Goal: Task Accomplishment & Management: Use online tool/utility

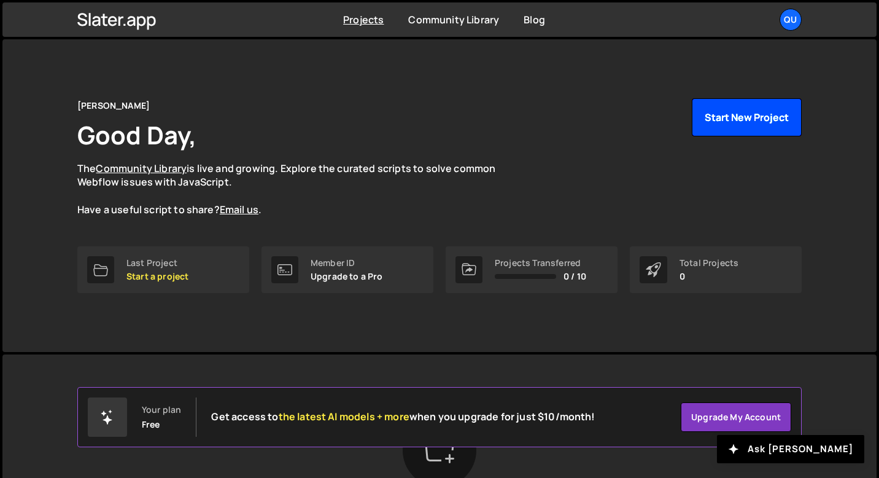
click at [752, 122] on button "Start New Project" at bounding box center [747, 117] width 110 height 38
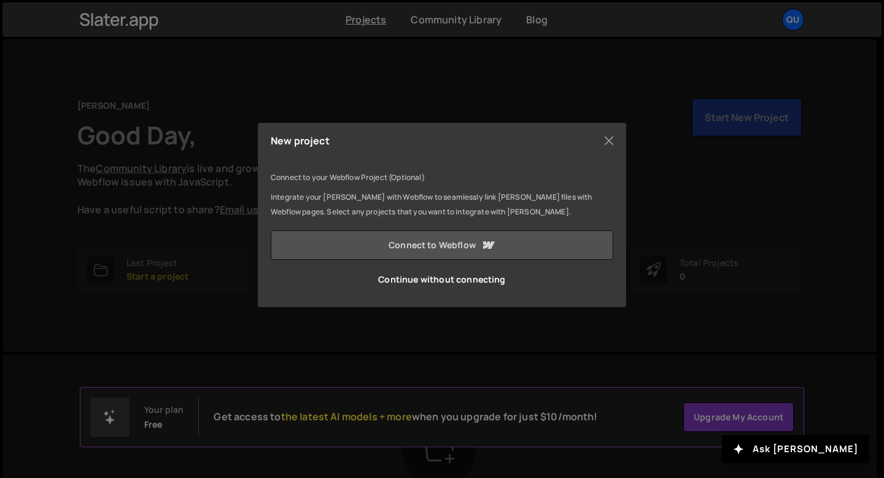
click at [458, 244] on link "Connect to Webflow" at bounding box center [442, 244] width 342 height 29
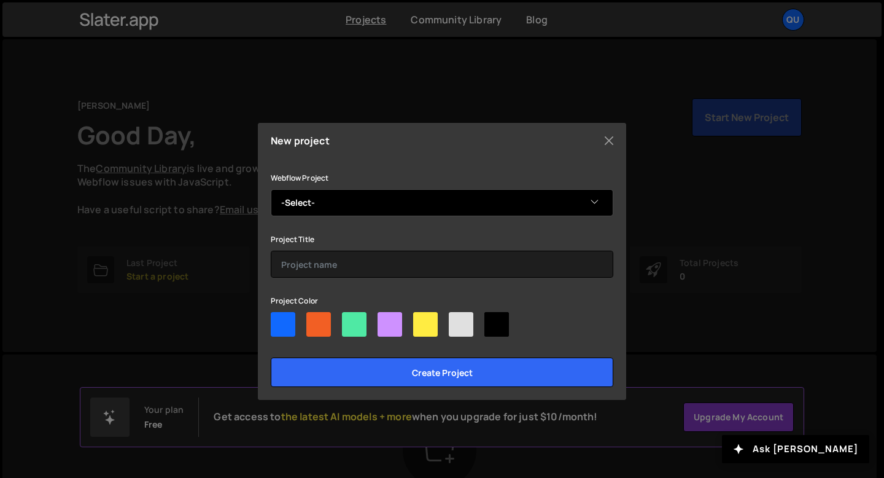
click at [485, 215] on select "-Select- Quentin's portolio" at bounding box center [442, 202] width 342 height 27
select select "67f0ff5099ec2c02d5d7deca"
click at [271, 189] on select "-Select- Quentin's portolio" at bounding box center [442, 202] width 342 height 27
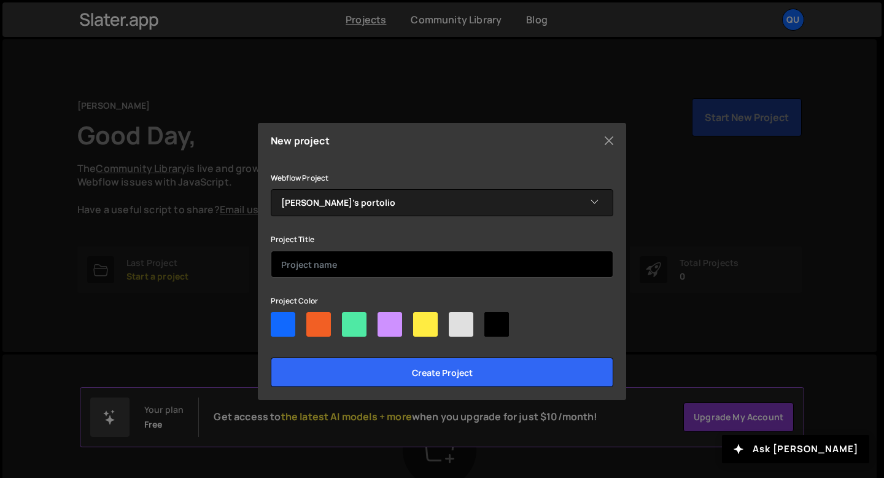
click at [427, 261] on input "text" at bounding box center [442, 263] width 342 height 27
type input "Crash GSAP"
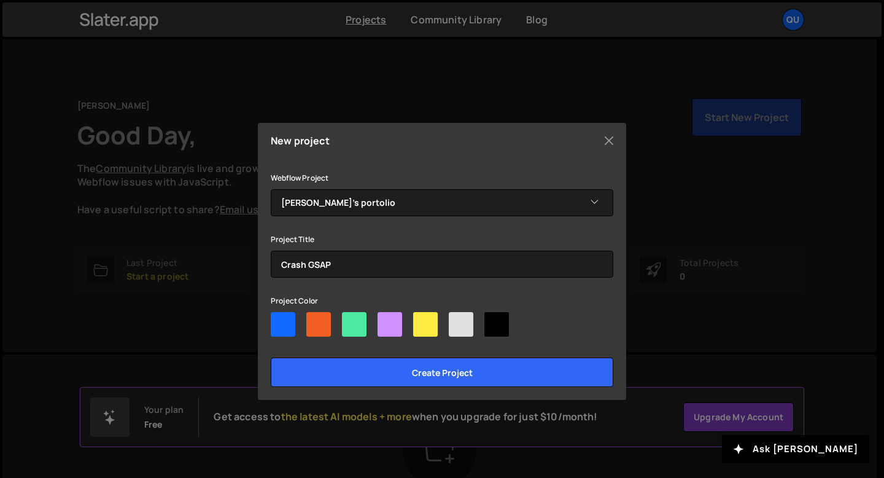
click at [355, 325] on div at bounding box center [354, 324] width 25 height 25
click at [350, 320] on input"] "radio" at bounding box center [346, 316] width 8 height 8
radio input"] "true"
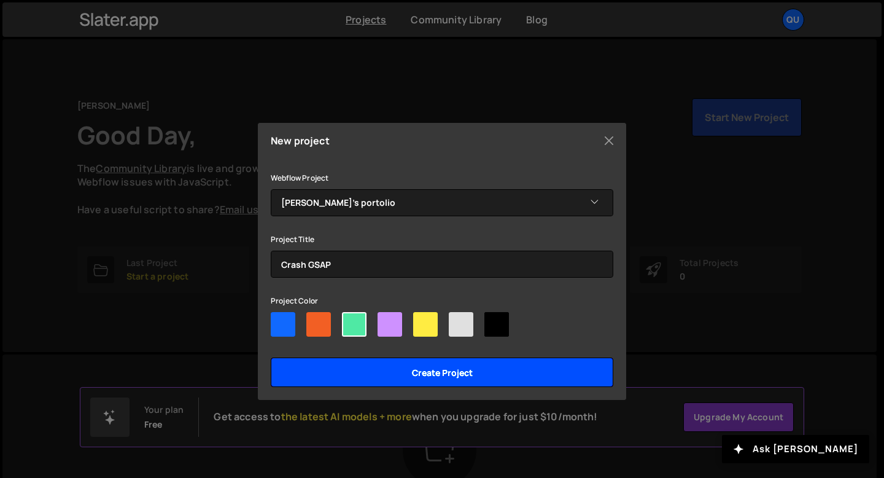
click at [390, 378] on input "Create project" at bounding box center [442, 371] width 342 height 29
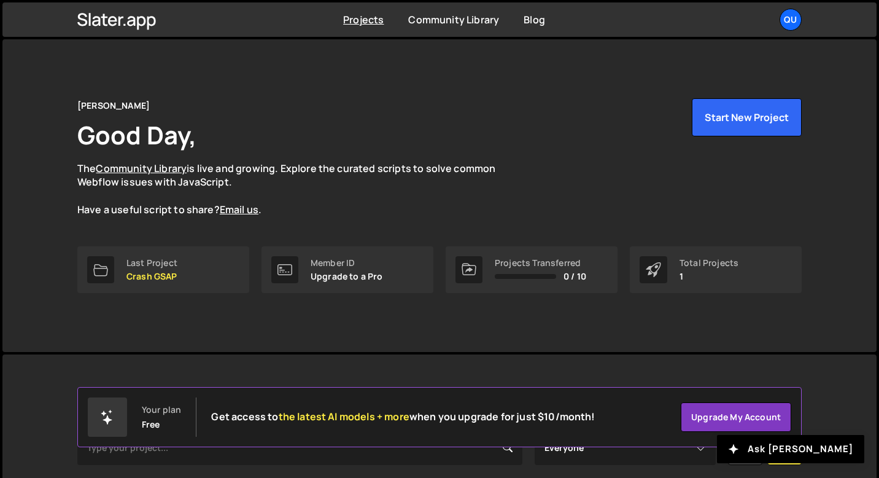
scroll to position [154, 0]
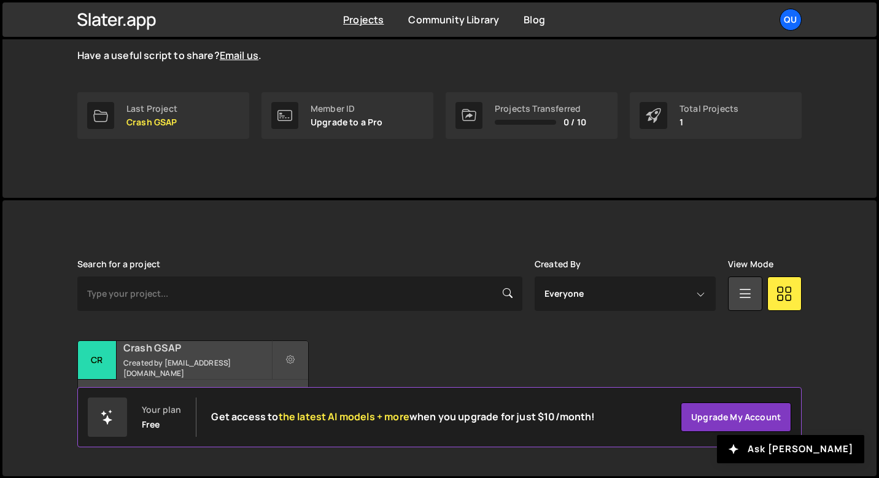
click at [193, 354] on h2 "Crash GSAP" at bounding box center [197, 348] width 148 height 14
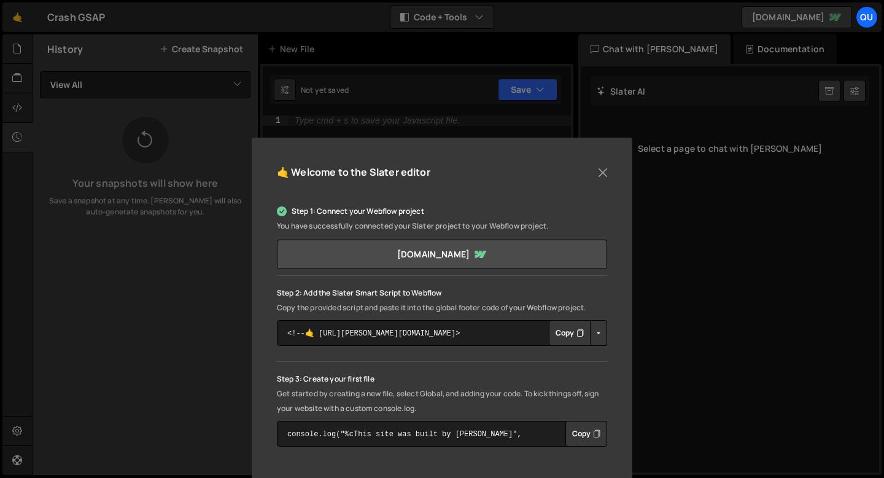
click at [558, 339] on button "Copy" at bounding box center [570, 333] width 42 height 26
click at [605, 169] on button "Close" at bounding box center [603, 172] width 18 height 18
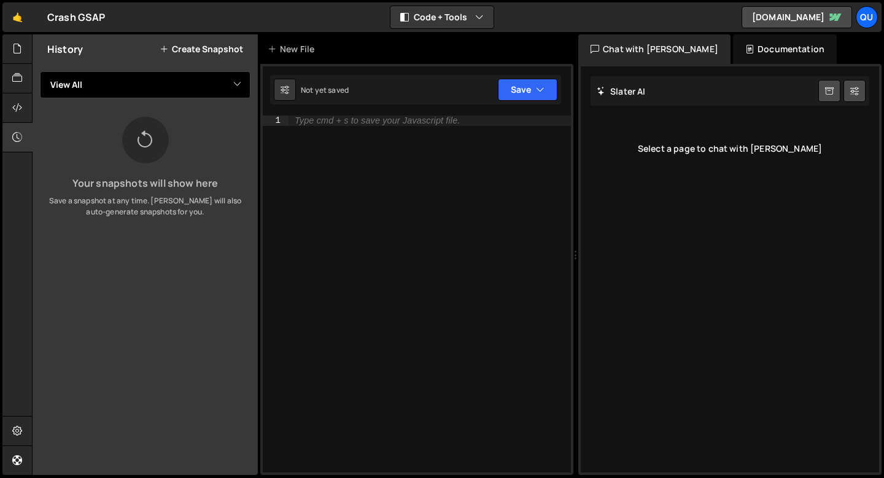
click at [100, 85] on select "View All" at bounding box center [145, 84] width 211 height 27
click at [40, 71] on select "View All" at bounding box center [145, 84] width 211 height 27
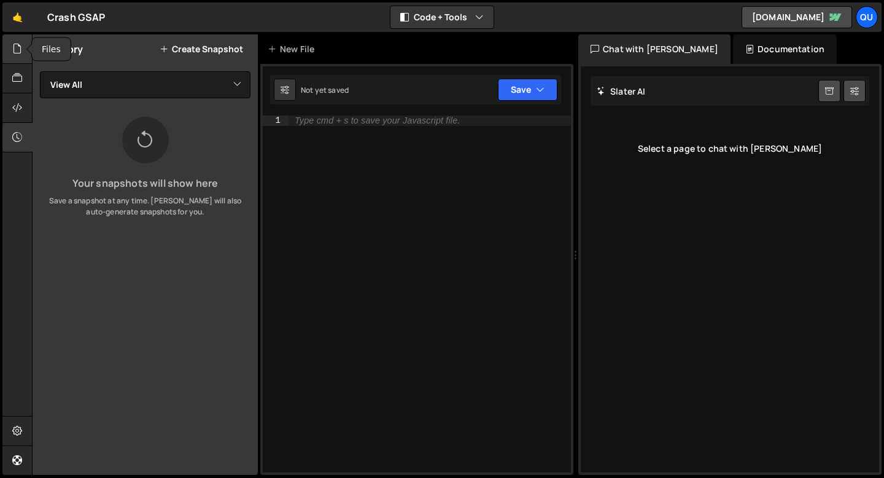
click at [12, 60] on div at bounding box center [17, 48] width 30 height 29
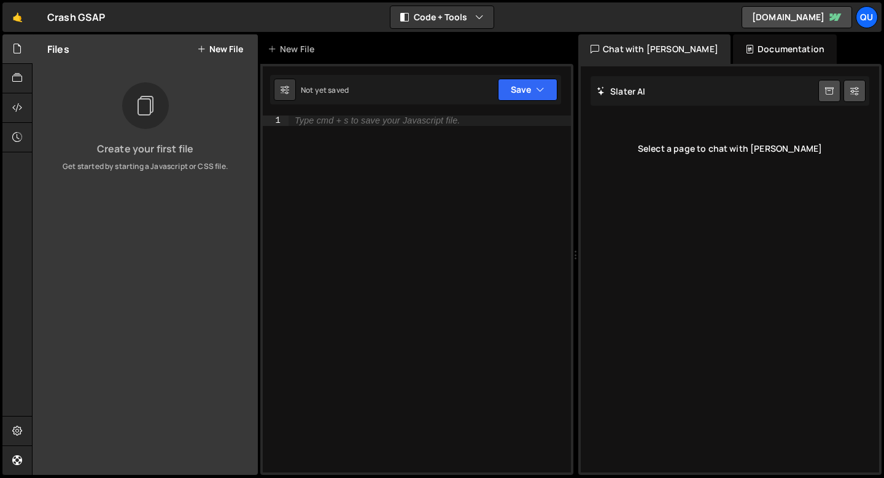
click at [217, 51] on button "New File" at bounding box center [220, 49] width 46 height 10
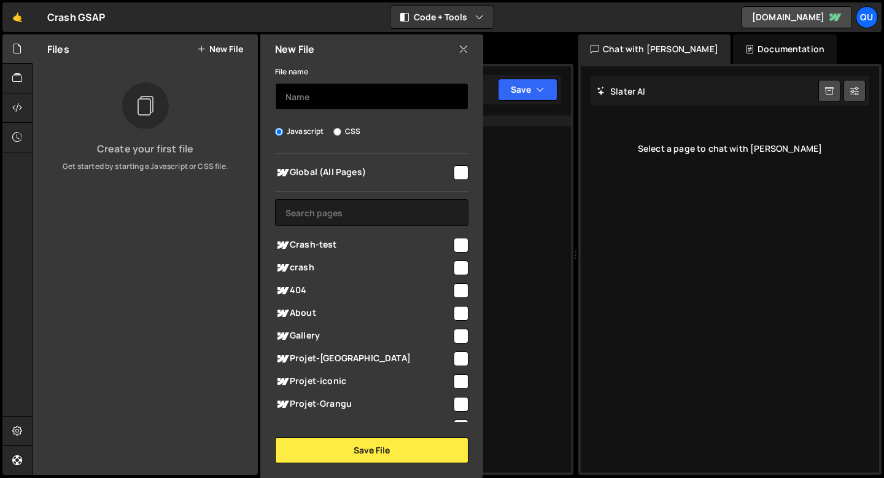
click at [322, 97] on input "text" at bounding box center [371, 96] width 193 height 27
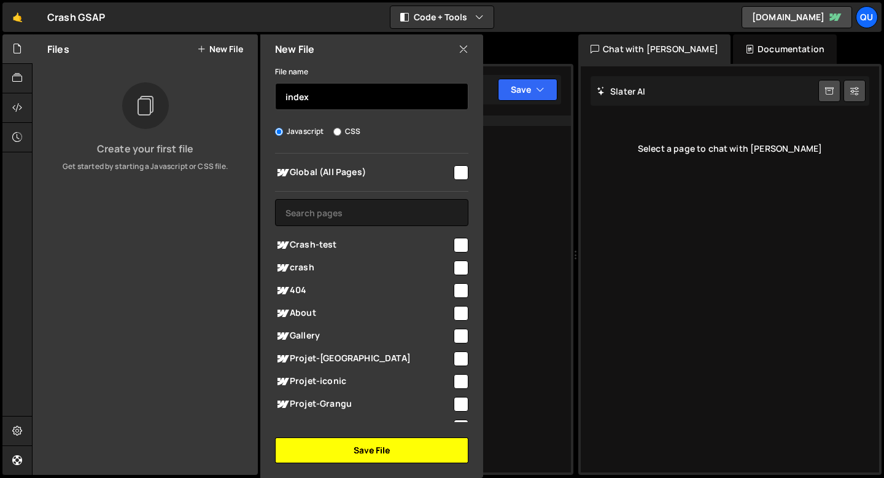
type input "index"
click at [336, 449] on button "Save File" at bounding box center [371, 450] width 193 height 26
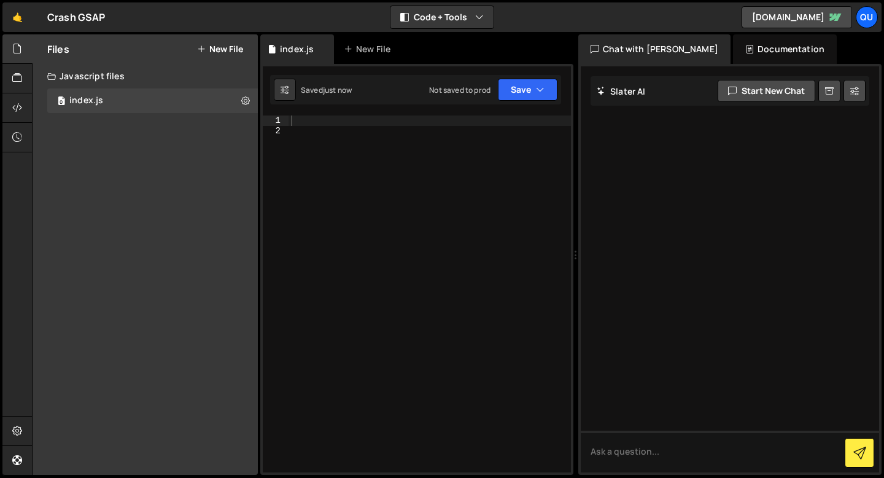
click at [303, 123] on div at bounding box center [429, 303] width 282 height 377
type textarea "c"
click at [397, 121] on div "console . log ( "hell" )" at bounding box center [429, 303] width 282 height 377
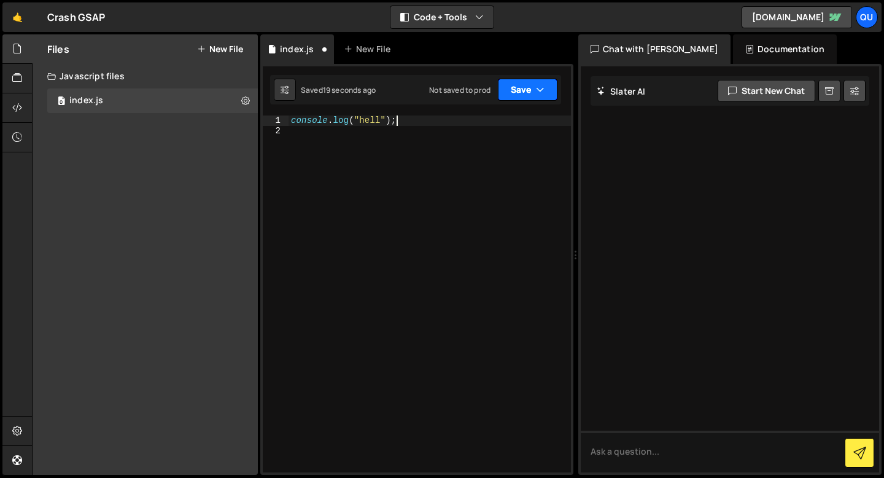
type textarea "console.log("hell");"
click at [506, 85] on button "Save" at bounding box center [528, 90] width 60 height 22
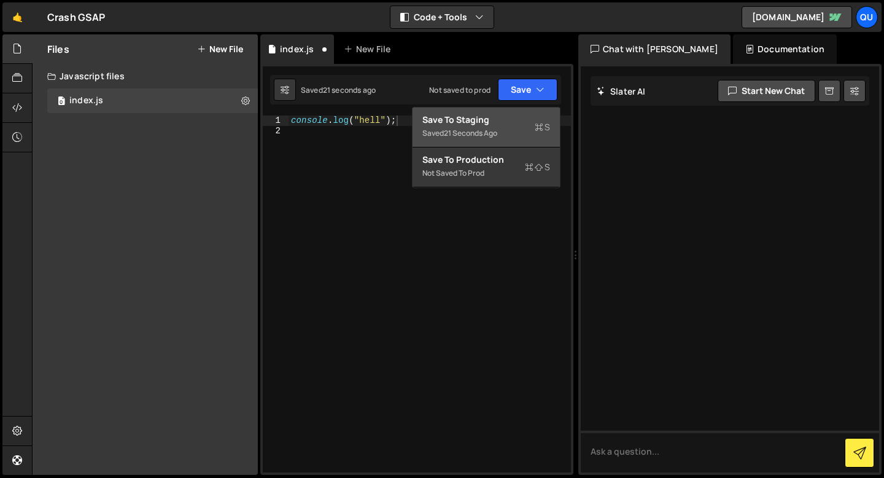
click at [487, 117] on div "Save to Staging S" at bounding box center [486, 120] width 128 height 12
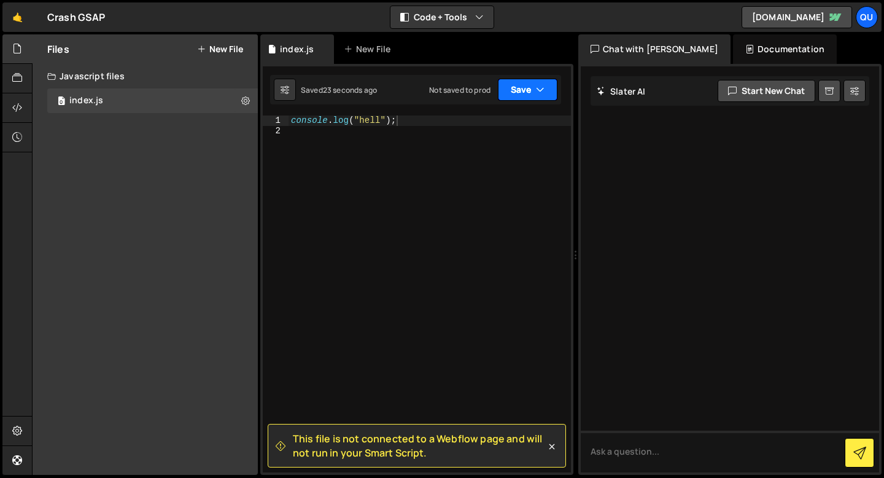
click at [512, 96] on button "Save" at bounding box center [528, 90] width 60 height 22
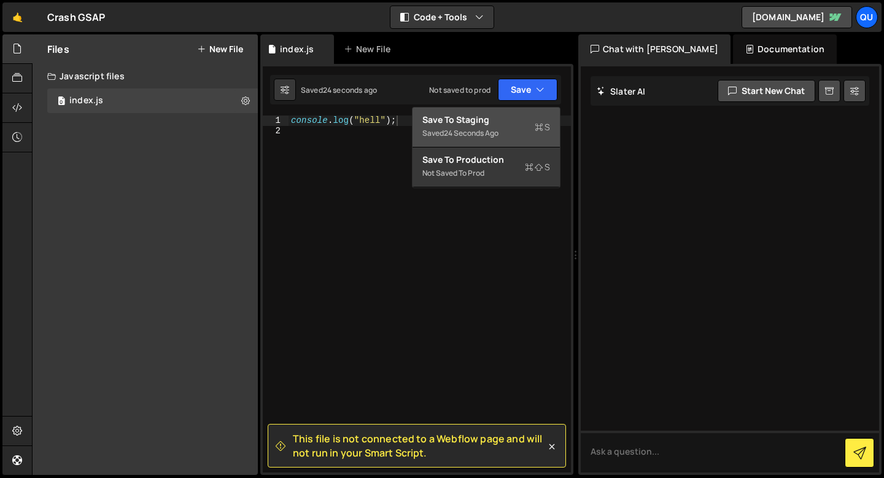
click at [485, 130] on div "24 seconds ago" at bounding box center [471, 133] width 55 height 10
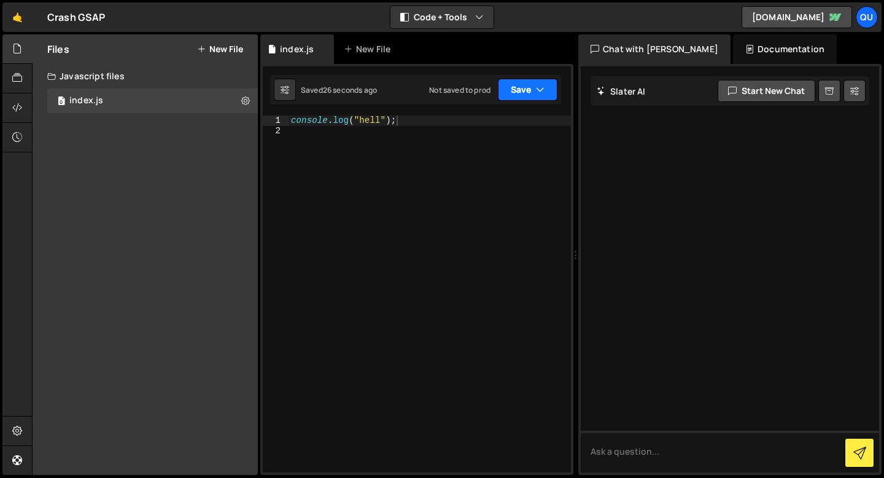
click at [512, 88] on button "Save" at bounding box center [528, 90] width 60 height 22
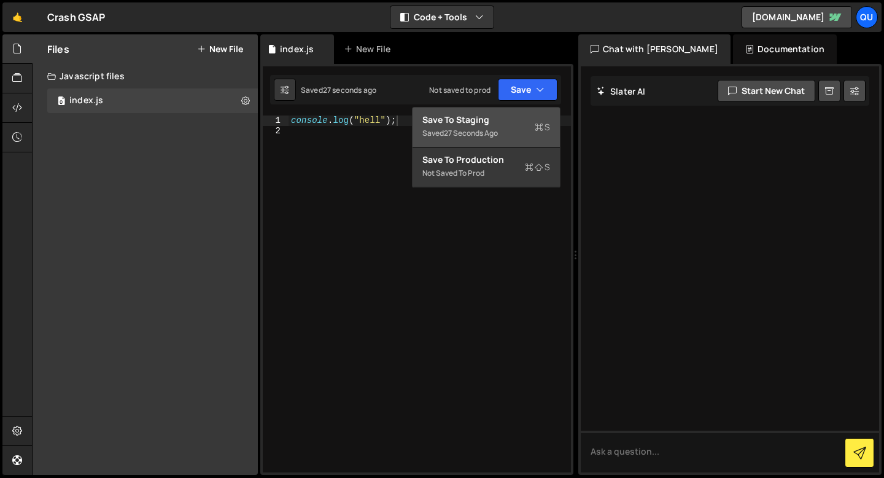
click at [498, 123] on div "Save to Staging S" at bounding box center [486, 120] width 128 height 12
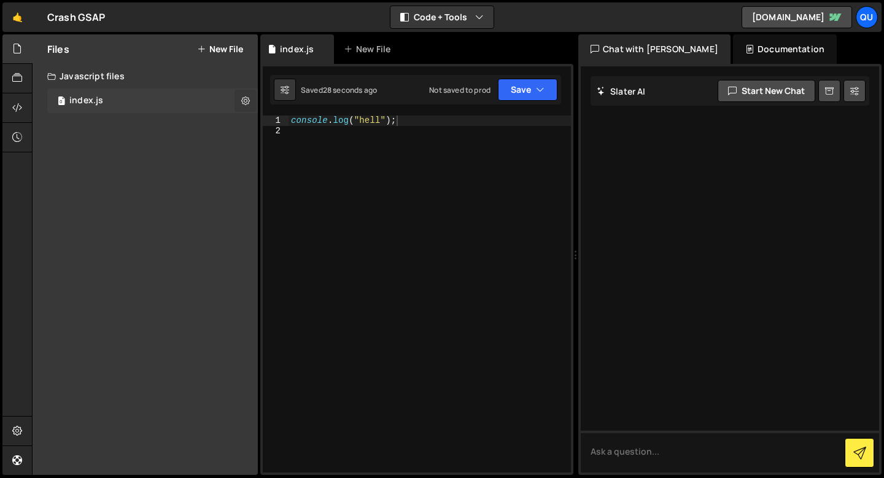
click at [245, 102] on icon at bounding box center [245, 101] width 9 height 12
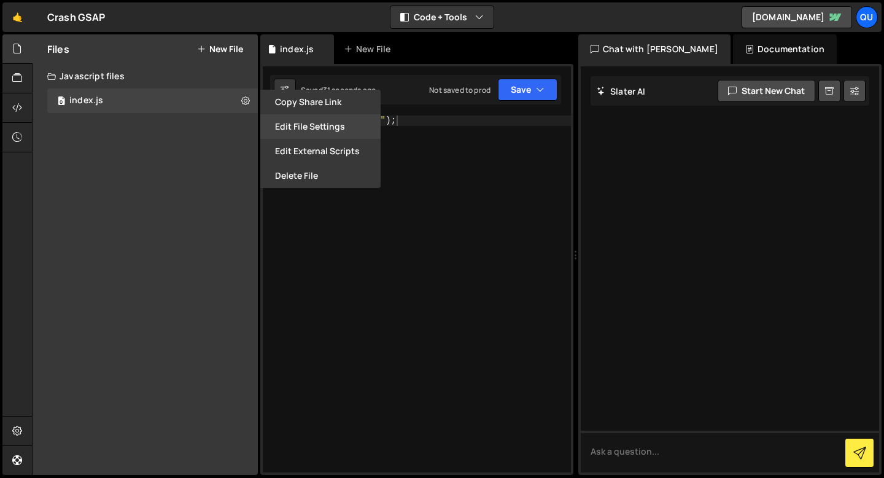
click at [291, 123] on button "Edit File Settings" at bounding box center [320, 126] width 120 height 25
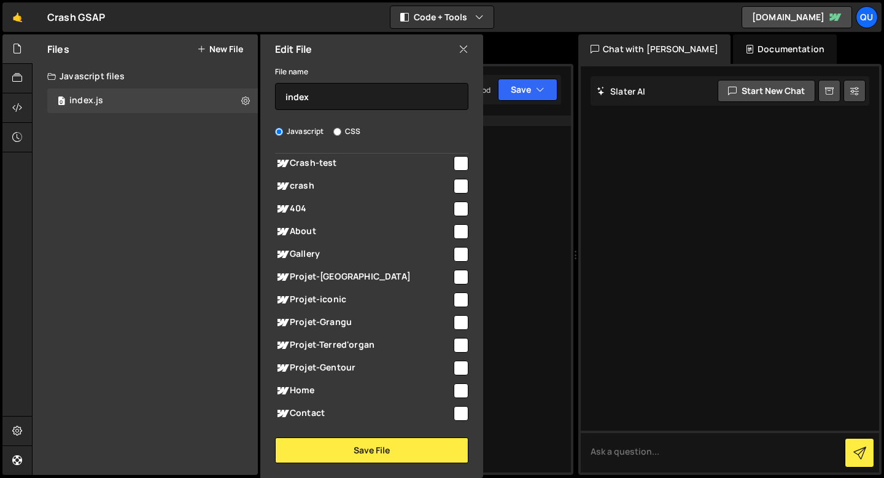
scroll to position [0, 0]
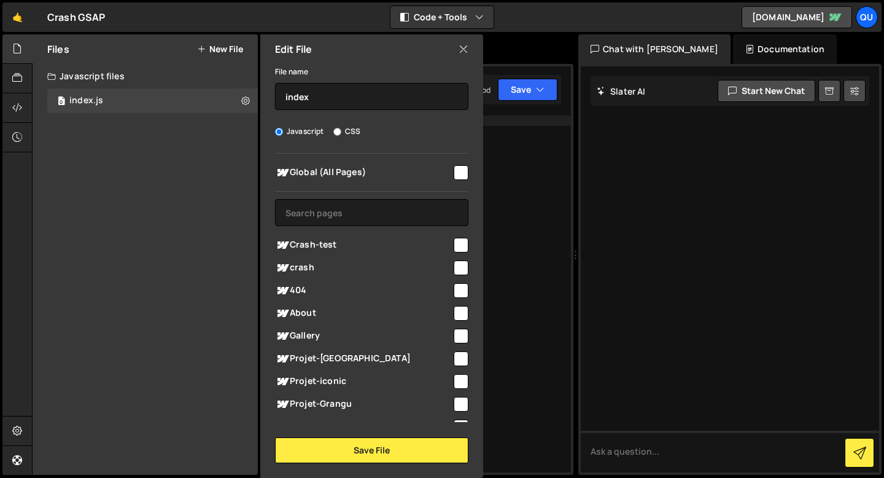
click at [454, 169] on input "checkbox" at bounding box center [461, 172] width 15 height 15
checkbox input "true"
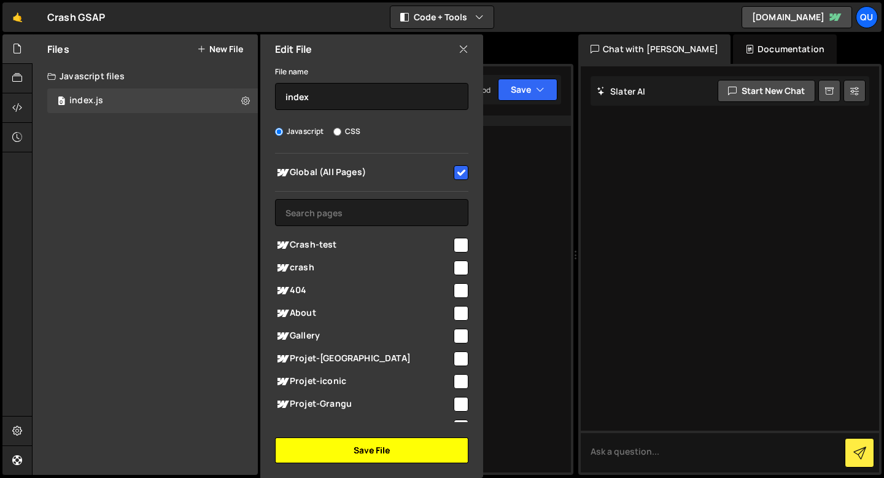
click at [379, 446] on button "Save File" at bounding box center [371, 450] width 193 height 26
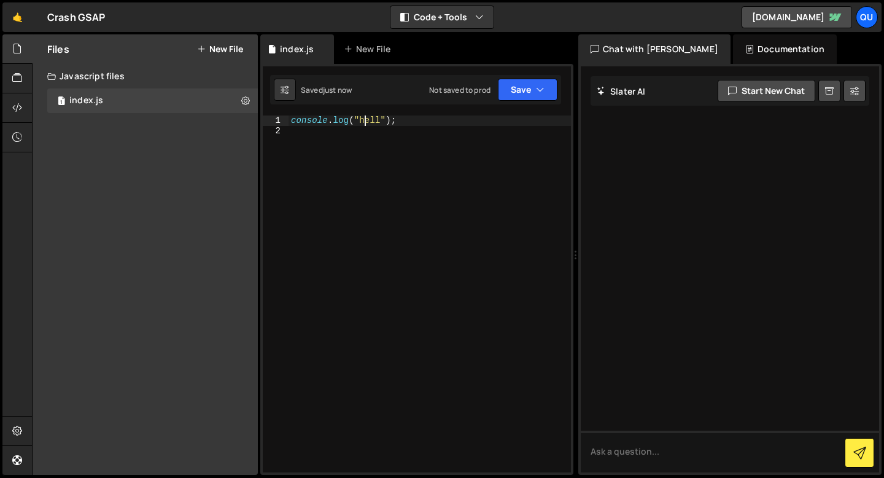
click at [365, 122] on div "console . log ( "hell" ) ;" at bounding box center [429, 303] width 282 height 377
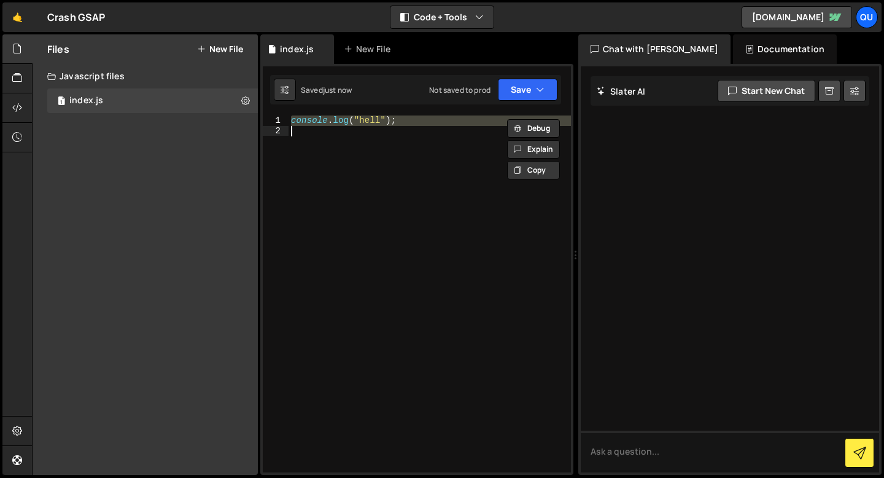
click at [365, 122] on div "console . log ( "hell" ) ;" at bounding box center [429, 303] width 282 height 377
type textarea "console.log("hell");"
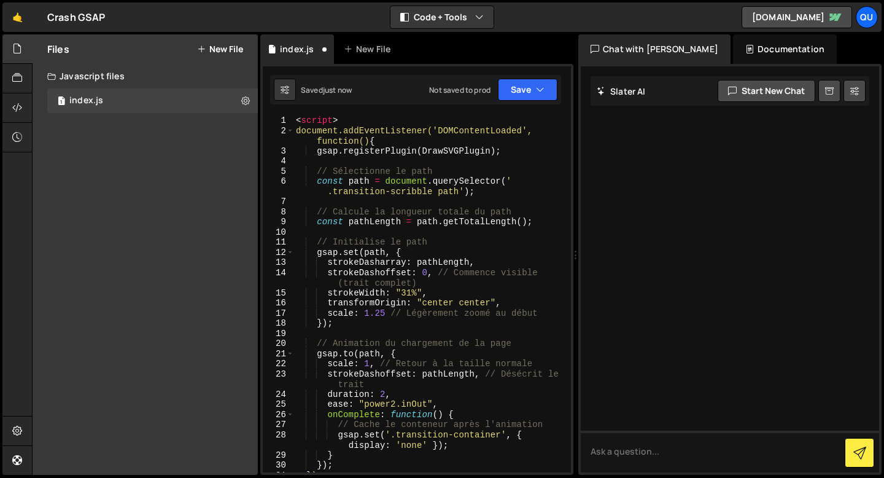
click at [315, 120] on div "< script > document.addEventListener('DOMContentLoaded', function() { gsap . re…" at bounding box center [429, 303] width 273 height 377
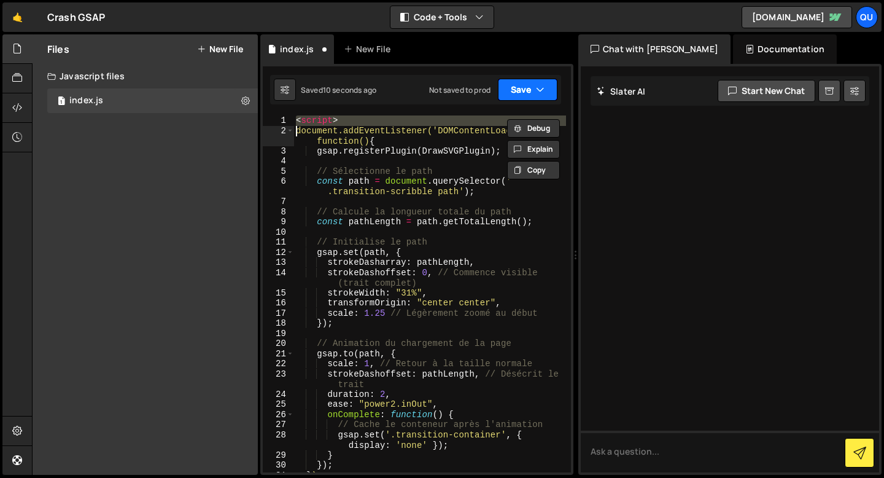
click at [503, 90] on button "Save" at bounding box center [528, 90] width 60 height 22
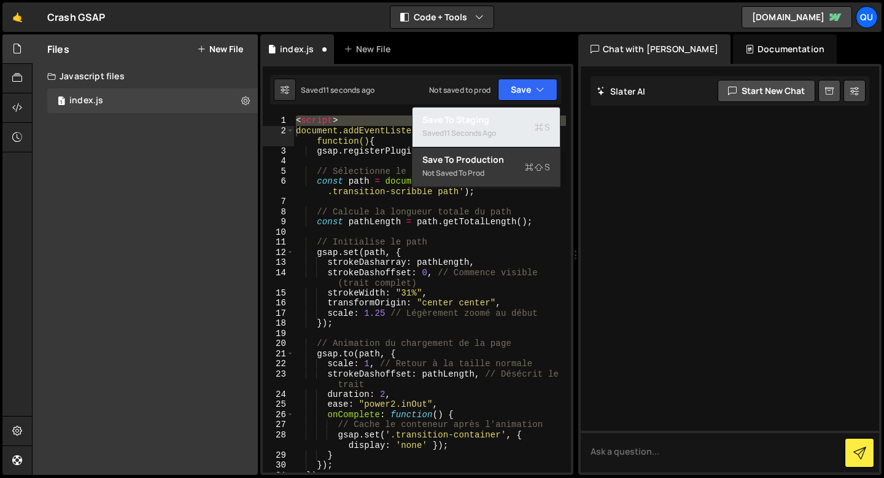
click at [439, 135] on div "Saved 11 seconds ago" at bounding box center [486, 133] width 128 height 15
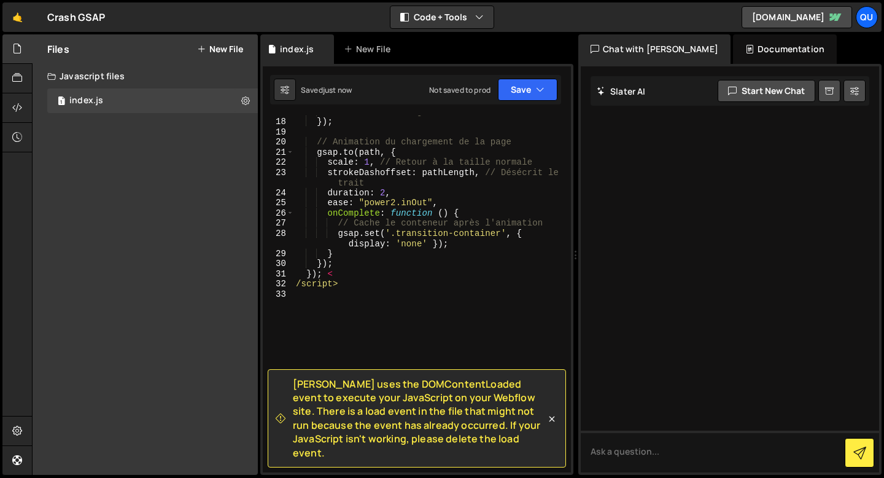
scroll to position [201, 0]
click at [344, 275] on div "scale : 1.25 // Légèrement zoomé au début }) ; // Animation du chargement de la…" at bounding box center [429, 294] width 273 height 377
paste textarea "<"
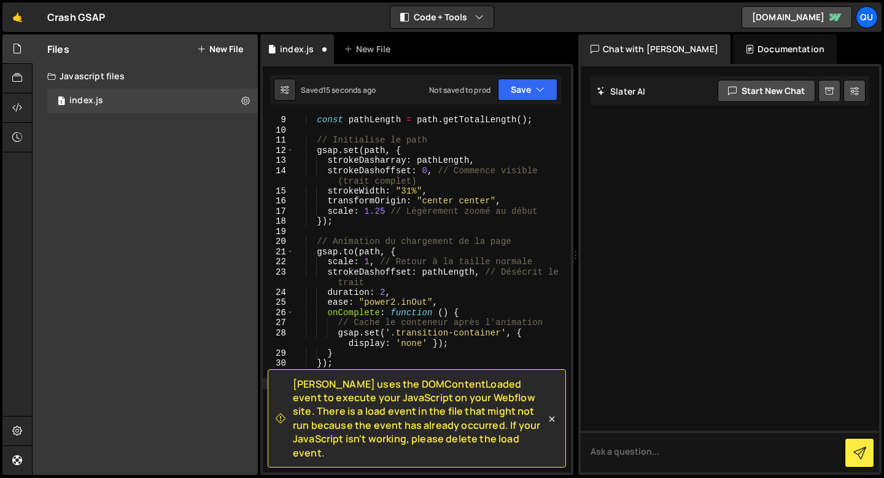
scroll to position [0, 0]
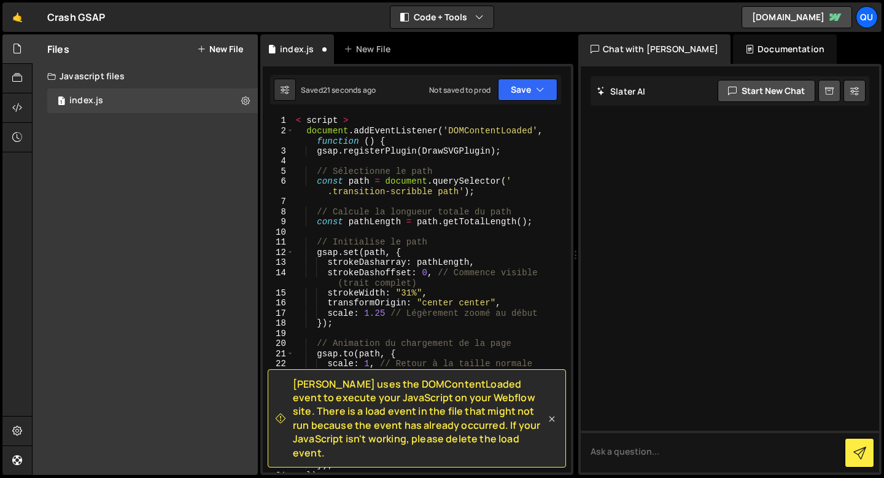
click at [553, 425] on icon at bounding box center [552, 418] width 12 height 12
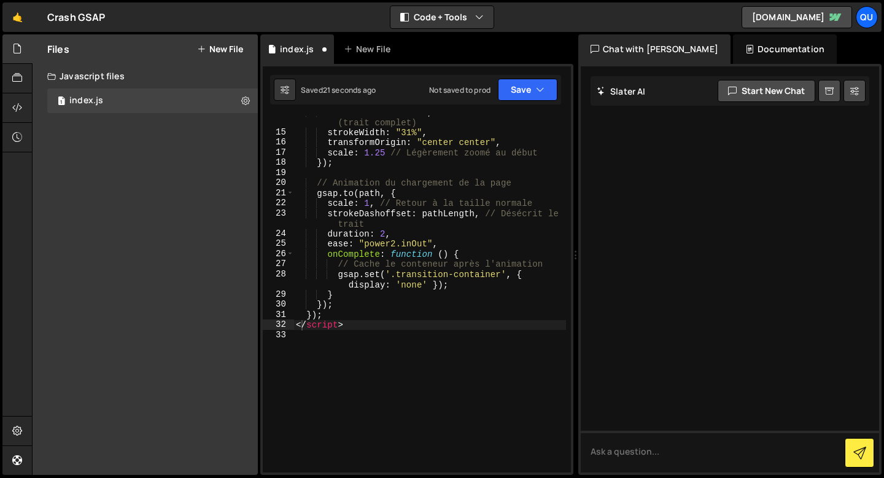
scroll to position [201, 0]
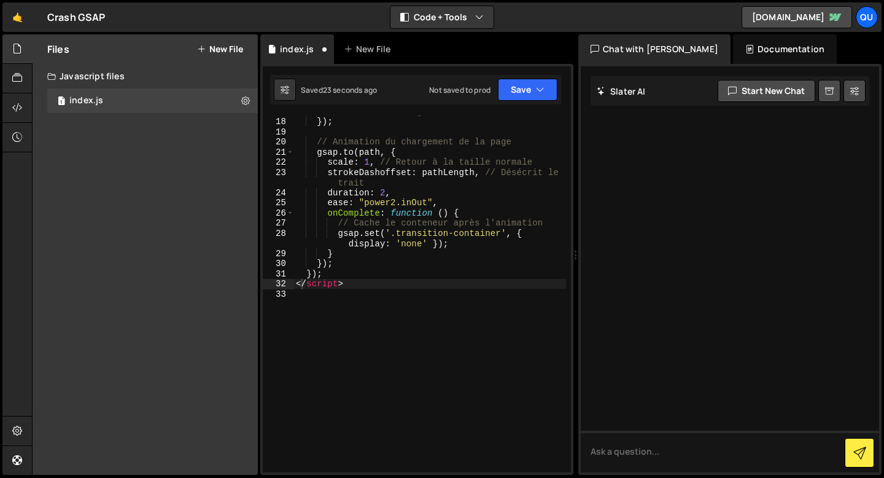
click at [297, 282] on div "scale : 1.25 // Légèrement zoomé au début }) ; // Animation du chargement de la…" at bounding box center [429, 294] width 273 height 377
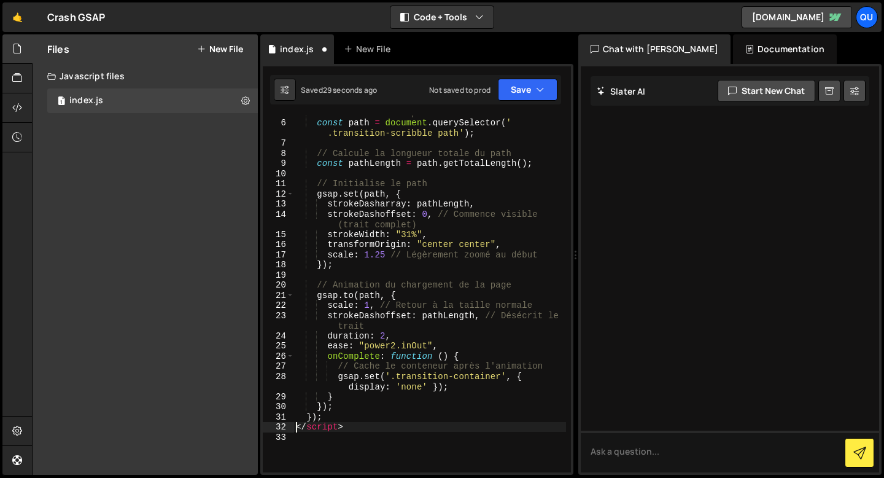
scroll to position [66, 0]
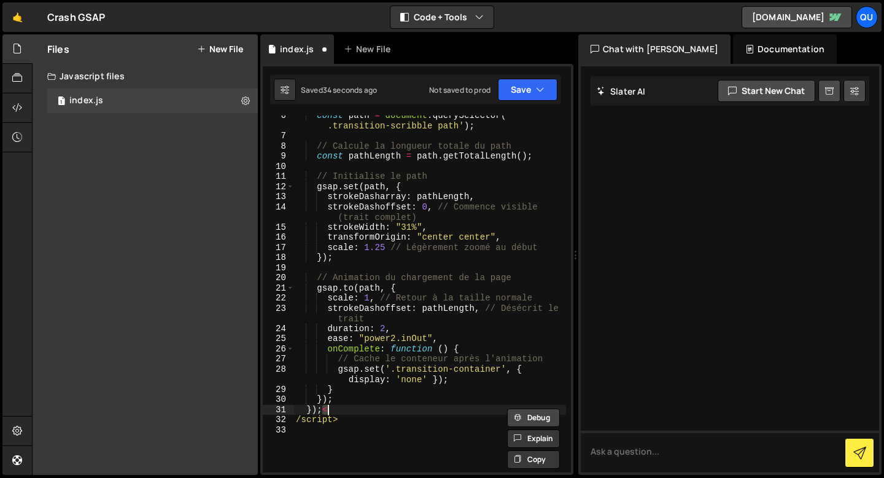
type textarea "});<"
click at [531, 411] on button "Debug" at bounding box center [533, 417] width 53 height 18
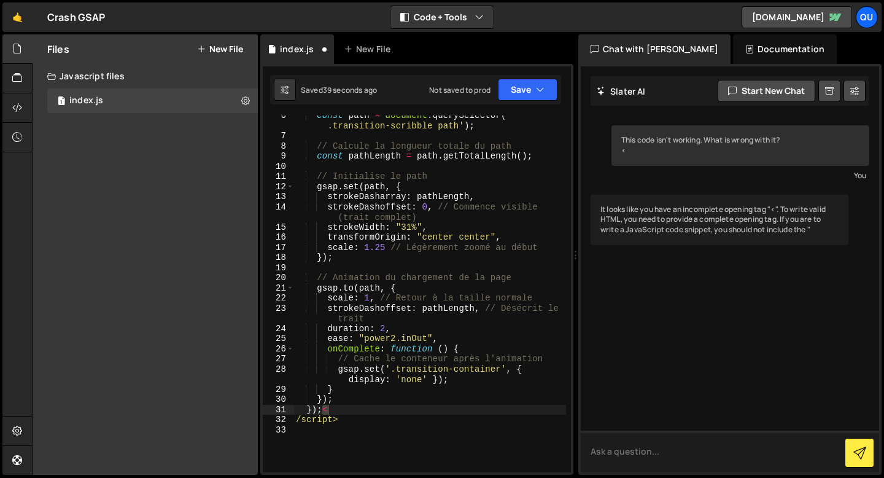
click at [628, 463] on textarea at bounding box center [730, 451] width 298 height 42
type textarea "c"
type textarea "can you fix"
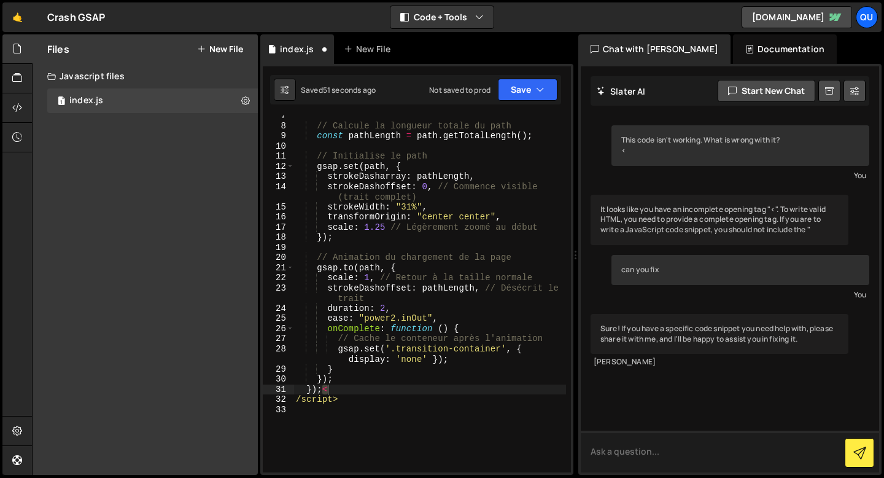
scroll to position [77, 0]
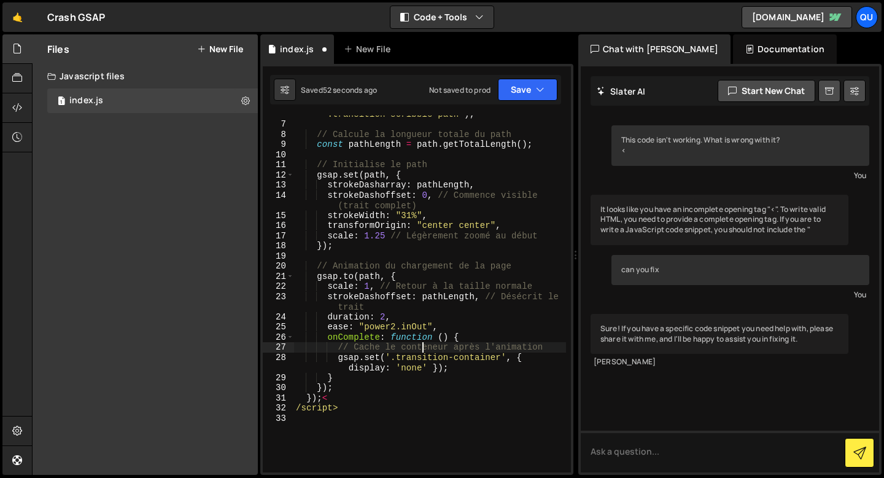
click at [421, 351] on div "const path = document . querySelector ( ' .transition-scribble path' ) ; // Cal…" at bounding box center [429, 292] width 273 height 387
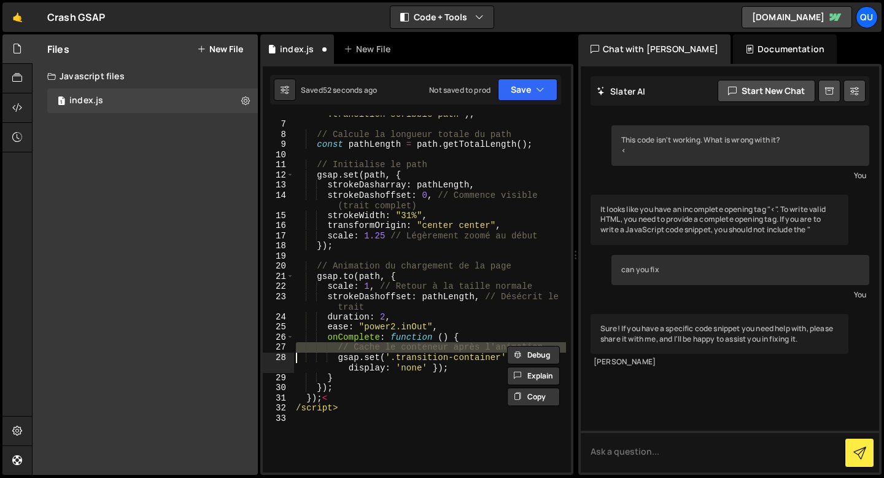
click at [421, 351] on div "const path = document . querySelector ( ' .transition-scribble path' ) ; // Cal…" at bounding box center [429, 292] width 273 height 387
type textarea "/script>"
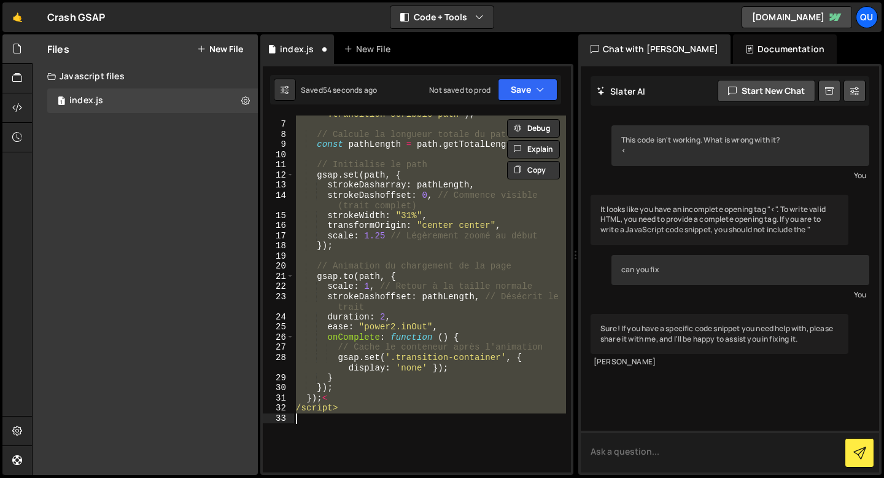
click at [635, 455] on textarea at bounding box center [730, 451] width 298 height 42
paste textarea "< script > document.addEventListener('DOMContentLoaded', function () { gsap.reg…"
type textarea "< script > document.addEventListener('DOMContentLoaded', function () { gsap.reg…"
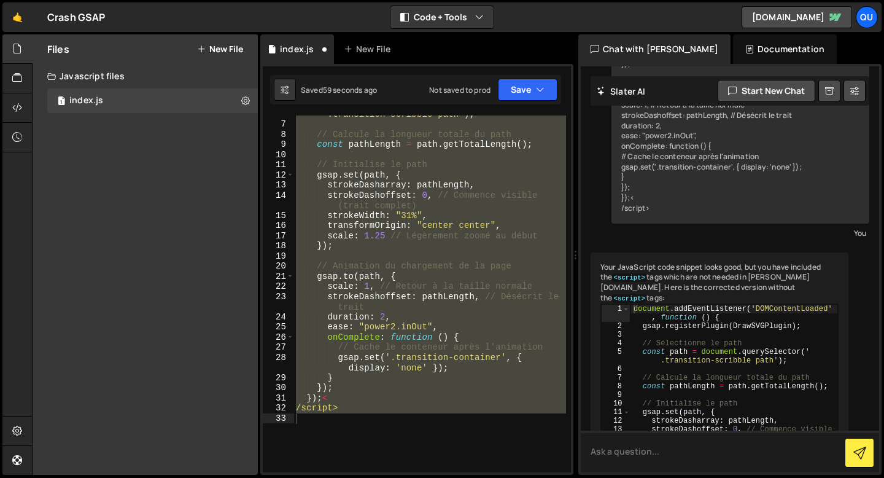
scroll to position [794, 0]
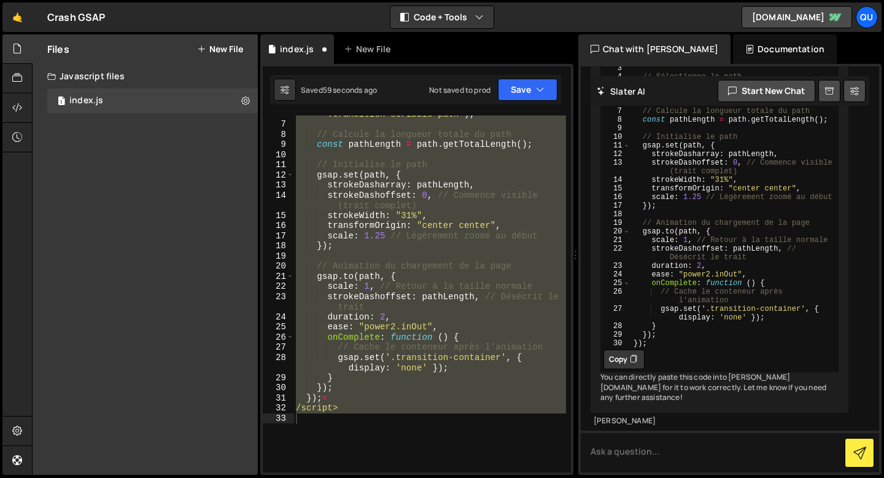
click at [624, 354] on button "Copy" at bounding box center [623, 359] width 41 height 20
click at [465, 341] on div "const path = document . querySelector ( ' .transition-scribble path' ) ; // Cal…" at bounding box center [429, 293] width 273 height 357
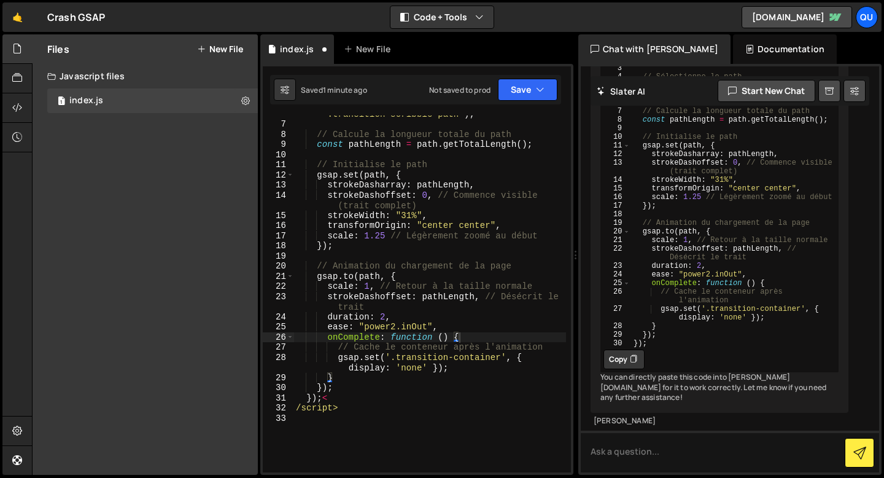
click at [623, 353] on button "Copy" at bounding box center [623, 359] width 41 height 20
click at [398, 339] on div "const path = document . querySelector ( ' .transition-scribble path' ) ; // Cal…" at bounding box center [429, 292] width 273 height 387
type textarea "/script>"
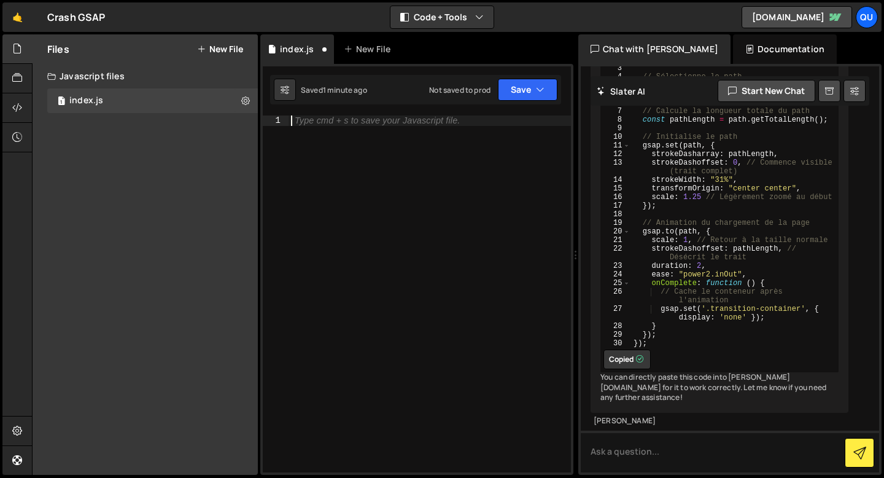
scroll to position [0, 0]
paste textarea "});"
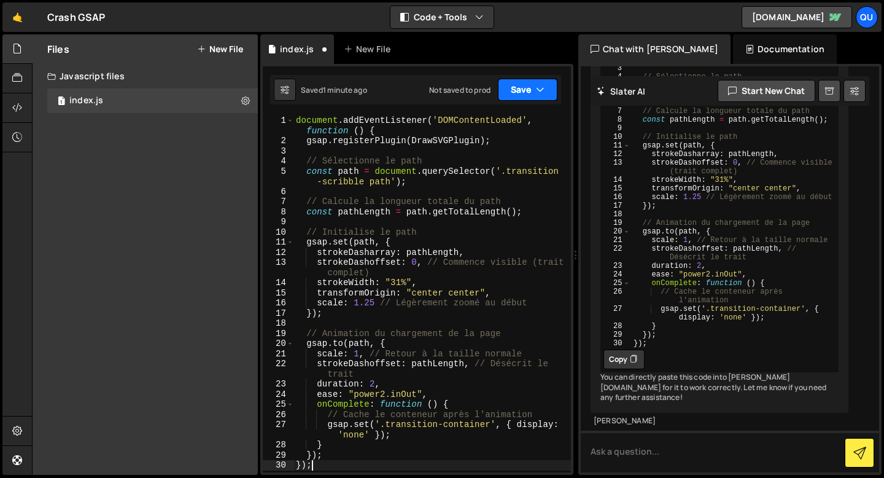
click at [516, 90] on button "Save" at bounding box center [528, 90] width 60 height 22
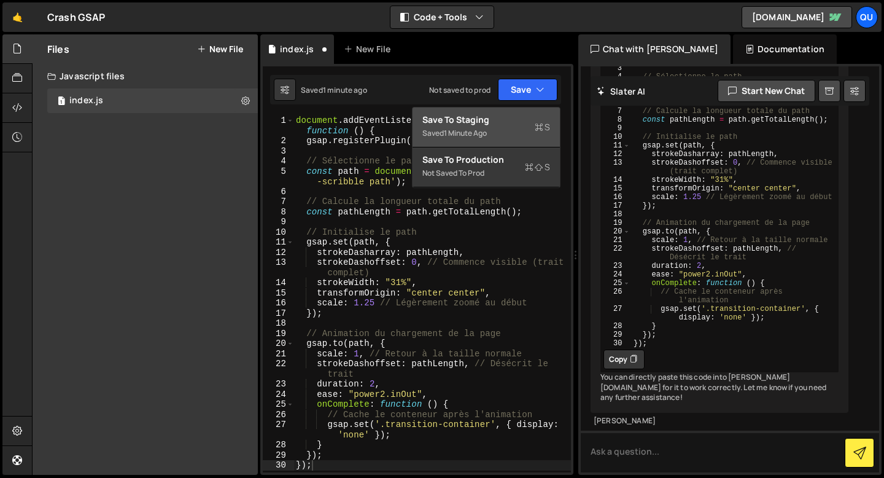
click at [485, 130] on div "1 minute ago" at bounding box center [465, 133] width 43 height 10
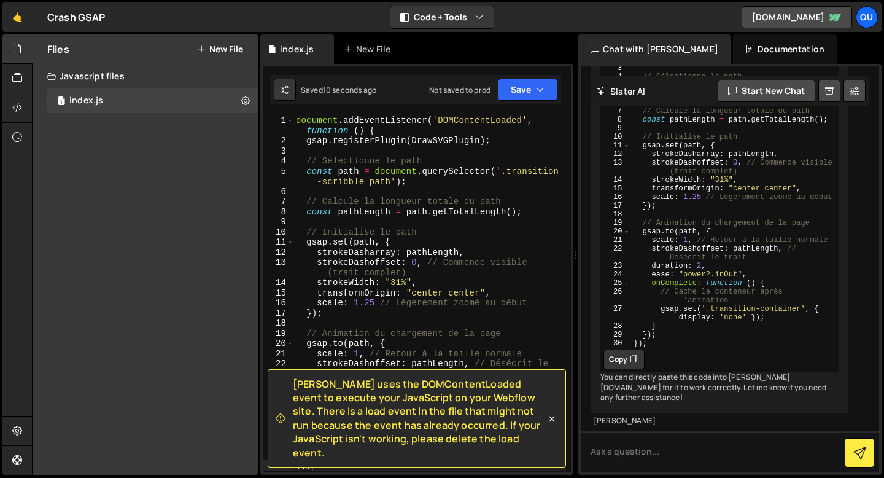
click at [335, 294] on div "document . addEventListener ( 'DOMContentLoaded' , function ( ) { gsap . regist…" at bounding box center [429, 308] width 273 height 387
click at [296, 121] on div "document . addEventListener ( 'DOMContentLoaded' , function ( ) { gsap . regist…" at bounding box center [429, 308] width 273 height 387
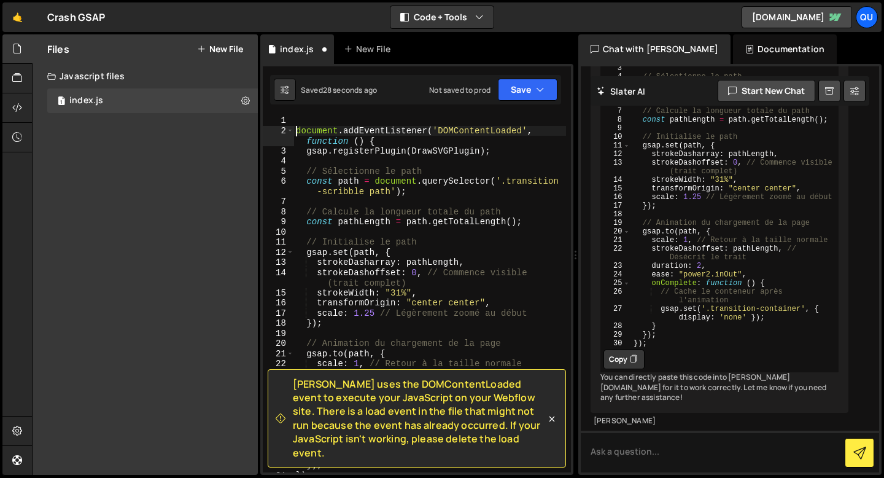
type textarea "document.addEventListener('DOMContentLoaded', function () {"
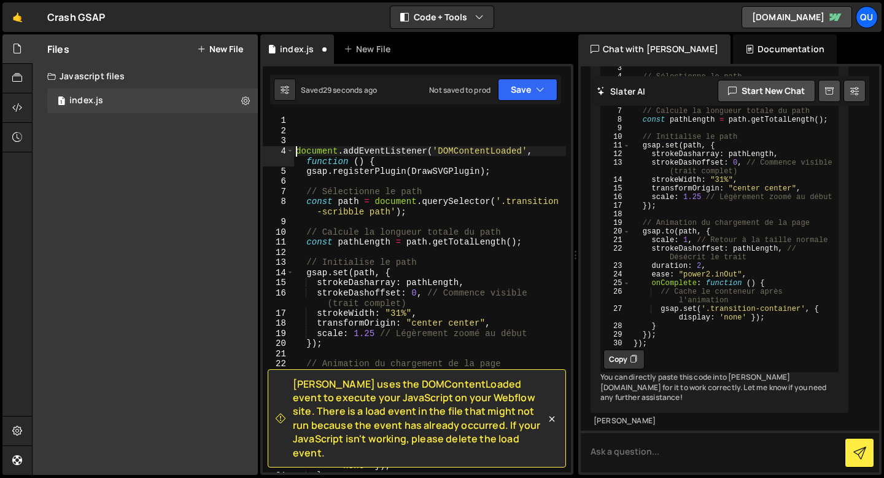
click at [303, 110] on div "Slater uses the DOMContentLoaded event to execute your JavaScript on your Webfl…" at bounding box center [416, 269] width 313 height 411
click at [303, 114] on div "Slater uses the DOMContentLoaded event to execute your JavaScript on your Webfl…" at bounding box center [416, 269] width 313 height 411
click at [303, 124] on div "document . addEventListener ( 'DOMContentLoaded' , function ( ) { gsap . regist…" at bounding box center [429, 303] width 273 height 377
paste textarea "<script src="[URL][DOMAIN_NAME]"></script>"
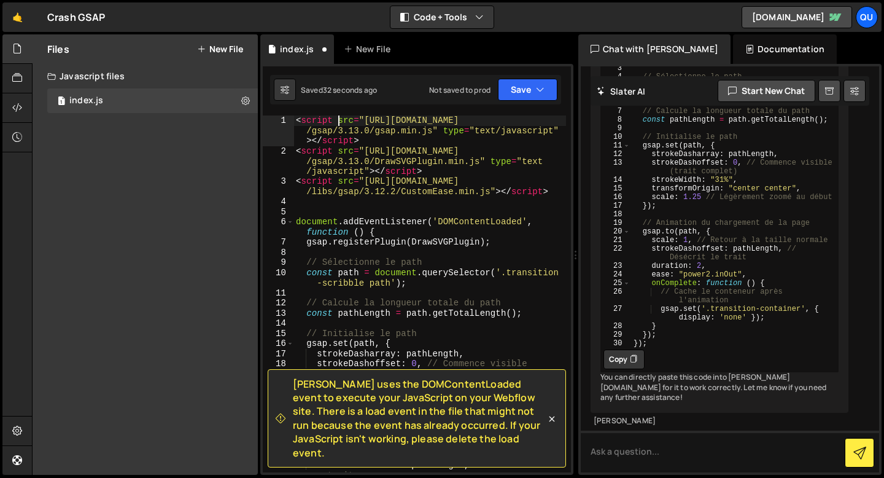
drag, startPoint x: 339, startPoint y: 122, endPoint x: 235, endPoint y: 122, distance: 103.7
click at [235, 122] on div "Files New File Create your first file Get started by starting a Javascript or C…" at bounding box center [458, 254] width 852 height 441
click at [347, 166] on div "< script src = "https://cdn.prod.website-files.com /gsap/3.13.0/gsap.min.js" ty…" at bounding box center [429, 313] width 273 height 397
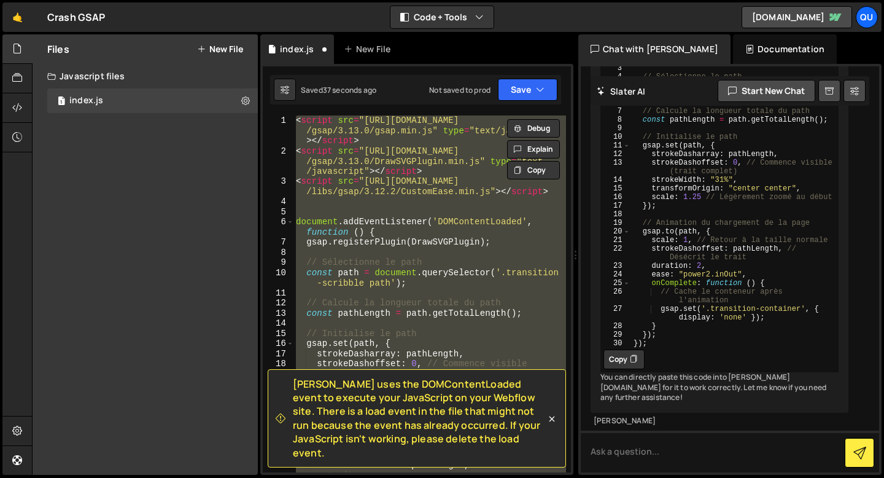
click at [430, 190] on div "< script src = "https://cdn.prod.website-files.com /gsap/3.13.0/gsap.min.js" ty…" at bounding box center [429, 313] width 273 height 397
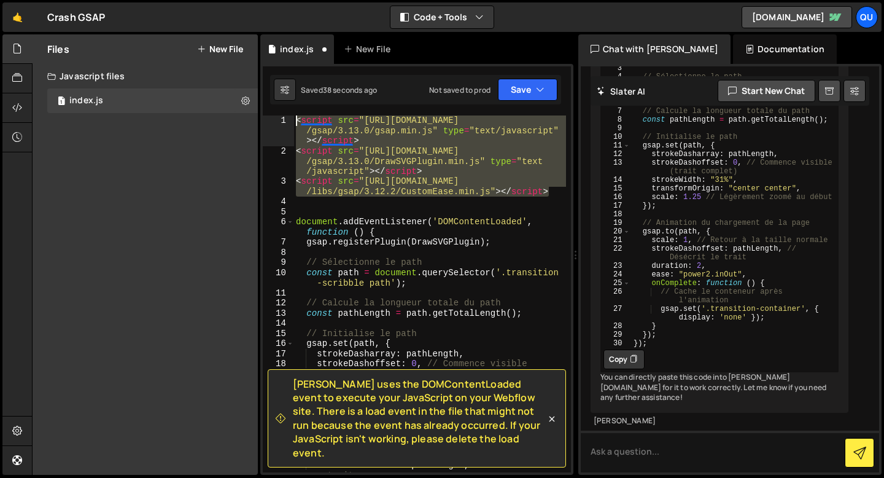
drag, startPoint x: 489, startPoint y: 189, endPoint x: 288, endPoint y: 113, distance: 214.6
click at [288, 113] on div "Slater uses the DOMContentLoaded event to execute your JavaScript on your Webfl…" at bounding box center [416, 269] width 313 height 411
type textarea "<script src="[URL][DOMAIN_NAME]" type="text/javascript"></script> <script src="…"
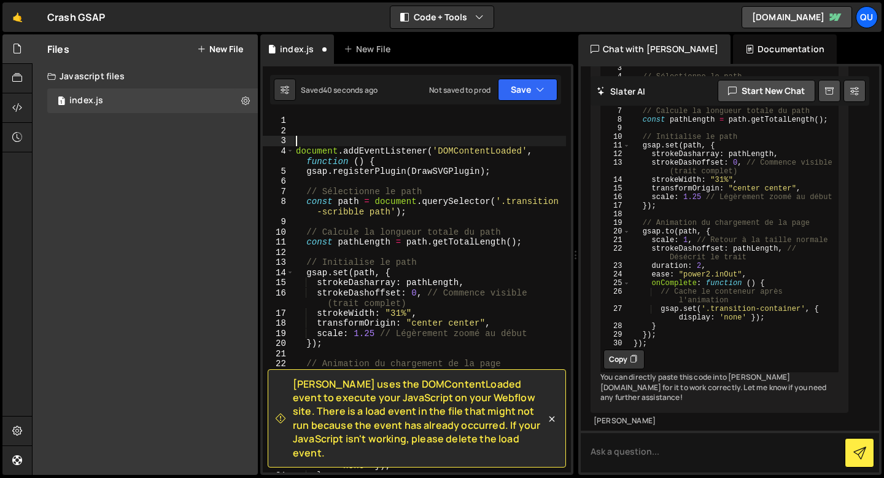
type textarea "document.addEventListener('DOMContentLoaded', function () {"
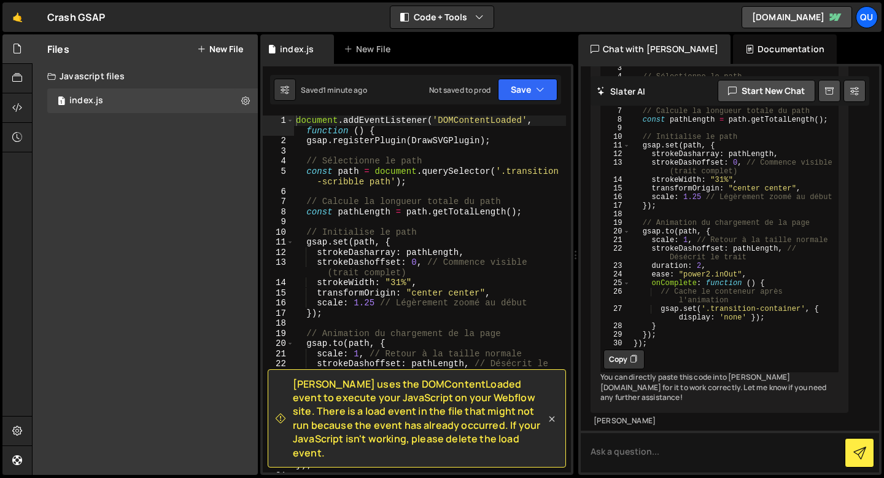
click at [553, 425] on icon at bounding box center [552, 418] width 12 height 12
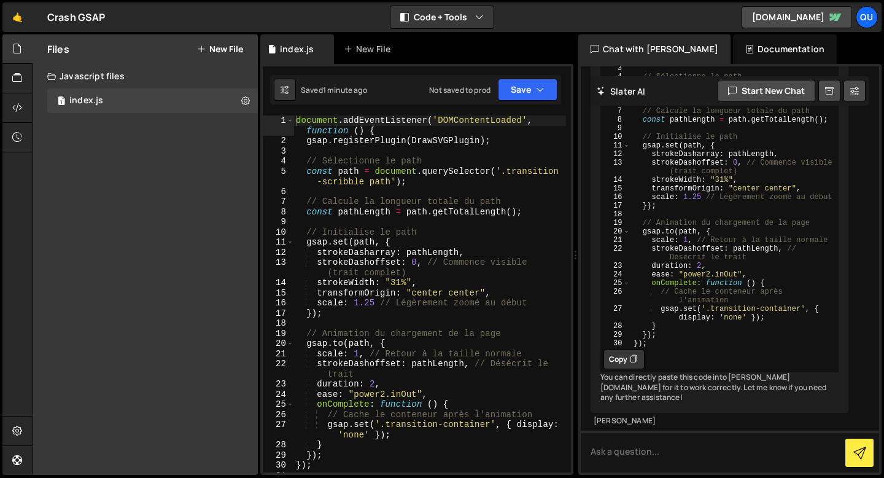
click at [733, 56] on div "Documentation" at bounding box center [785, 48] width 104 height 29
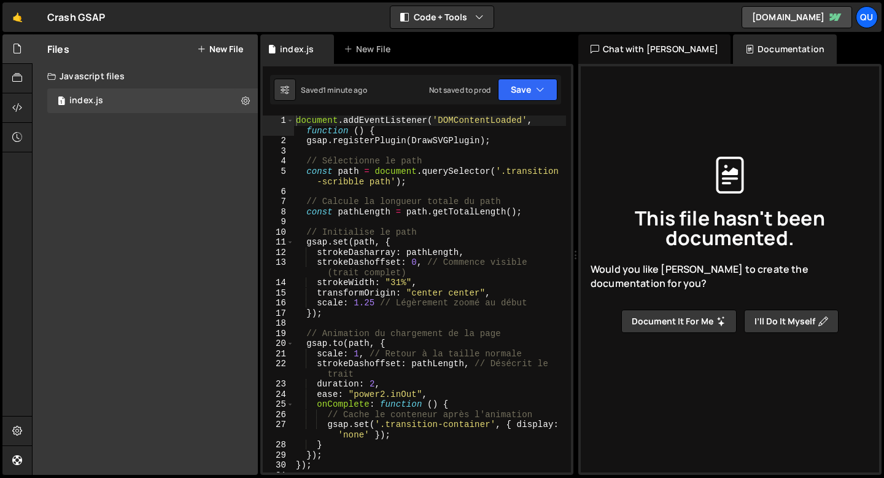
click at [650, 52] on div "Chat with [PERSON_NAME] AI" at bounding box center [654, 48] width 152 height 29
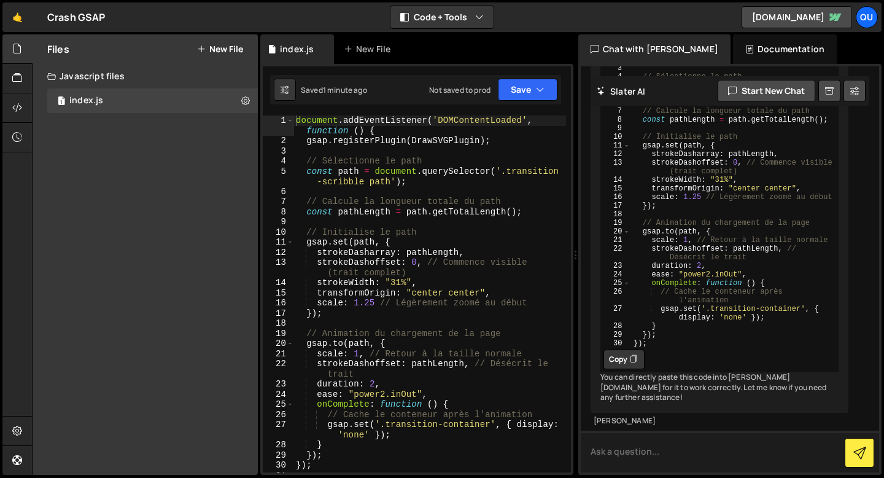
click at [640, 458] on textarea at bounding box center [730, 451] width 298 height 42
type textarea "comment lier gsap a ce fichier ?"
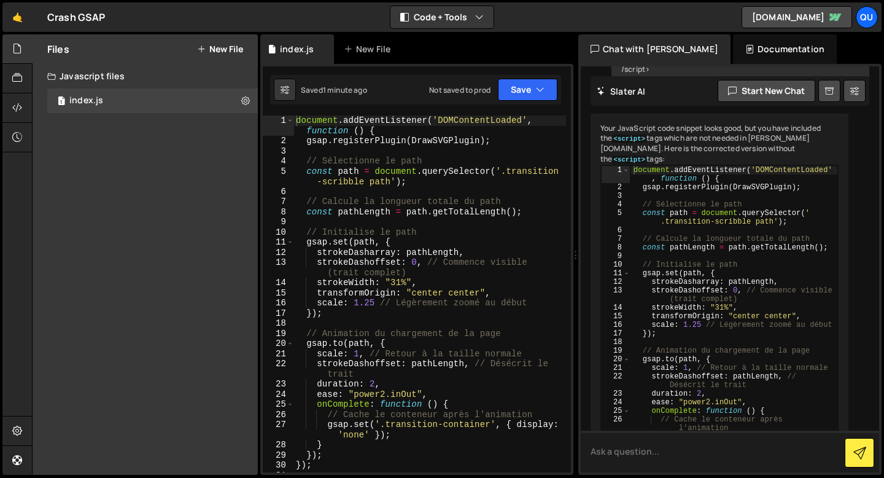
scroll to position [203, 0]
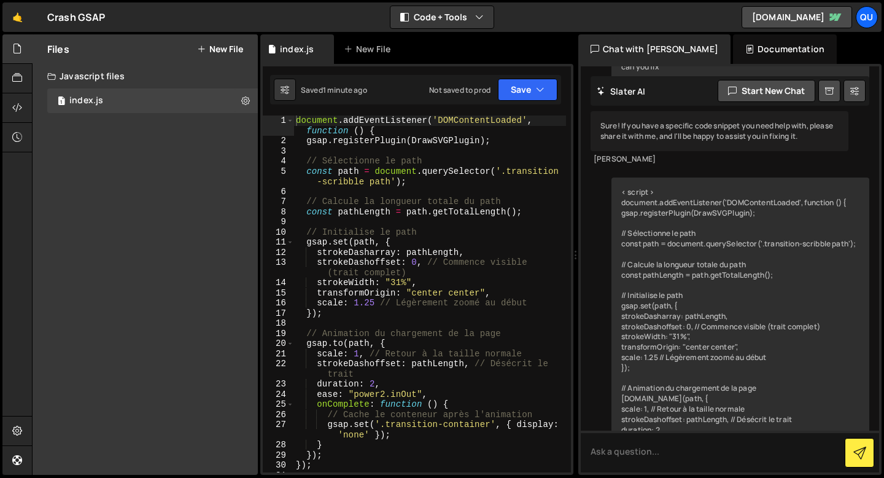
click at [751, 49] on div "Documentation" at bounding box center [785, 48] width 104 height 29
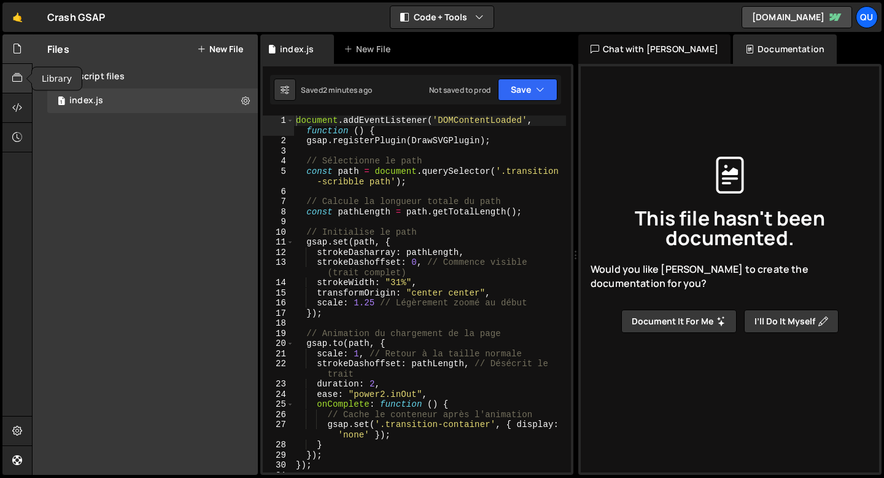
click at [11, 80] on div at bounding box center [17, 78] width 30 height 29
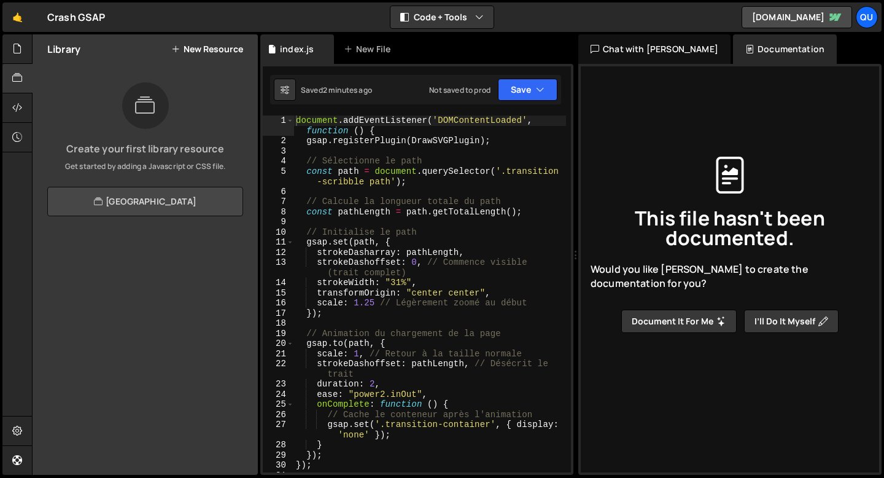
click at [82, 190] on link "[GEOGRAPHIC_DATA]" at bounding box center [145, 201] width 196 height 29
click at [10, 108] on div at bounding box center [17, 107] width 30 height 29
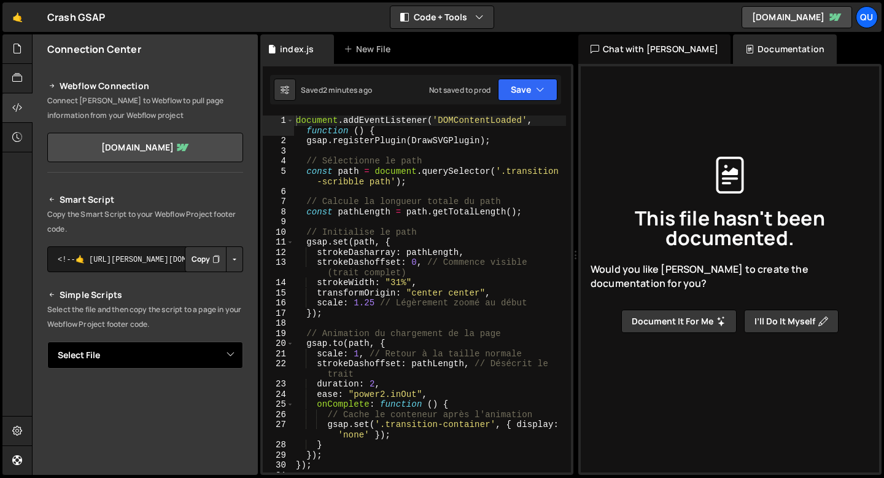
click at [125, 344] on select "Select File index.js" at bounding box center [145, 354] width 196 height 27
select select "47575"
click at [47, 341] on select "Select File index.js" at bounding box center [145, 354] width 196 height 27
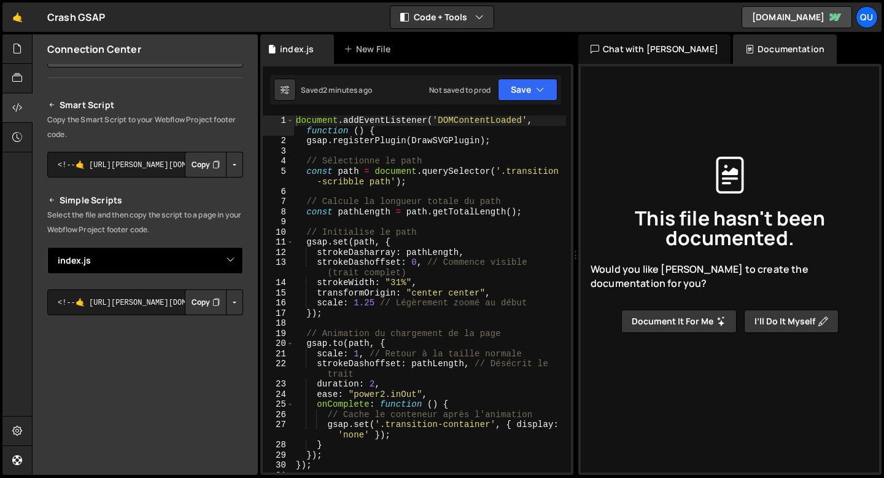
scroll to position [110, 0]
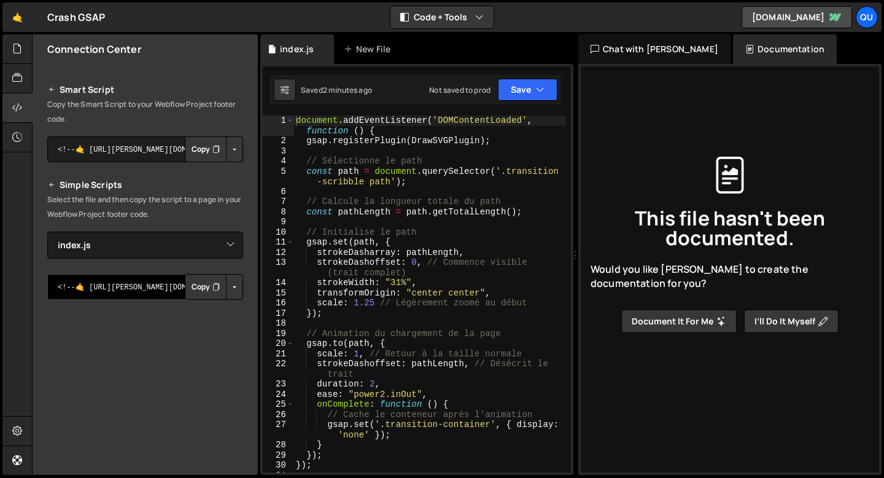
click at [141, 286] on textarea "<!--🤙 [URL][PERSON_NAME][DOMAIN_NAME]> <script>document.addEventListener("DOMCo…" at bounding box center [145, 287] width 196 height 26
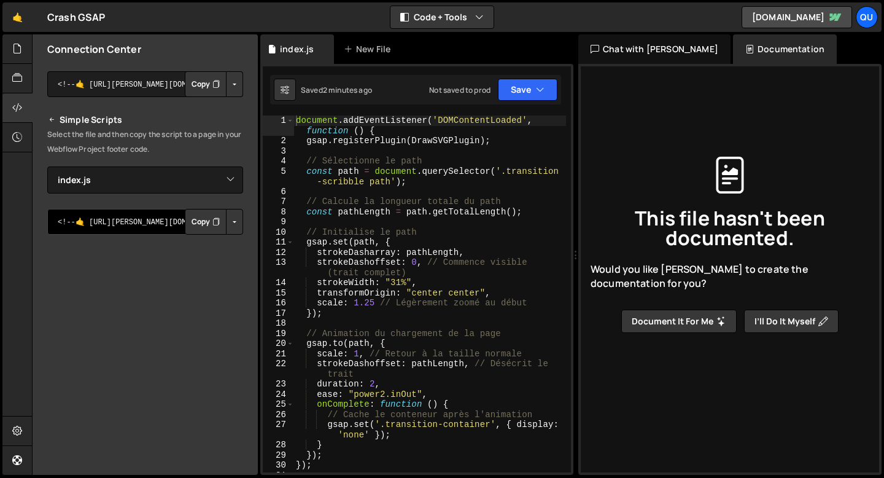
scroll to position [160, 0]
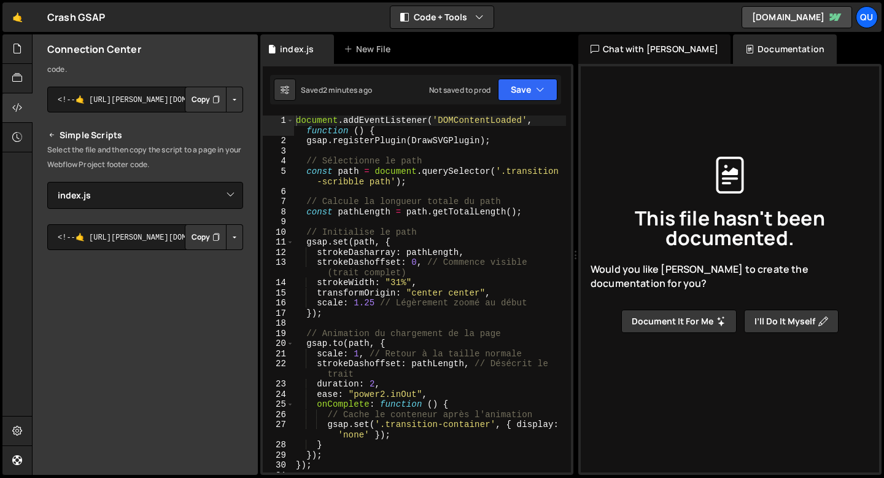
click at [190, 236] on button "Copy" at bounding box center [206, 237] width 42 height 26
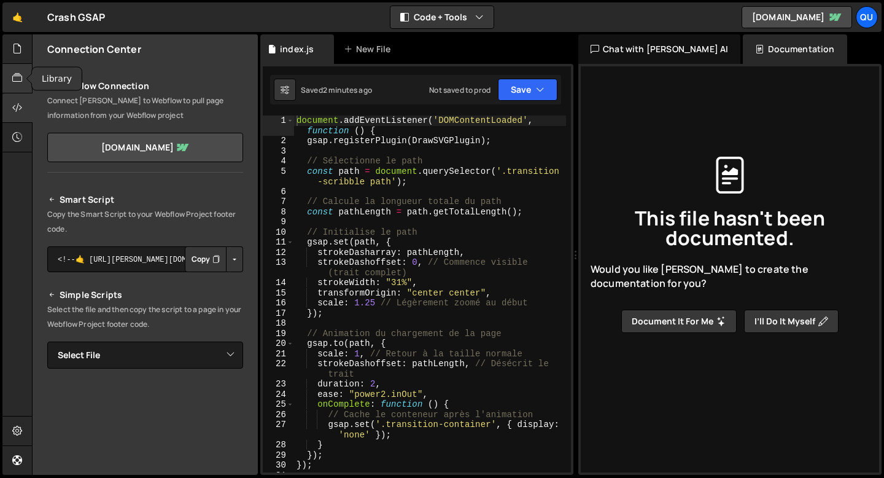
click at [20, 69] on div at bounding box center [17, 78] width 30 height 29
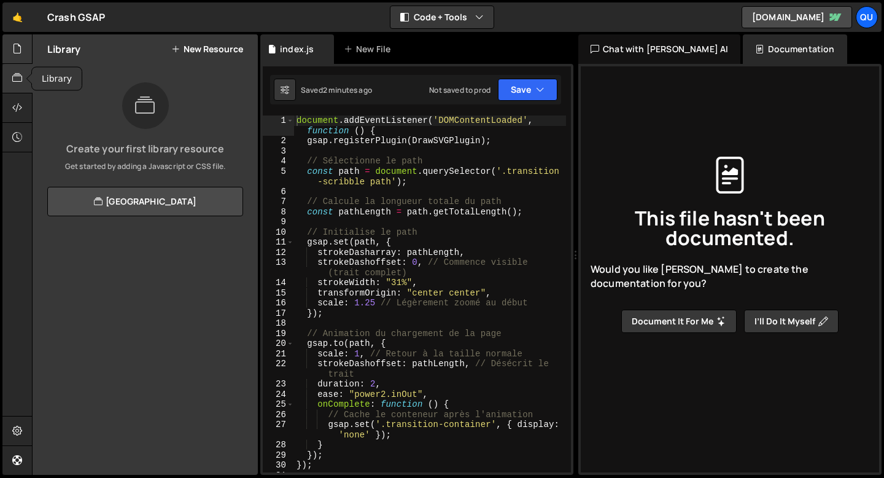
click at [15, 48] on icon at bounding box center [17, 49] width 10 height 14
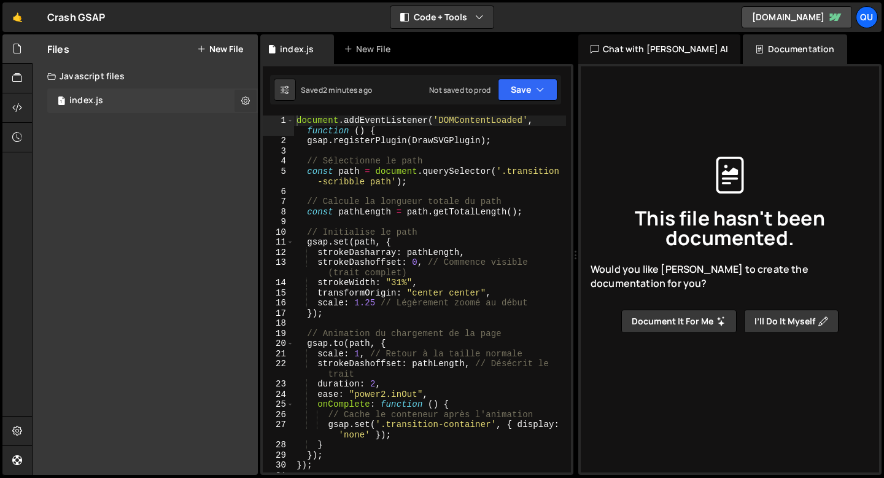
click at [248, 102] on icon at bounding box center [245, 101] width 9 height 12
type input "index"
radio input "true"
checkbox input "true"
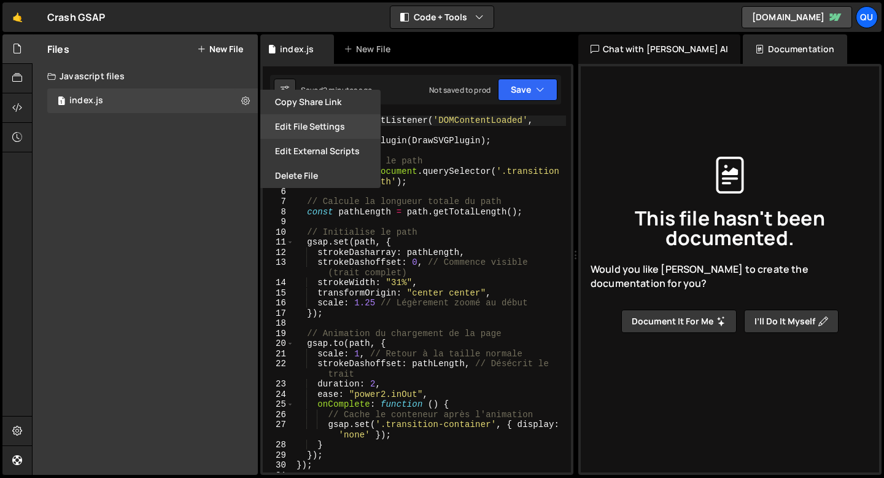
click at [296, 122] on button "Edit File Settings" at bounding box center [320, 126] width 120 height 25
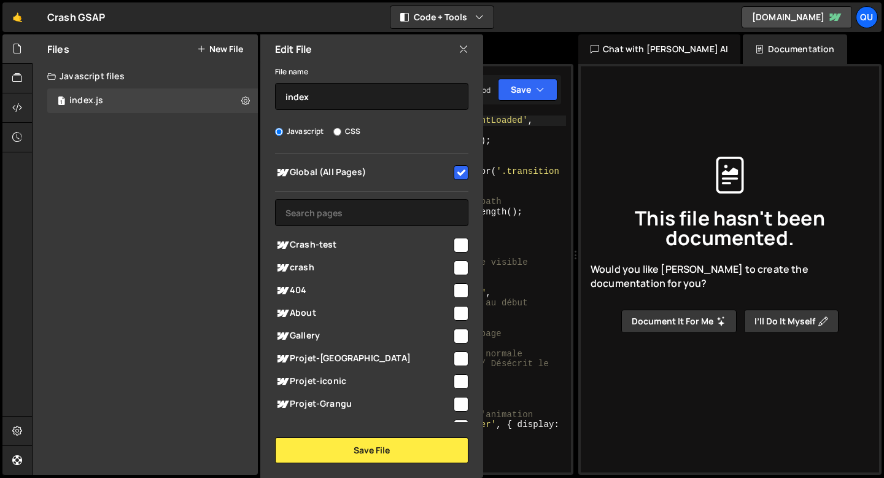
click at [455, 249] on input "checkbox" at bounding box center [461, 245] width 15 height 15
checkbox input "true"
click at [458, 266] on input "checkbox" at bounding box center [461, 267] width 15 height 15
checkbox input "true"
click at [456, 178] on input "checkbox" at bounding box center [461, 172] width 15 height 15
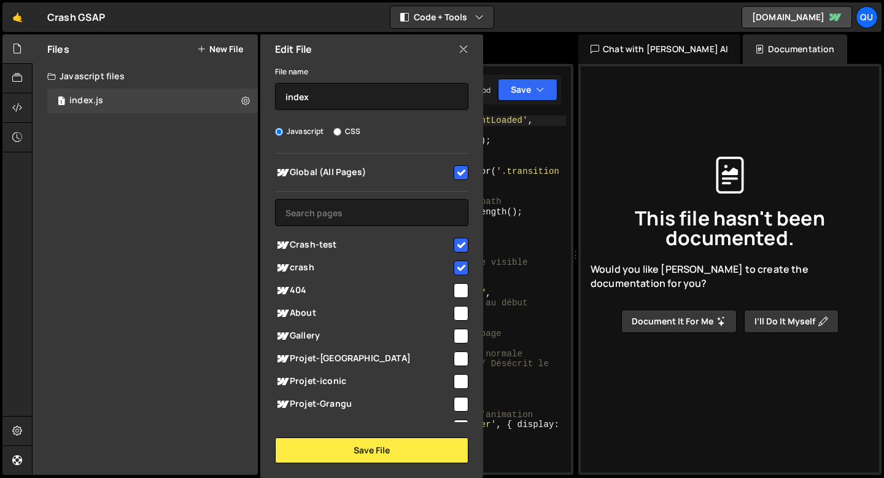
checkbox input "false"
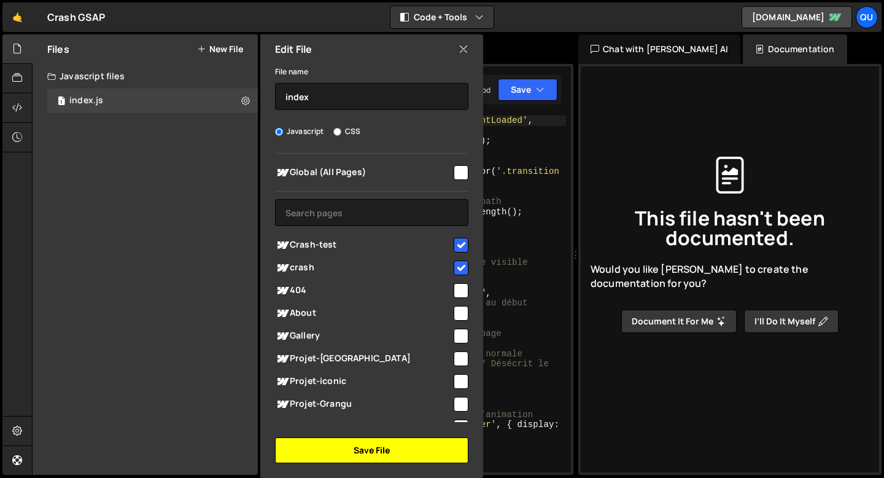
click at [365, 451] on button "Save File" at bounding box center [371, 450] width 193 height 26
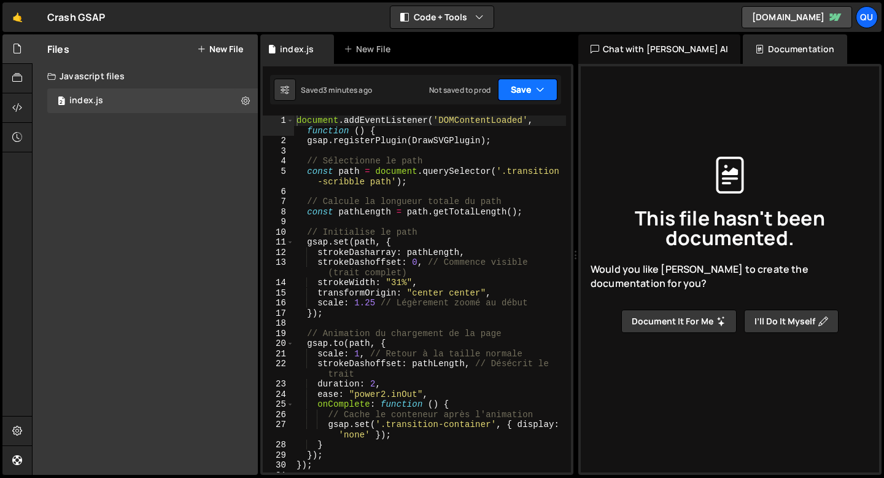
click at [519, 87] on button "Save" at bounding box center [528, 90] width 60 height 22
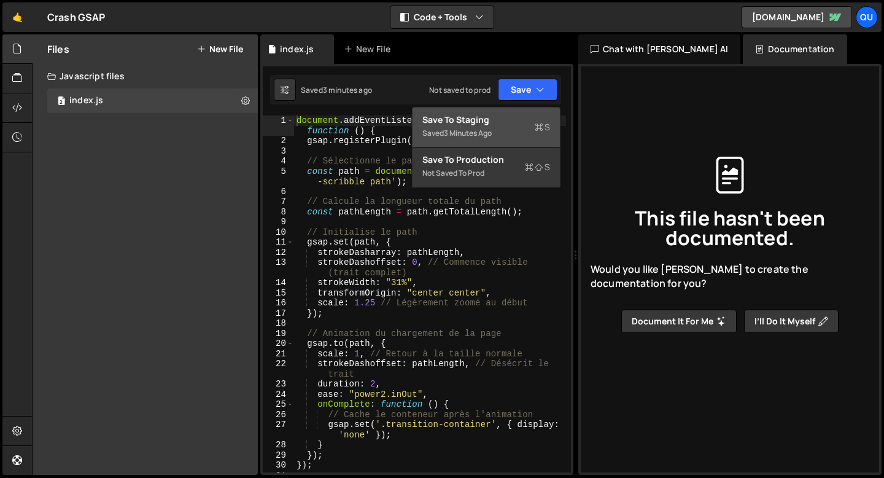
click at [484, 126] on div "Saved 3 minutes ago" at bounding box center [486, 133] width 128 height 15
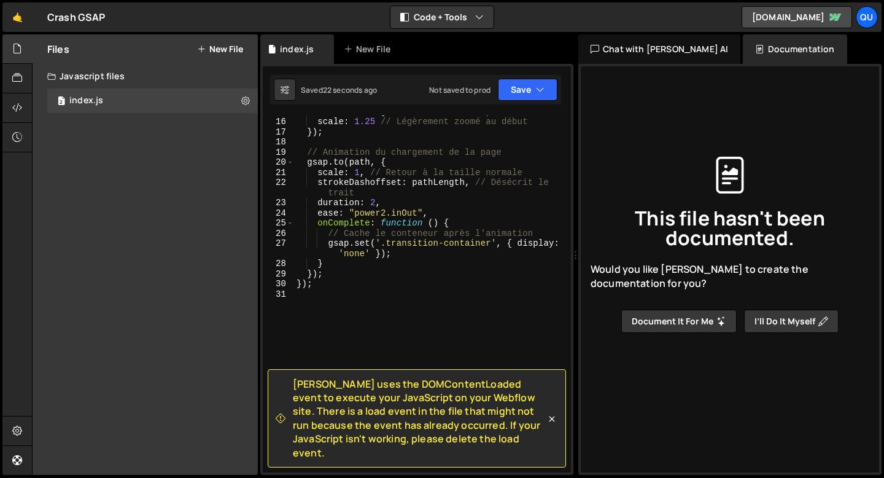
scroll to position [181, 0]
click at [556, 425] on icon at bounding box center [552, 418] width 12 height 12
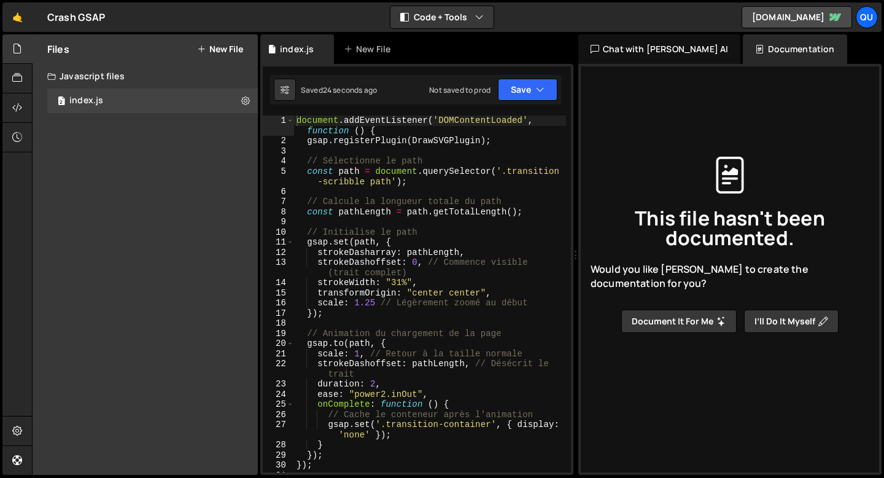
scroll to position [0, 0]
click at [294, 122] on div "document . addEventListener ( 'DOMContentLoaded' , function ( ) { gsap . regist…" at bounding box center [430, 308] width 272 height 387
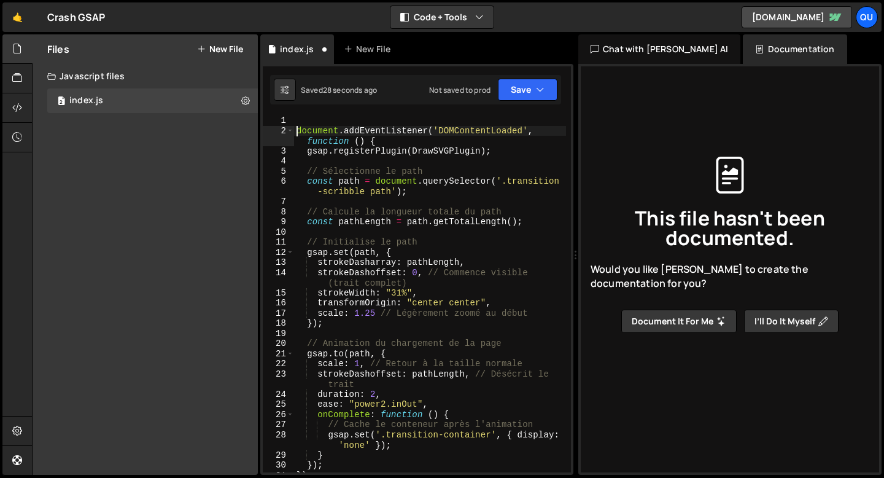
type textarea "document.addEventListener('DOMContentLoaded', function () {"
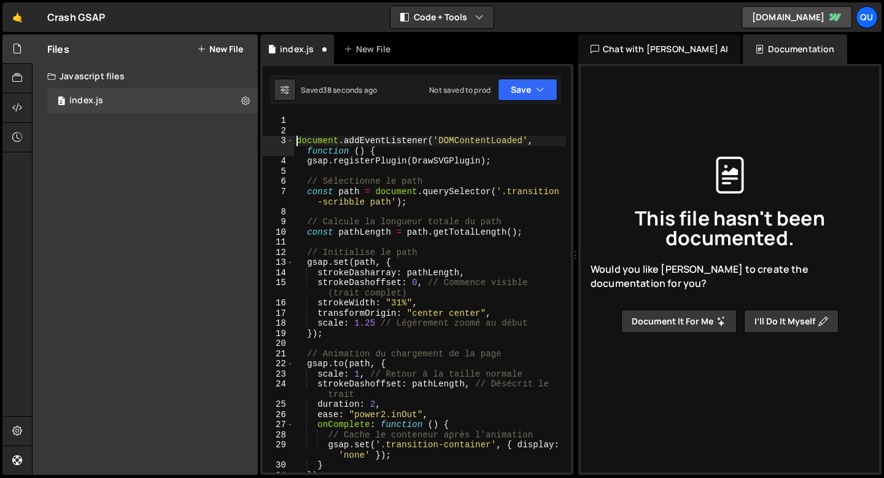
click at [301, 120] on div "document . addEventListener ( 'DOMContentLoaded' , function ( ) { gsap . regist…" at bounding box center [430, 303] width 272 height 377
paste textarea "[URL][DOMAIN_NAME]"
type textarea "[URL][DOMAIN_NAME]"
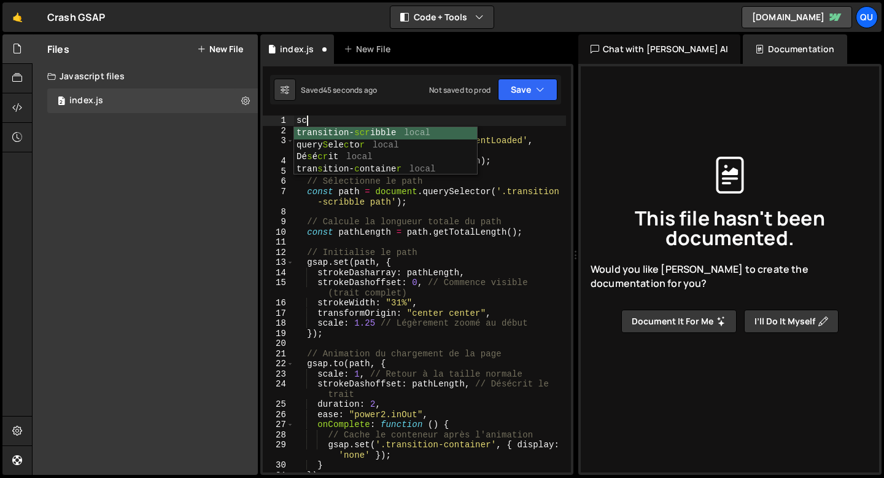
type textarea "s"
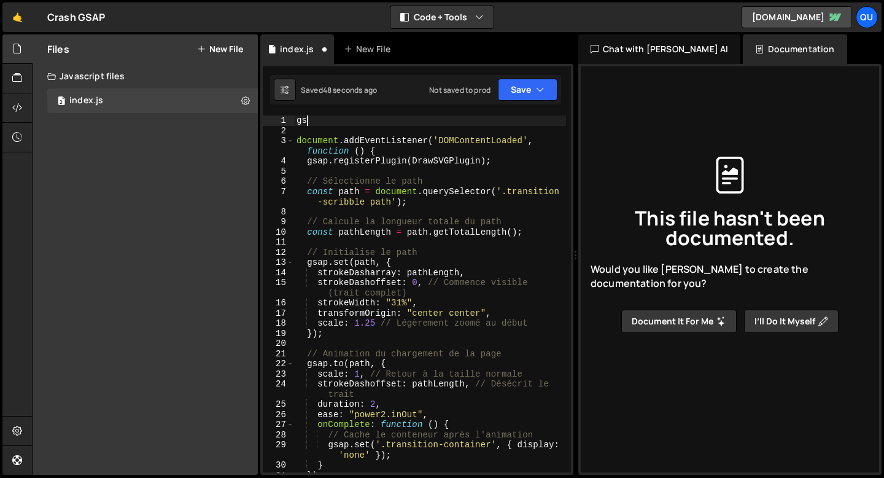
type textarea "g"
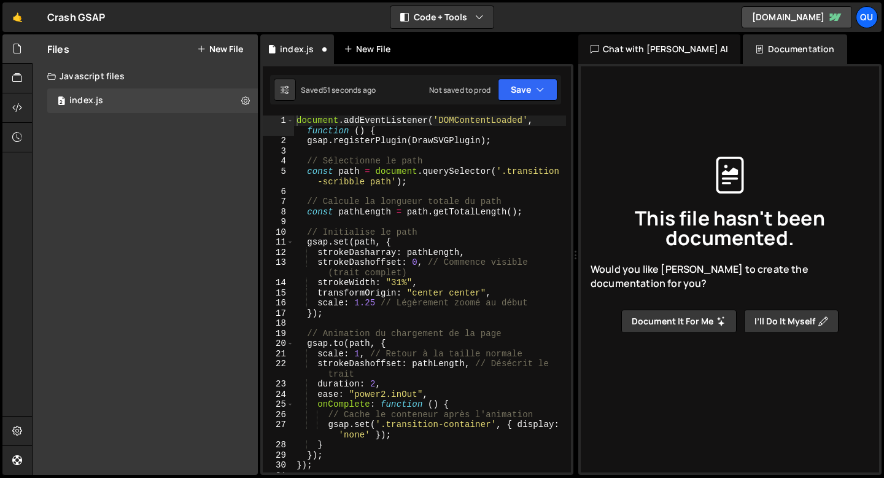
click at [366, 48] on div "New File" at bounding box center [370, 49] width 52 height 12
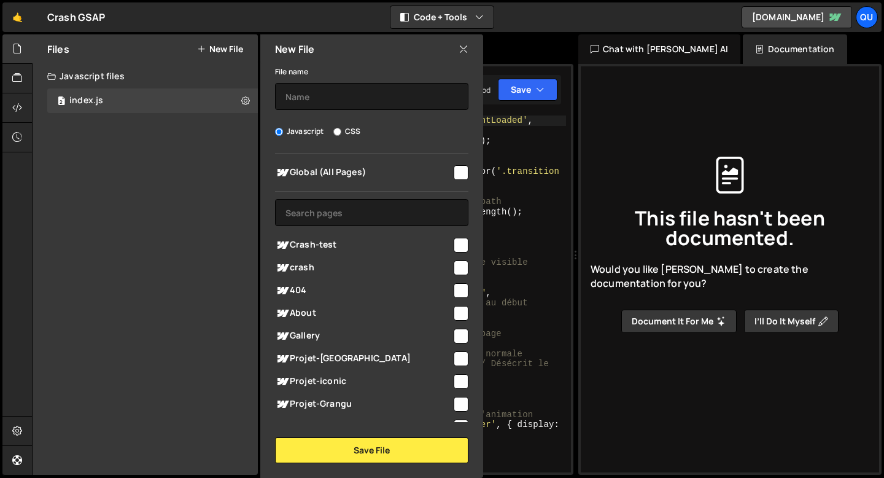
click at [462, 48] on icon at bounding box center [463, 49] width 10 height 14
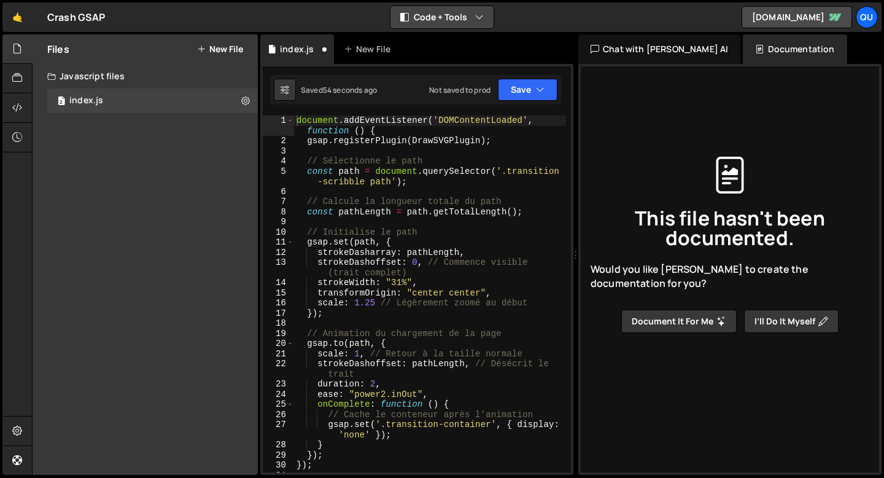
click at [464, 17] on button "Code + Tools" at bounding box center [441, 17] width 103 height 22
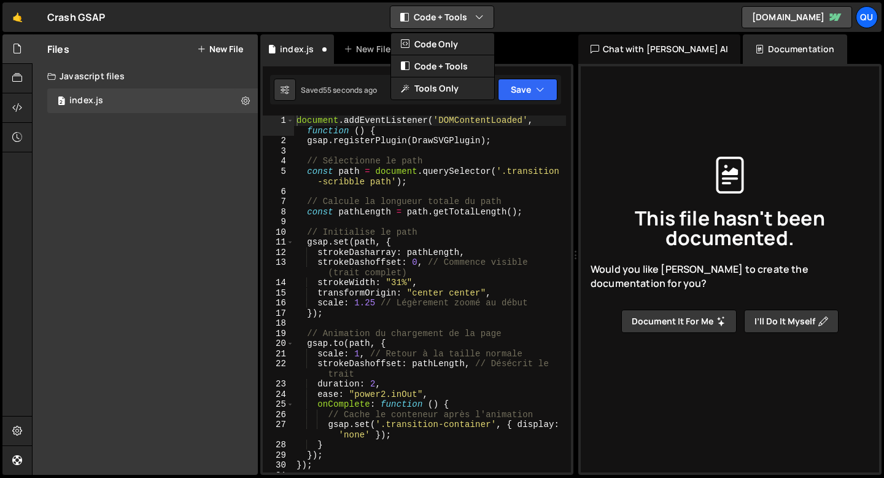
click at [464, 15] on button "Code + Tools" at bounding box center [441, 17] width 103 height 22
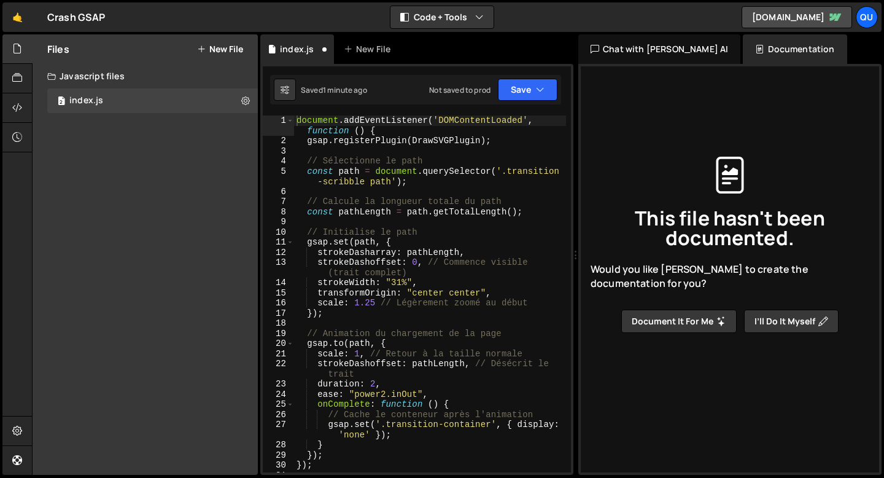
click at [296, 123] on div "document . addEventListener ( 'DOMContentLoaded' , function ( ) { gsap . regist…" at bounding box center [430, 308] width 272 height 387
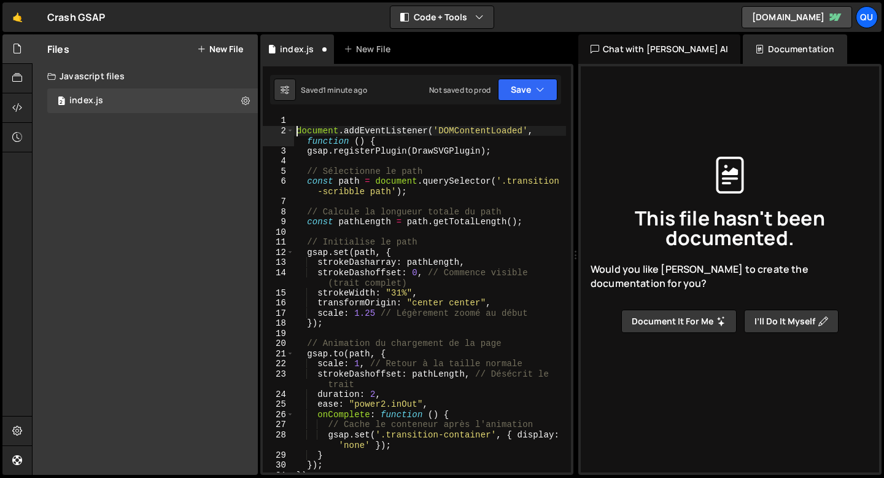
type textarea "document.addEventListener('DOMContentLoaded', function () {"
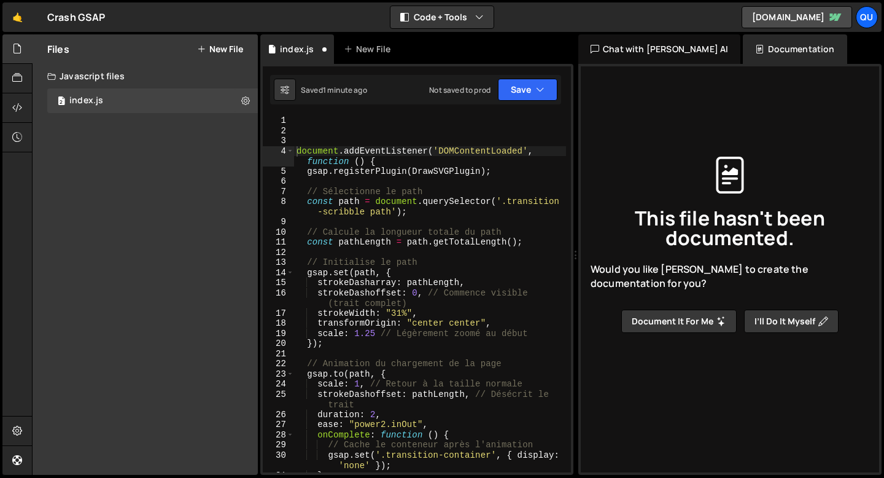
click at [309, 108] on div "document.addEventListener('DOMContentLoaded', function () { 1 2 3 4 5 6 7 8 9 1…" at bounding box center [416, 269] width 313 height 411
click at [309, 117] on div "document . addEventListener ( 'DOMContentLoaded' , function ( ) { gsap . regist…" at bounding box center [430, 303] width 272 height 377
paste textarea "<script src="[URL][DOMAIN_NAME]"></script>"
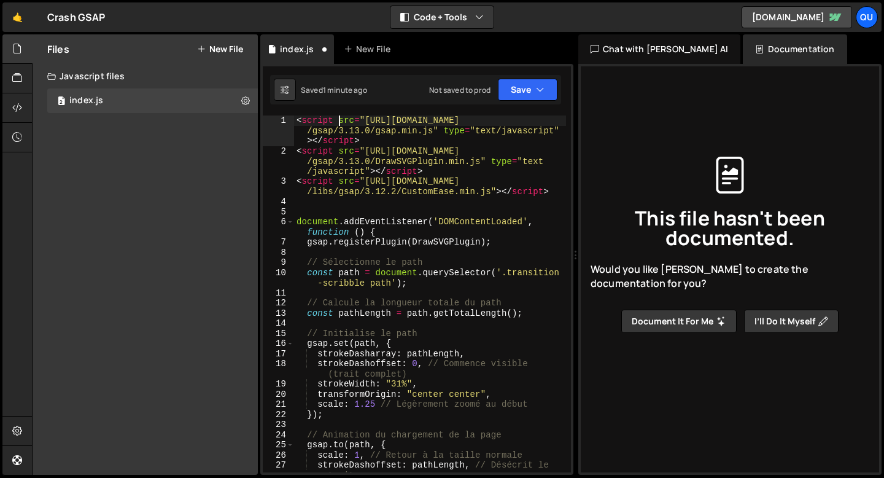
drag, startPoint x: 341, startPoint y: 121, endPoint x: 238, endPoint y: 122, distance: 103.1
click at [238, 122] on div "Files New File Javascript files 2 index.js 0 CSS files Copy share link Edit Fil…" at bounding box center [458, 254] width 852 height 441
click at [635, 41] on div "Chat with [PERSON_NAME] AI" at bounding box center [659, 48] width 162 height 29
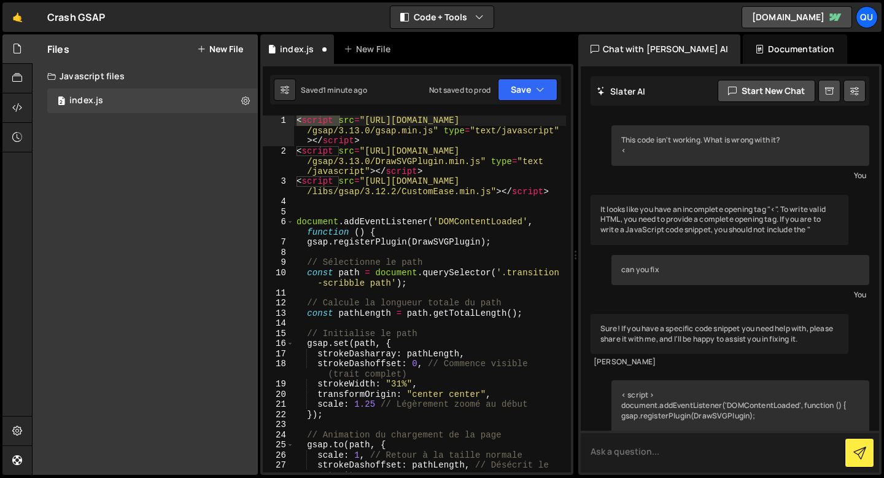
click at [634, 439] on textarea at bounding box center [730, 451] width 298 height 42
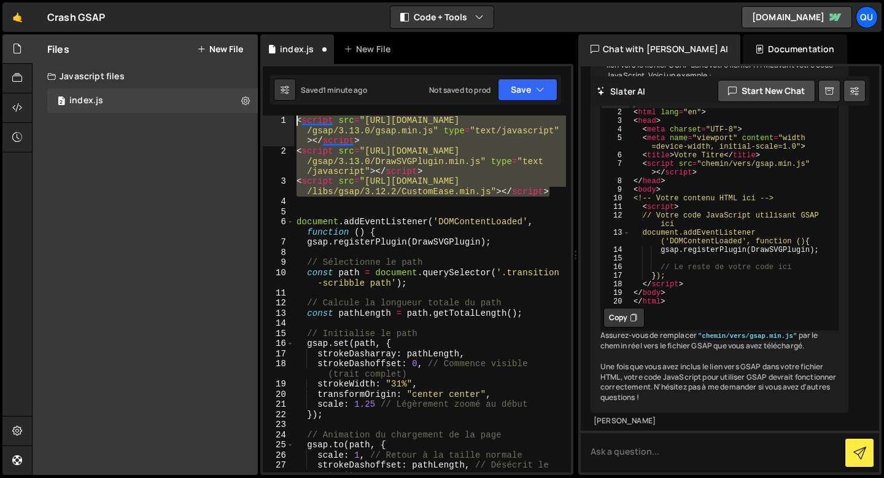
drag, startPoint x: 552, startPoint y: 189, endPoint x: 269, endPoint y: 104, distance: 294.9
click at [269, 104] on div "<script src="[URL][DOMAIN_NAME]"></script> 1 2 3 4 5 6 7 8 9 10 11 12 13 14 15 …" at bounding box center [416, 269] width 313 height 411
type textarea "<script src="[URL][DOMAIN_NAME]" type="text/javascript"></script> <script src="…"
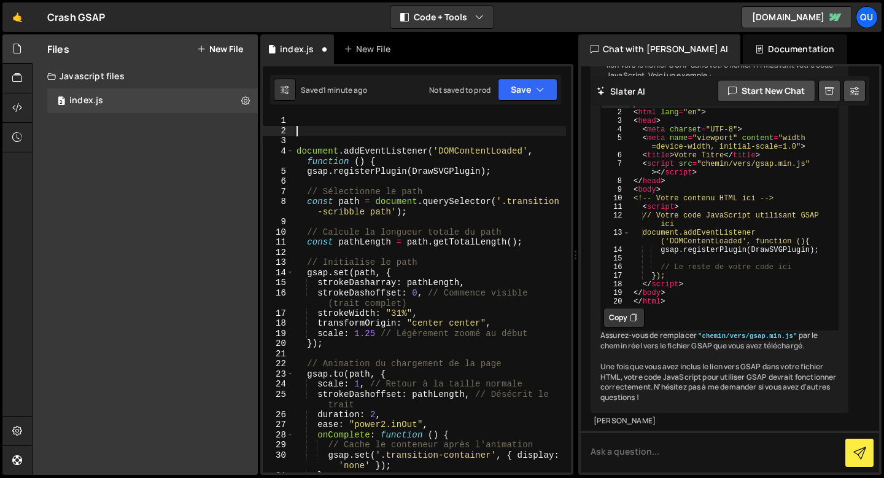
type textarea "document.addEventListener('DOMContentLoaded', function () {"
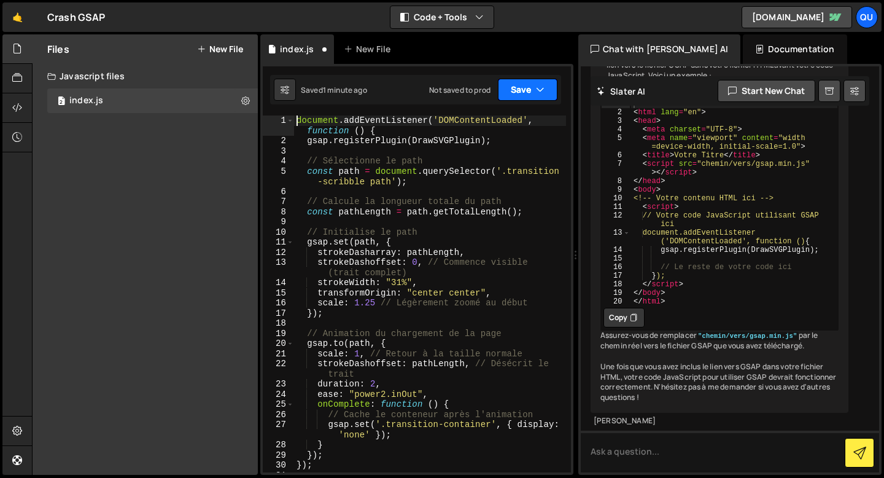
click at [525, 88] on button "Save" at bounding box center [528, 90] width 60 height 22
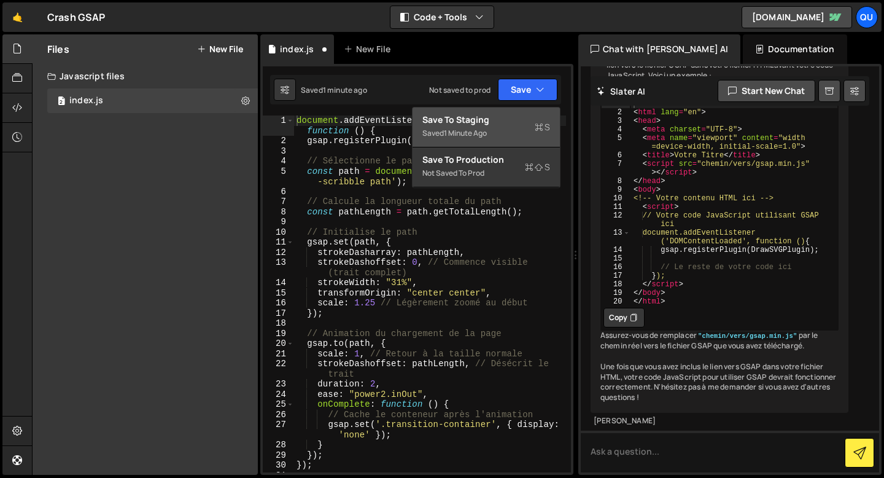
click at [483, 118] on div "Save to Staging S" at bounding box center [486, 120] width 128 height 12
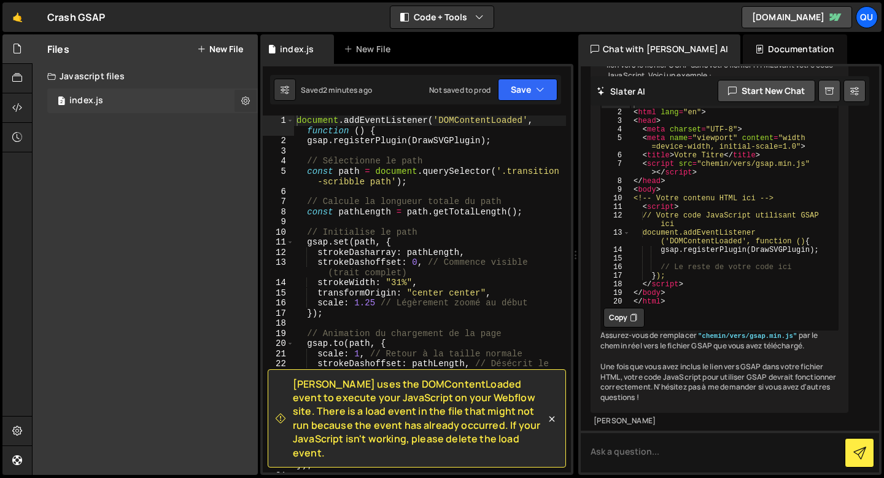
click at [242, 98] on icon at bounding box center [245, 101] width 9 height 12
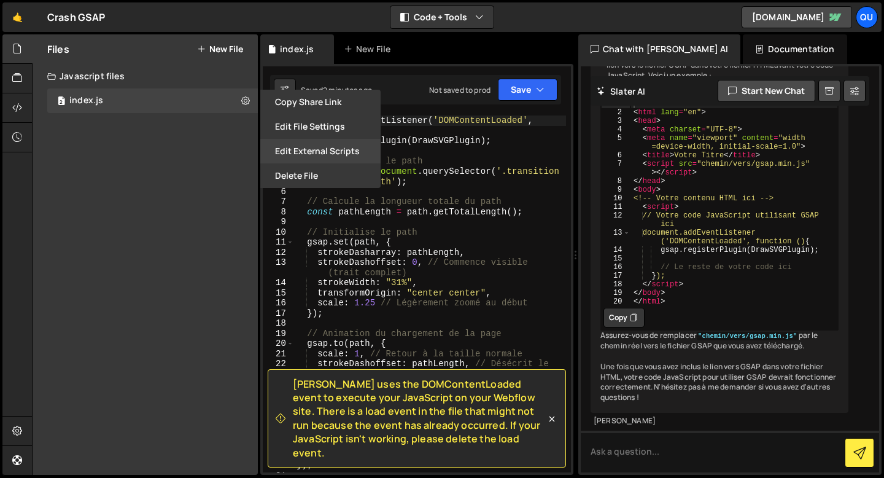
click at [288, 145] on button "Edit External Scripts" at bounding box center [320, 151] width 120 height 25
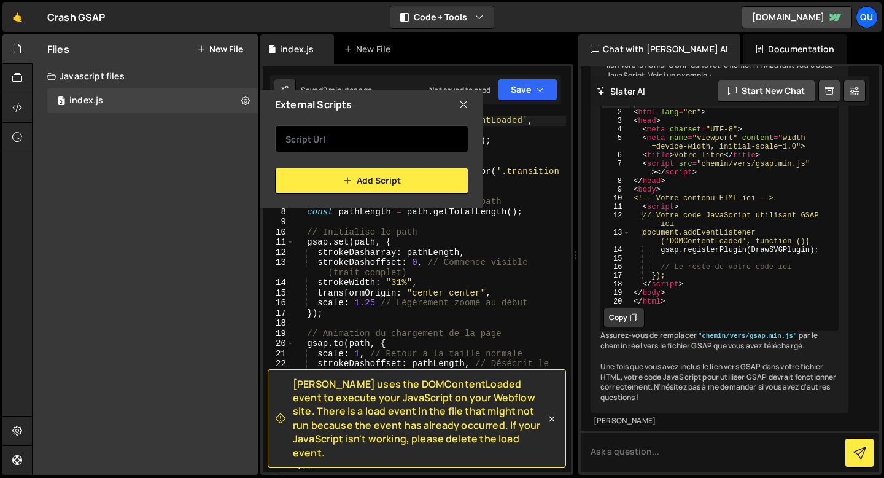
click at [314, 141] on input "text" at bounding box center [371, 138] width 193 height 27
click at [244, 104] on icon at bounding box center [245, 101] width 9 height 12
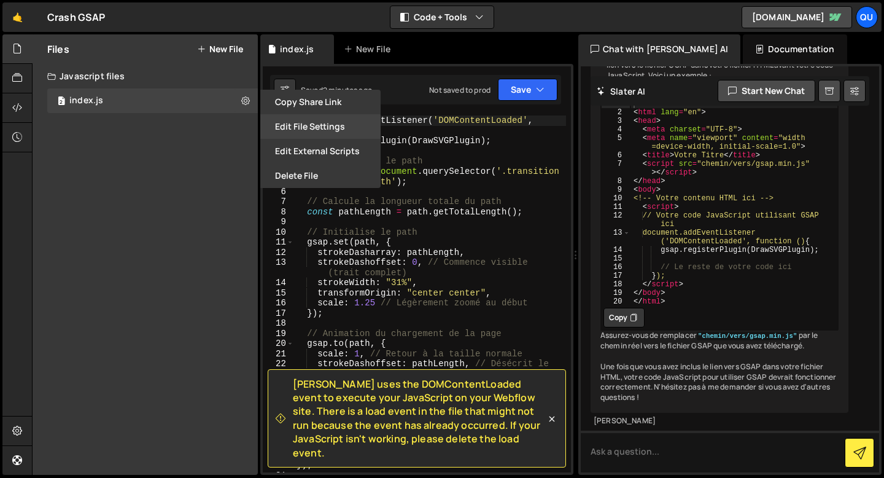
click at [294, 134] on button "Edit File Settings" at bounding box center [320, 126] width 120 height 25
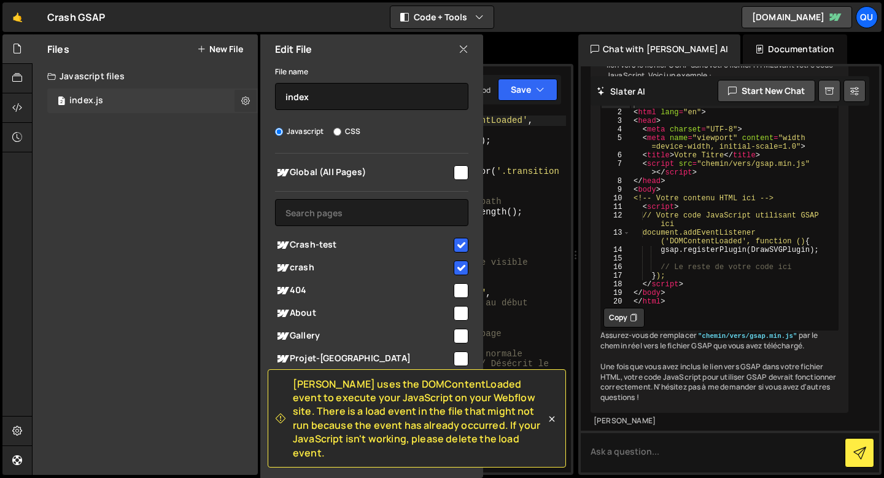
click at [249, 99] on icon at bounding box center [245, 101] width 9 height 12
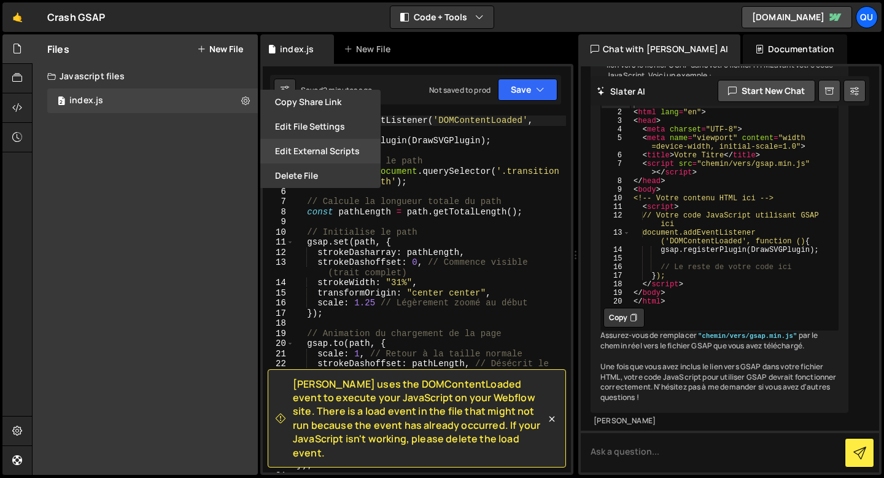
click at [306, 149] on button "Edit External Scripts" at bounding box center [320, 151] width 120 height 25
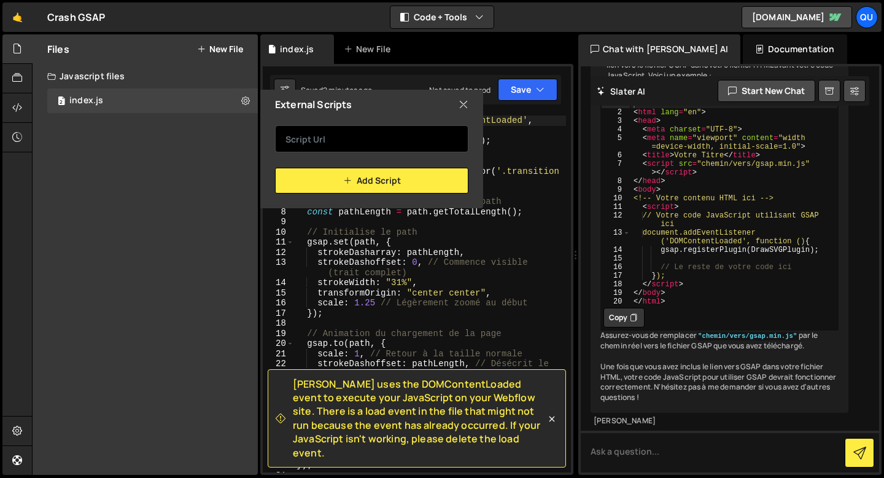
click at [310, 144] on input "text" at bounding box center [371, 138] width 193 height 27
paste input "<script src="[URL][DOMAIN_NAME]" type="text/javascript"></script> <script src="…"
type input "<script src="[URL][DOMAIN_NAME]" type="text/javascript"></script> <script src="…"
paste input "[URL][DOMAIN_NAME]"
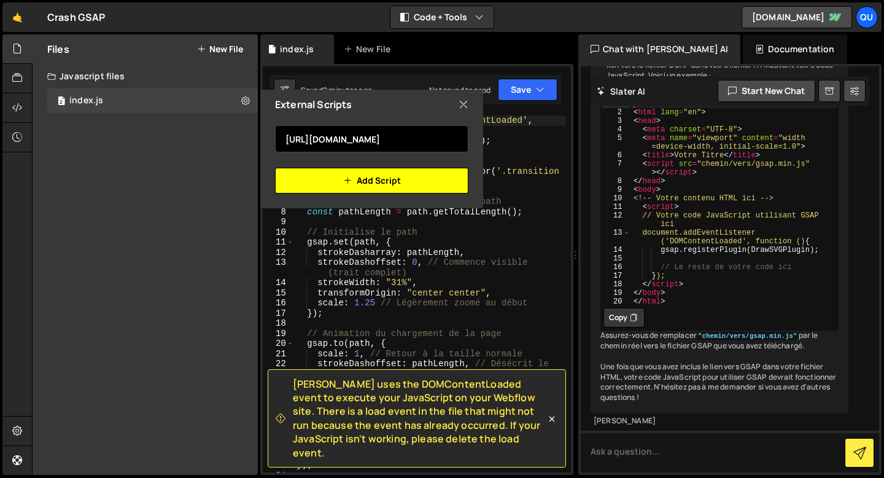
type input "[URL][DOMAIN_NAME]"
click at [334, 184] on button "Add Script" at bounding box center [371, 181] width 193 height 26
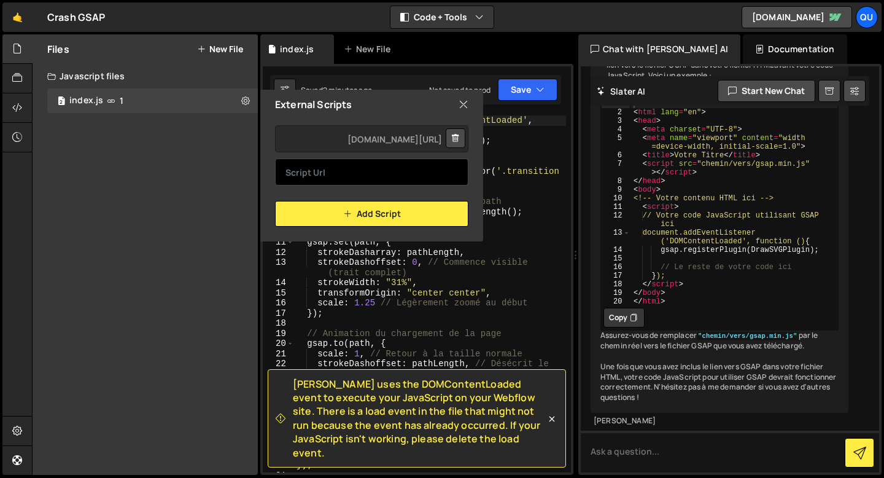
click at [317, 172] on input "text" at bounding box center [371, 171] width 193 height 27
paste input "[URL][DOMAIN_NAME]"
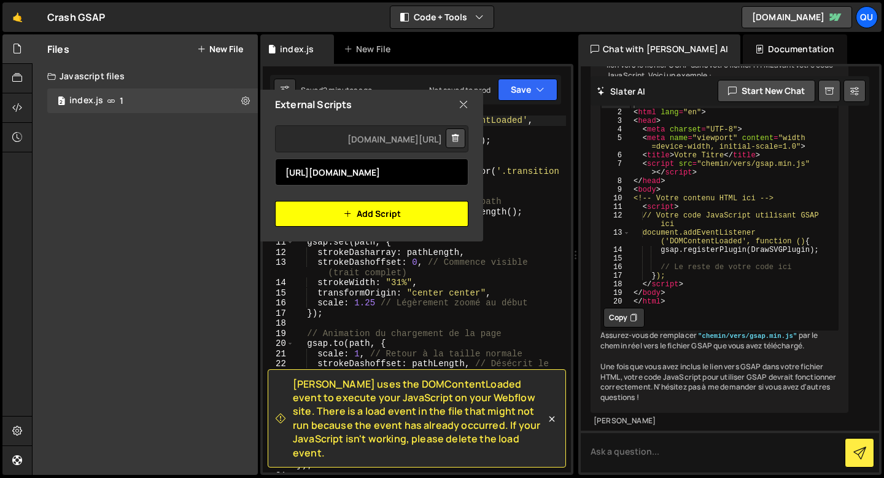
type input "[URL][DOMAIN_NAME]"
click at [342, 214] on button "Add Script" at bounding box center [371, 214] width 193 height 26
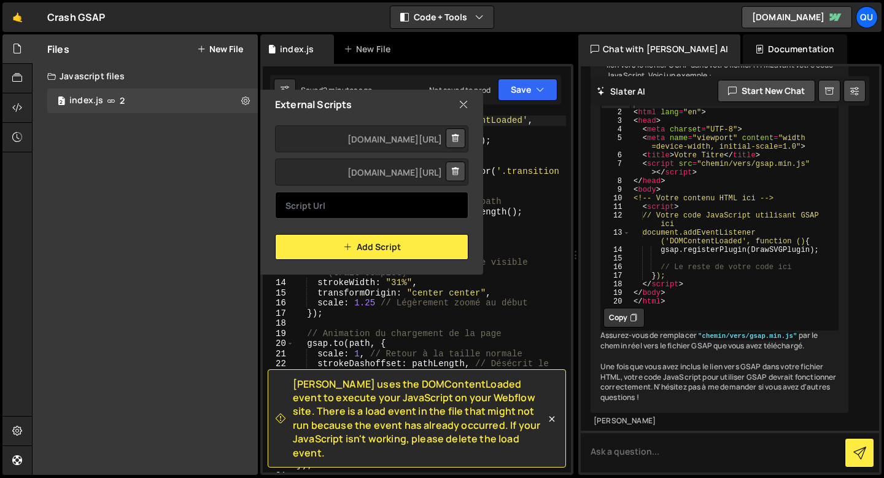
click at [304, 199] on input "text" at bounding box center [371, 204] width 193 height 27
paste input "[URL][DOMAIN_NAME]"
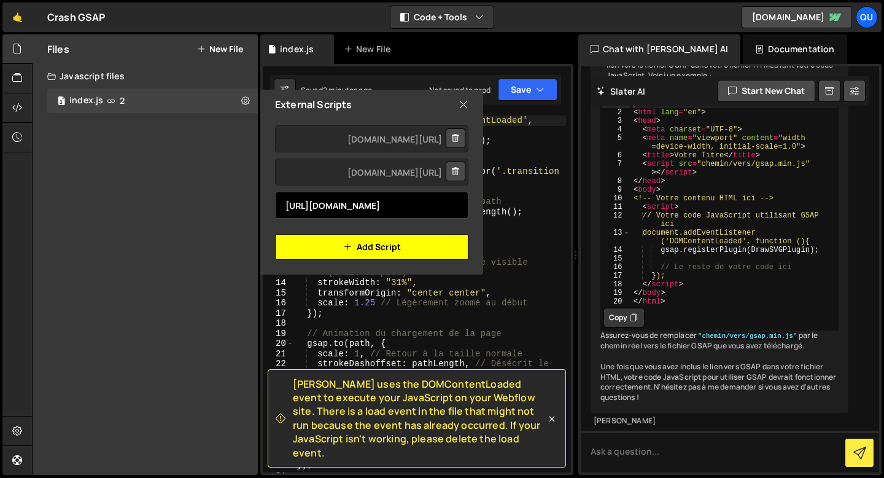
type input "[URL][DOMAIN_NAME]"
click at [324, 236] on button "Add Script" at bounding box center [371, 247] width 193 height 26
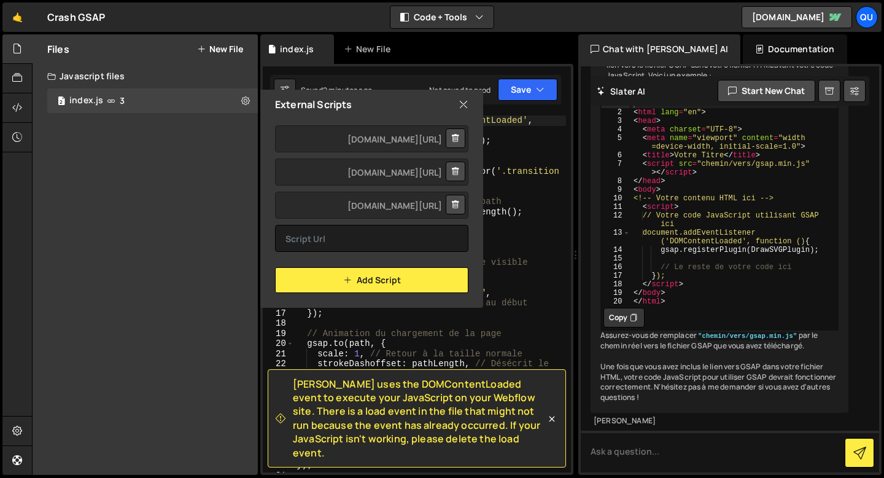
click at [465, 107] on icon at bounding box center [463, 105] width 10 height 14
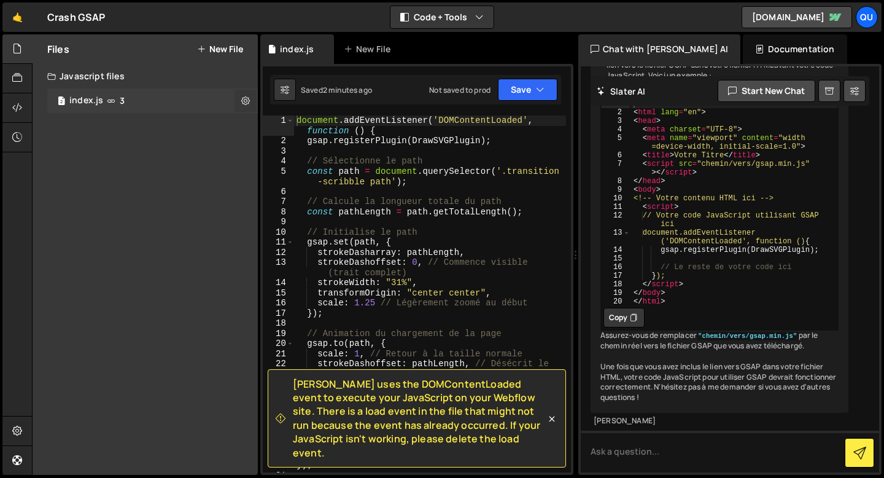
click at [246, 101] on icon at bounding box center [245, 101] width 9 height 12
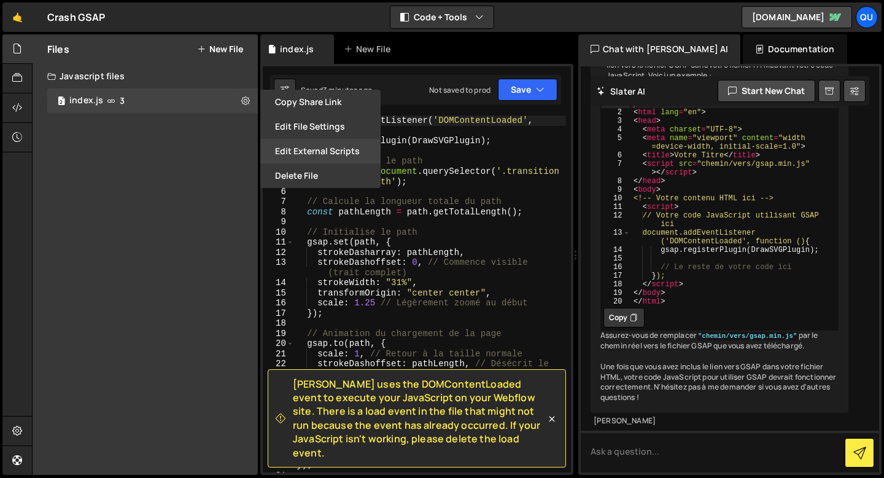
click at [299, 151] on button "Edit External Scripts" at bounding box center [320, 151] width 120 height 25
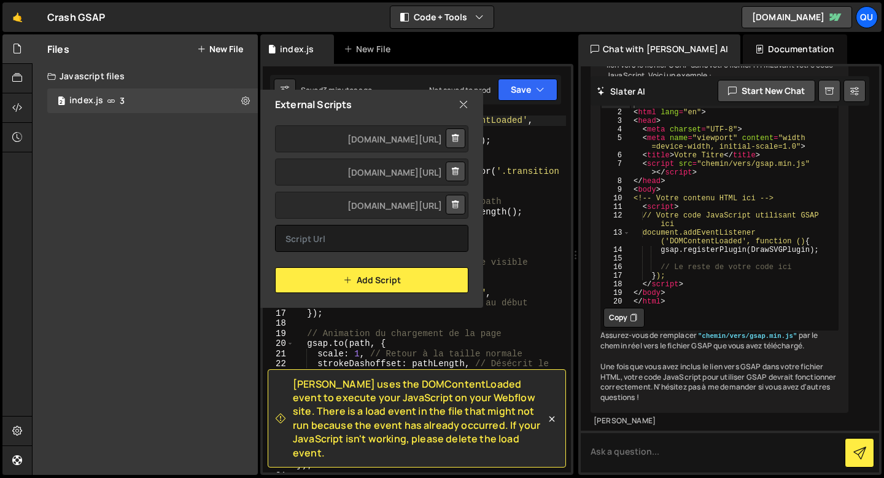
click at [465, 101] on icon at bounding box center [463, 105] width 10 height 14
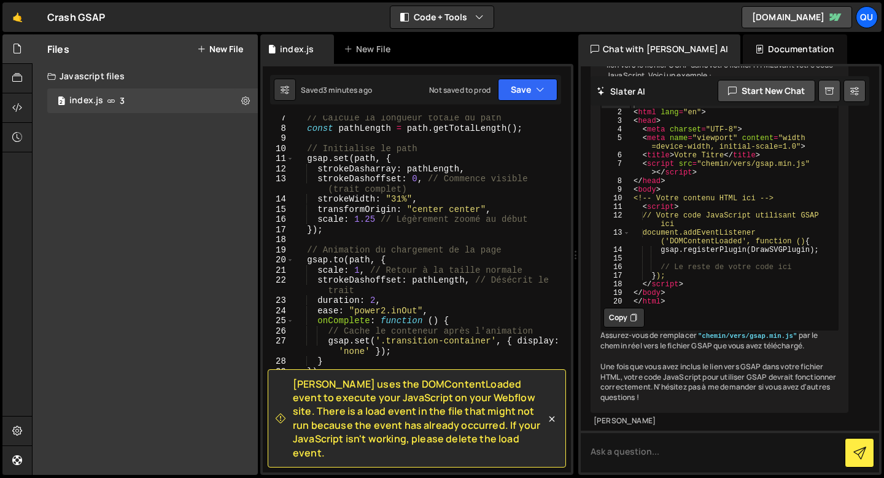
scroll to position [181, 0]
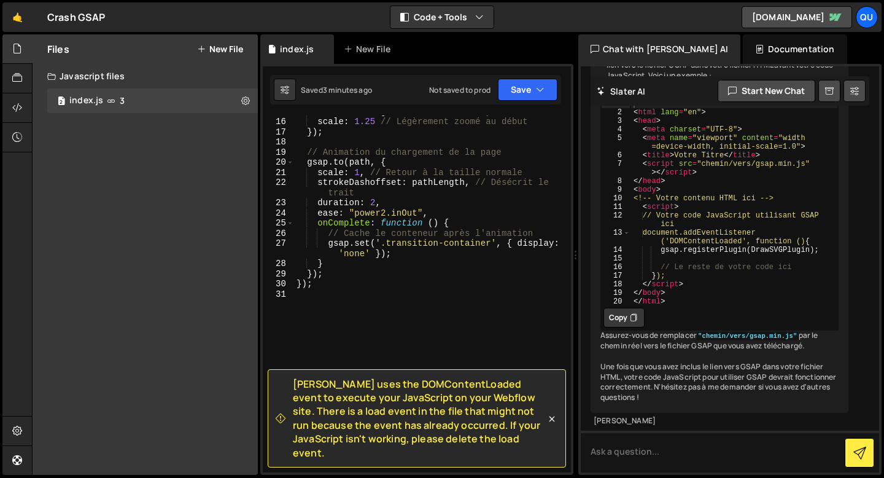
click at [338, 236] on div "transformOrigin : "center center" , scale : 1.25 // Légèrement zoomé au début }…" at bounding box center [430, 294] width 272 height 377
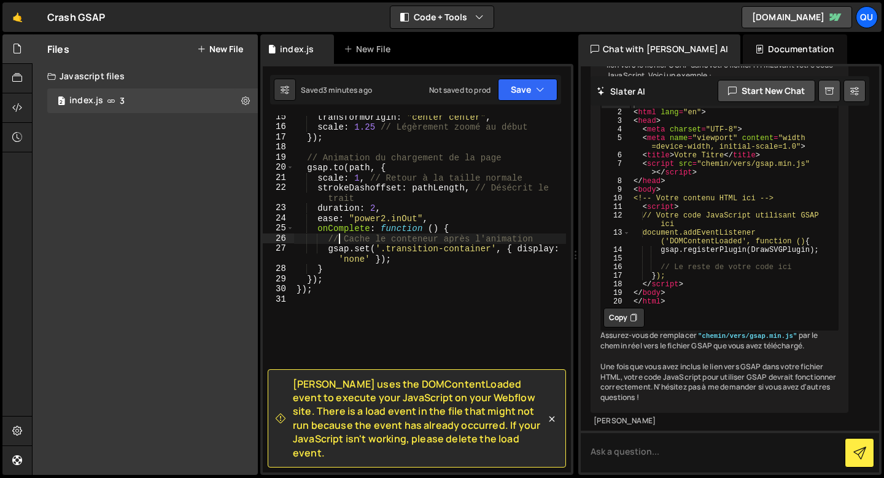
scroll to position [162, 0]
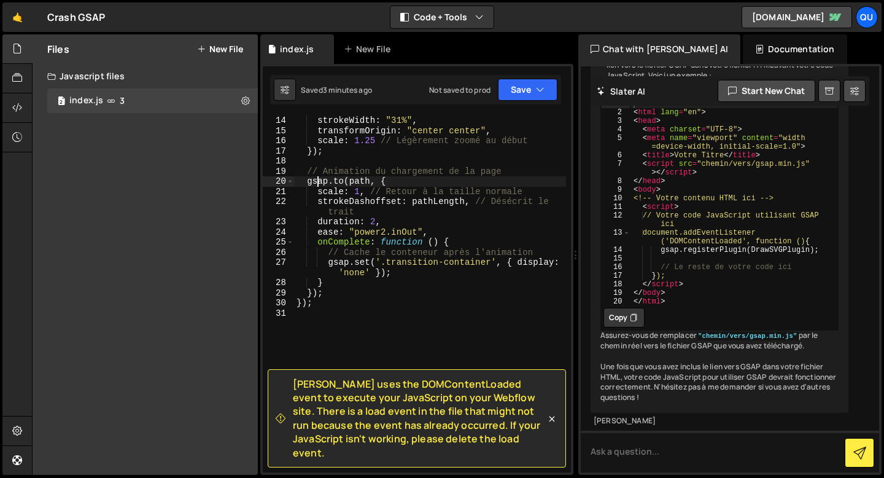
click at [317, 182] on div "strokeWidth : "31%" , transformOrigin : "center center" , scale : 1.25 // Légèr…" at bounding box center [430, 303] width 272 height 377
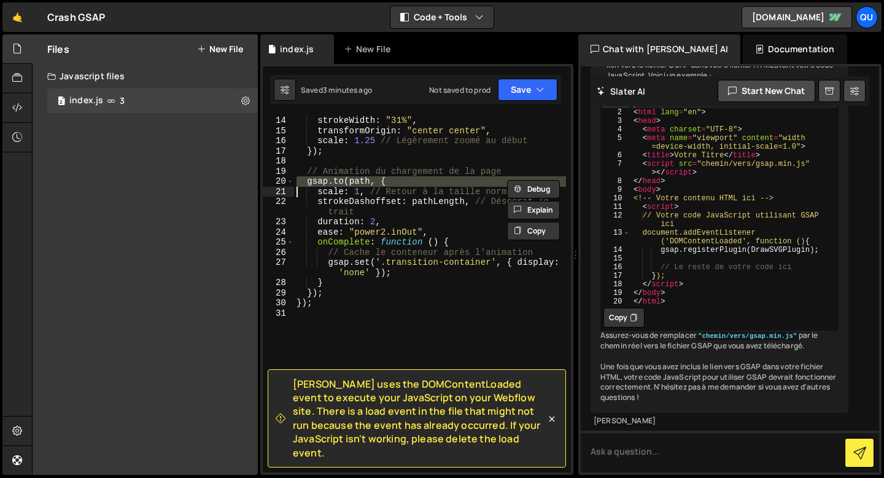
click at [317, 182] on div "strokeWidth : "31%" , transformOrigin : "center center" , scale : 1.25 // Légèr…" at bounding box center [430, 303] width 272 height 377
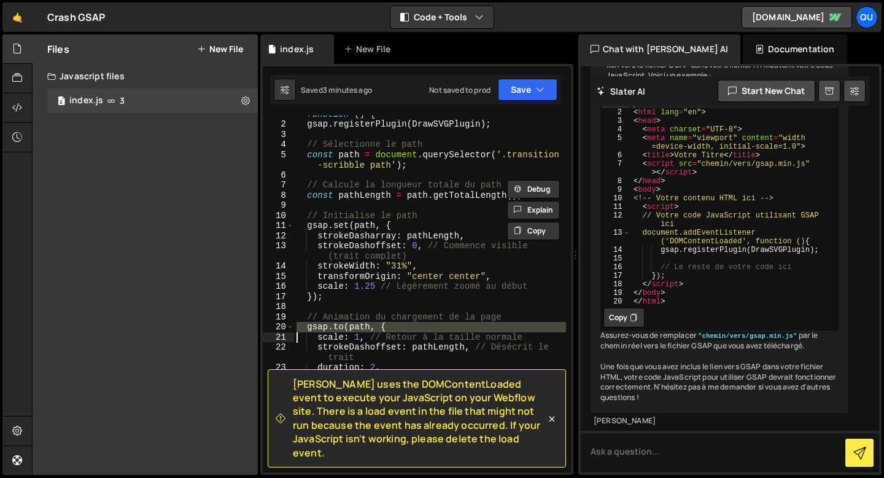
scroll to position [8, 0]
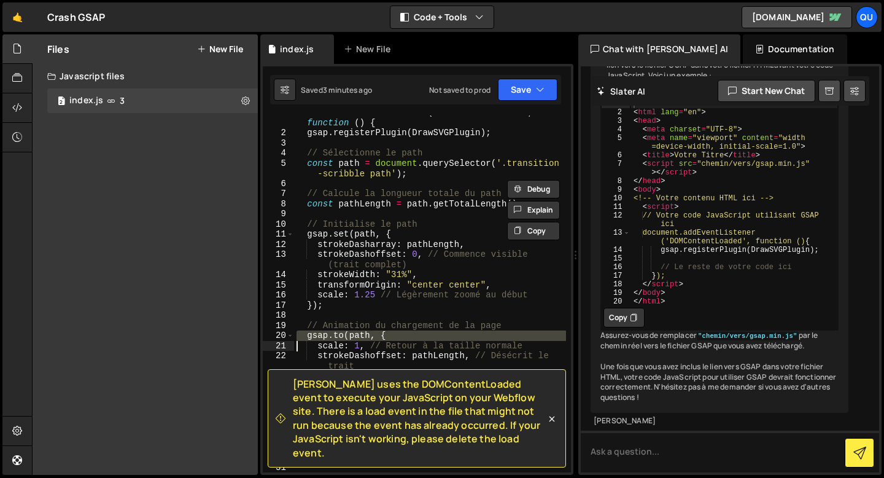
click at [317, 201] on div "document . addEventListener ( 'DOMContentLoaded' , function ( ) { gsap . regist…" at bounding box center [430, 300] width 272 height 387
type textarea "const pathLength = path.getTotalLength();"
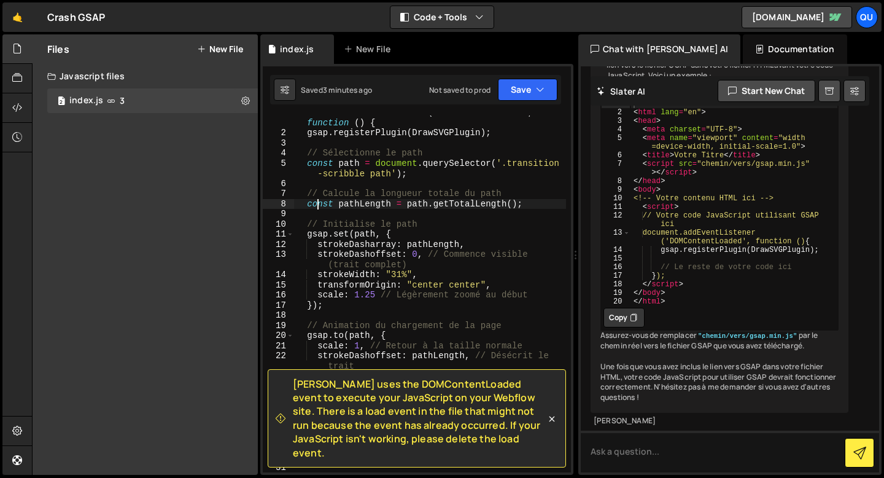
scroll to position [0, 0]
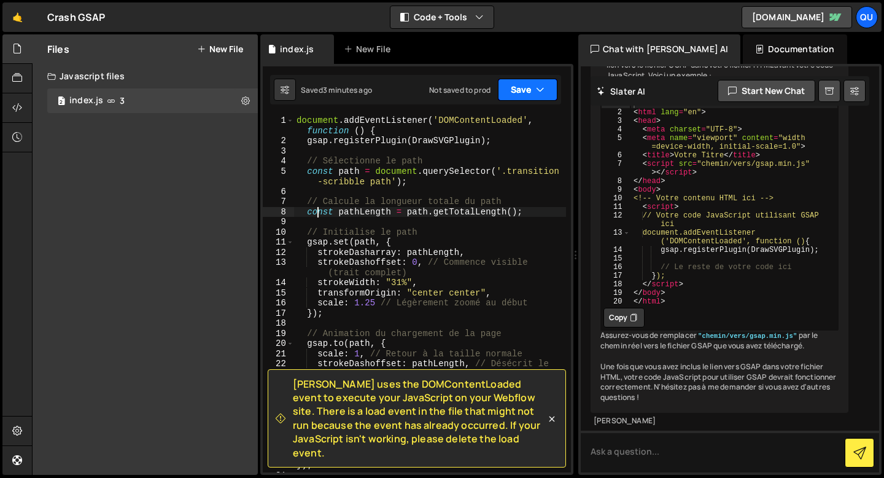
click at [515, 97] on button "Save" at bounding box center [528, 90] width 60 height 22
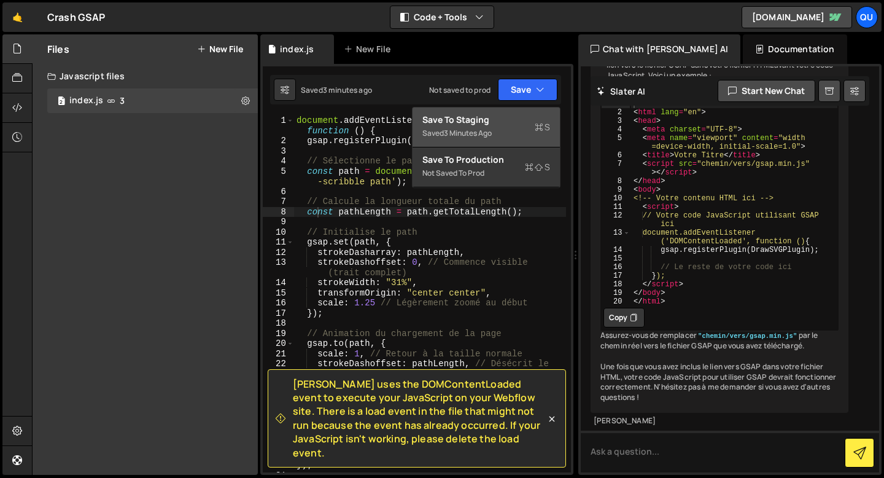
click at [475, 126] on div "Saved 3 minutes ago" at bounding box center [486, 133] width 128 height 15
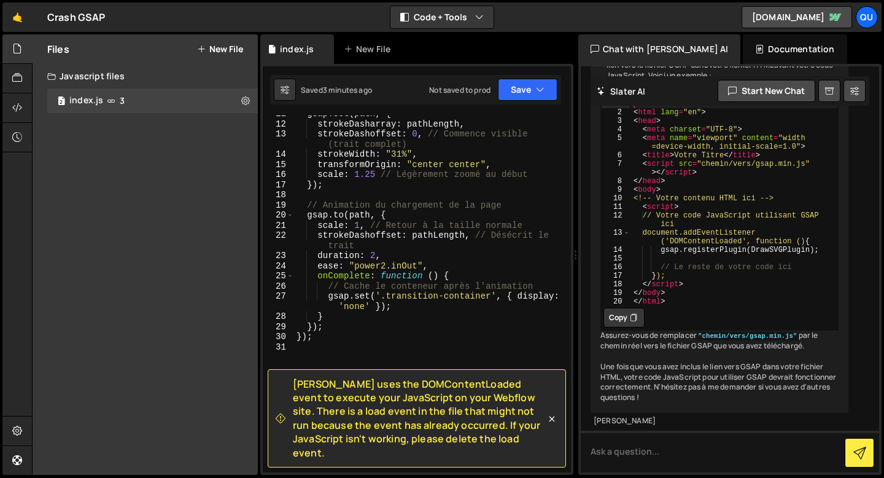
scroll to position [181, 0]
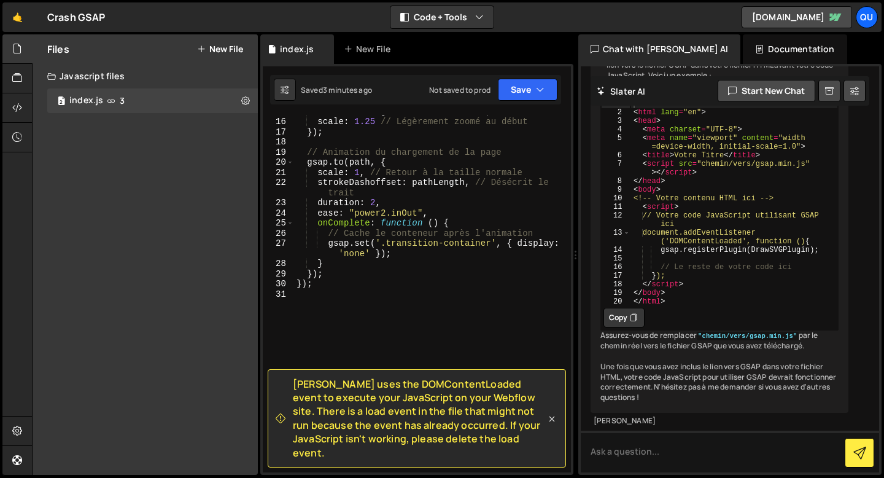
click at [555, 422] on icon at bounding box center [552, 418] width 12 height 12
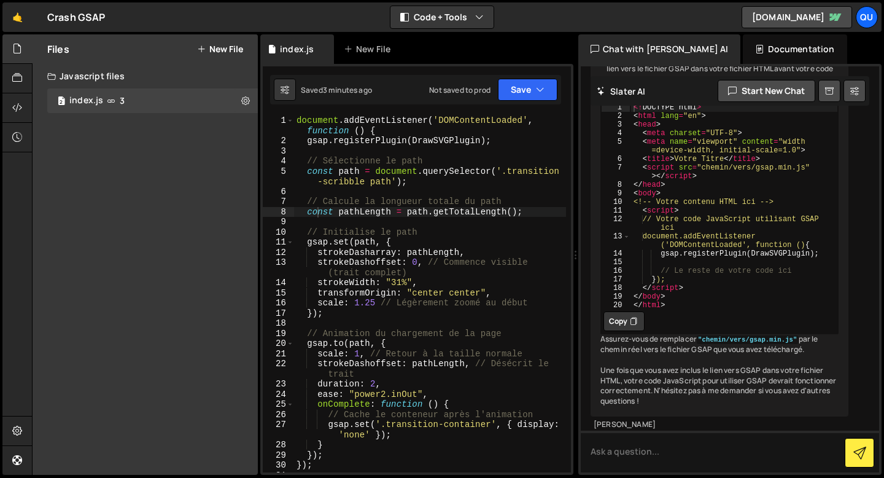
scroll to position [1358, 0]
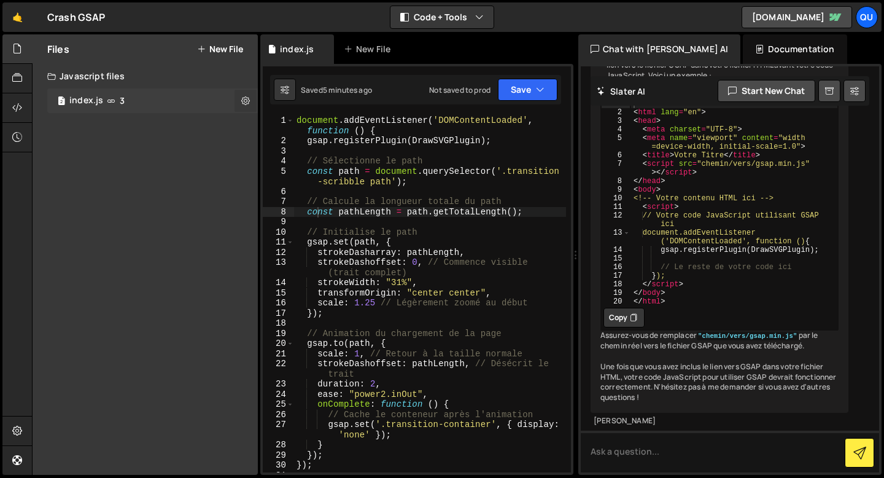
click at [249, 102] on icon at bounding box center [245, 101] width 9 height 12
type input "index"
radio input "true"
checkbox input "true"
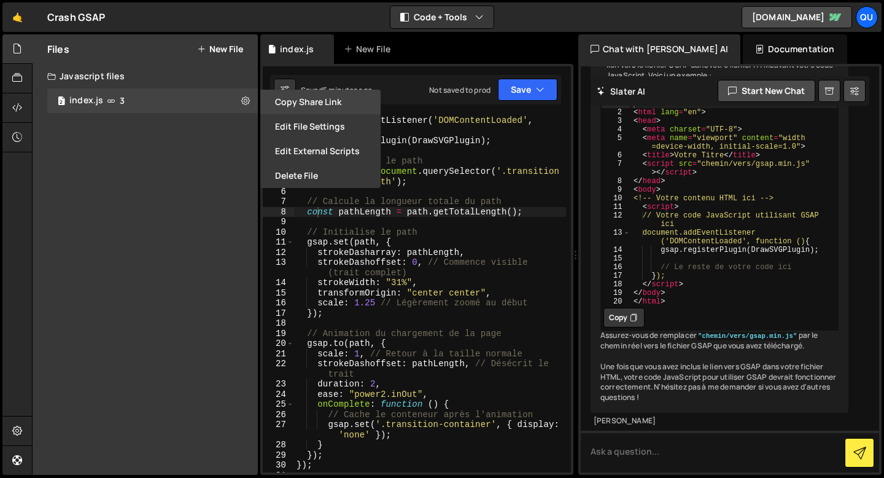
click at [290, 104] on button "Copy share link" at bounding box center [320, 102] width 120 height 25
click at [300, 123] on button "Edit File Settings" at bounding box center [320, 126] width 120 height 25
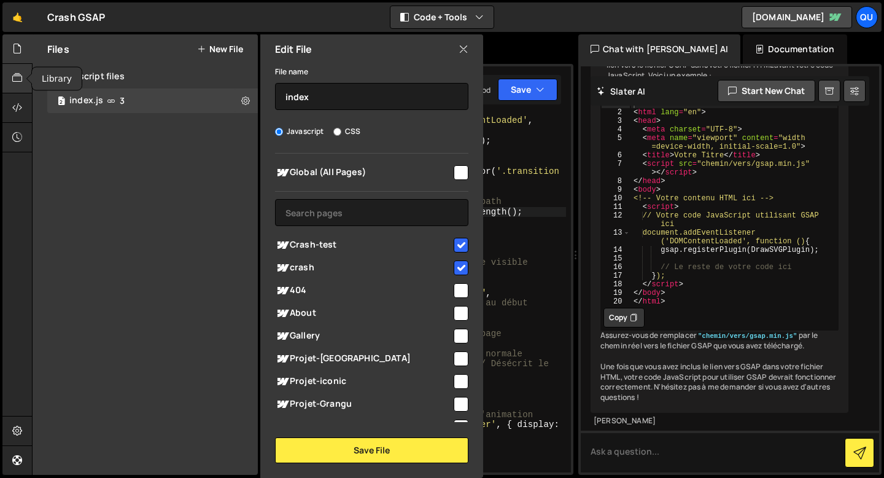
click at [21, 77] on icon at bounding box center [17, 78] width 10 height 14
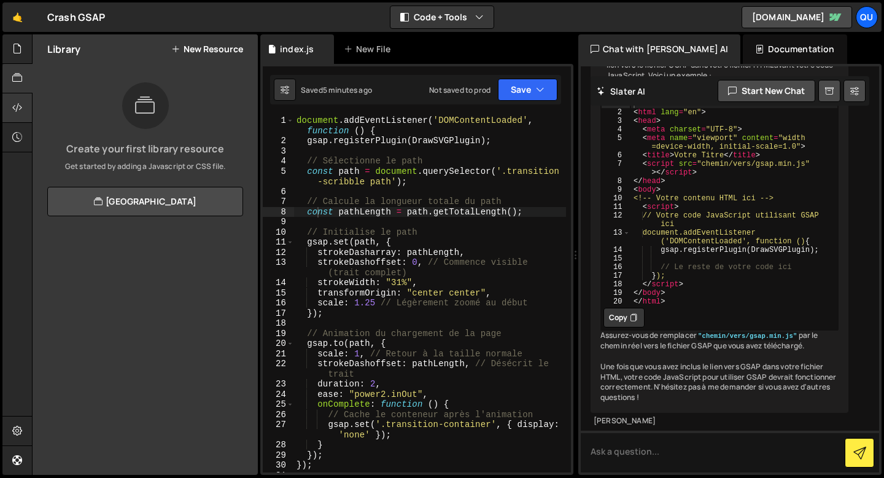
click at [9, 110] on div at bounding box center [17, 107] width 30 height 29
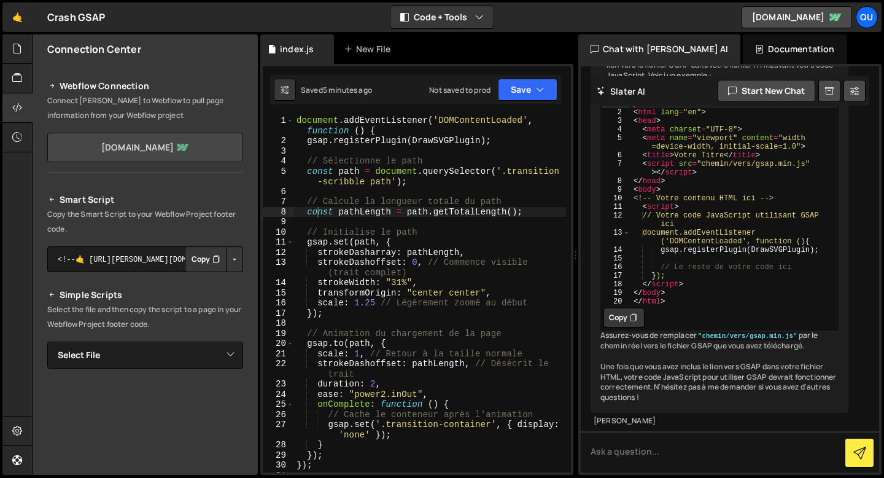
click at [102, 145] on link "[DOMAIN_NAME]" at bounding box center [145, 147] width 196 height 29
click at [71, 216] on p "Copy the Smart Script to your Webflow Project footer code." at bounding box center [145, 221] width 196 height 29
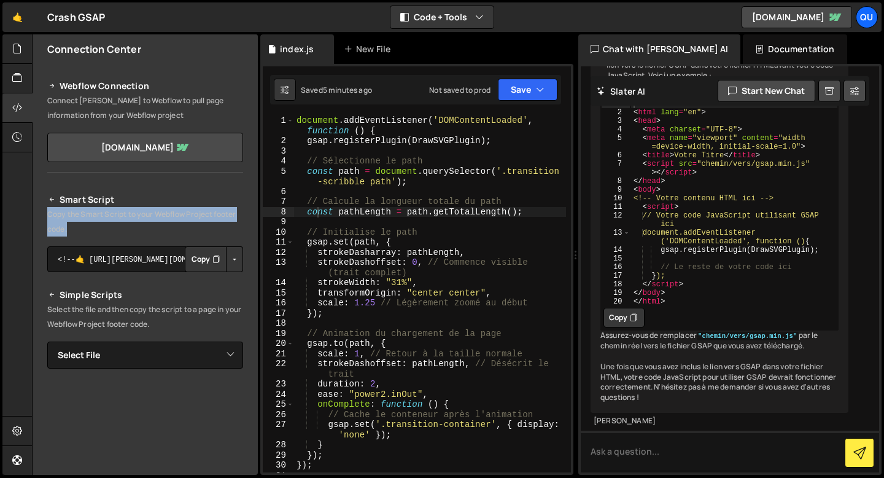
click at [71, 216] on p "Copy the Smart Script to your Webflow Project footer code." at bounding box center [145, 221] width 196 height 29
click at [147, 358] on select "Select File index.js" at bounding box center [145, 354] width 196 height 27
select select "47575"
click at [47, 341] on select "Select File index.js" at bounding box center [145, 354] width 196 height 27
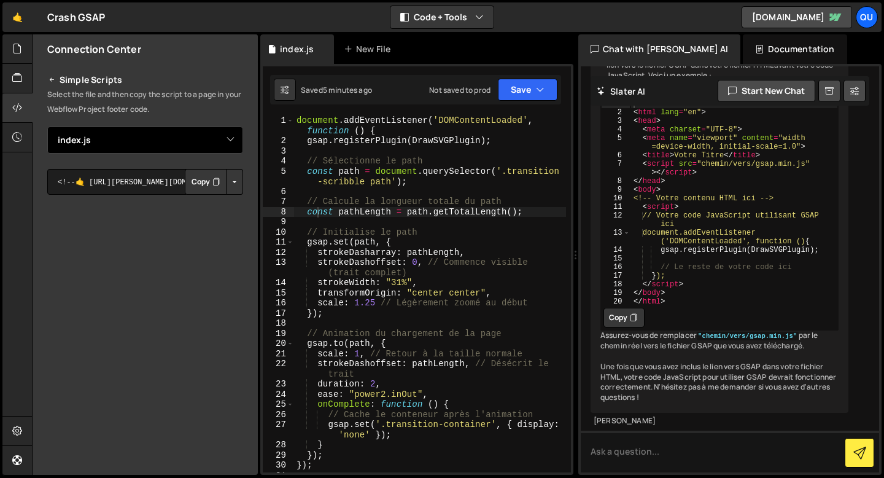
scroll to position [0, 0]
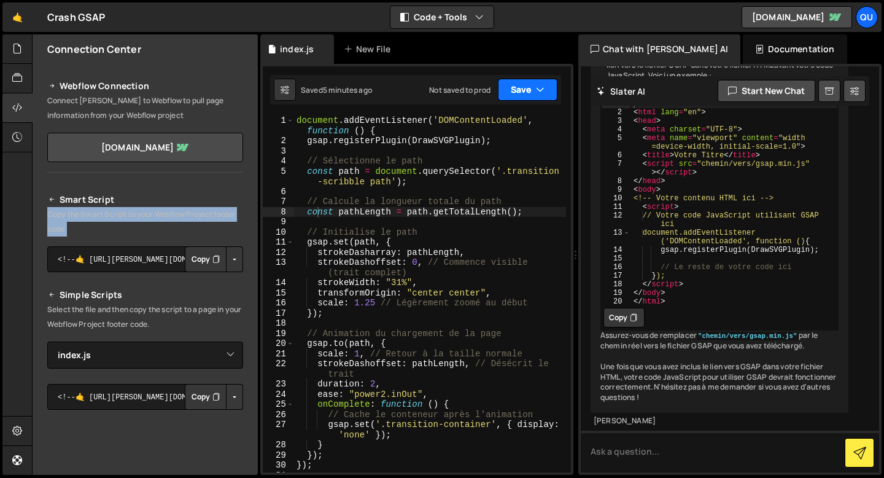
click at [510, 90] on button "Save" at bounding box center [528, 90] width 60 height 22
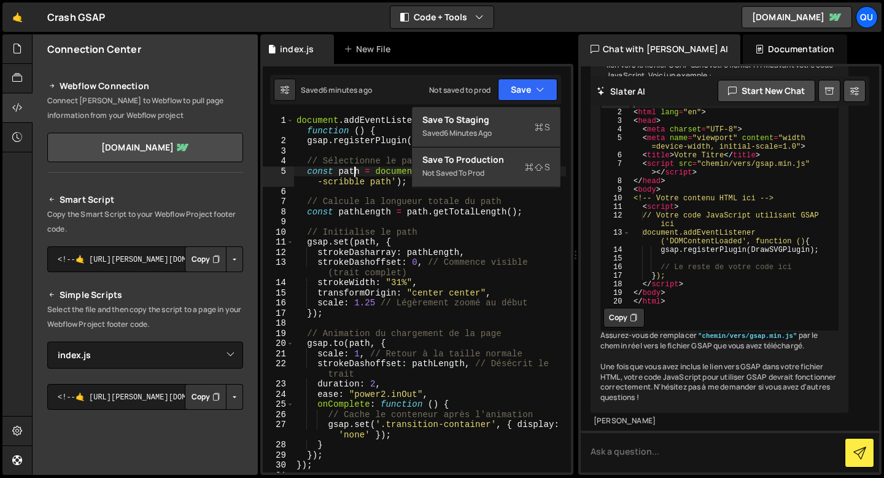
click at [355, 169] on div "document . addEventListener ( 'DOMContentLoaded' , function ( ) { gsap . regist…" at bounding box center [430, 308] width 272 height 387
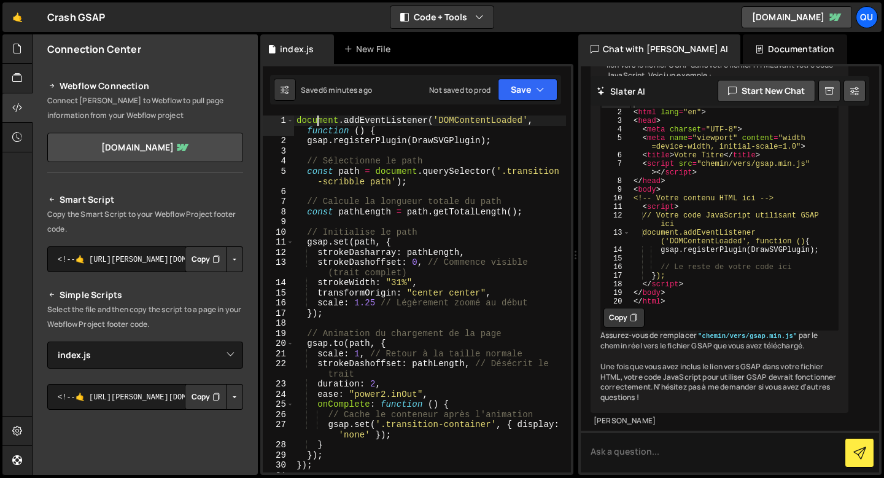
click at [318, 120] on div "document . addEventListener ( 'DOMContentLoaded' , function ( ) { gsap . regist…" at bounding box center [430, 308] width 272 height 387
type textarea "document.addEventListener('DOMContentLoaded', function () {"
click at [313, 89] on div "Saved 6 minutes ago" at bounding box center [336, 90] width 71 height 10
click at [284, 89] on icon at bounding box center [284, 89] width 9 height 12
select select "editor"
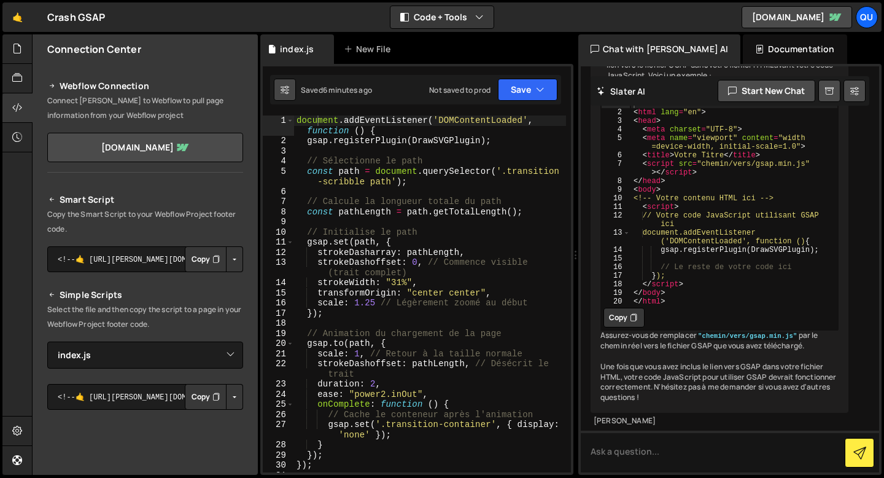
select select "ace/theme/monokai"
type input "14"
checkbox input "true"
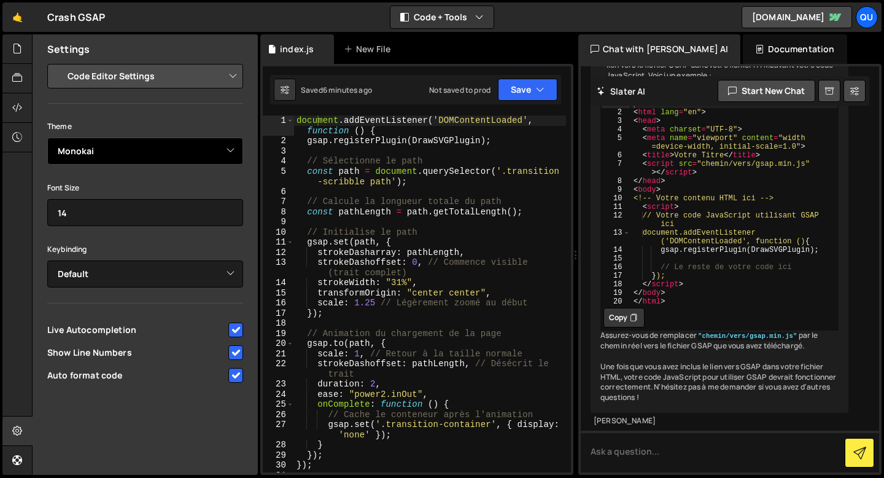
click at [134, 137] on select "Ambiance Chaos Clouds Midnight Dracula Cobalt Gruvbox Green on Black idle Finge…" at bounding box center [145, 150] width 196 height 27
click at [47, 137] on select "Ambiance Chaos Clouds Midnight Dracula Cobalt Gruvbox Green on Black idle Finge…" at bounding box center [145, 150] width 196 height 27
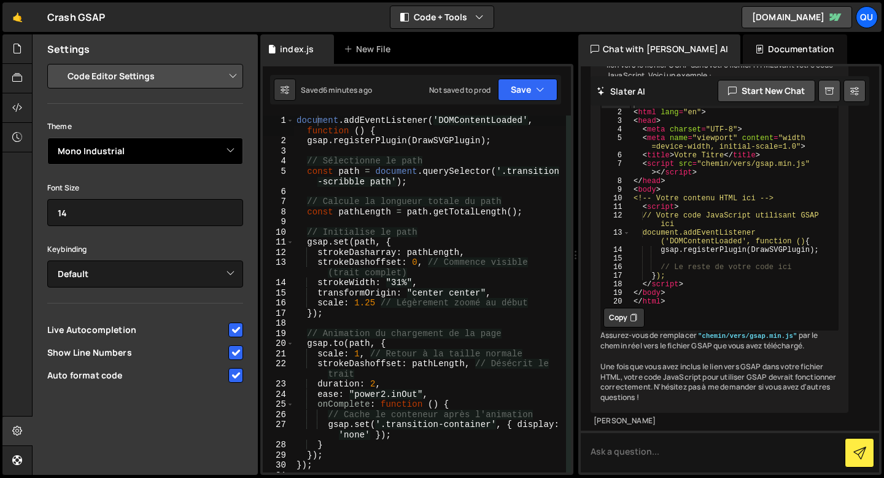
click at [129, 149] on select "Ambiance Chaos Clouds Midnight Dracula Cobalt Gruvbox Green on Black idle Finge…" at bounding box center [145, 150] width 196 height 27
click at [47, 137] on select "Ambiance Chaos Clouds Midnight Dracula Cobalt Gruvbox Green on Black idle Finge…" at bounding box center [145, 150] width 196 height 27
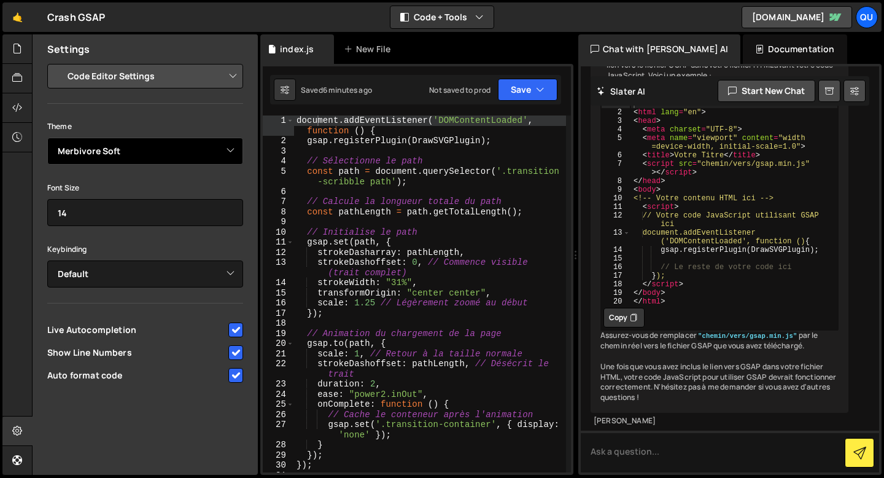
scroll to position [1, 0]
click at [152, 152] on select "Ambiance Chaos Clouds Midnight Dracula Cobalt Gruvbox Green on Black idle Finge…" at bounding box center [145, 150] width 196 height 27
click at [47, 137] on select "Ambiance Chaos Clouds Midnight Dracula Cobalt Gruvbox Green on Black idle Finge…" at bounding box center [145, 150] width 196 height 27
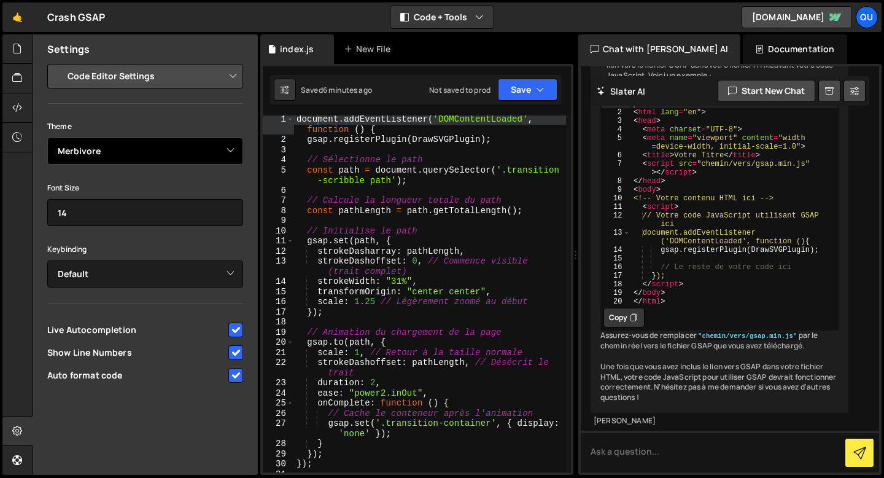
click at [136, 145] on select "Ambiance Chaos Clouds Midnight Dracula Cobalt Gruvbox Green on Black idle Finge…" at bounding box center [145, 150] width 196 height 27
select select "ace/theme/kr_theme"
click at [47, 137] on select "Ambiance Chaos Clouds Midnight Dracula Cobalt Gruvbox Green on Black idle Finge…" at bounding box center [145, 150] width 196 height 27
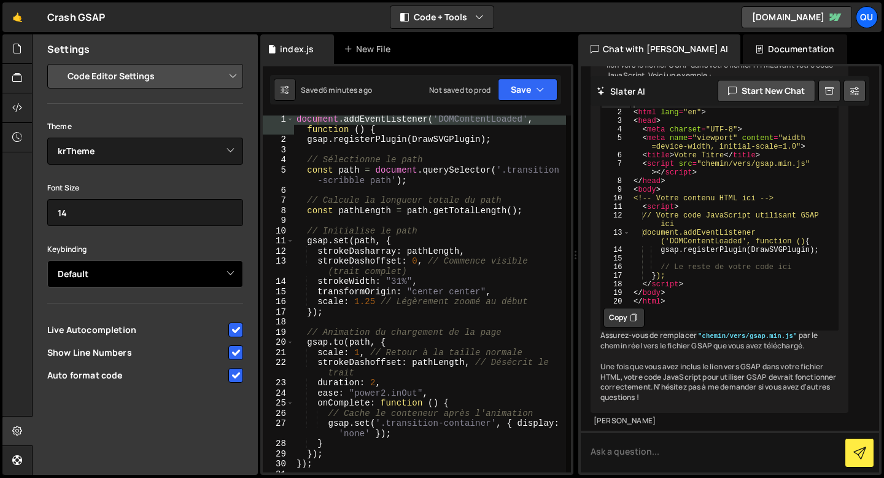
click at [112, 271] on select "Default Vim Emacs Sublime VSCode" at bounding box center [145, 273] width 196 height 27
select select "ace/keyboard/vscode"
click at [47, 260] on select "Default Vim Emacs Sublime VSCode" at bounding box center [145, 273] width 196 height 27
click at [107, 265] on select "Default Vim Emacs Sublime VSCode" at bounding box center [145, 273] width 196 height 27
select select
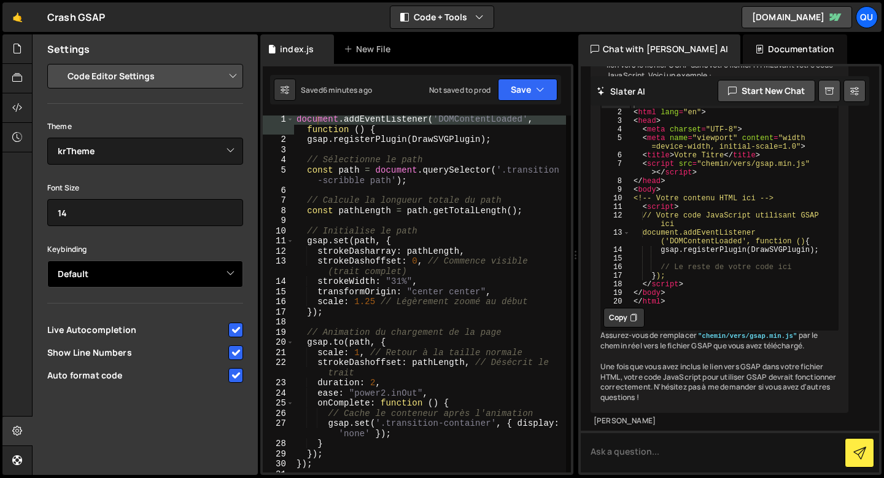
click at [47, 260] on select "Default Vim Emacs Sublime VSCode" at bounding box center [145, 273] width 196 height 27
click at [111, 90] on div "Project Settings Code Editor Settings Chat Settings Project Title Crash GSAP Co…" at bounding box center [145, 225] width 225 height 322
click at [114, 72] on select "Project Settings Code Editor Settings Chat Settings" at bounding box center [148, 76] width 180 height 27
click at [58, 63] on select "Project Settings Code Editor Settings Chat Settings" at bounding box center [148, 76] width 180 height 27
click at [110, 77] on select "Project Settings Code Editor Settings Chat Settings" at bounding box center [148, 76] width 180 height 27
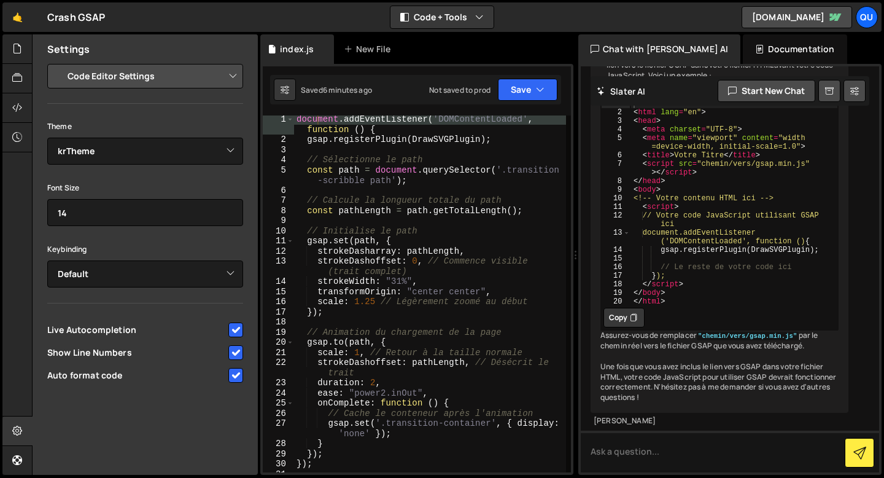
select select "project"
click at [58, 63] on select "Project Settings Code Editor Settings Chat Settings" at bounding box center [148, 76] width 180 height 27
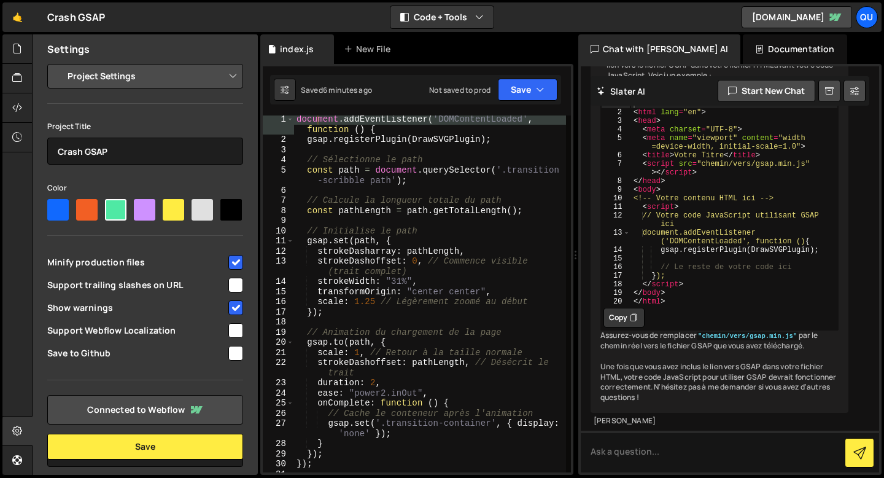
scroll to position [48, 0]
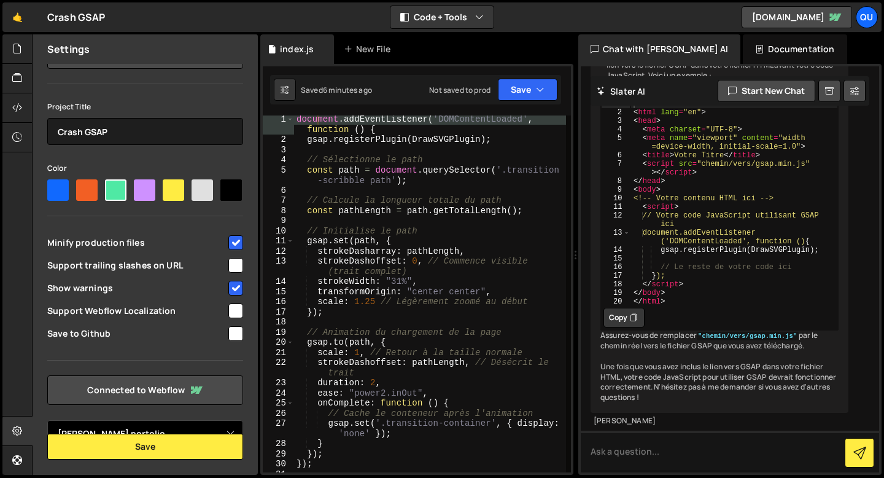
click at [162, 423] on select "Select Project [PERSON_NAME] portolio" at bounding box center [145, 433] width 196 height 27
click at [47, 420] on select "Select Project [PERSON_NAME] portolio" at bounding box center [145, 433] width 196 height 27
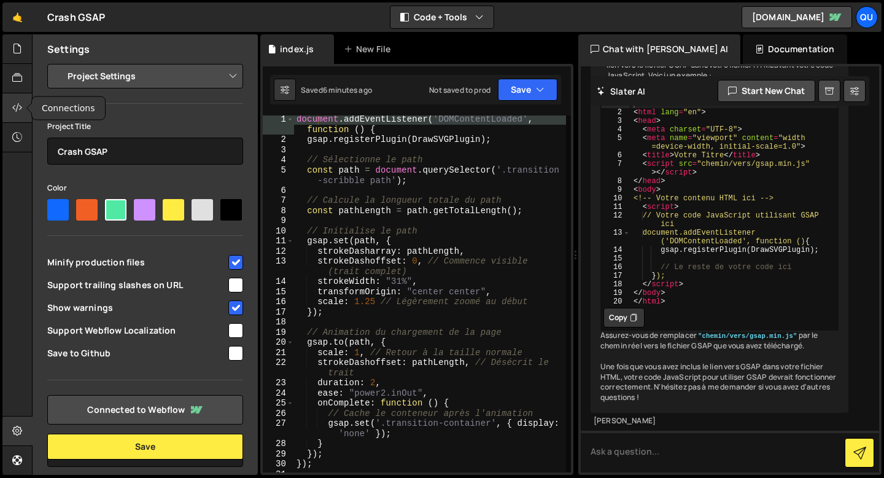
click at [14, 104] on icon at bounding box center [17, 108] width 10 height 14
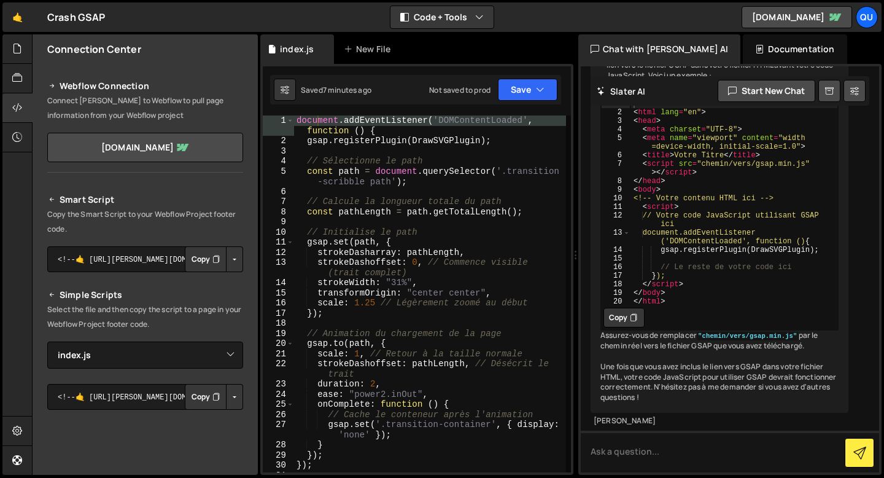
click at [362, 291] on div "document . addEventListener ( 'DOMContentLoaded' , function ( ) { gsap . regist…" at bounding box center [430, 308] width 272 height 387
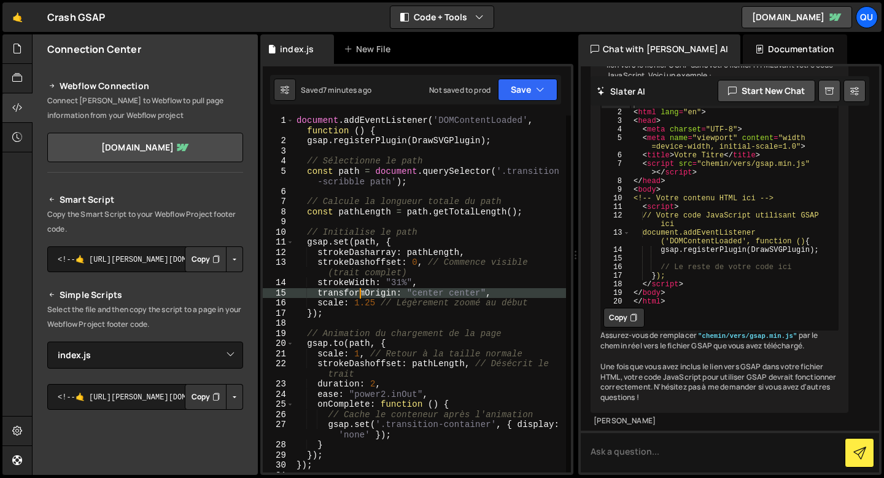
type textarea "});"
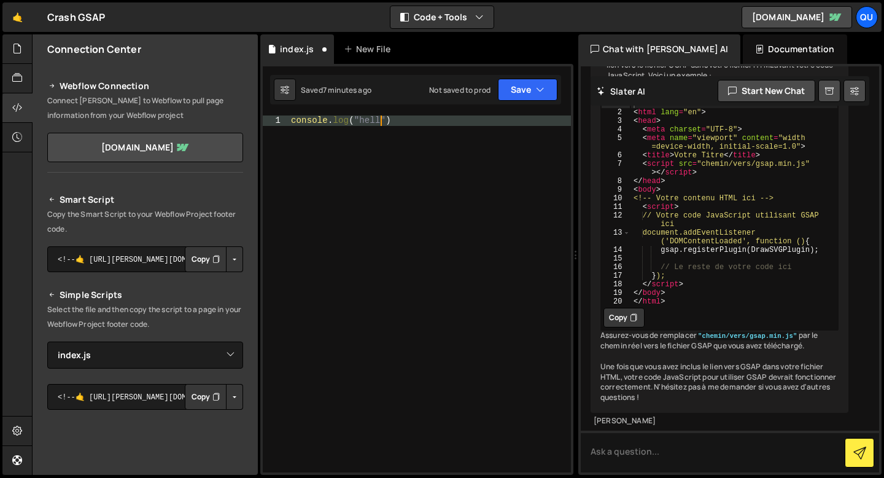
scroll to position [0, 6]
click at [339, 124] on div "console . log ( "hello" )" at bounding box center [429, 303] width 282 height 377
type textarea "console.log("hello")"
type textarea "console"
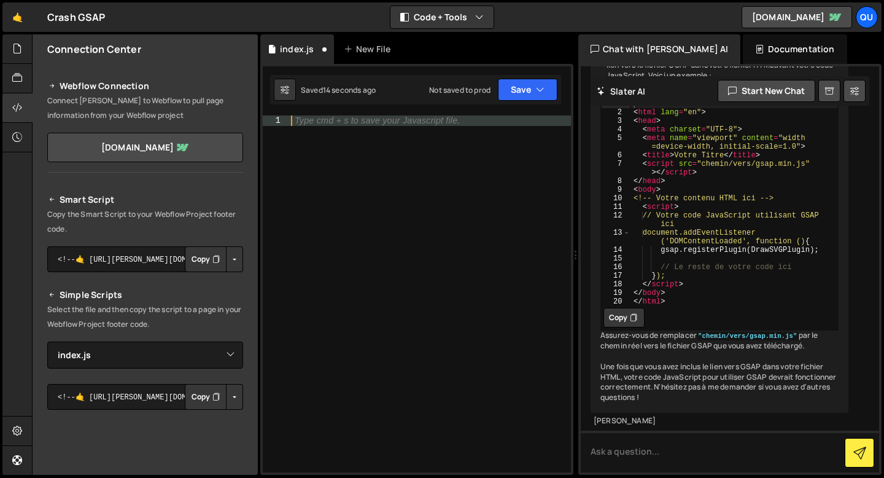
scroll to position [8, 0]
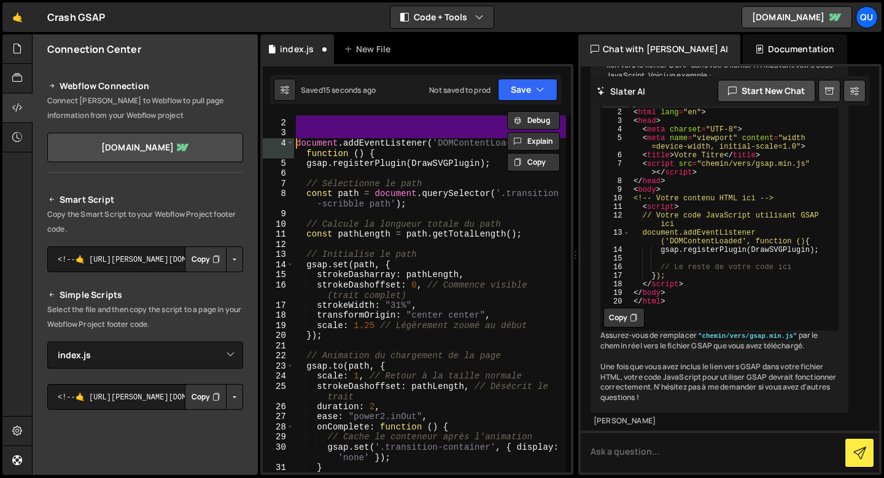
type textarea "<script src="[URL][DOMAIN_NAME]" type="text/javascript"></script> <script src="…"
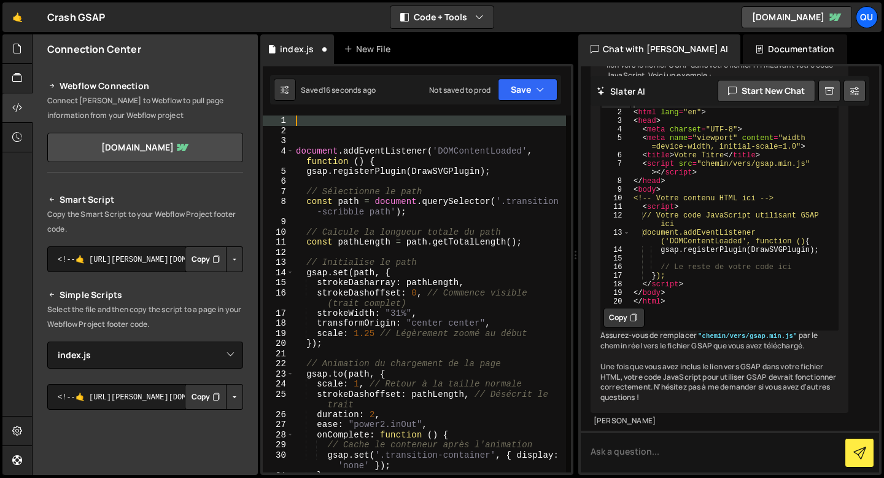
scroll to position [0, 0]
click at [534, 78] on div "Saved 27 seconds ago Not saved to prod Upgrade to Edit Save Save to Staging S S…" at bounding box center [415, 89] width 291 height 29
click at [528, 86] on button "Save" at bounding box center [528, 90] width 60 height 22
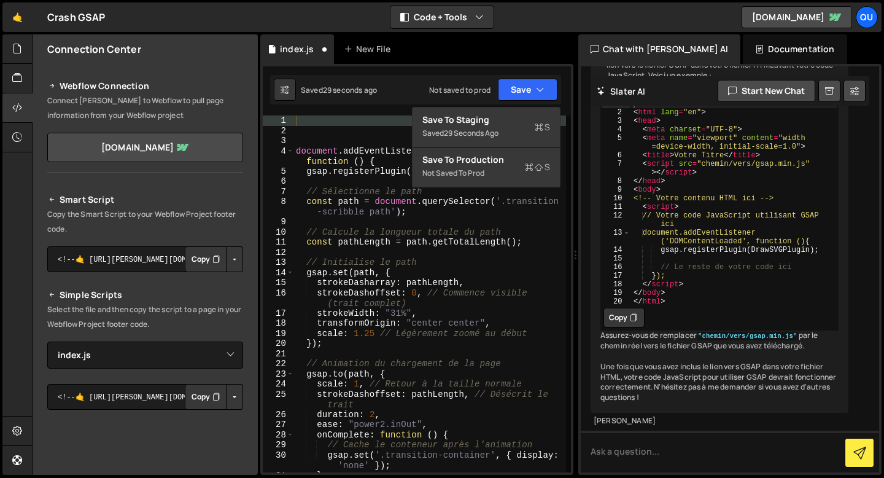
click at [394, 102] on div "Saved 29 seconds ago Not saved to prod Upgrade to Edit Save Save to Staging S S…" at bounding box center [415, 89] width 291 height 29
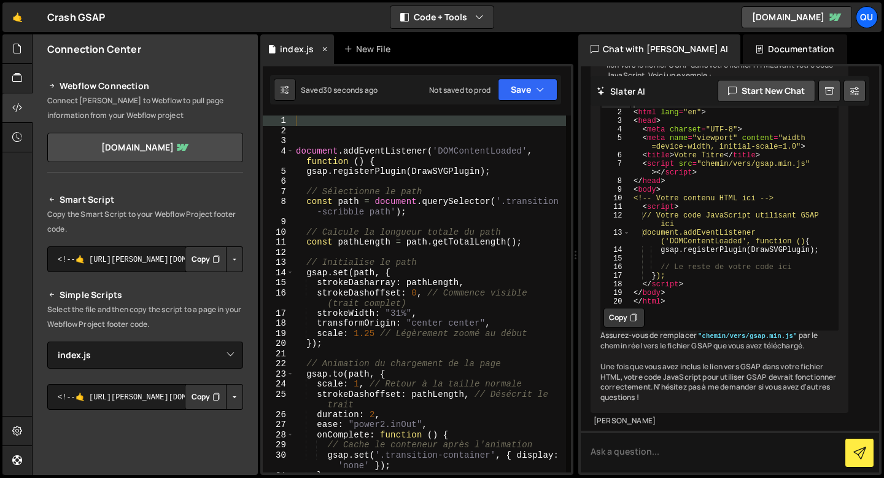
click at [283, 53] on div "index.js" at bounding box center [297, 49] width 34 height 12
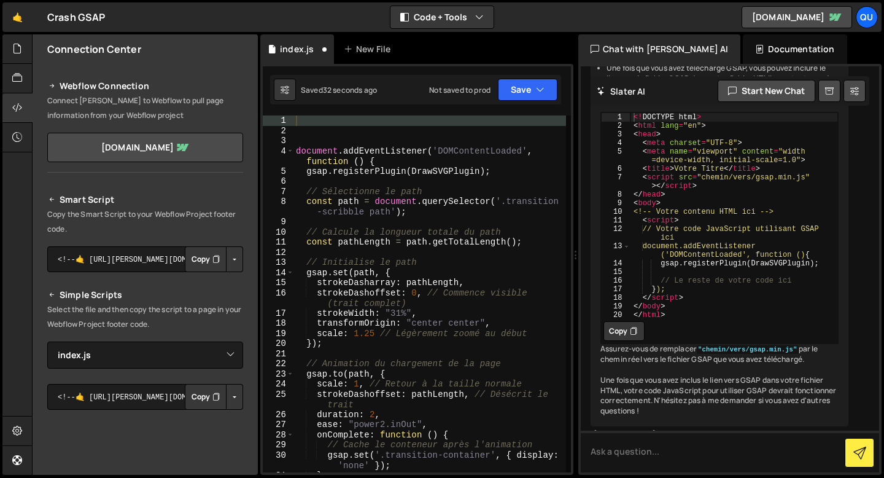
scroll to position [1255, 0]
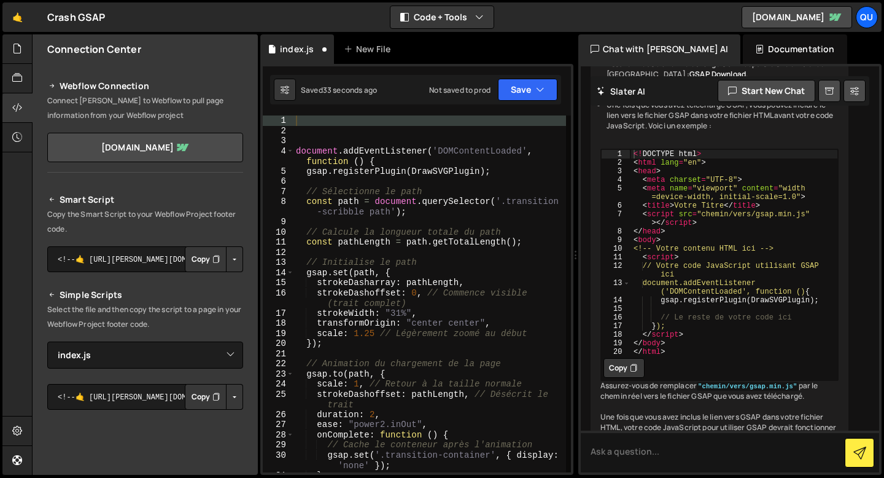
click at [743, 40] on div "Documentation" at bounding box center [795, 48] width 104 height 29
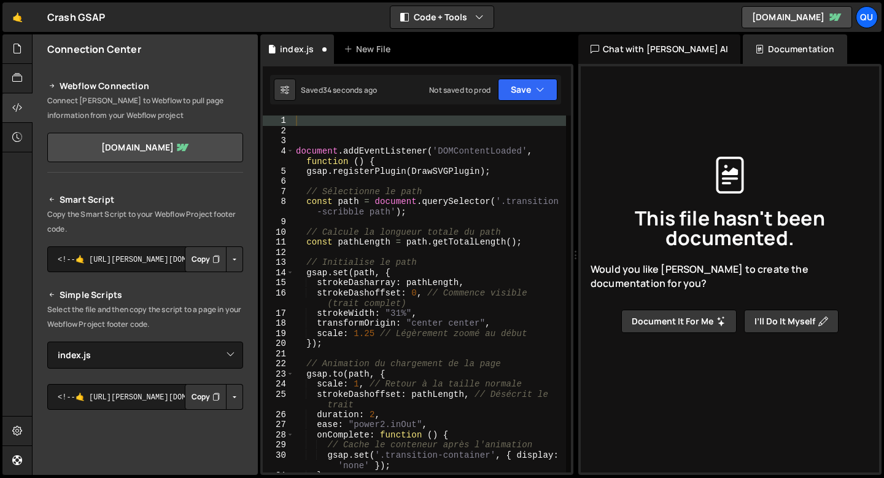
click at [669, 320] on button "Document it for me" at bounding box center [678, 320] width 115 height 23
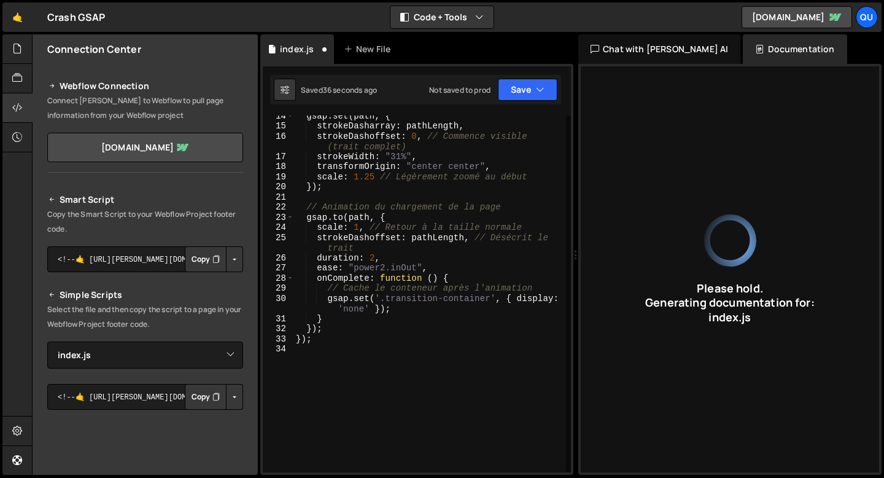
scroll to position [0, 0]
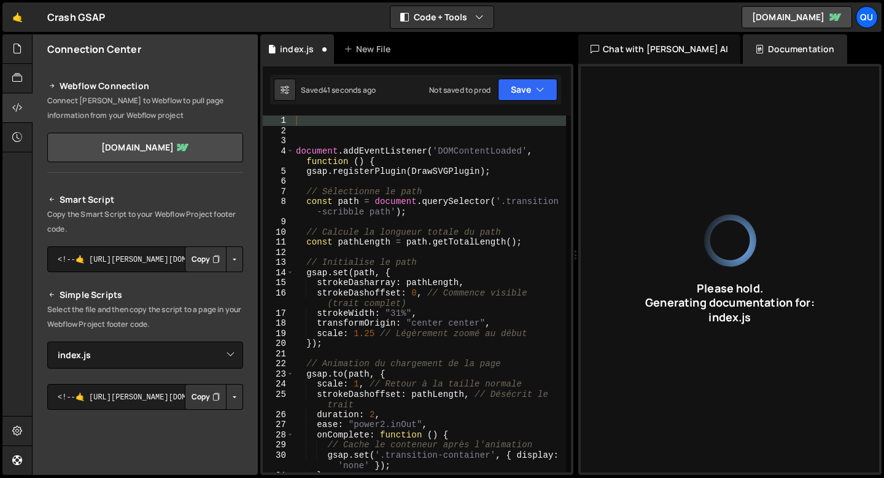
type input "Animate SVG path on page load using GSAP, then hide container."
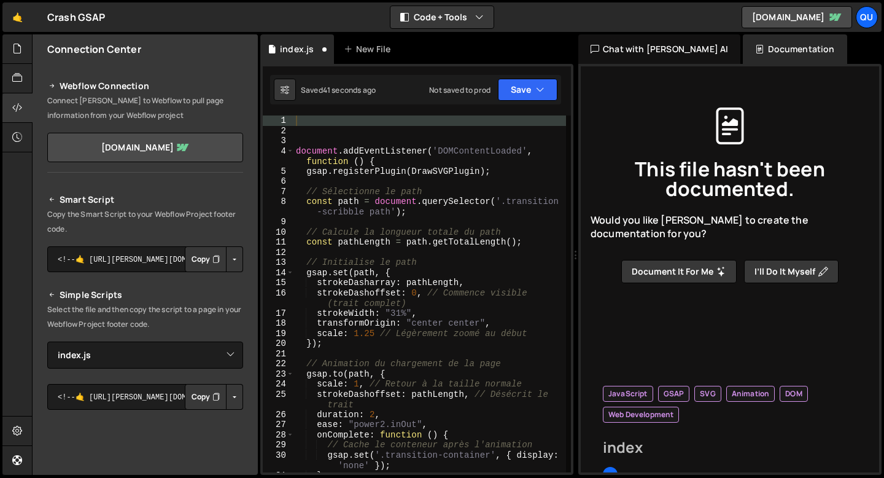
type input "index"
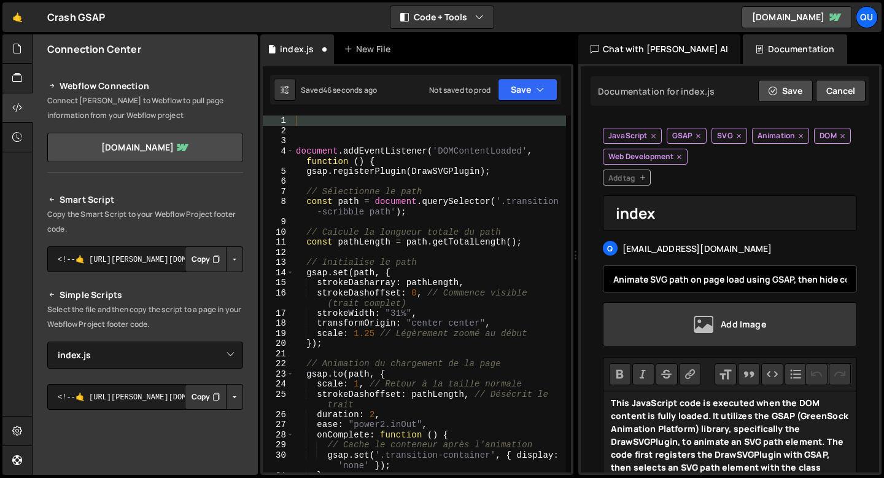
scroll to position [391, 0]
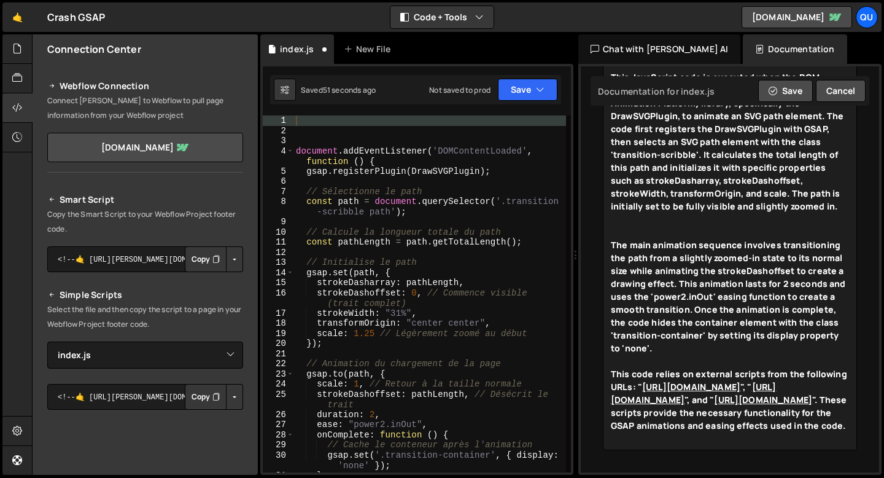
click at [692, 398] on strong "". These scripts provide the necessary functionality for the GSAP animations an…" at bounding box center [729, 411] width 236 height 37
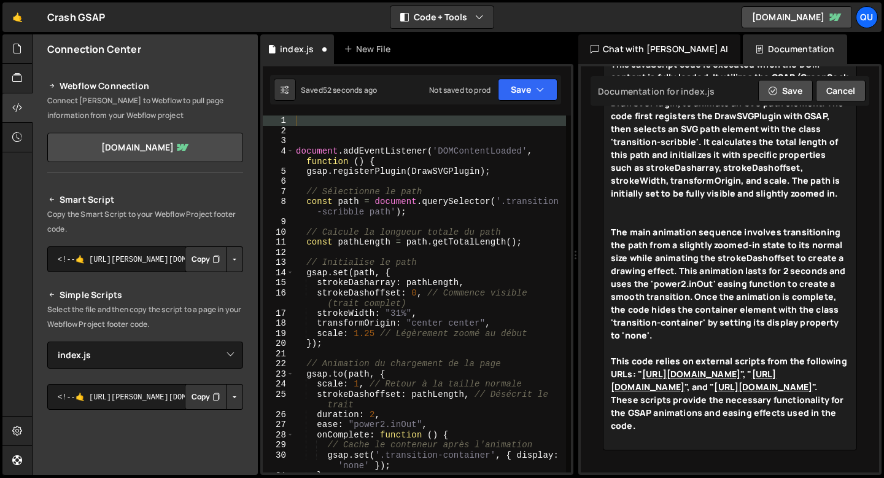
type trix-editor "<div><strong>This JavaScript code is executed when the DOM content is fully loa…"
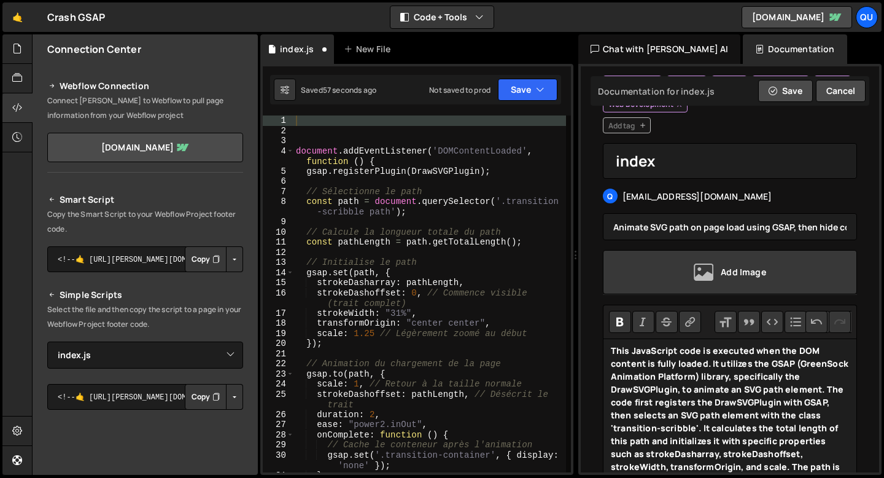
scroll to position [0, 0]
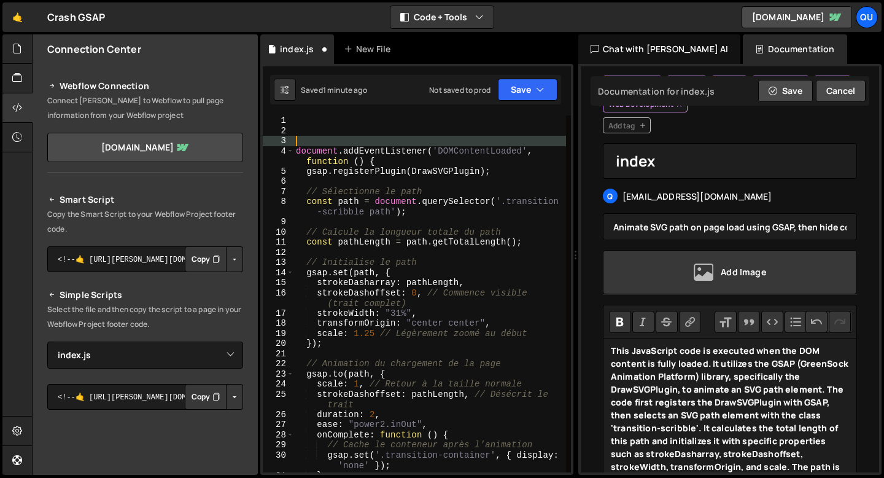
click at [299, 142] on div "document . addEventListener ( 'DOMContentLoaded' , function ( ) { gsap . regist…" at bounding box center [429, 303] width 273 height 377
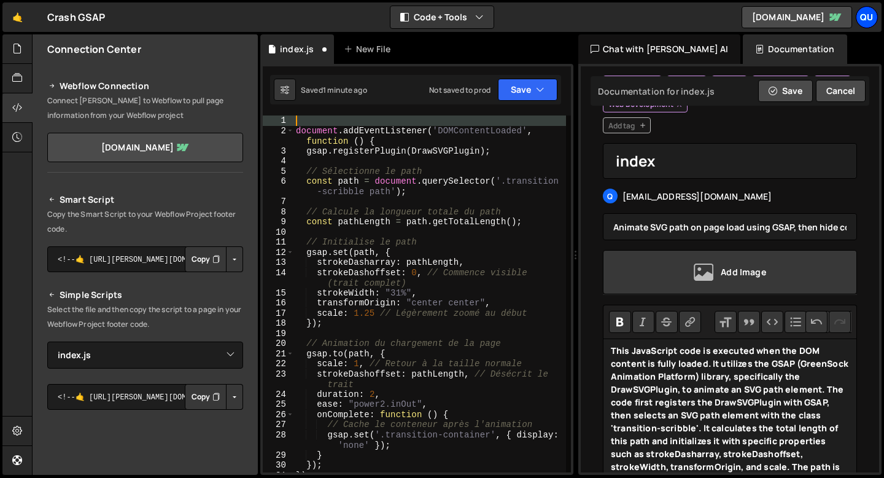
click at [862, 20] on div "Qu" at bounding box center [867, 17] width 22 height 22
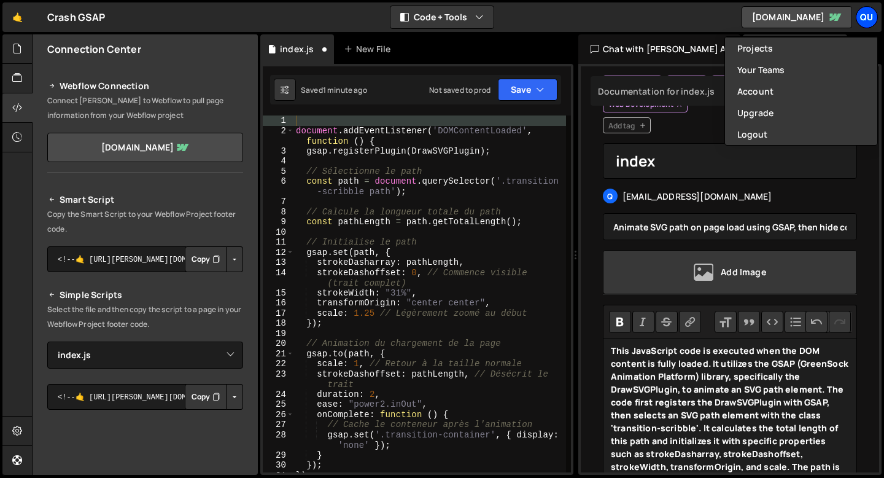
click at [862, 20] on div "Qu" at bounding box center [867, 17] width 22 height 22
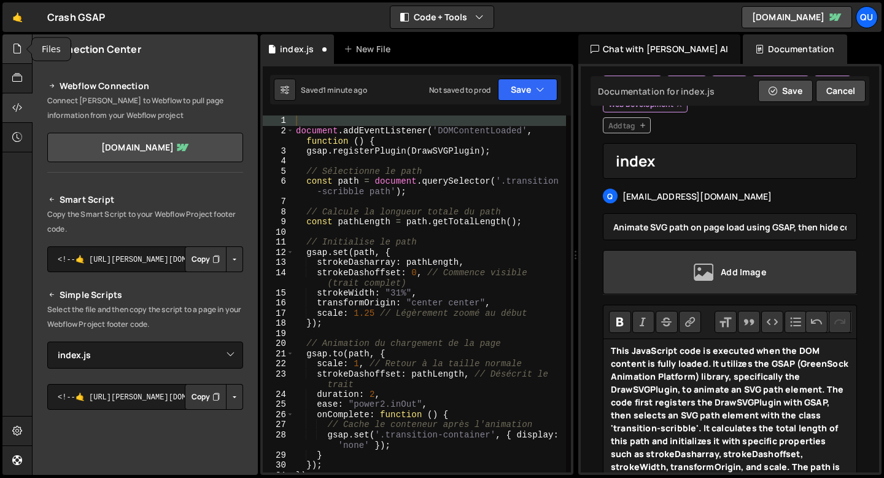
click at [17, 52] on icon at bounding box center [17, 49] width 10 height 14
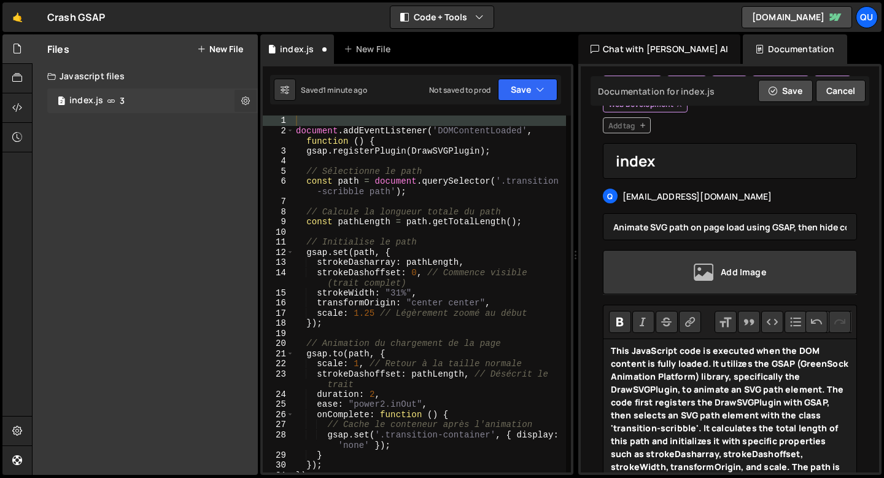
click at [242, 99] on icon at bounding box center [245, 101] width 9 height 12
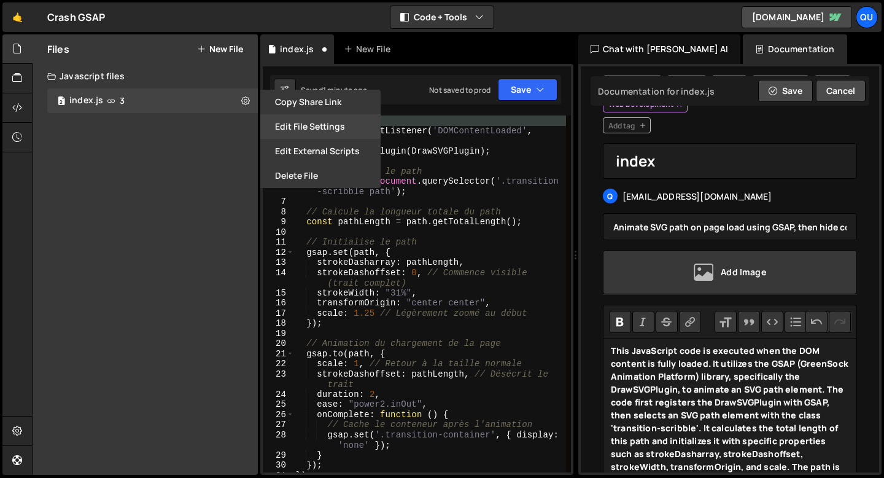
click at [285, 134] on button "Edit File Settings" at bounding box center [320, 126] width 120 height 25
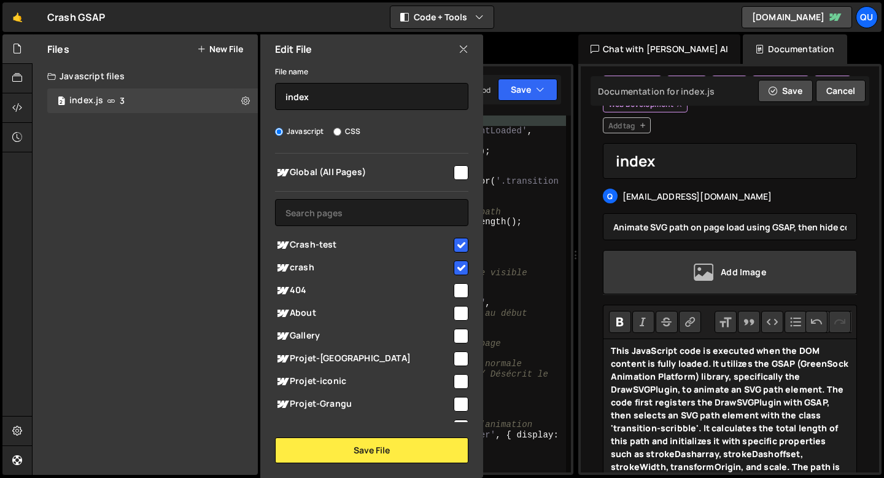
click at [454, 171] on input "checkbox" at bounding box center [461, 172] width 15 height 15
checkbox input "true"
click at [461, 258] on div at bounding box center [460, 266] width 17 height 17
click at [456, 244] on input "checkbox" at bounding box center [461, 245] width 15 height 15
checkbox input "false"
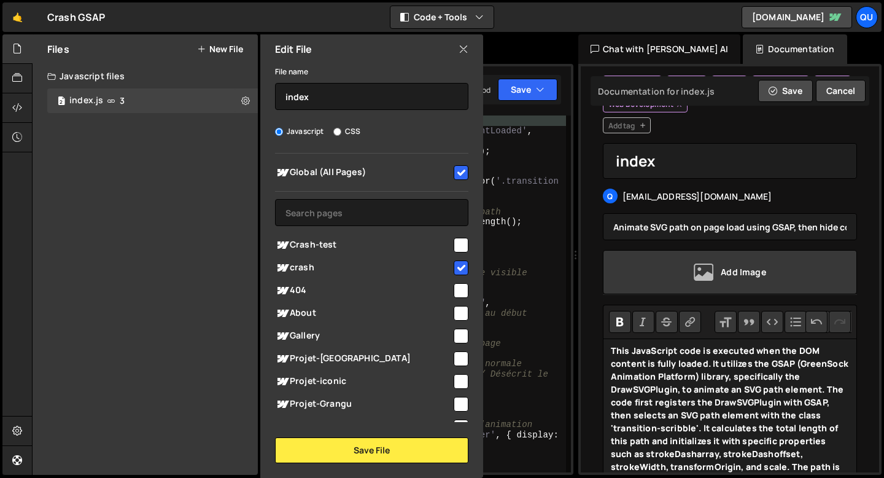
click at [457, 260] on input "checkbox" at bounding box center [461, 267] width 15 height 15
checkbox input "false"
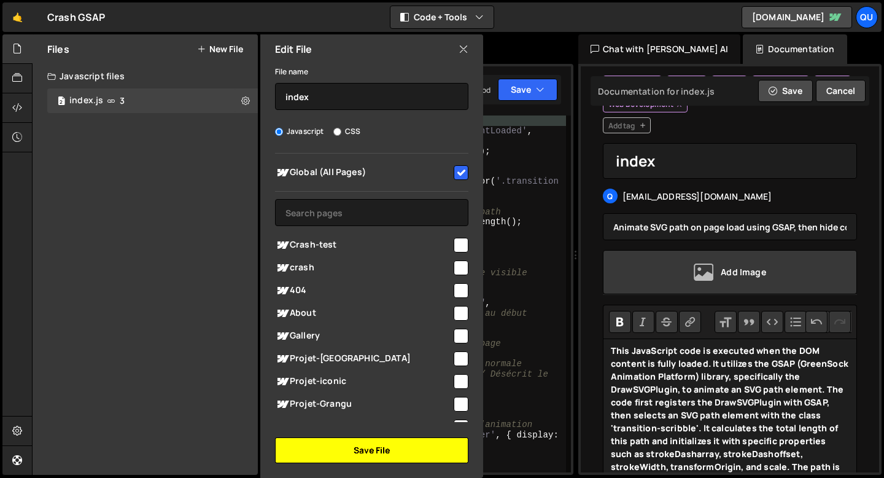
click at [378, 456] on button "Save File" at bounding box center [371, 450] width 193 height 26
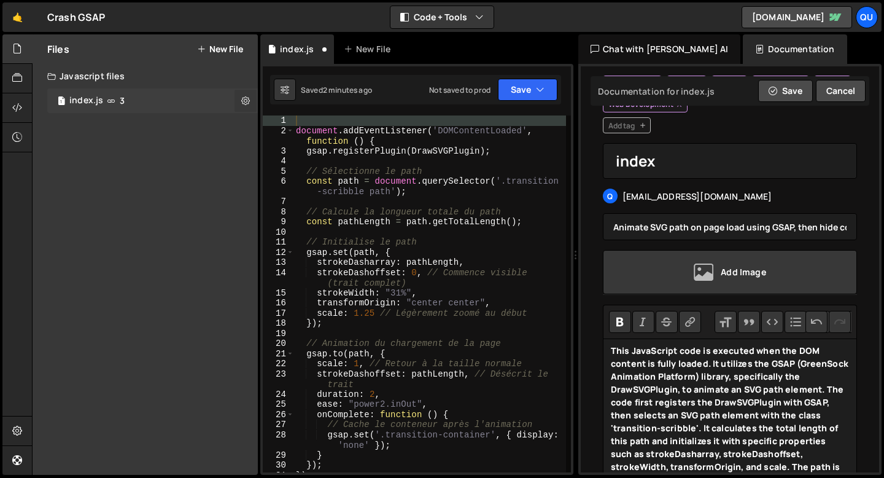
click at [247, 90] on button at bounding box center [245, 101] width 22 height 22
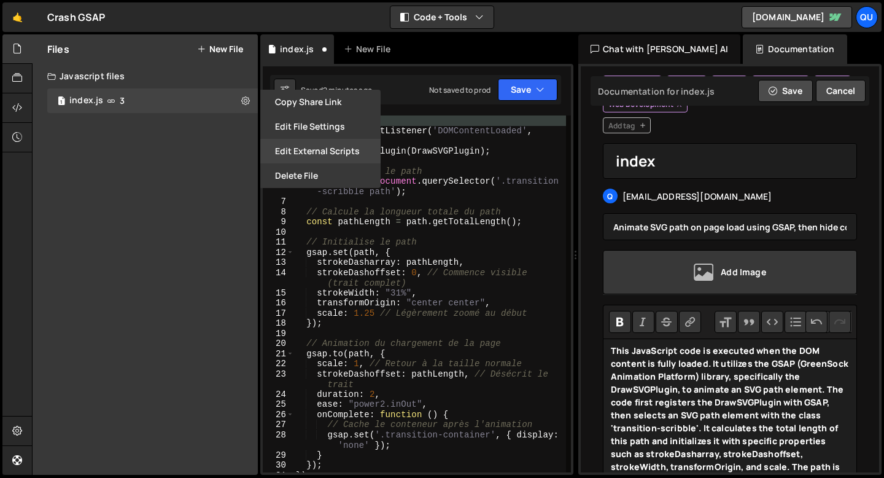
click at [293, 148] on button "Edit External Scripts" at bounding box center [320, 151] width 120 height 25
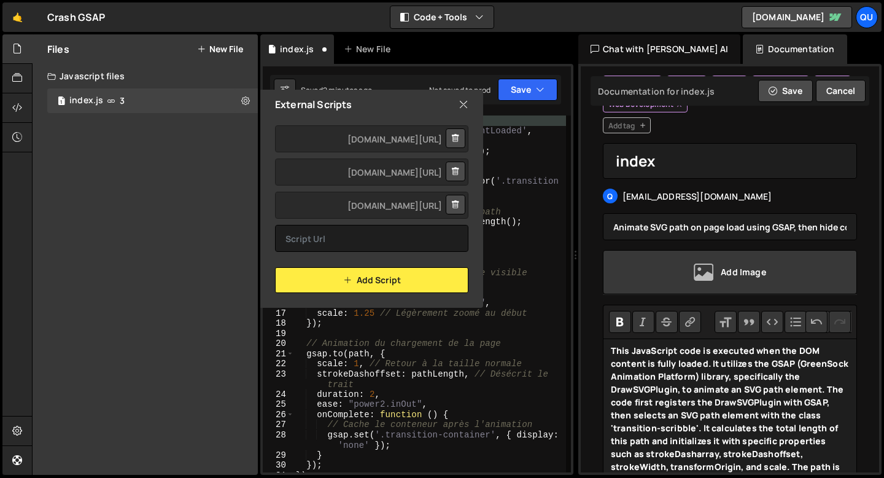
click at [457, 135] on icon at bounding box center [455, 138] width 9 height 12
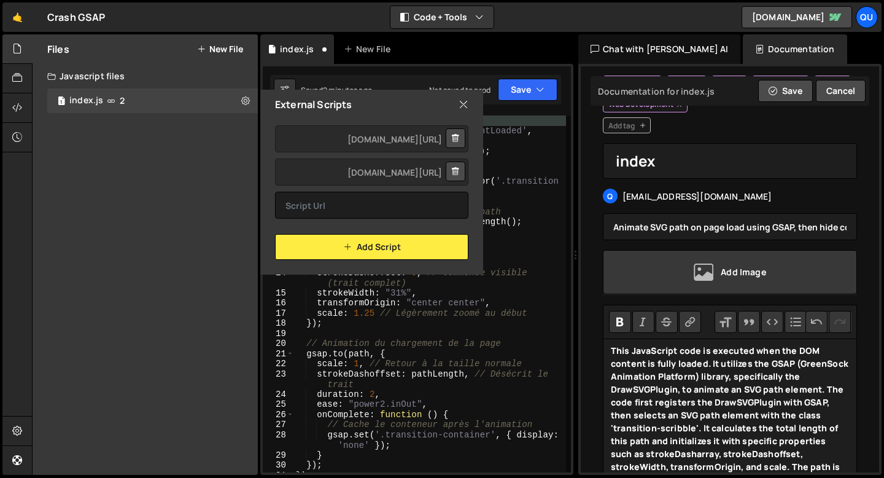
click at [457, 137] on icon at bounding box center [455, 138] width 9 height 12
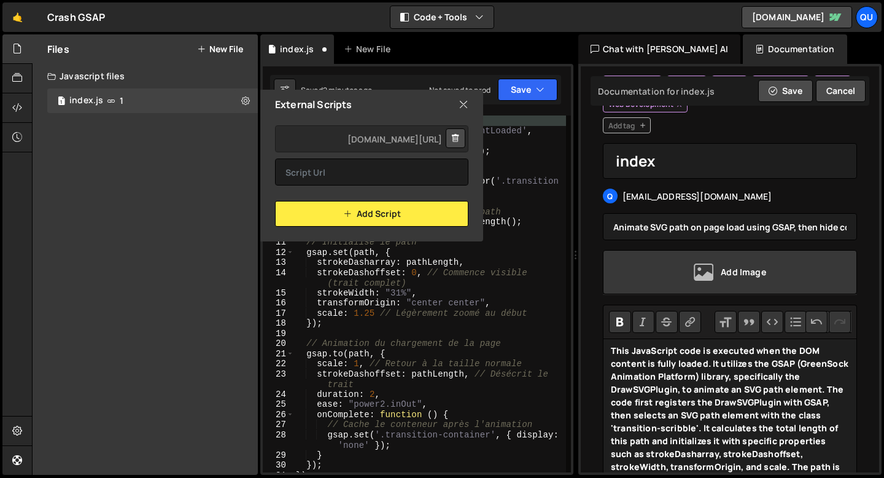
click at [457, 137] on icon at bounding box center [455, 138] width 9 height 12
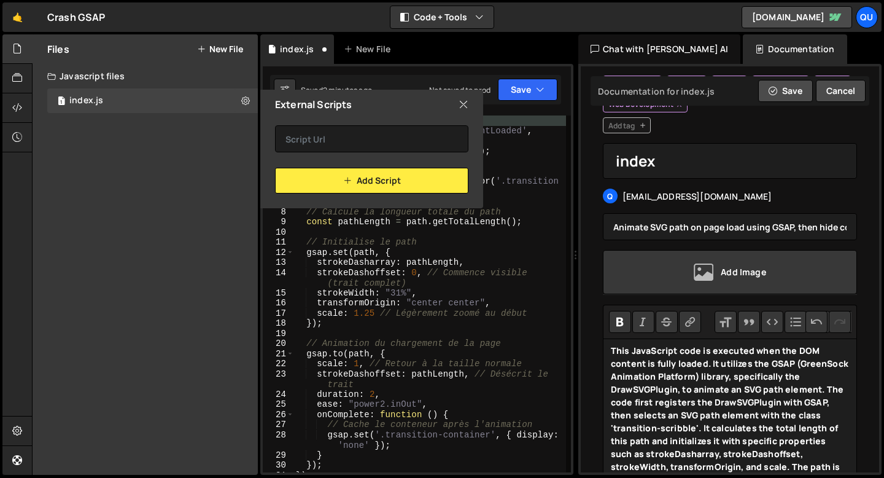
click at [465, 109] on icon at bounding box center [463, 105] width 10 height 14
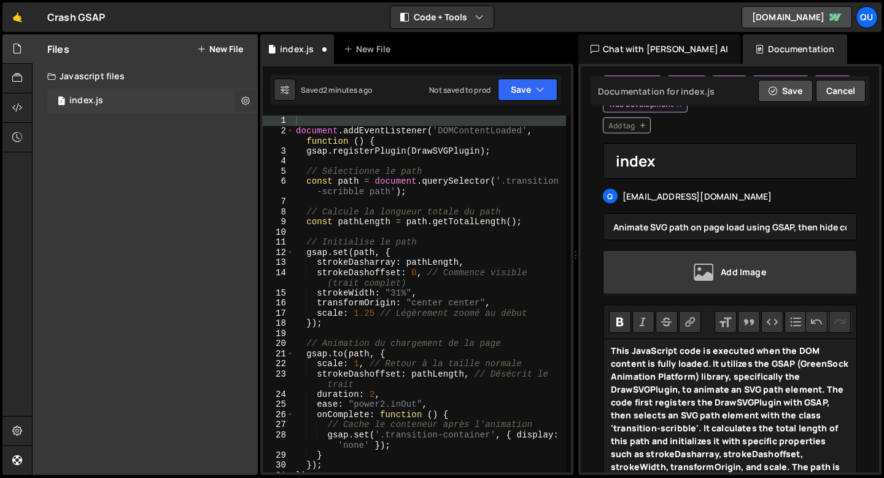
click at [241, 99] on icon at bounding box center [245, 101] width 9 height 12
type input "index"
radio input "true"
checkbox input "true"
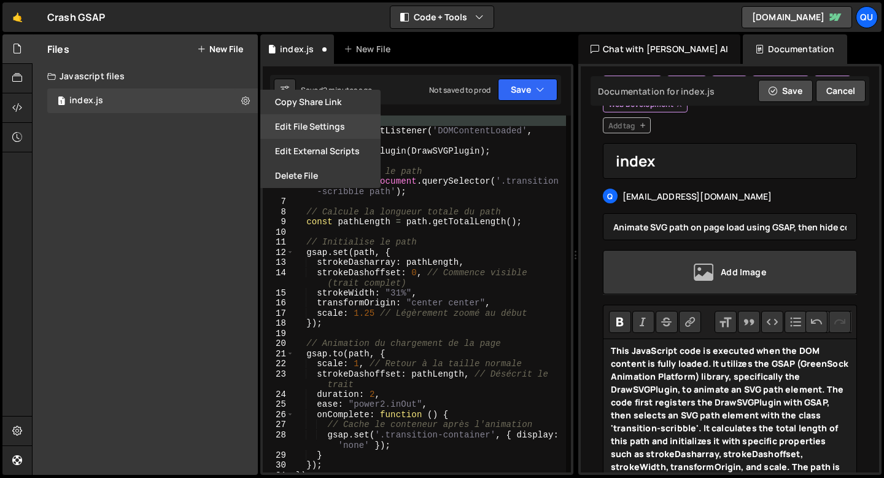
click at [285, 123] on button "Edit File Settings" at bounding box center [320, 126] width 120 height 25
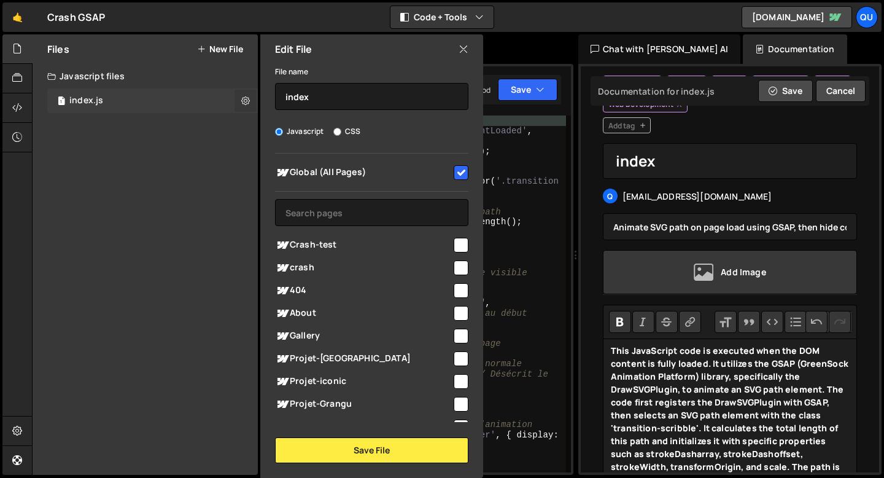
click at [249, 97] on icon at bounding box center [245, 101] width 9 height 12
type input "index"
radio input "true"
checkbox input "true"
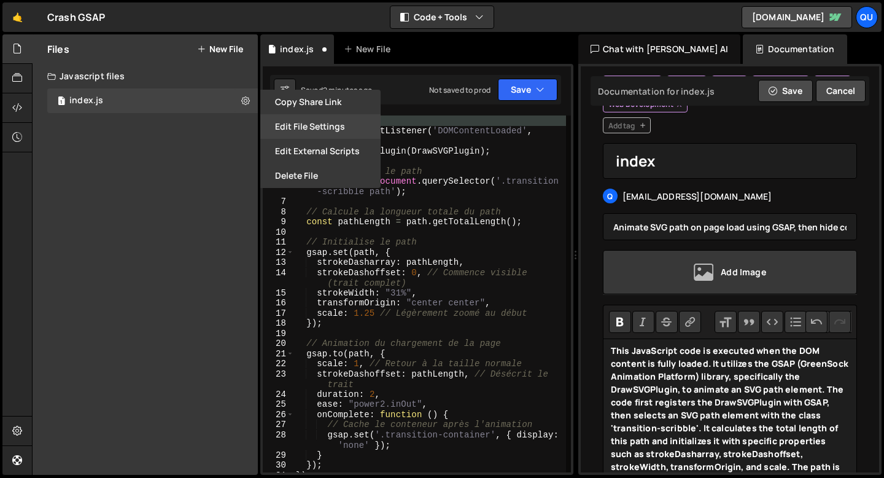
click at [285, 134] on button "Edit File Settings" at bounding box center [320, 126] width 120 height 25
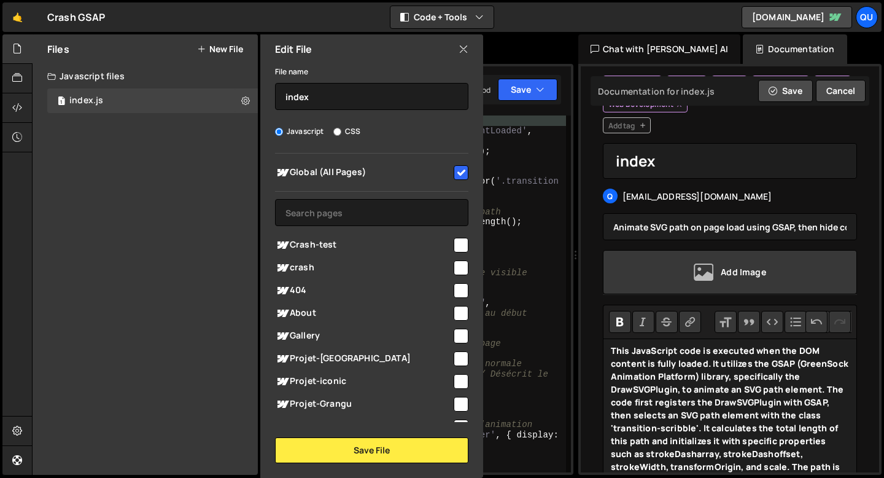
click at [470, 51] on div "Edit File" at bounding box center [371, 48] width 223 height 29
click at [460, 48] on icon at bounding box center [463, 49] width 10 height 14
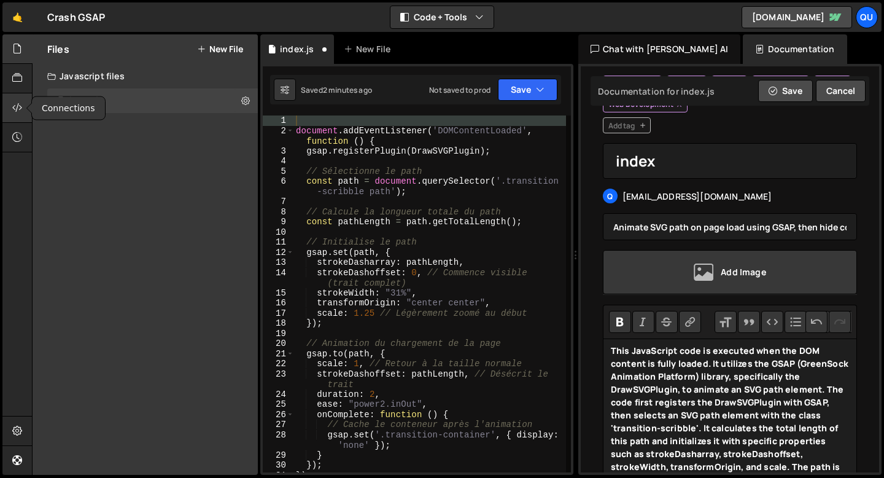
click at [20, 109] on icon at bounding box center [17, 108] width 10 height 14
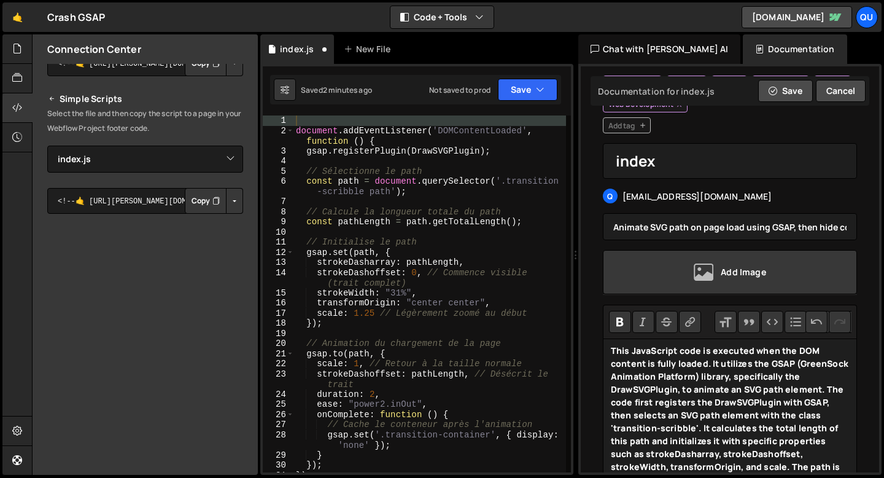
scroll to position [115, 0]
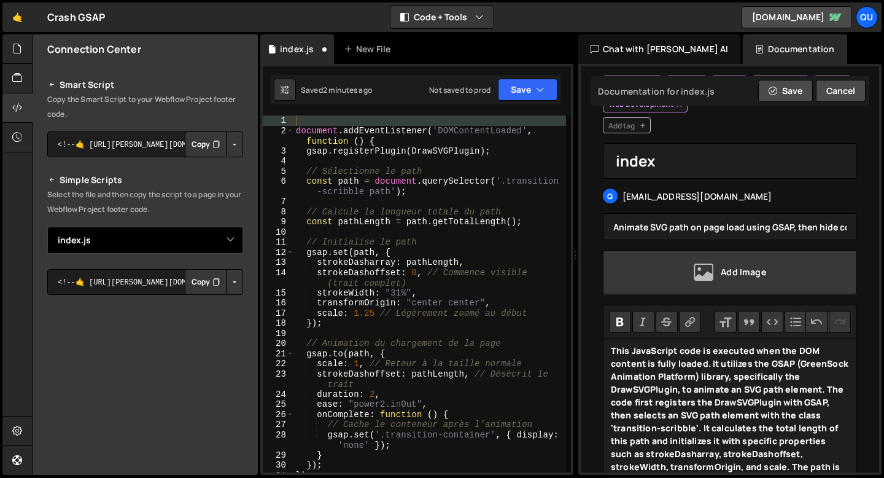
click at [145, 239] on select "Select File index.js" at bounding box center [145, 239] width 196 height 27
click at [47, 226] on select "Select File index.js" at bounding box center [145, 239] width 196 height 27
click at [80, 193] on p "Select the file and then copy the script to a page in your Webflow Project foot…" at bounding box center [145, 201] width 196 height 29
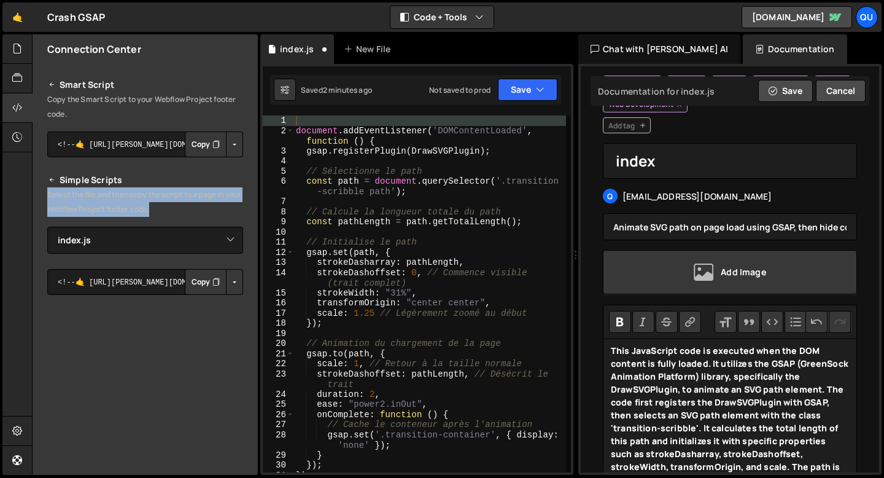
click at [80, 193] on p "Select the file and then copy the script to a page in your Webflow Project foot…" at bounding box center [145, 201] width 196 height 29
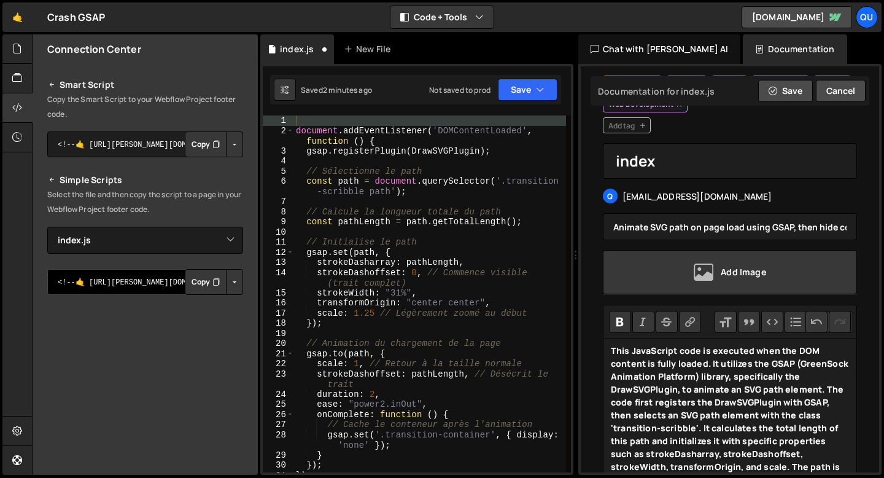
click at [113, 287] on textarea "<!--🤙 [URL][PERSON_NAME][DOMAIN_NAME]> <script>document.addEventListener("DOMCo…" at bounding box center [145, 282] width 196 height 26
click at [226, 284] on button "Button group with nested dropdown" at bounding box center [234, 282] width 17 height 26
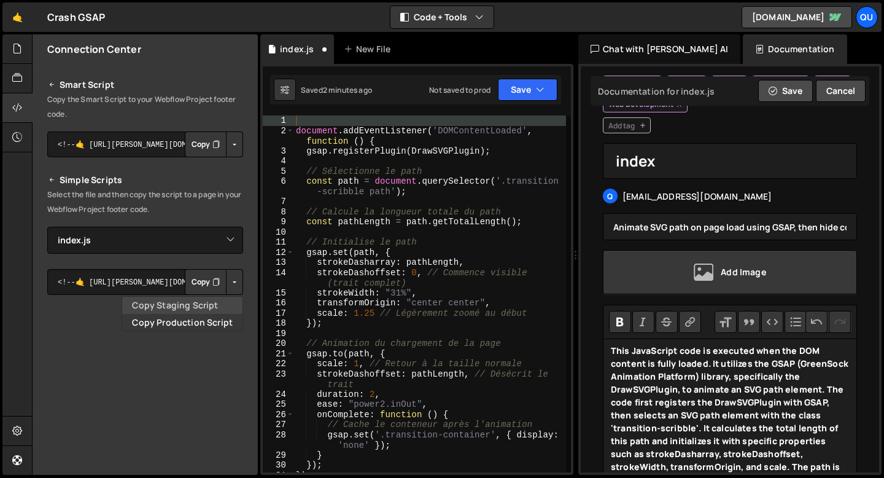
click at [206, 306] on link "Copy Staging Script" at bounding box center [182, 304] width 120 height 17
click at [446, 246] on div "document . addEventListener ( 'DOMContentLoaded' , function ( ) { gsap . regist…" at bounding box center [429, 303] width 273 height 377
type textarea "});"
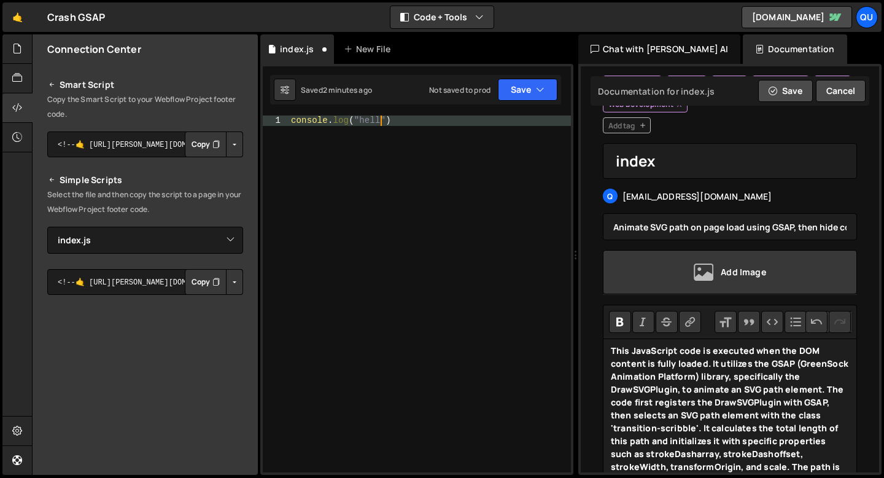
scroll to position [0, 6]
type textarea "console.log("hello")"
click at [375, 195] on div "console . log ( "hello" )" at bounding box center [429, 303] width 282 height 377
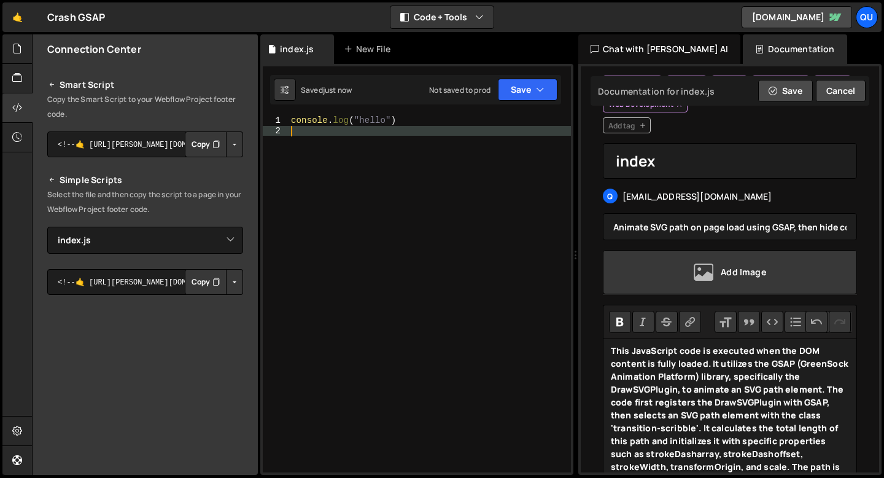
scroll to position [0, 0]
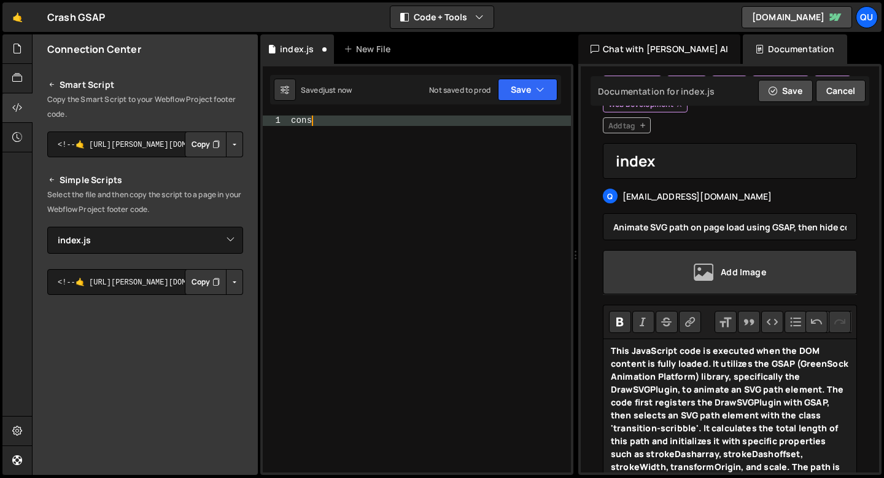
type textarea "consel"
click at [375, 195] on div "consel" at bounding box center [429, 303] width 282 height 377
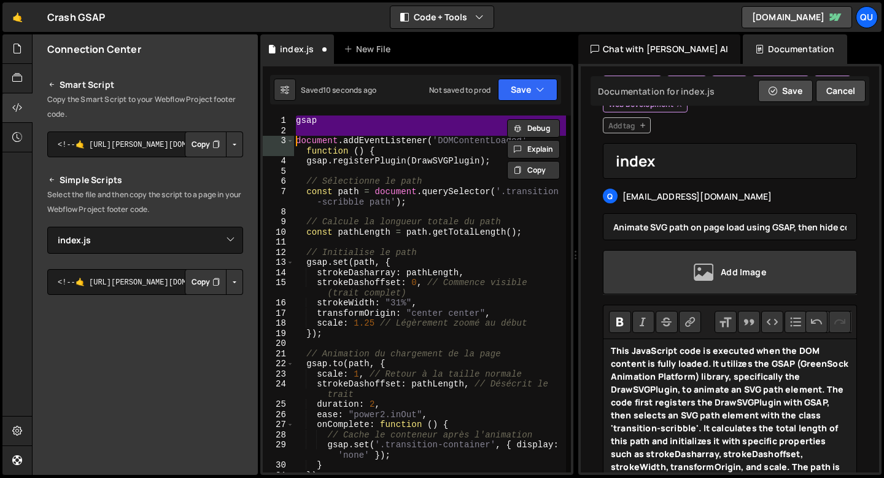
click at [337, 121] on div "gsap document . addEventListener ( 'DOMContentLoaded' , function ( ) { gsap . r…" at bounding box center [429, 293] width 273 height 357
type textarea "gsap"
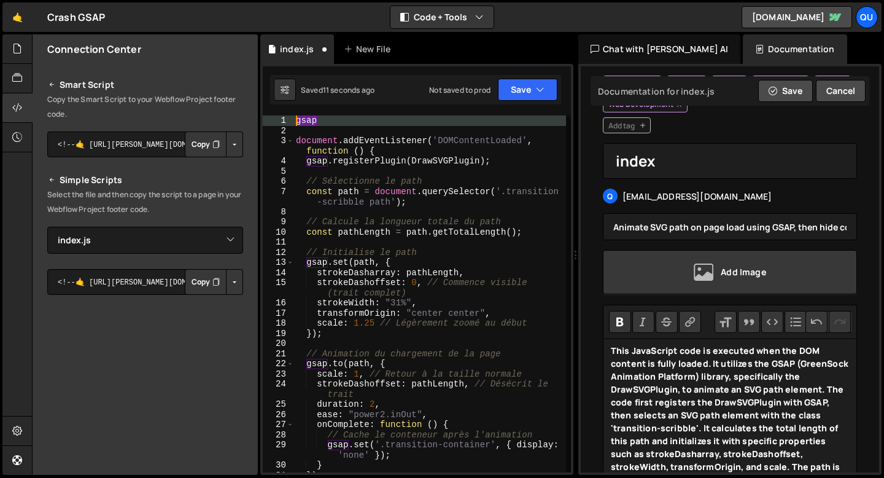
drag, startPoint x: 341, startPoint y: 122, endPoint x: 263, endPoint y: 122, distance: 77.9
click at [263, 122] on div "gsap 1 2 3 4 5 6 7 8 9 10 11 12 13 14 15 16 17 18 19 20 21 22 23 24 25 26 27 28…" at bounding box center [417, 293] width 308 height 357
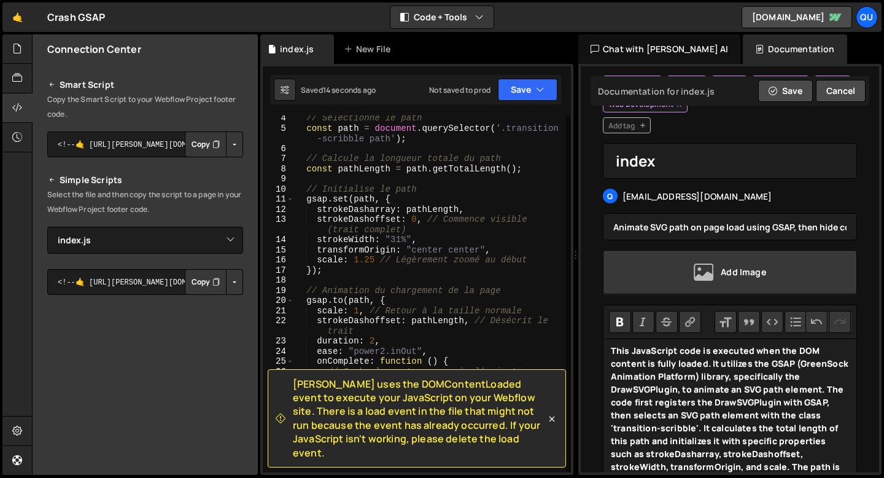
scroll to position [181, 0]
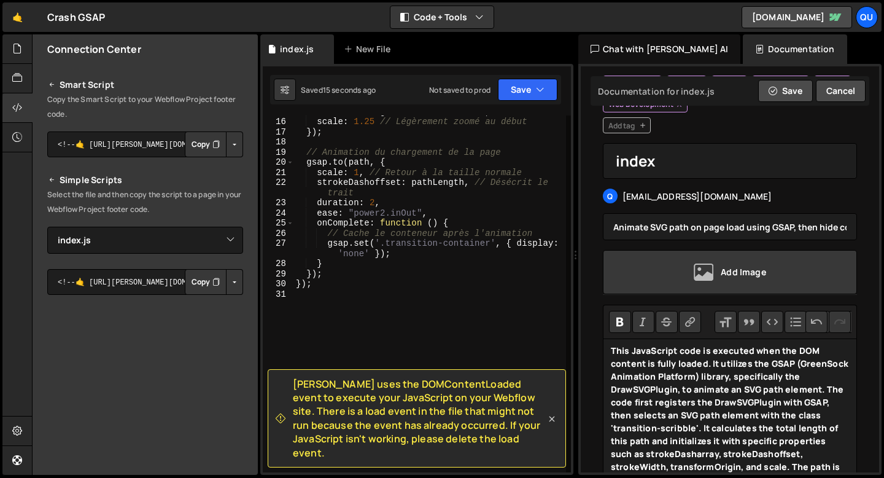
click at [554, 425] on icon at bounding box center [552, 418] width 12 height 12
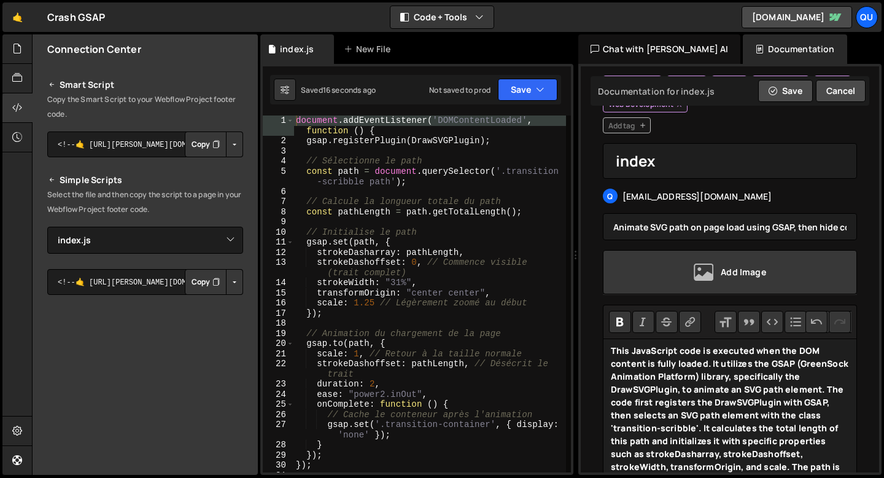
scroll to position [0, 0]
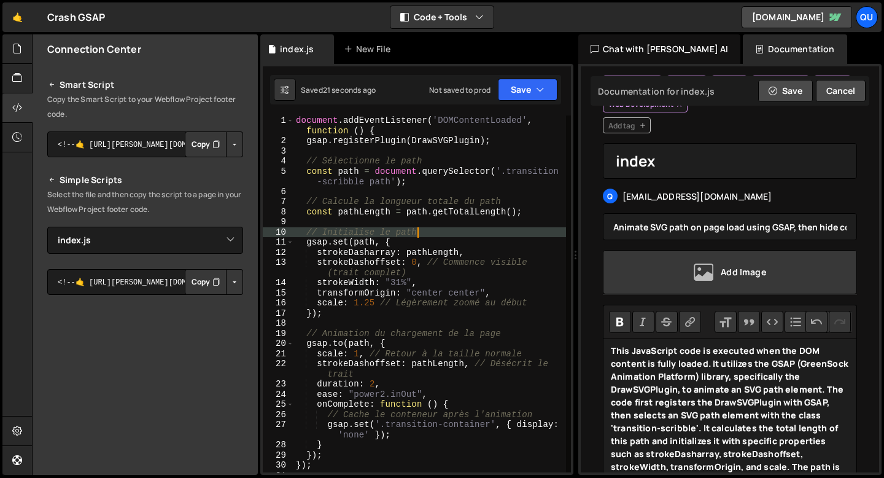
click at [428, 236] on div "document . addEventListener ( 'DOMContentLoaded' , function ( ) { gsap . regist…" at bounding box center [429, 308] width 273 height 387
type textarea "});"
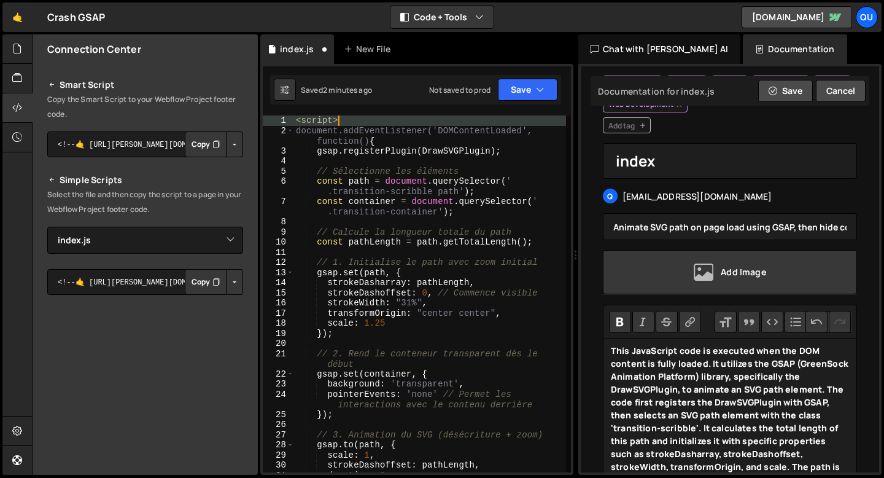
drag, startPoint x: 359, startPoint y: 122, endPoint x: 296, endPoint y: 122, distance: 62.6
click at [296, 122] on div "< script > document.addEventListener('DOMContentLoaded', function() { gsap . re…" at bounding box center [429, 303] width 273 height 377
type textarea "<script>"
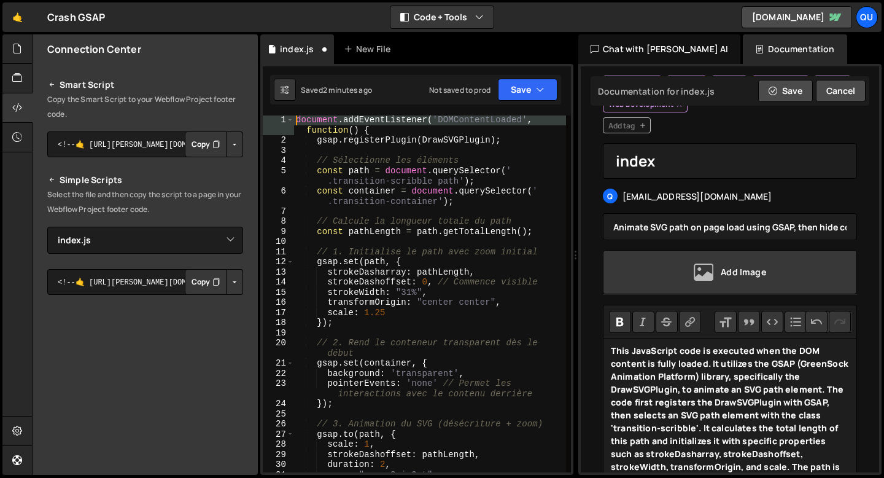
scroll to position [273, 0]
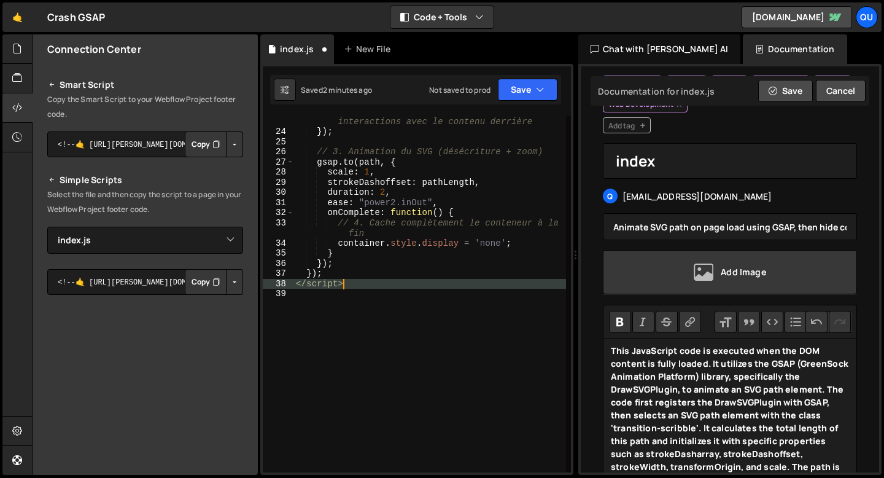
drag, startPoint x: 363, startPoint y: 284, endPoint x: 266, endPoint y: 284, distance: 97.0
click at [266, 284] on div "document.addEventListener('DOMContentLoaded', function() { 23 24 25 26 27 28 29…" at bounding box center [417, 293] width 308 height 357
type textarea "</script>"
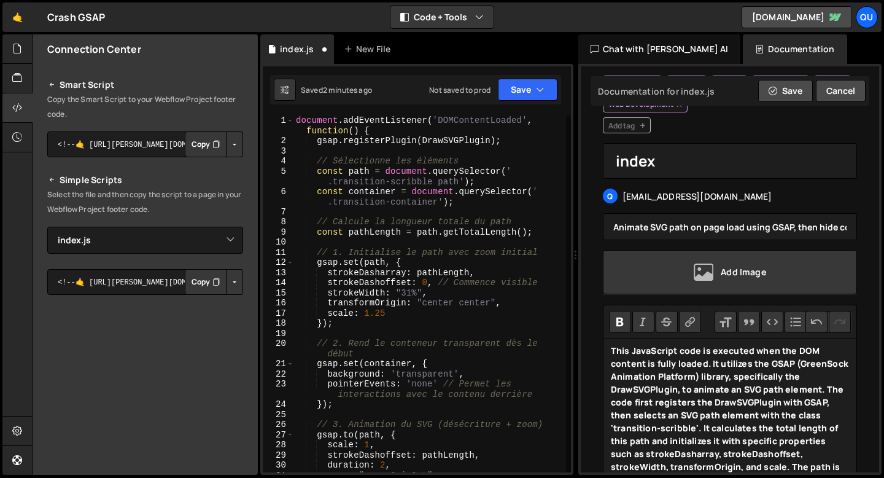
scroll to position [0, 0]
click at [515, 91] on button "Save" at bounding box center [528, 90] width 60 height 22
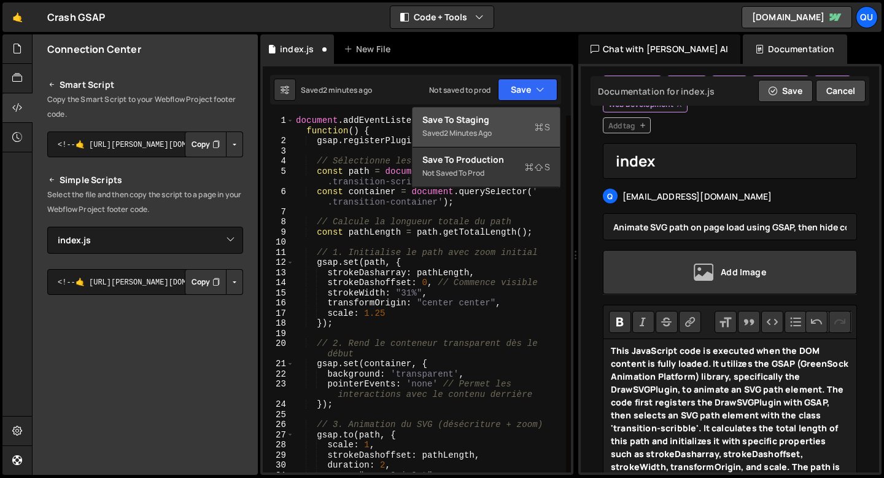
click at [449, 118] on div "Save to Staging S" at bounding box center [486, 120] width 128 height 12
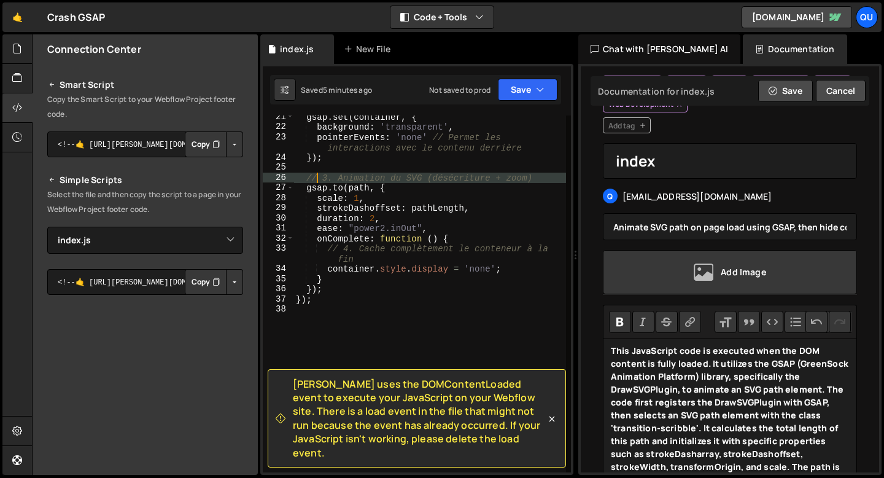
click at [317, 177] on div "gsap . set ( container , { background : 'transparent' , pointerEvents : 'none' …" at bounding box center [429, 300] width 273 height 377
type textarea "});"
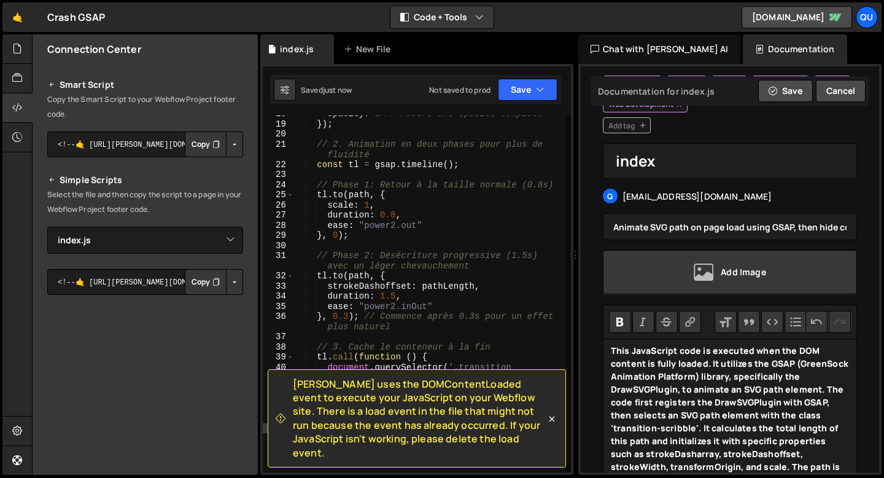
scroll to position [343, 0]
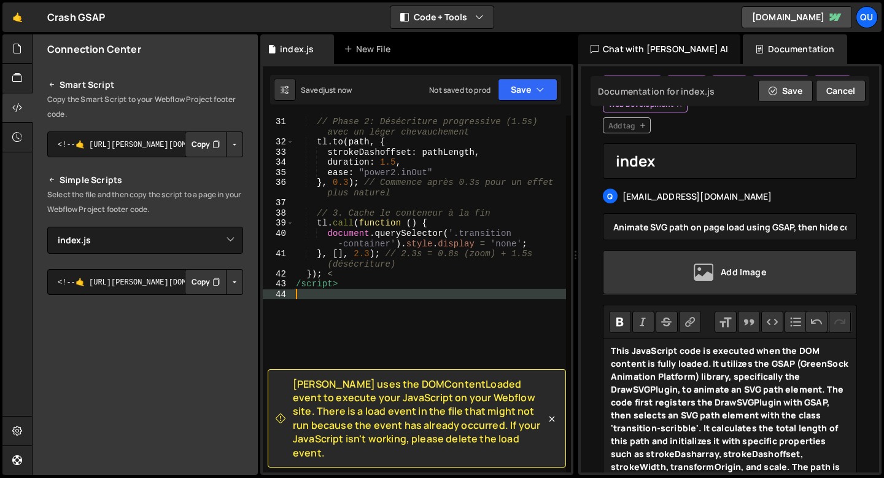
drag, startPoint x: 352, startPoint y: 284, endPoint x: 287, endPoint y: 284, distance: 65.1
click at [287, 284] on div "30 31 32 33 34 35 36 37 38 39 40 41 42 43 44 // Phase 2: Désécriture progressiv…" at bounding box center [417, 293] width 308 height 357
type textarea "/script>"
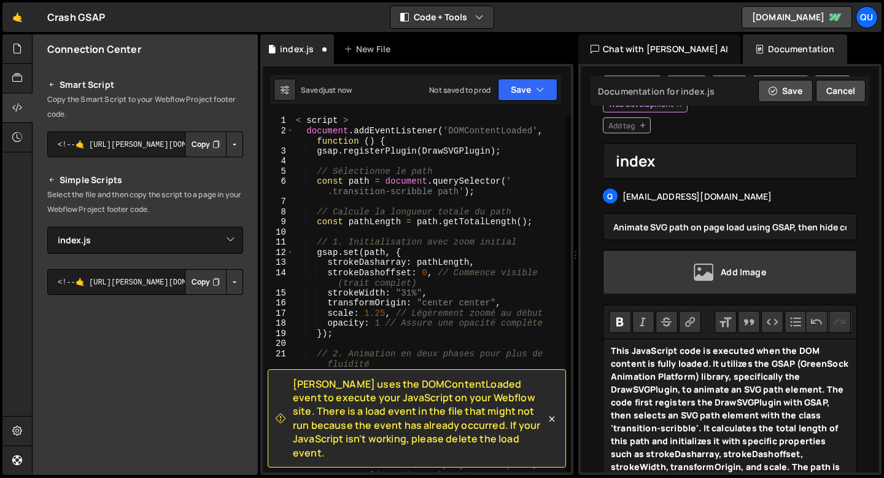
scroll to position [0, 0]
drag, startPoint x: 351, startPoint y: 120, endPoint x: 203, endPoint y: 120, distance: 147.9
click at [203, 120] on div "Files New File Javascript files 1 index.js 0 CSS files Copy share link Edit Fil…" at bounding box center [458, 254] width 852 height 441
type textarea "< script >"
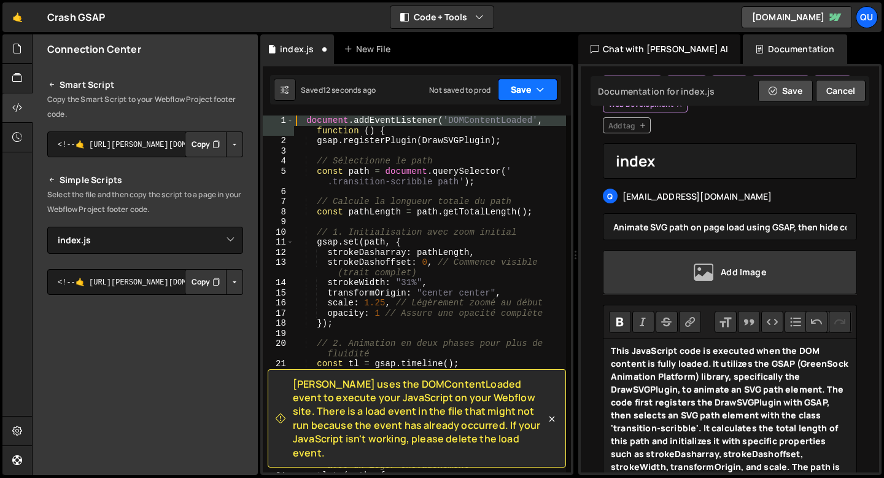
click at [513, 88] on button "Save" at bounding box center [528, 90] width 60 height 22
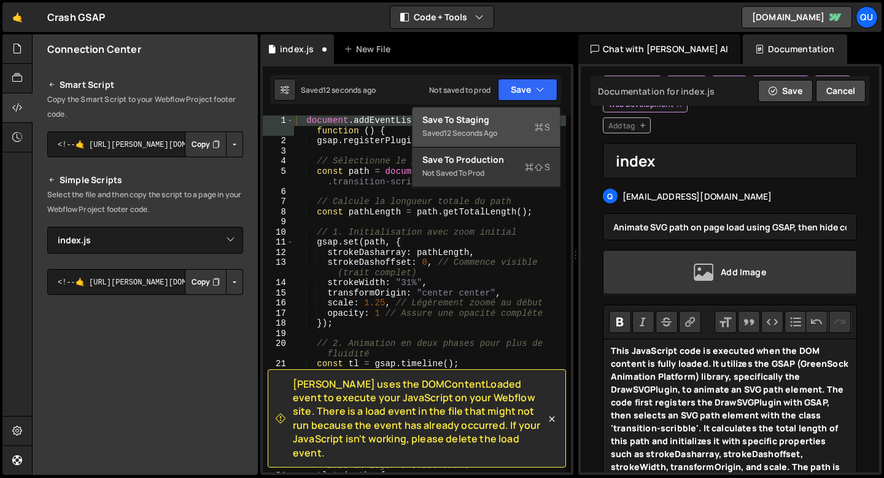
click at [487, 118] on div "Save to Staging S" at bounding box center [486, 120] width 128 height 12
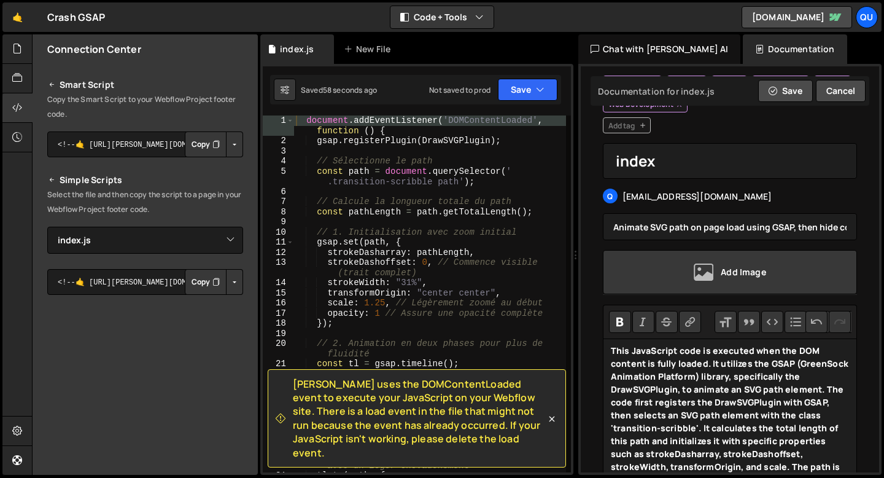
click at [309, 214] on div "document . addEventListener ( 'DOMContentLoaded' , function ( ) { gsap . regist…" at bounding box center [429, 308] width 273 height 387
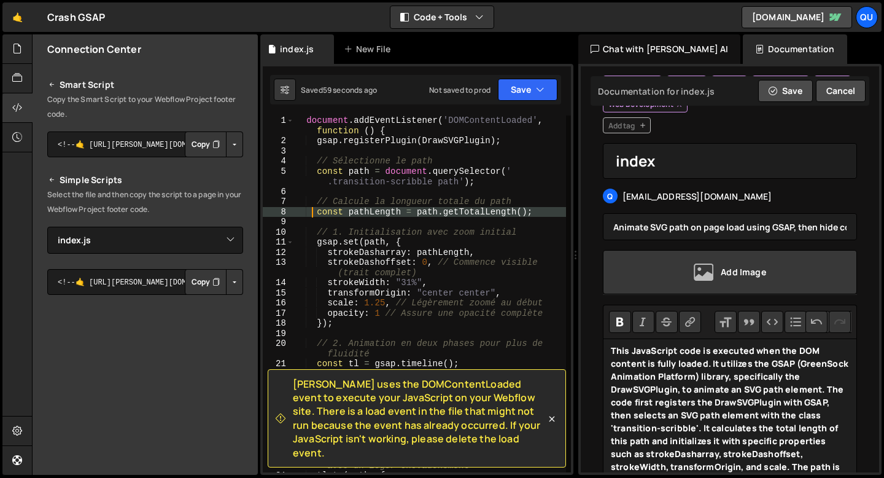
type textarea "});"
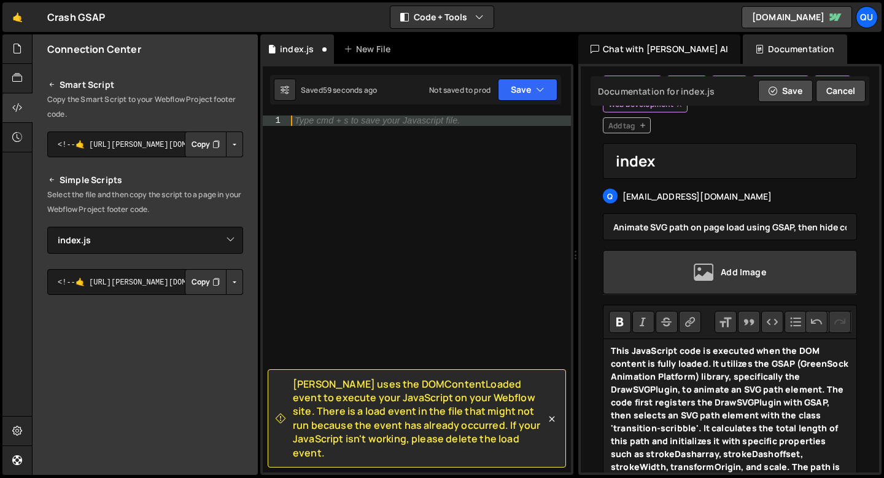
paste textarea "<script>"
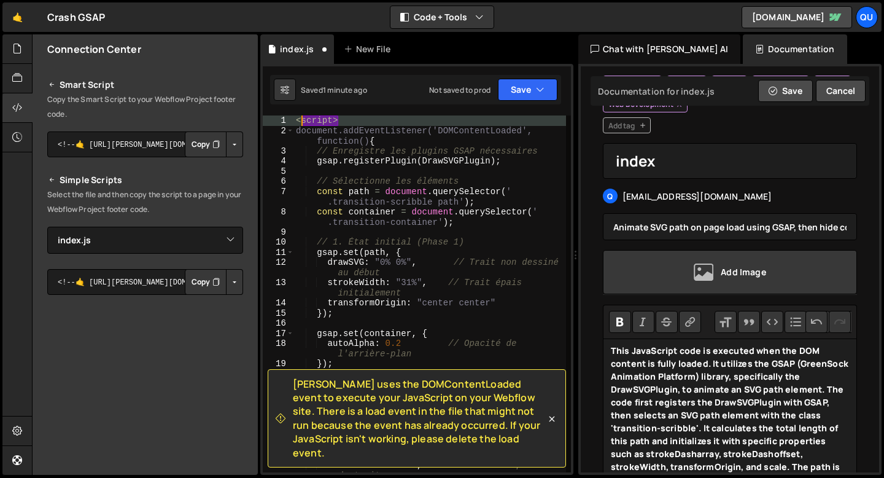
drag, startPoint x: 345, startPoint y: 122, endPoint x: 230, endPoint y: 122, distance: 115.4
click at [230, 122] on div "Files New File Javascript files 1 index.js 0 CSS files Copy share link Edit Fil…" at bounding box center [458, 254] width 852 height 441
type textarea "<script>"
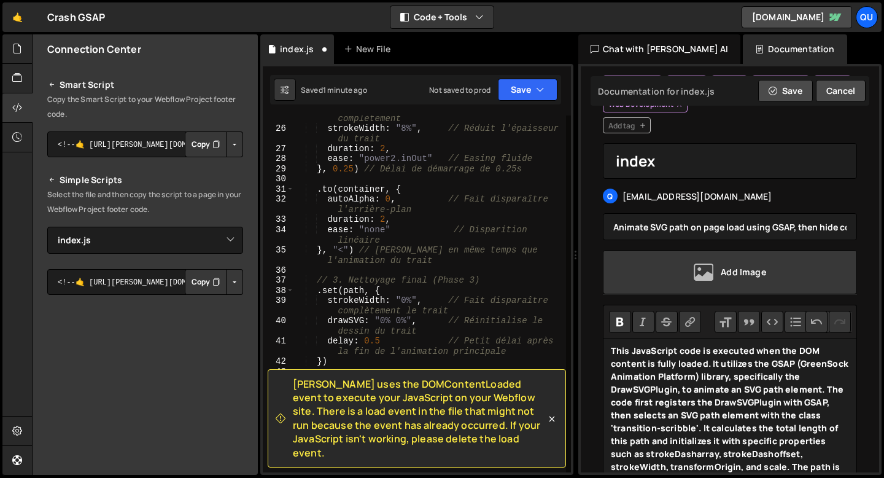
scroll to position [485, 0]
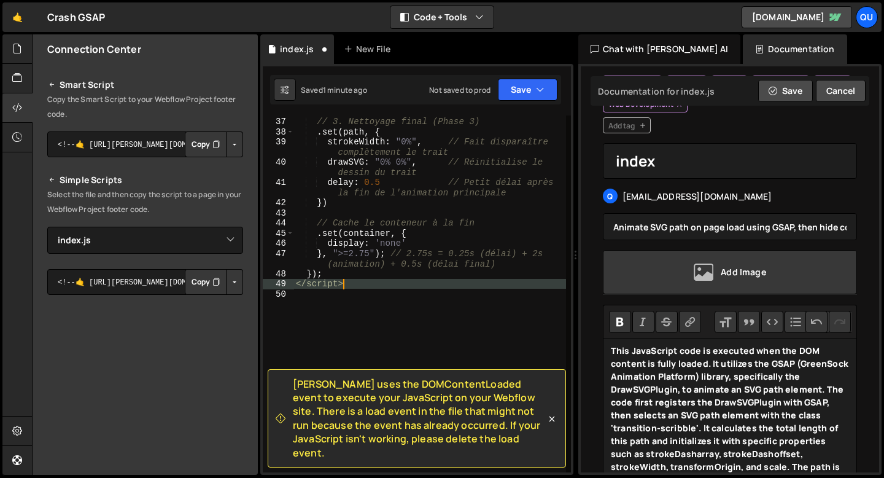
drag, startPoint x: 350, startPoint y: 287, endPoint x: 227, endPoint y: 287, distance: 122.8
click at [227, 287] on div "Files New File Javascript files 1 index.js 0 CSS files Copy share link Edit Fil…" at bounding box center [458, 254] width 852 height 441
type textarea "</script>"
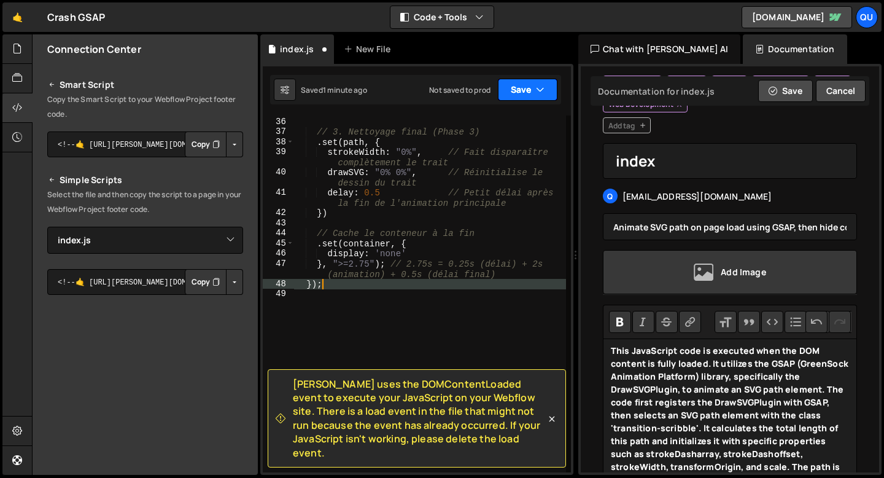
click at [515, 94] on button "Save" at bounding box center [528, 90] width 60 height 22
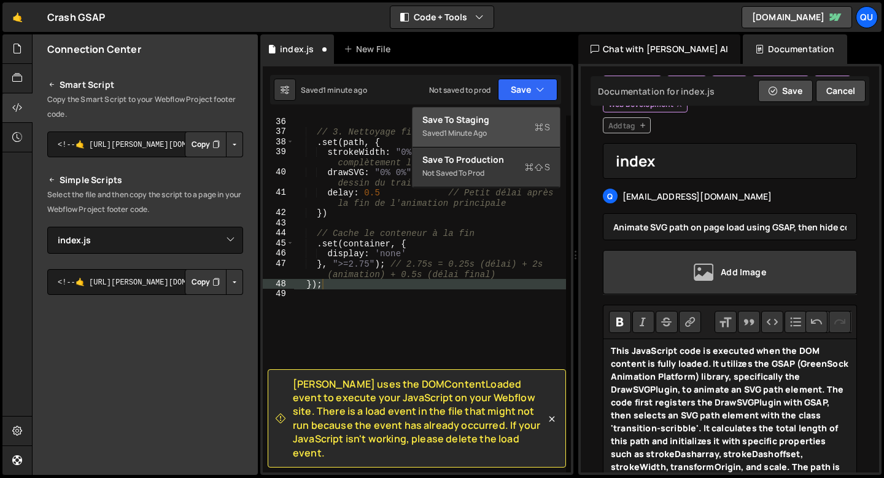
click at [488, 122] on div "Save to Staging S" at bounding box center [486, 120] width 128 height 12
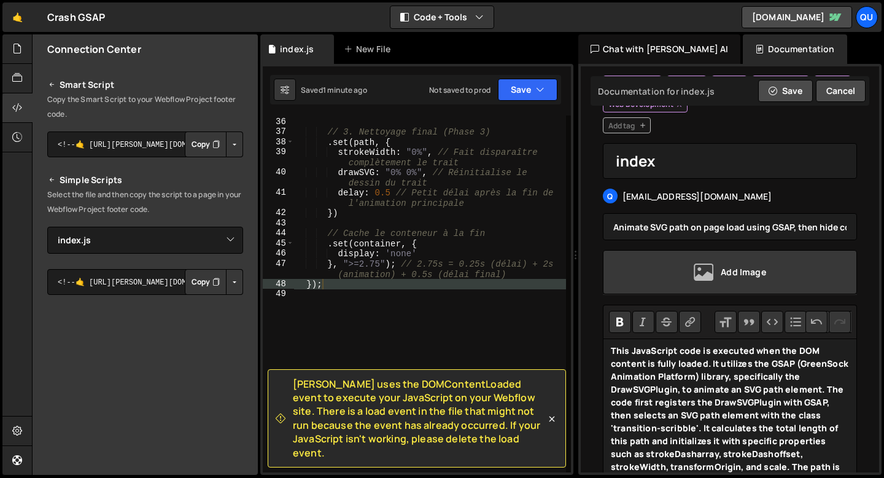
click at [374, 178] on div "} , "<" ) // [PERSON_NAME] en même temps que l'animation du trait // 3. Nettoya…" at bounding box center [429, 289] width 273 height 387
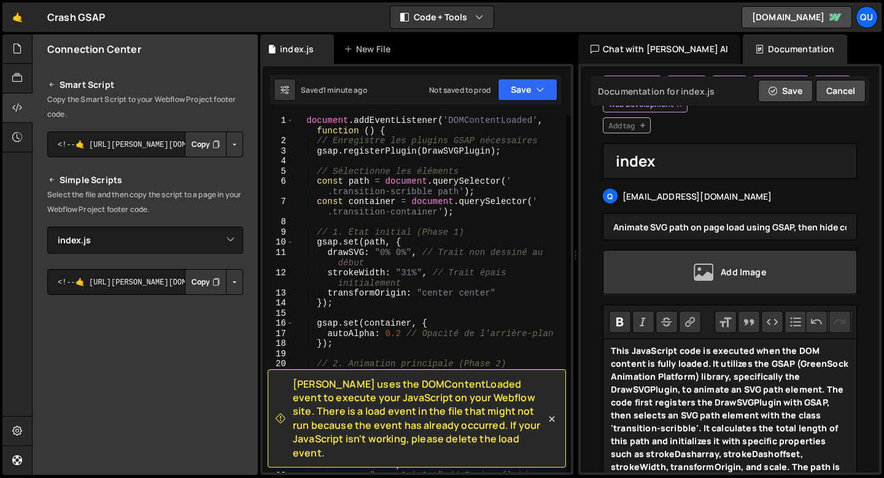
scroll to position [0, 0]
type textarea "});"
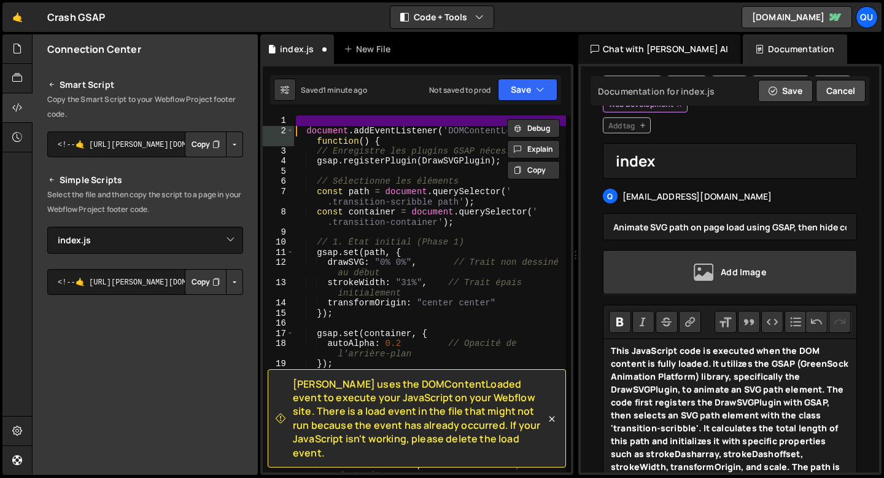
type textarea "<script>"
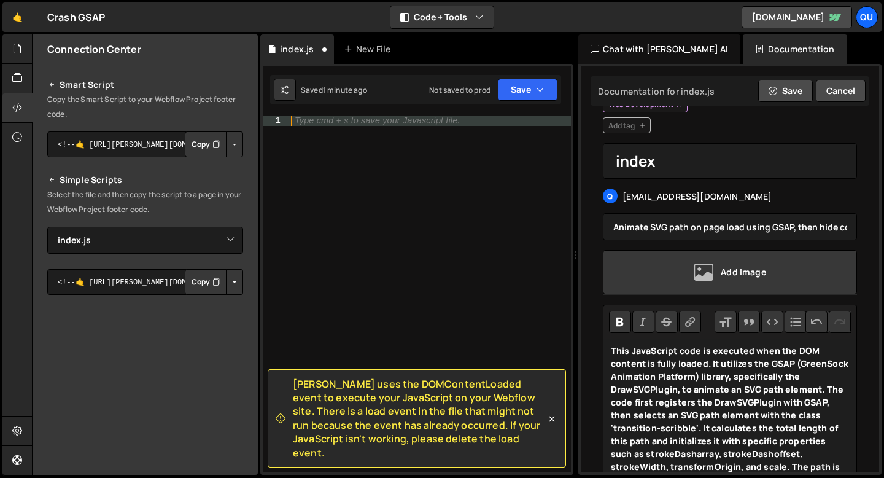
type textarea "});"
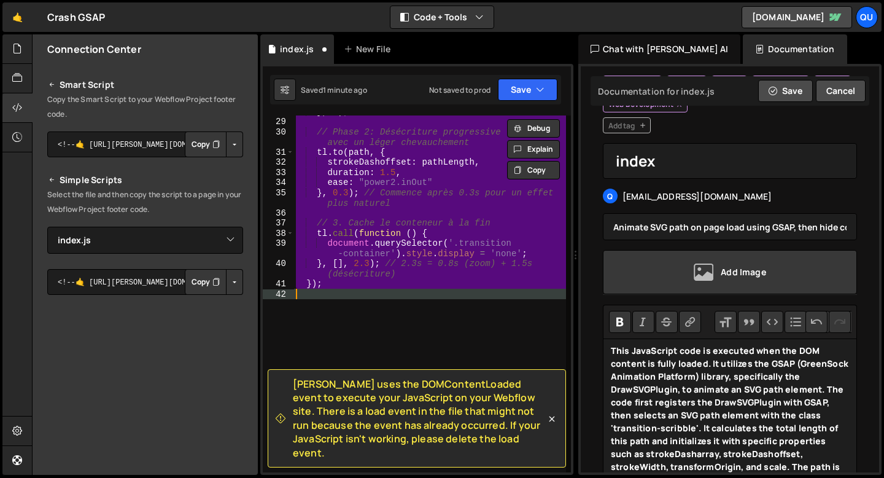
scroll to position [323, 0]
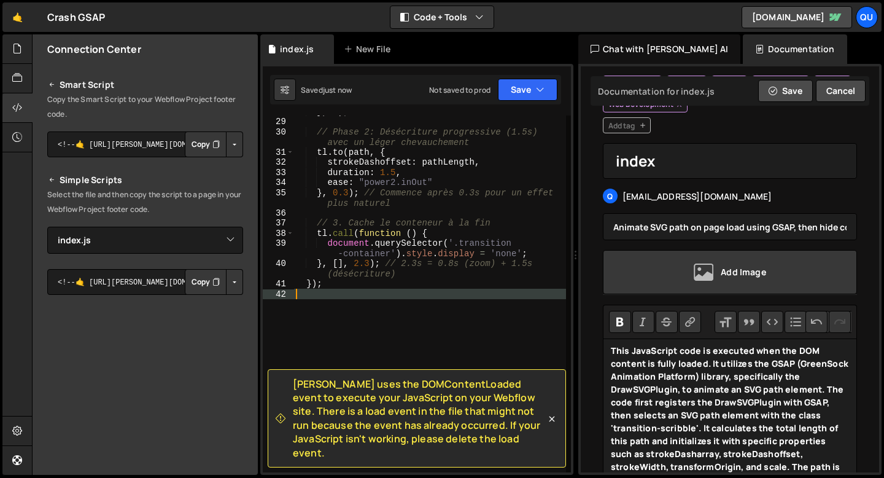
click at [340, 159] on div "} , 0 ) ; // Phase 2: Désécriture progressive (1.5s) avec un léger chevauchemen…" at bounding box center [429, 294] width 273 height 377
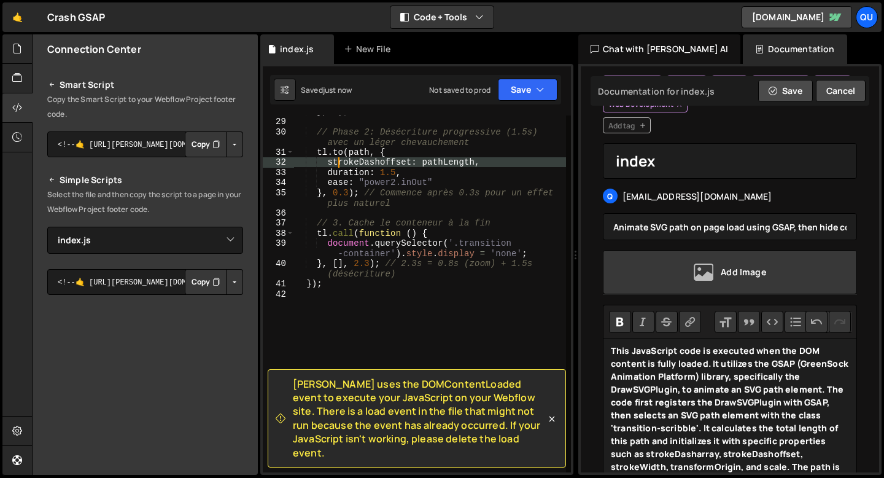
type textarea "});"
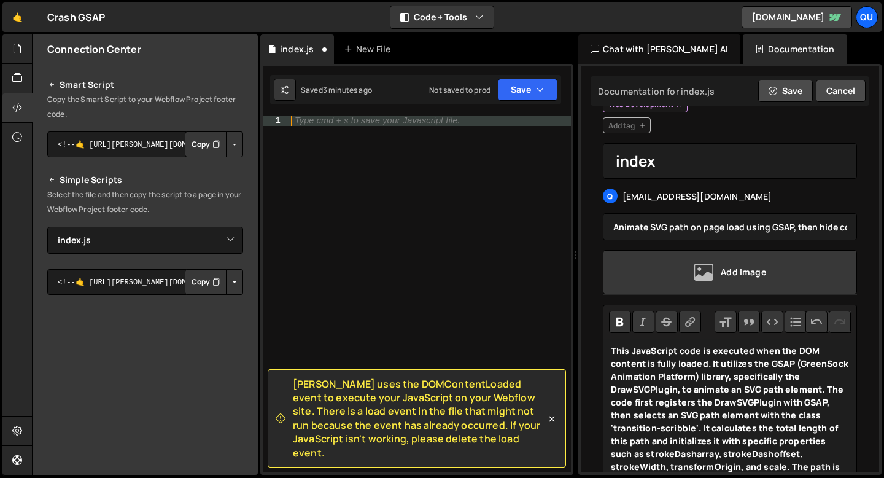
paste textarea "});"
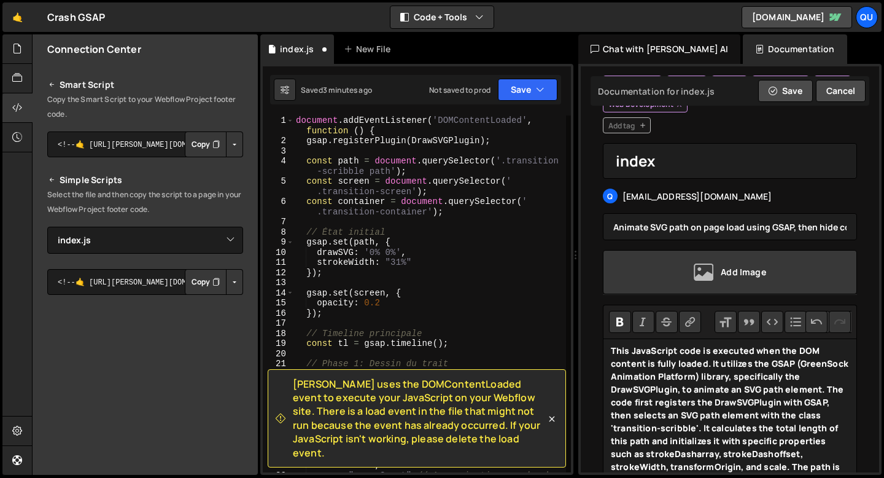
scroll to position [0, 0]
click at [512, 93] on button "Save" at bounding box center [528, 90] width 60 height 22
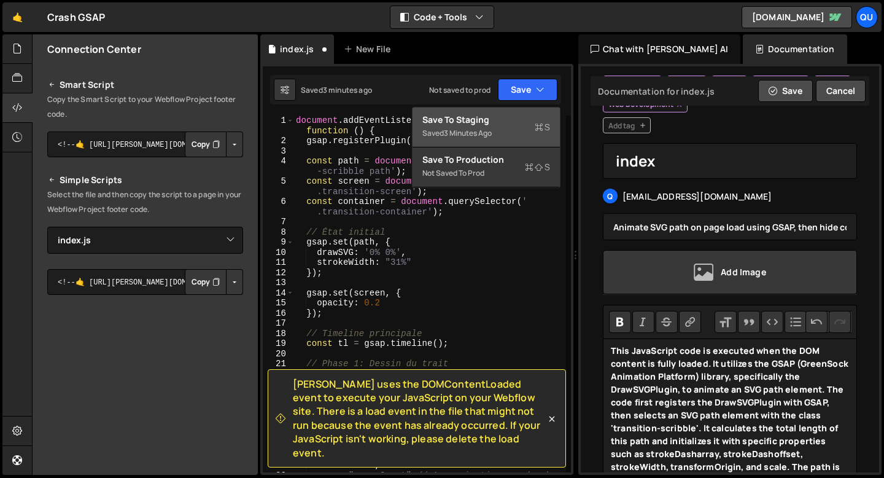
click at [484, 122] on div "Save to Staging S" at bounding box center [486, 120] width 128 height 12
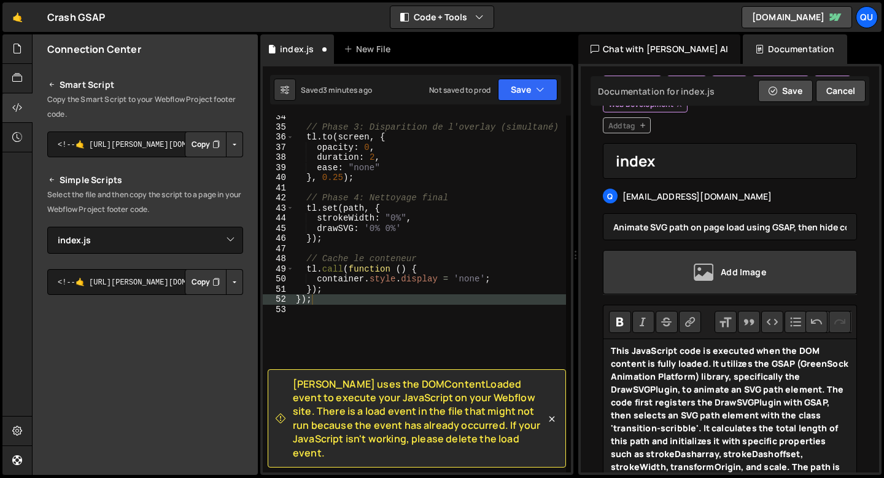
scroll to position [389, 0]
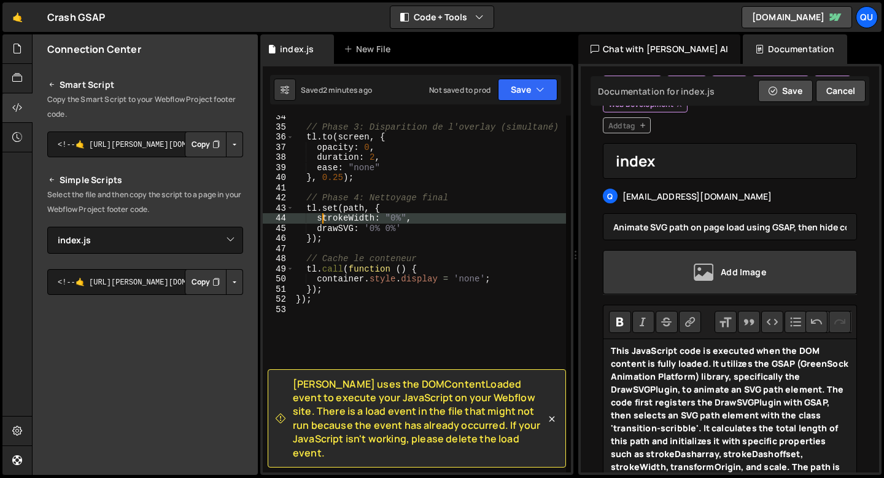
click at [320, 217] on div "// Phase 3: Disparition de l'overlay (simultané) tl . to ( screen , { opacity :…" at bounding box center [429, 300] width 273 height 377
type textarea "});"
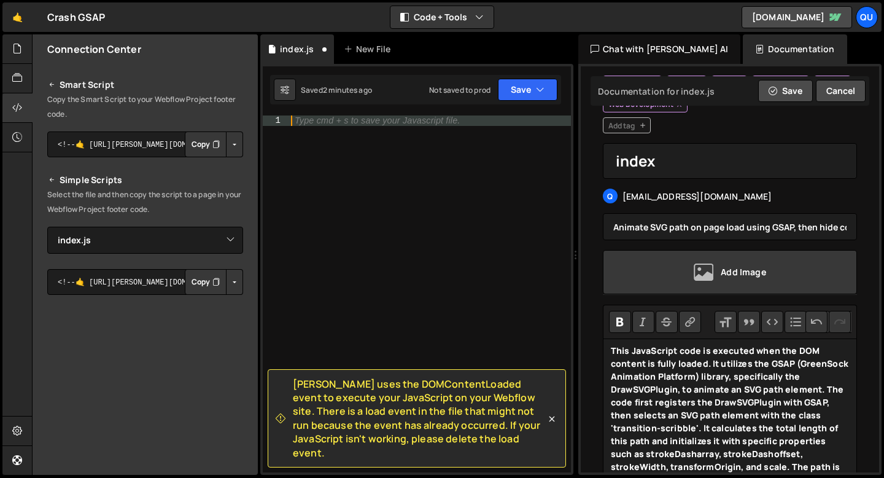
paste textarea "});"
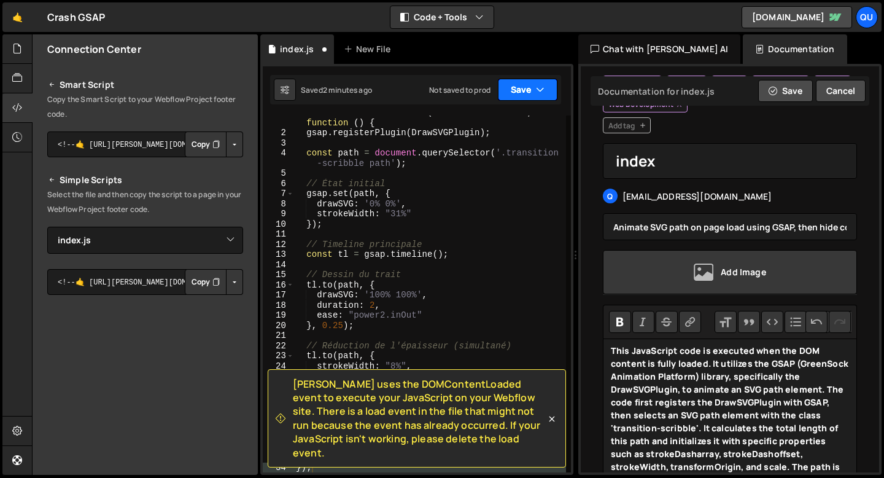
click at [516, 90] on button "Save" at bounding box center [528, 90] width 60 height 22
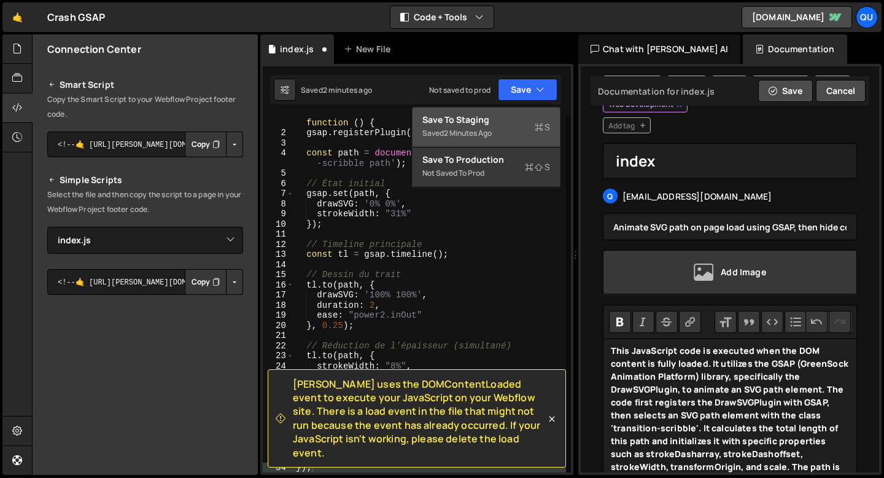
click at [438, 124] on div "Save to Staging S" at bounding box center [486, 120] width 128 height 12
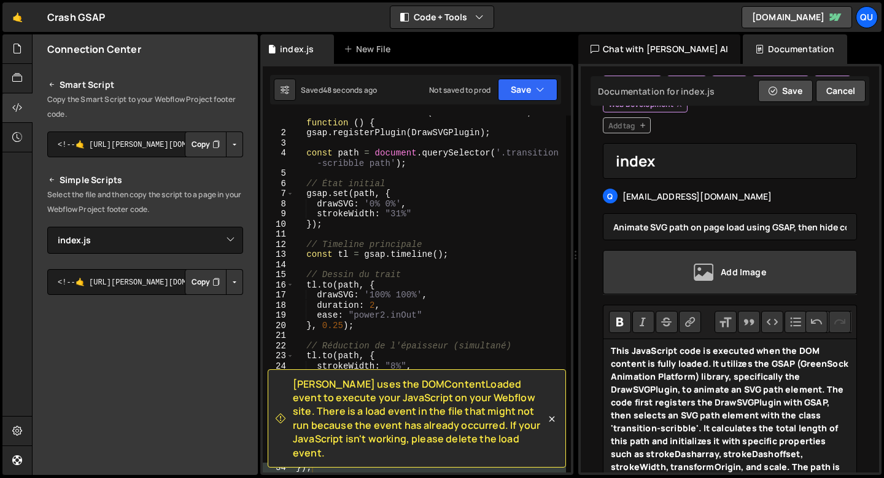
click at [336, 190] on div "document . addEventListener ( 'DOMContentLoaded' , function ( ) { gsap . regist…" at bounding box center [429, 300] width 273 height 387
type textarea "});"
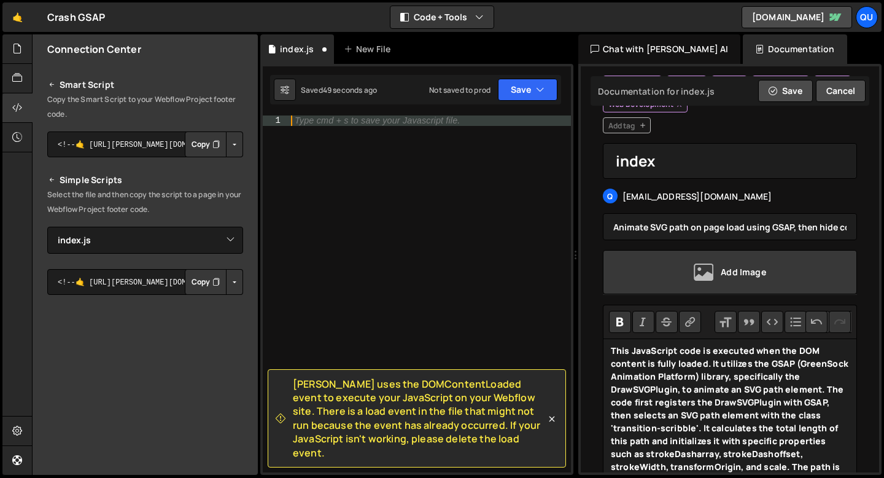
paste textarea "});"
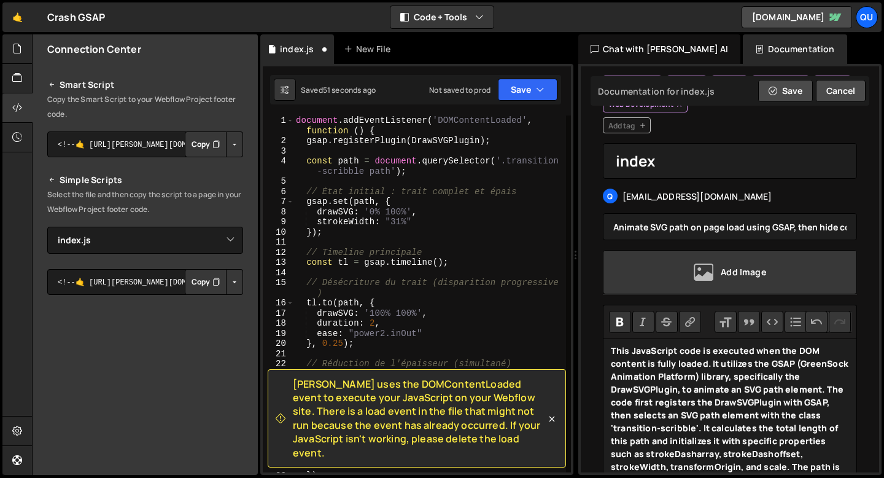
scroll to position [0, 0]
click at [514, 88] on button "Save" at bounding box center [528, 90] width 60 height 22
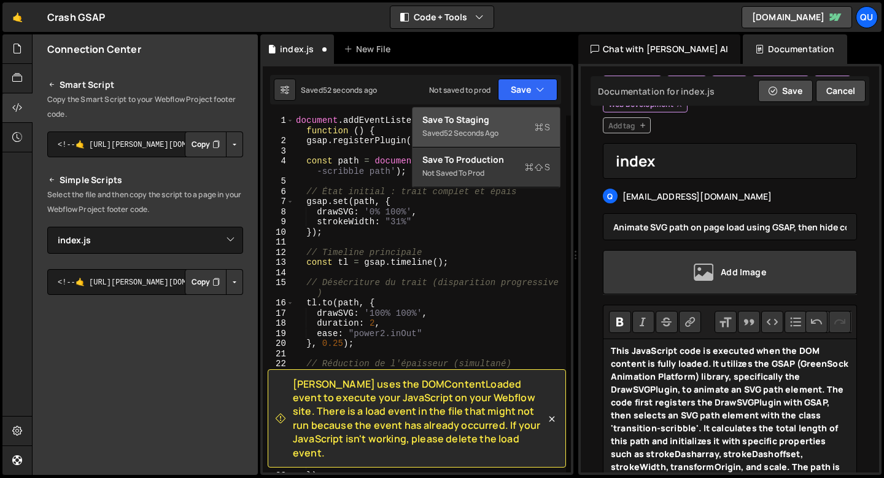
click at [437, 127] on div "Saved 52 seconds ago" at bounding box center [486, 133] width 128 height 15
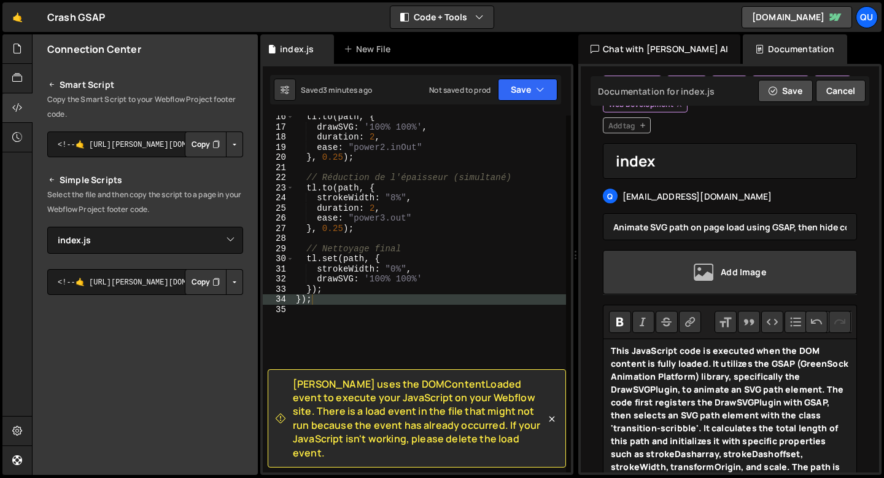
click at [339, 200] on div "tl . to ( path , { drawSVG : '100% 100%' , duration : 2 , ease : "power2.inOut"…" at bounding box center [429, 300] width 273 height 377
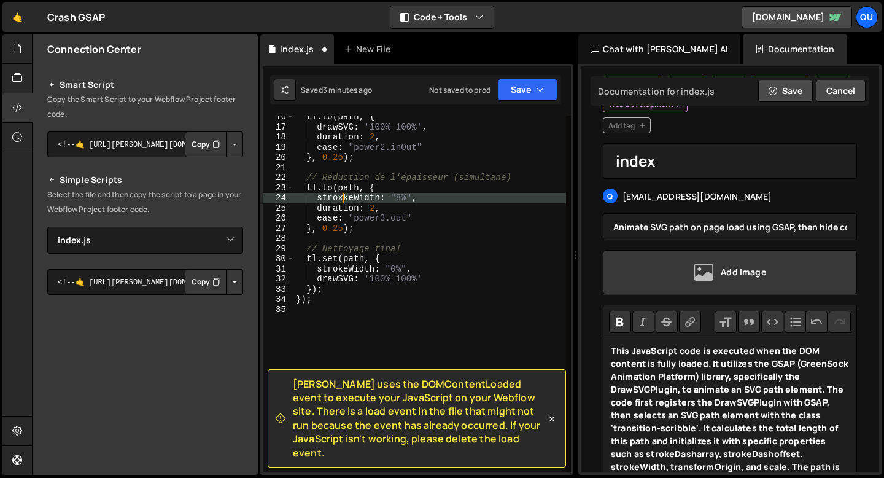
type textarea "});"
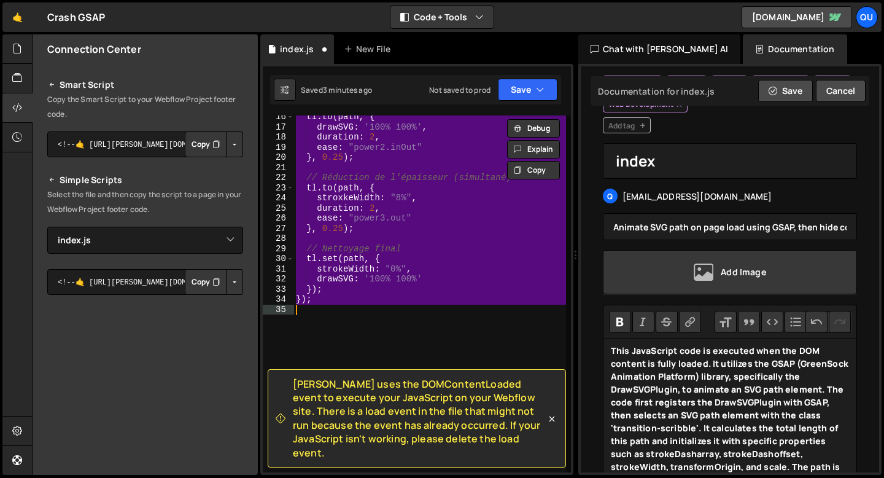
scroll to position [0, 0]
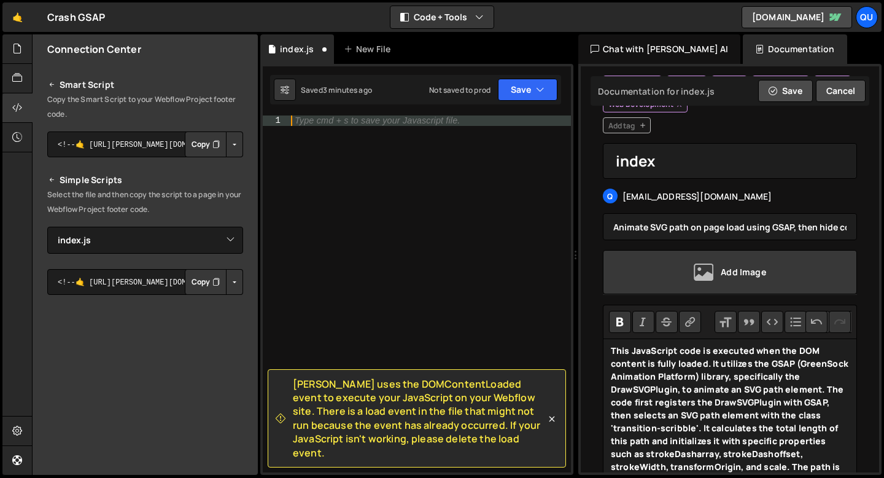
paste textarea "});"
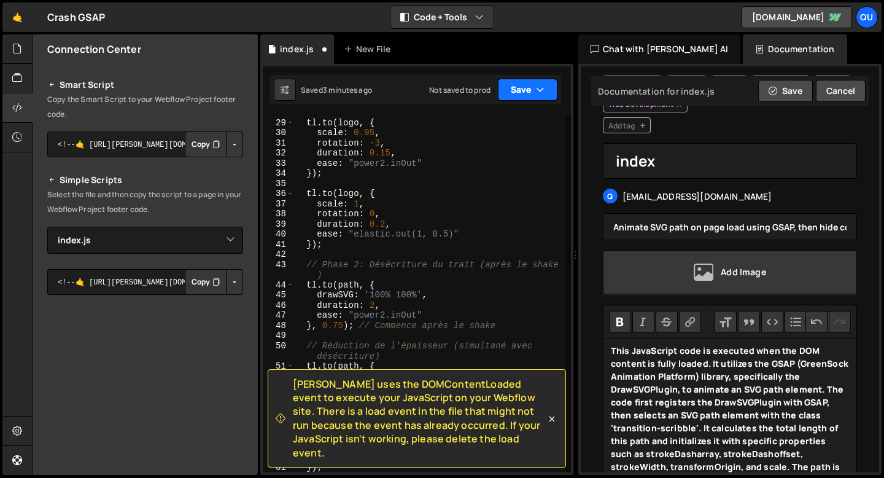
click at [506, 92] on button "Save" at bounding box center [528, 90] width 60 height 22
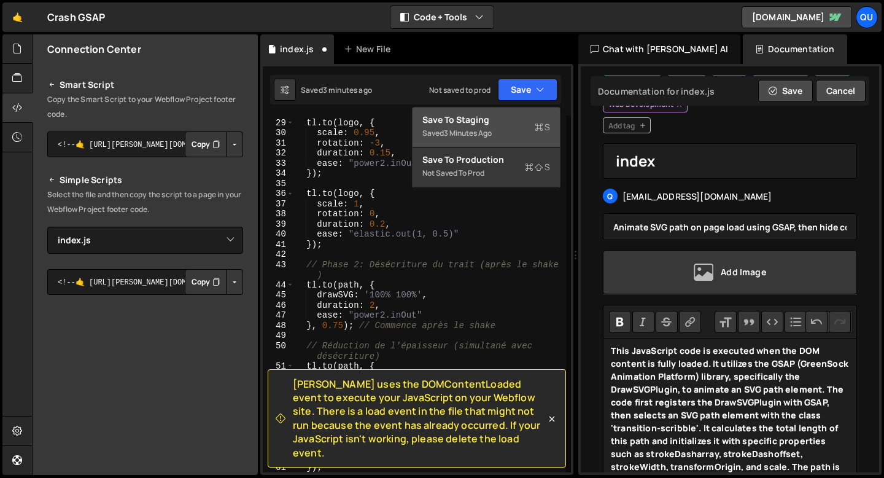
click at [458, 123] on div "Save to Staging S" at bounding box center [486, 120] width 128 height 12
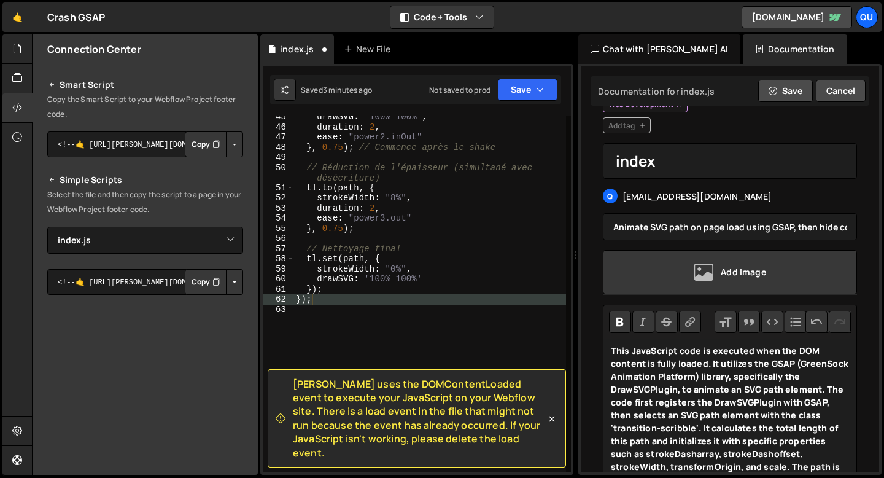
scroll to position [490, 0]
click at [325, 200] on div "drawSVG : '100% 100%' , duration : 2 , ease : "power2.inOut" } , 0.75 ) ; // Co…" at bounding box center [429, 300] width 273 height 377
type textarea "});"
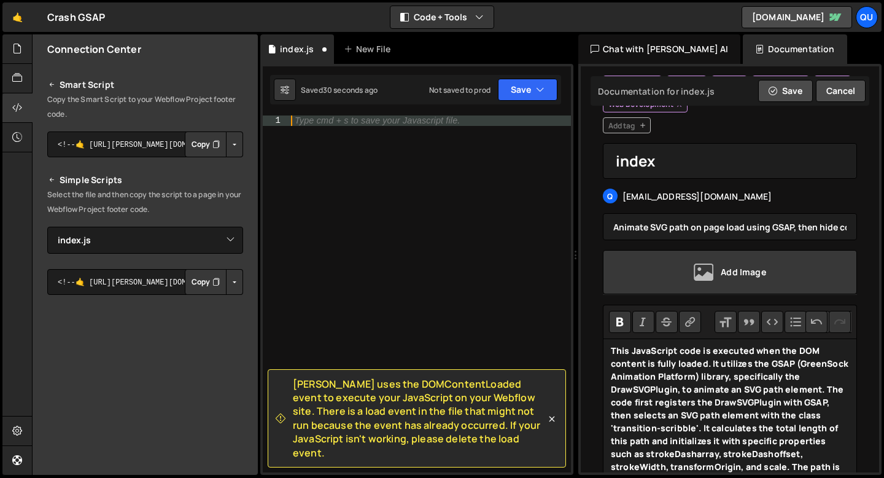
paste textarea "});"
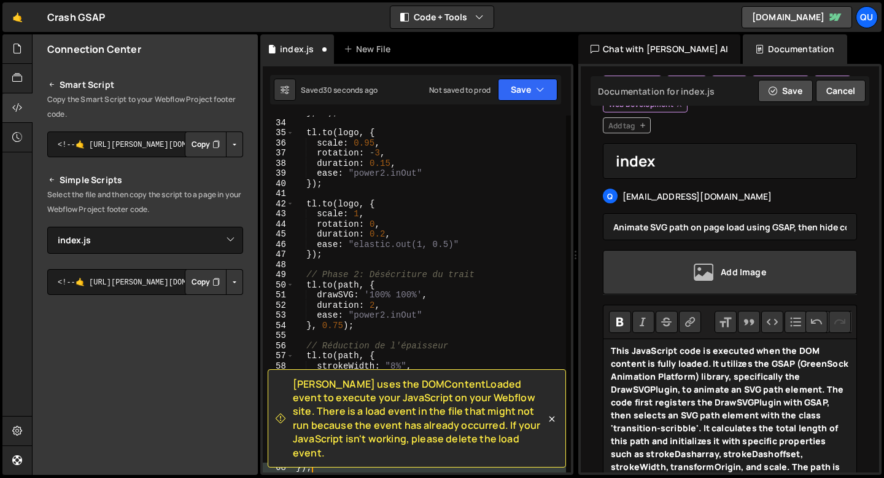
scroll to position [373, 0]
click at [514, 95] on button "Save" at bounding box center [528, 90] width 60 height 22
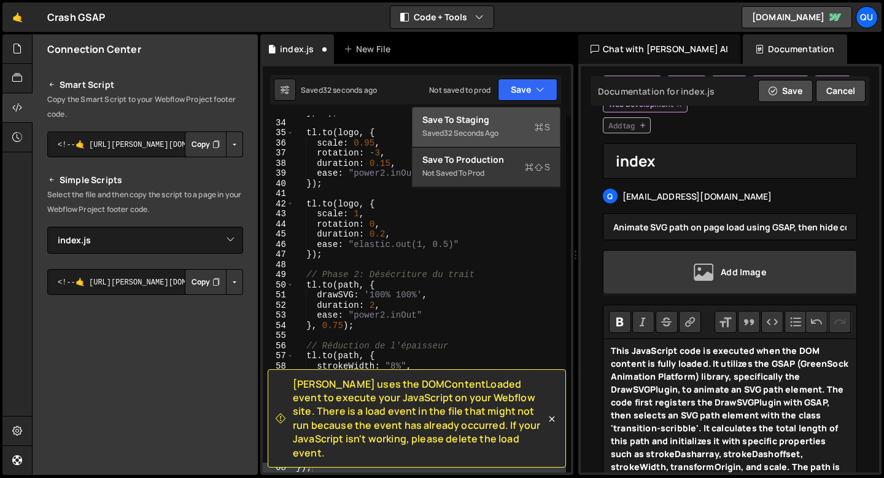
click at [443, 112] on button "Save to Staging S Saved 32 seconds ago" at bounding box center [485, 127] width 147 height 40
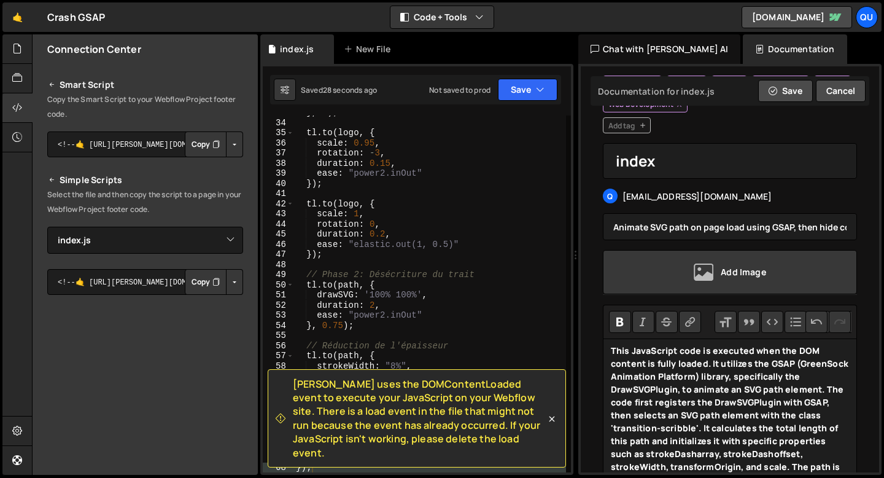
click at [315, 214] on div "} , 0 ) ; tl . to ( logo , { scale : 0.95 , rotation : - 3 , duration : 0.15 , …" at bounding box center [429, 295] width 273 height 377
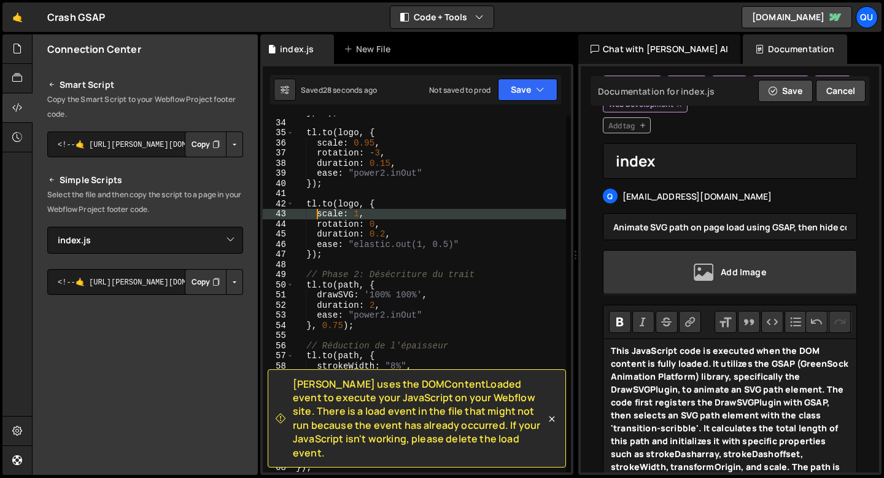
type textarea "});"
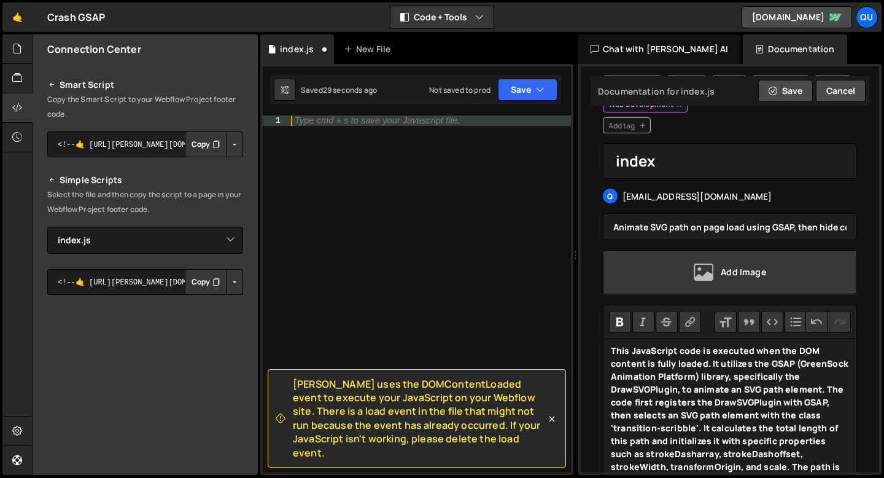
paste textarea "});"
type textarea "});"
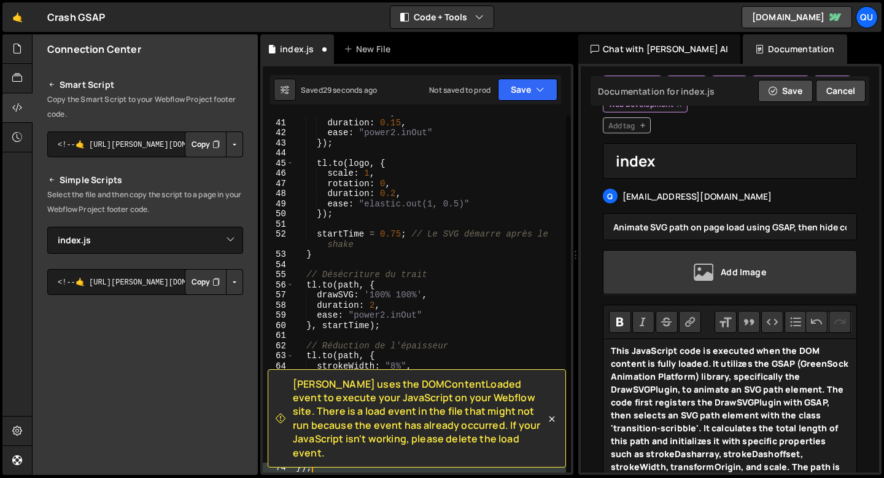
scroll to position [433, 0]
click at [520, 86] on button "Save" at bounding box center [528, 90] width 60 height 22
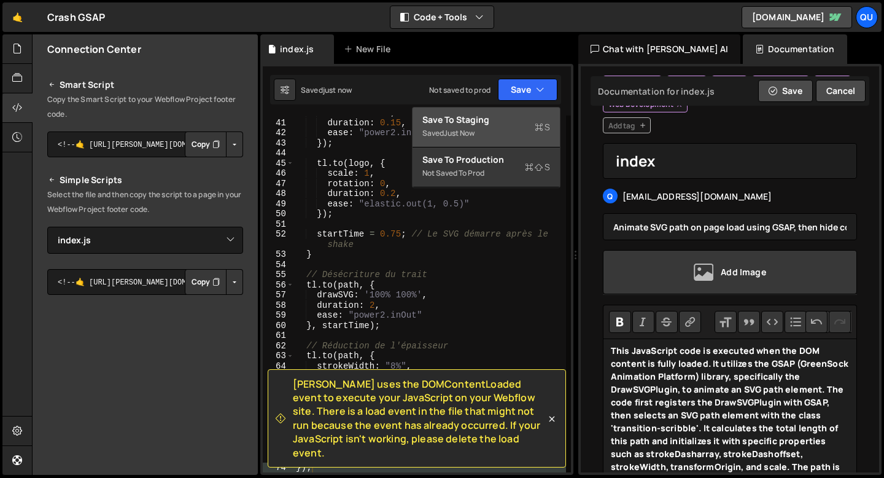
click at [455, 132] on div "just now" at bounding box center [459, 133] width 31 height 10
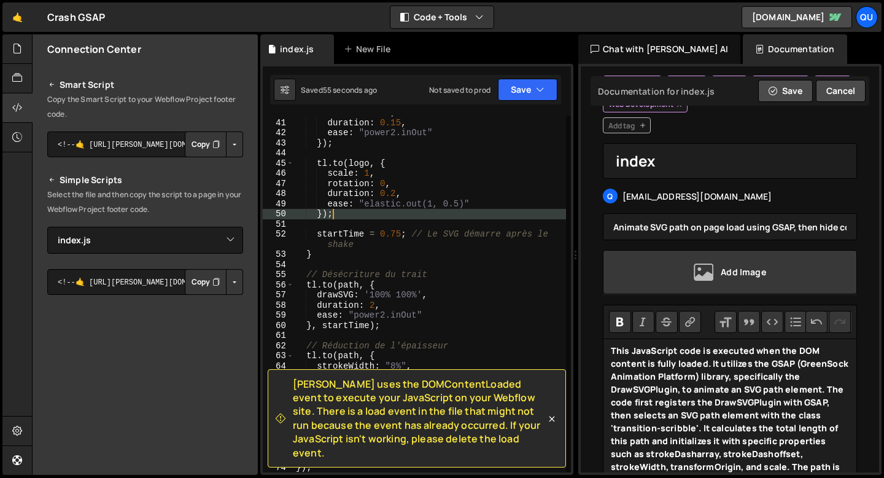
click at [378, 217] on div "rotation : - 3 , duration : 0.15 , ease : "power2.inOut" }) ; tl . to ( logo , …" at bounding box center [429, 295] width 273 height 377
type textarea "});"
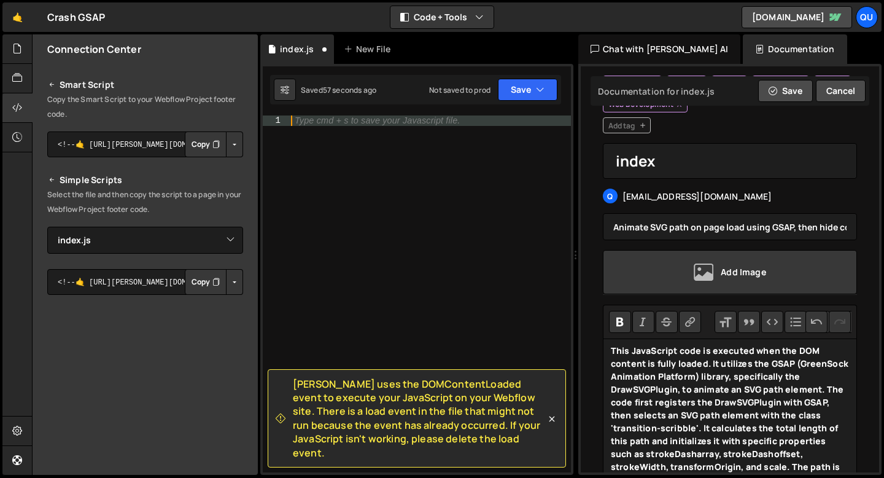
paste textarea "});"
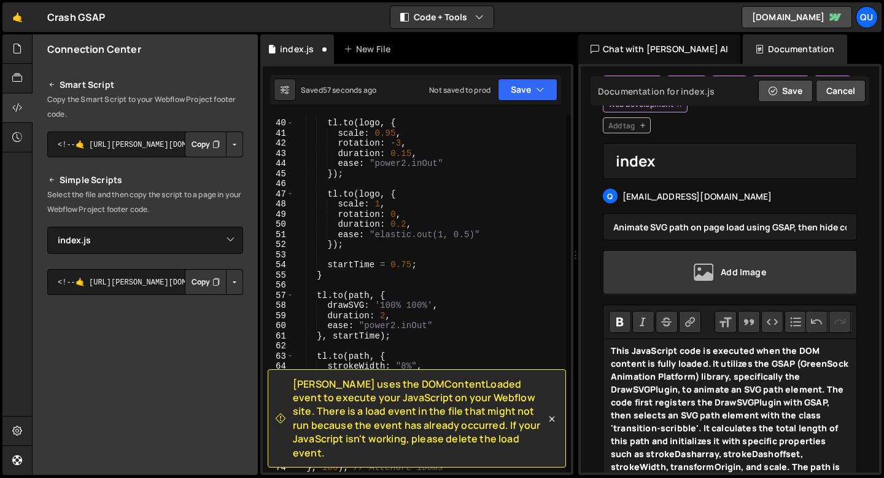
scroll to position [443, 0]
click at [522, 91] on button "Save" at bounding box center [528, 90] width 60 height 22
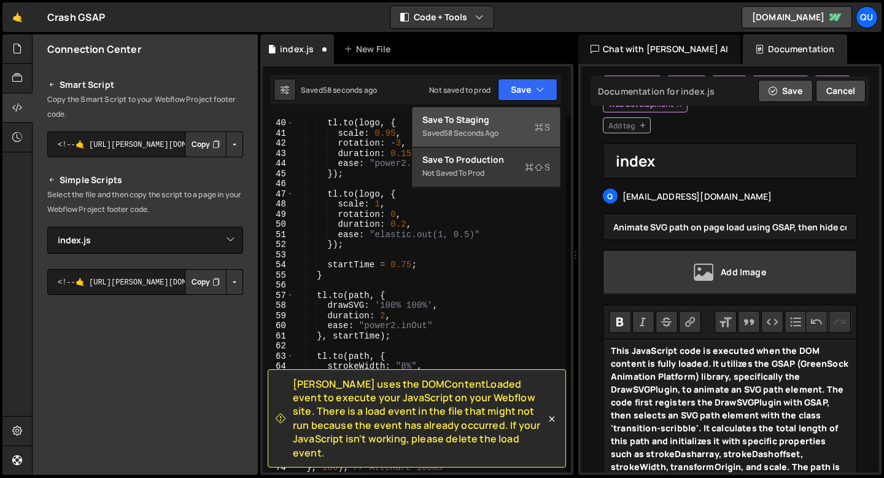
click at [485, 126] on div "Saved 58 seconds ago" at bounding box center [486, 133] width 128 height 15
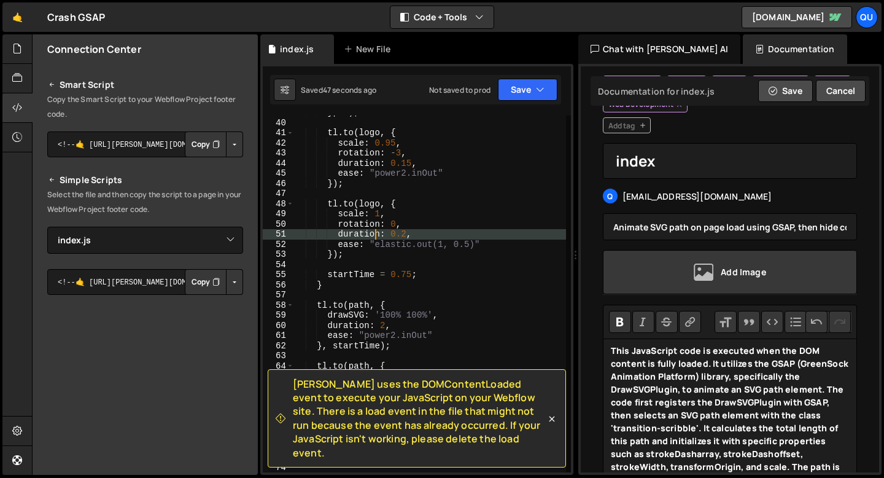
click at [373, 238] on div "} , 0 ) ; tl . to ( logo , { scale : 0.95 , rotation : - 3 , duration : 0.15 , …" at bounding box center [429, 295] width 273 height 377
type textarea "});"
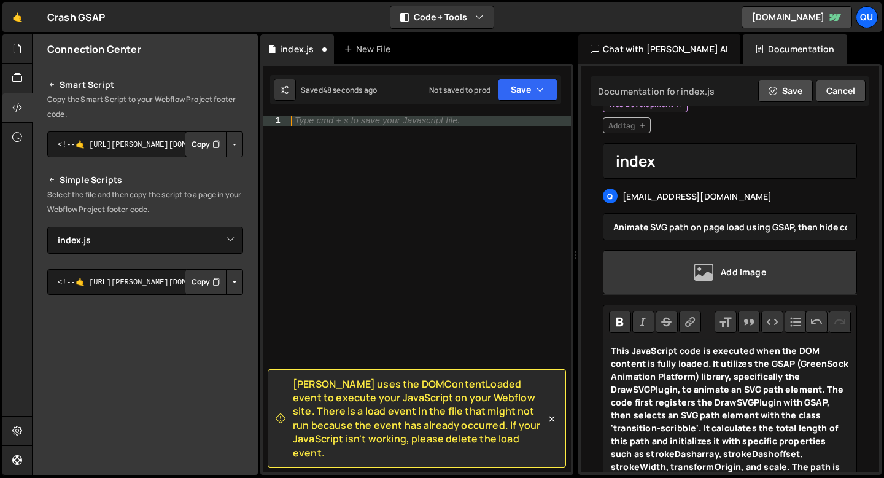
paste textarea "});"
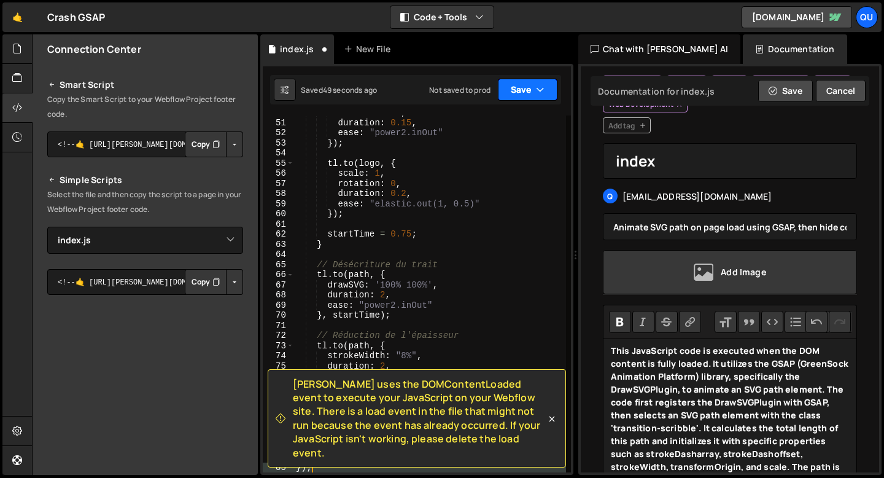
click at [514, 95] on button "Save" at bounding box center [528, 90] width 60 height 22
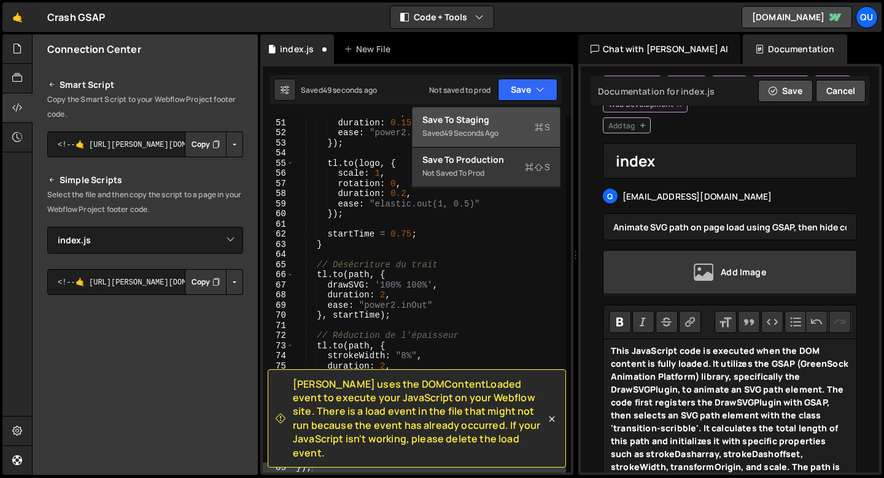
click at [497, 136] on div "49 seconds ago" at bounding box center [471, 133] width 55 height 10
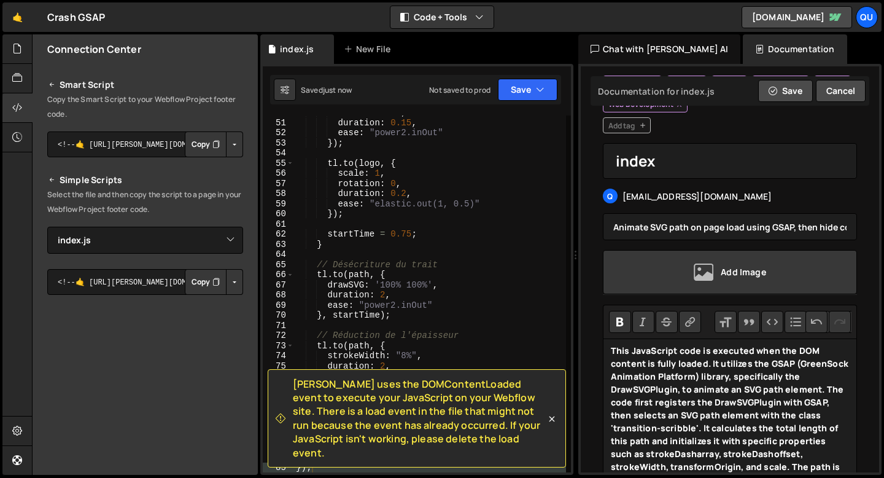
click at [314, 168] on div "rotation : - 3 , duration : 0.15 , ease : "power2.inOut" }) ; tl . to ( logo , …" at bounding box center [429, 295] width 273 height 377
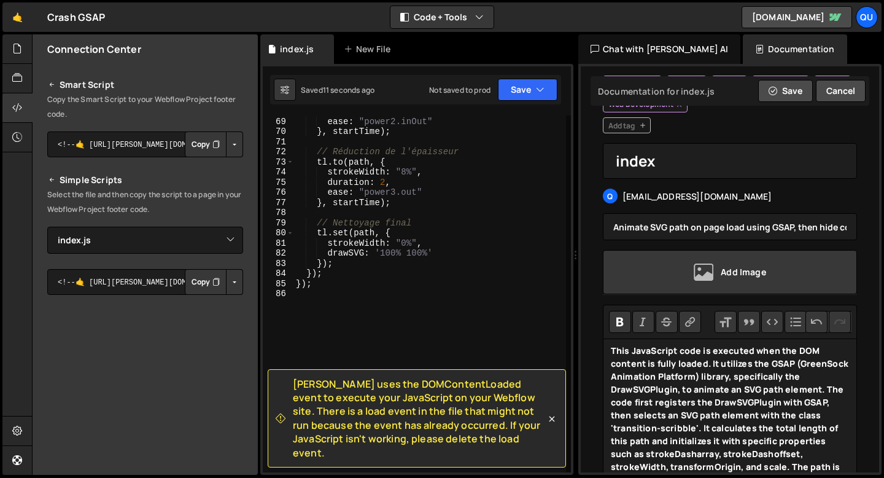
type textarea "}); });"
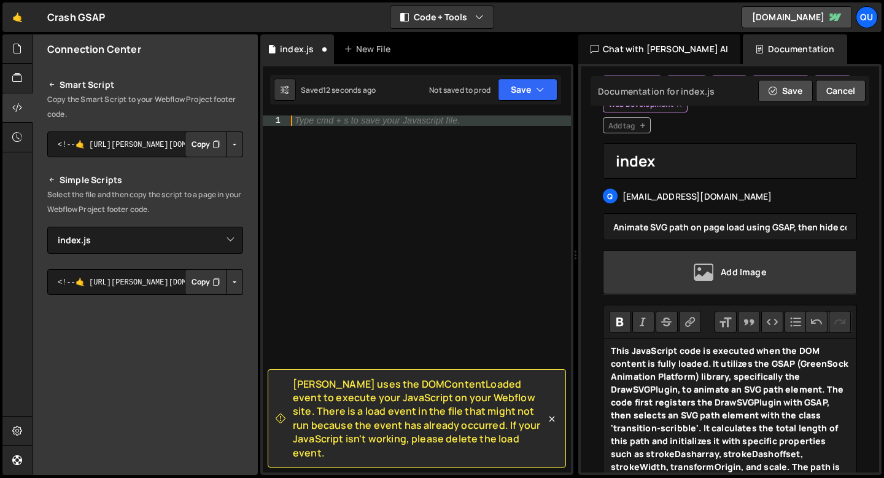
scroll to position [637, 0]
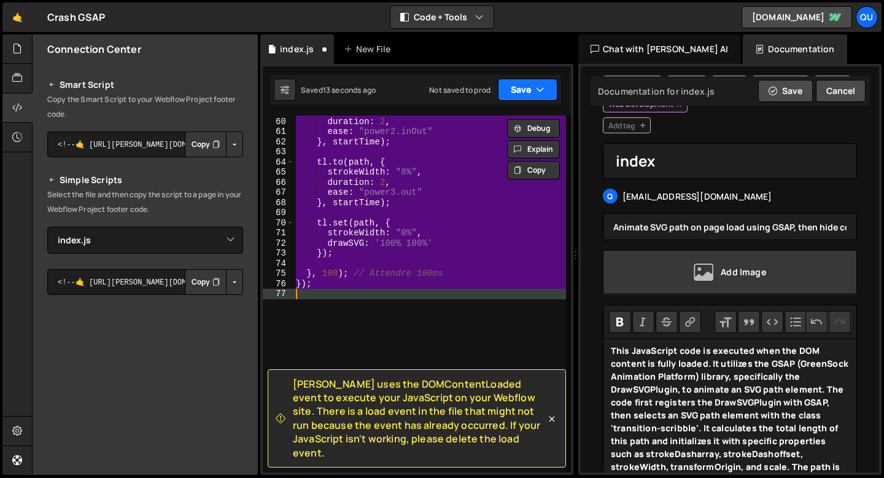
click at [515, 90] on button "Save" at bounding box center [528, 90] width 60 height 22
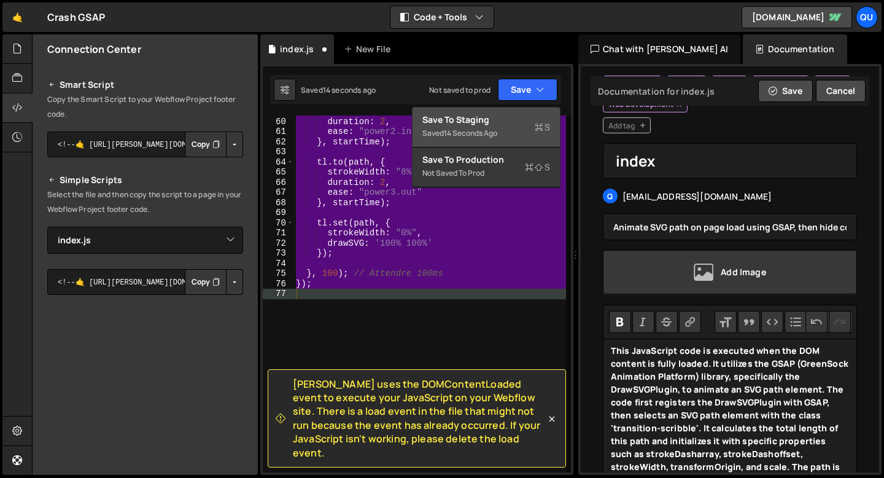
click at [511, 120] on div "Save to Staging S" at bounding box center [486, 120] width 128 height 12
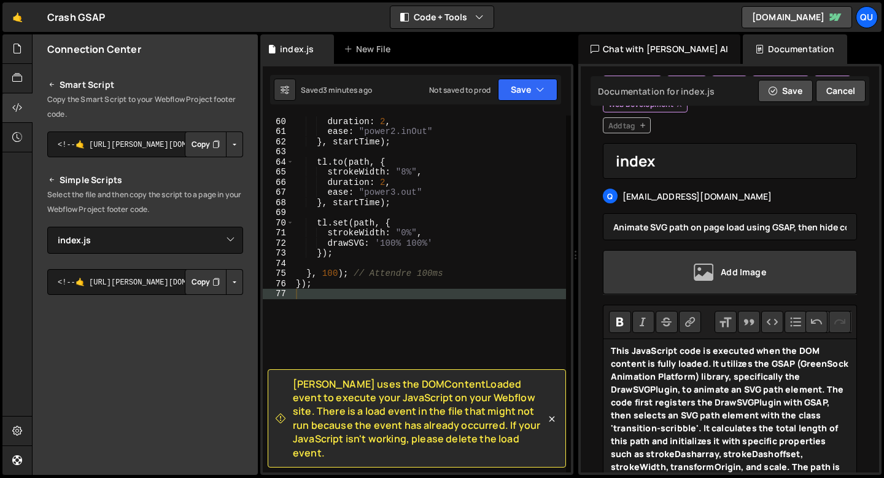
click at [359, 223] on div "drawSVG : '100% 100%' , duration : 2 , ease : "power2.inOut" } , startTime ) ; …" at bounding box center [429, 294] width 273 height 377
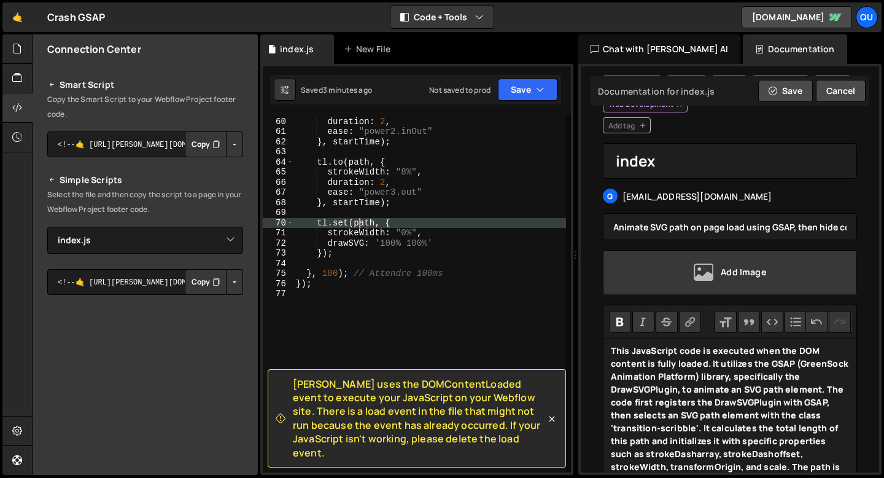
type textarea "});"
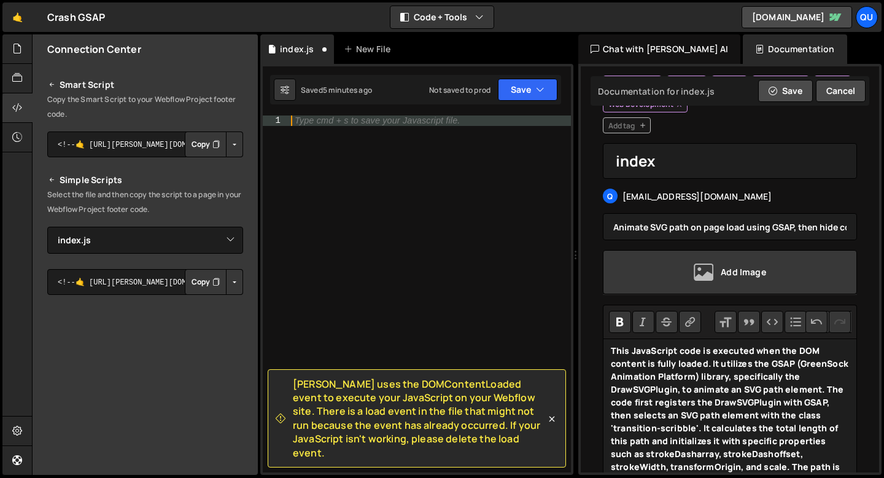
scroll to position [646, 0]
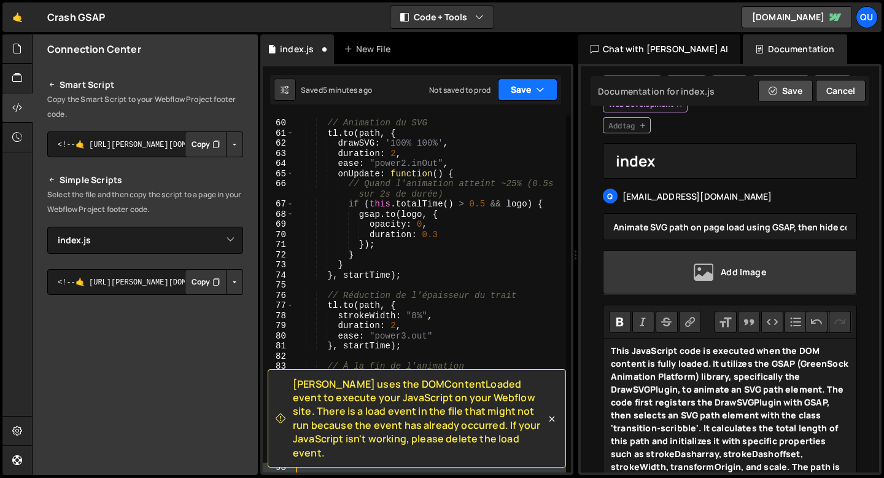
click at [512, 96] on button "Save" at bounding box center [528, 90] width 60 height 22
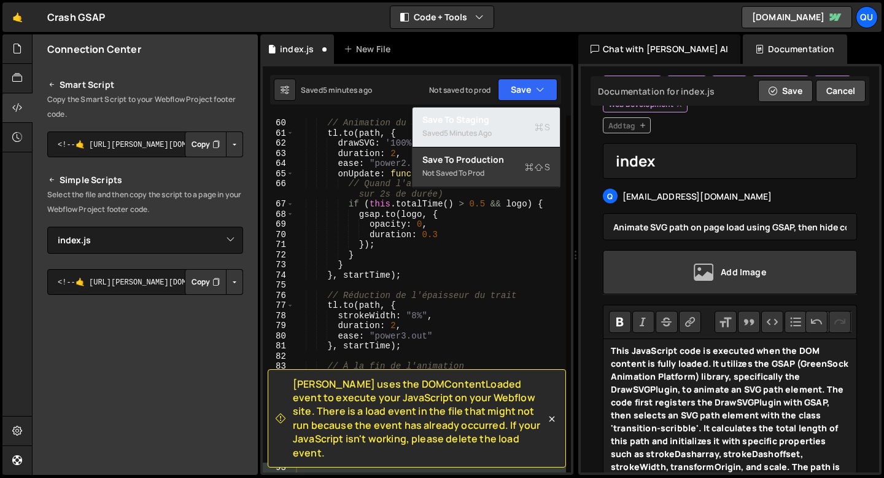
click at [430, 133] on div "Saved 5 minutes ago" at bounding box center [486, 133] width 128 height 15
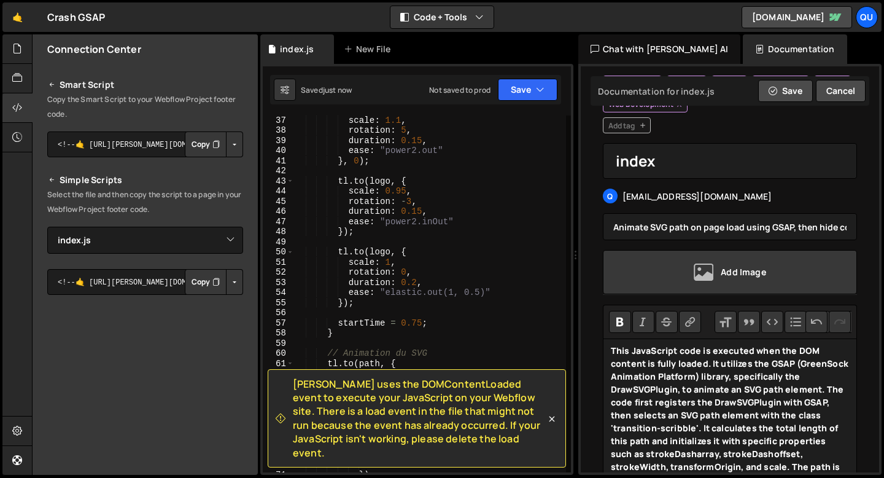
scroll to position [0, 0]
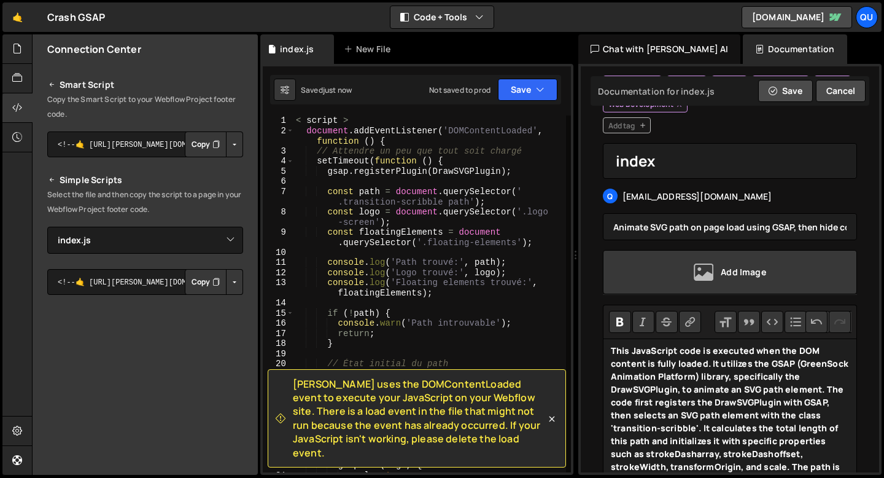
type textarea "< script >"
drag, startPoint x: 368, startPoint y: 122, endPoint x: 266, endPoint y: 125, distance: 101.3
click at [266, 125] on div "< script > 1 2 3 4 5 6 7 8 9 10 11 12 13 14 15 16 17 18 19 20 21 22 23 24 25 26…" at bounding box center [417, 293] width 308 height 357
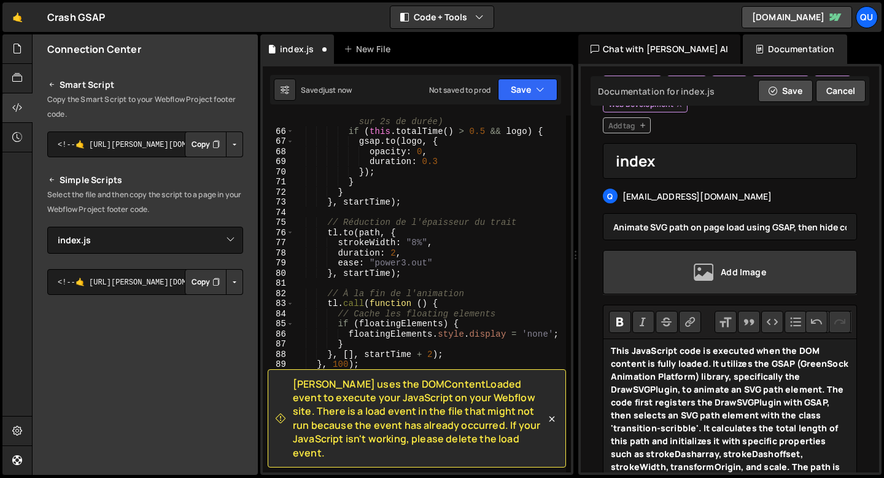
scroll to position [809, 0]
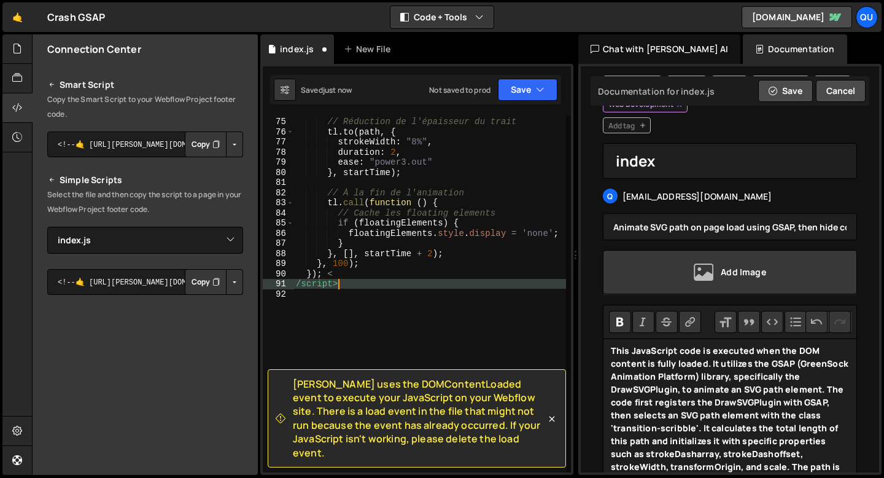
drag, startPoint x: 357, startPoint y: 283, endPoint x: 272, endPoint y: 283, distance: 84.7
click at [272, 283] on div "document.addEventListener('DOMContentLoaded', function () { 74 75 76 77 78 79 8…" at bounding box center [417, 293] width 308 height 357
type textarea "/script>"
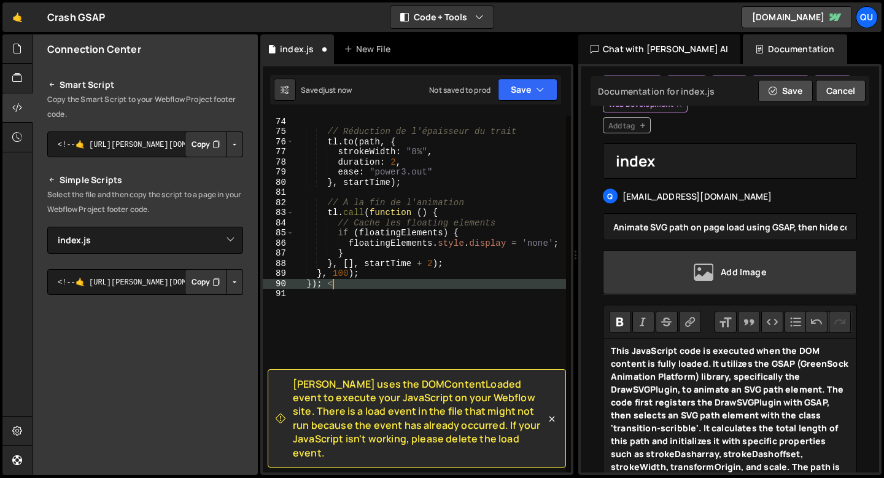
scroll to position [799, 0]
click at [513, 93] on button "Save" at bounding box center [528, 90] width 60 height 22
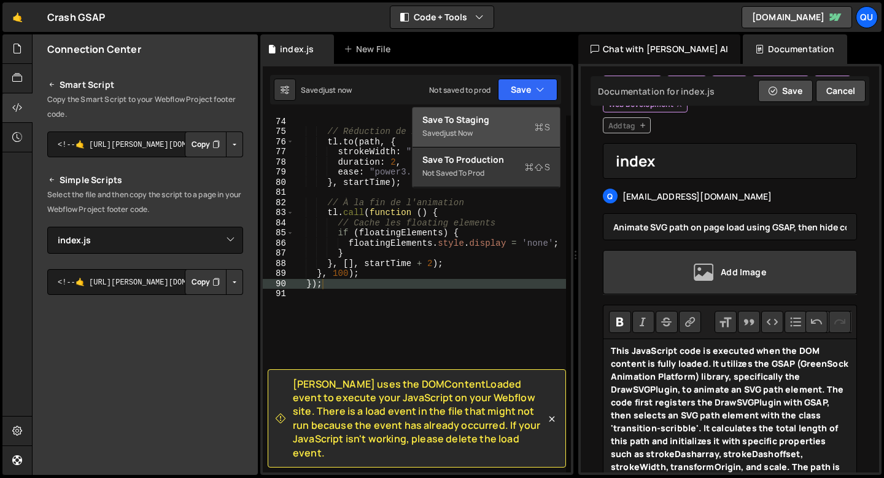
click at [501, 123] on div "Save to Staging S" at bounding box center [486, 120] width 128 height 12
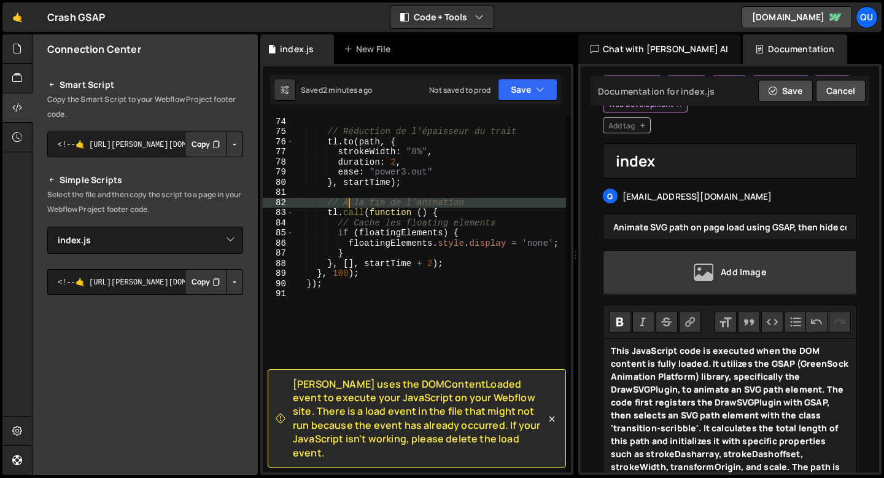
click at [351, 205] on div "} , startTime ) ; // Réduction de l'épaisseur du trait tl . to ( path , { strok…" at bounding box center [429, 294] width 273 height 377
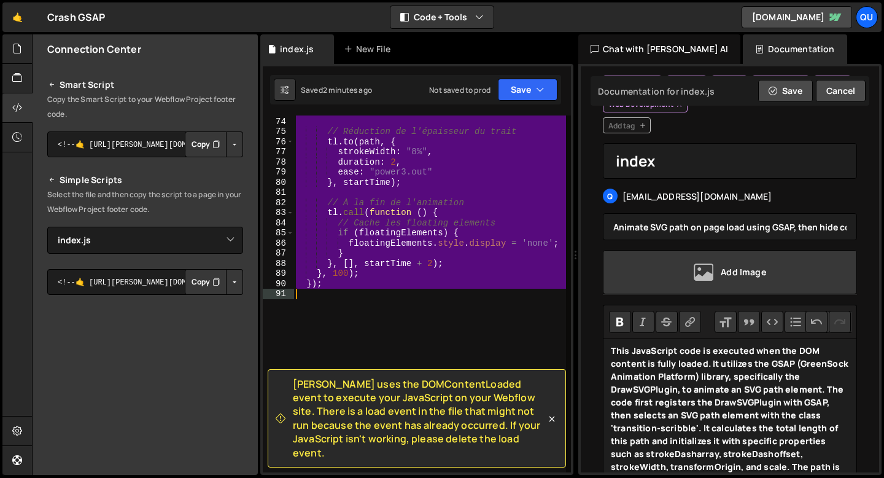
type textarea "});"
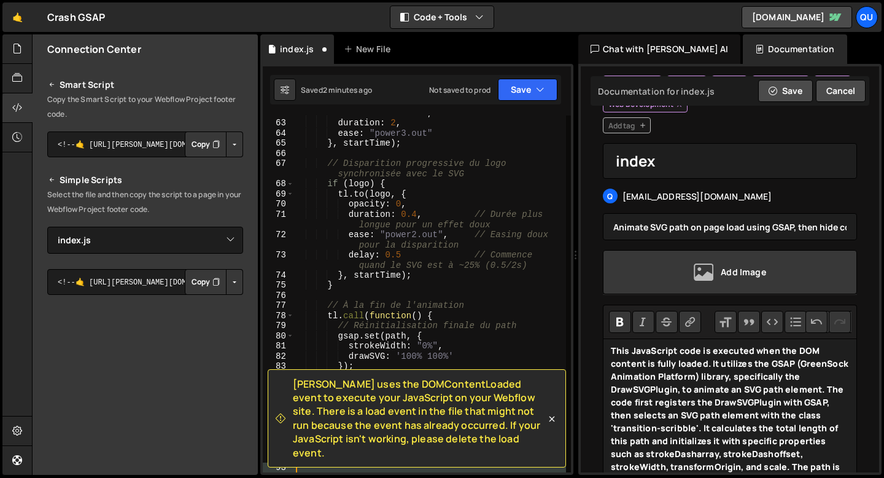
scroll to position [686, 0]
click at [514, 89] on button "Save" at bounding box center [528, 90] width 60 height 22
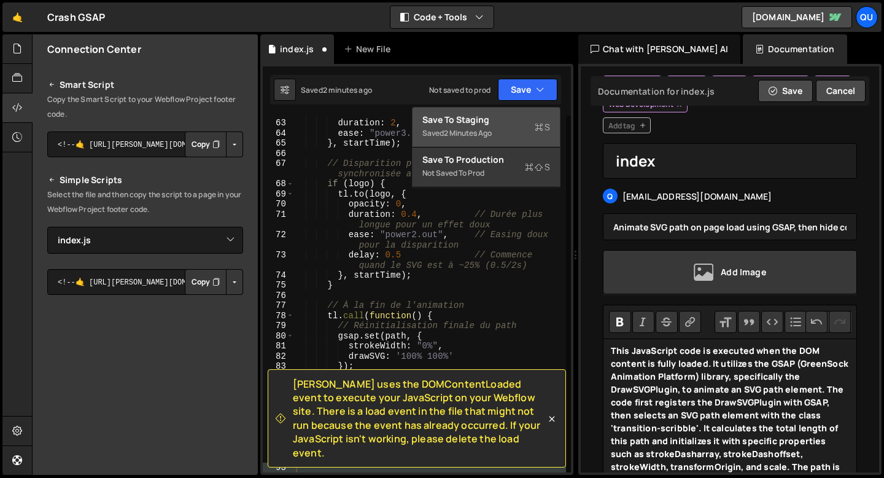
click at [471, 120] on div "Save to Staging S" at bounding box center [486, 120] width 128 height 12
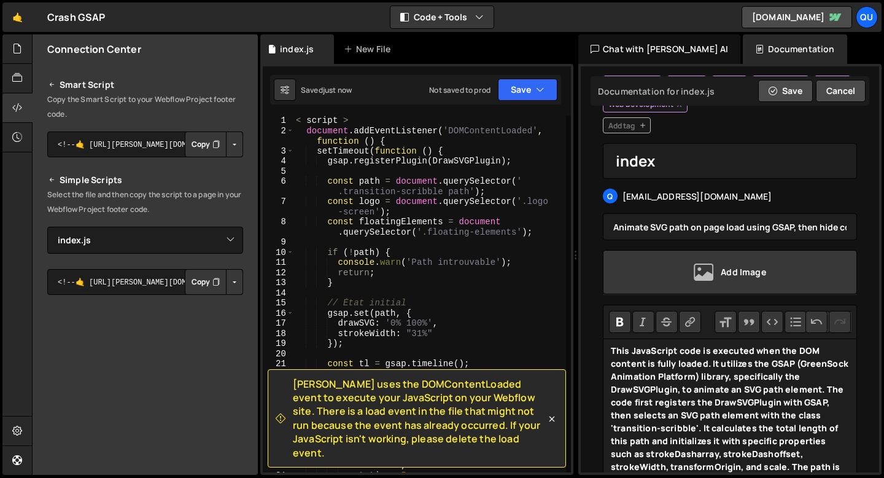
scroll to position [0, 0]
type textarea "< script >"
drag, startPoint x: 370, startPoint y: 122, endPoint x: 268, endPoint y: 121, distance: 101.9
click at [272, 121] on div "< script > 1 2 3 4 5 6 7 8 9 10 11 12 13 14 15 16 17 18 19 20 21 22 23 24 25 26…" at bounding box center [417, 293] width 308 height 357
type textarea "document.addEventListener('DOMContentLoaded', function () {"
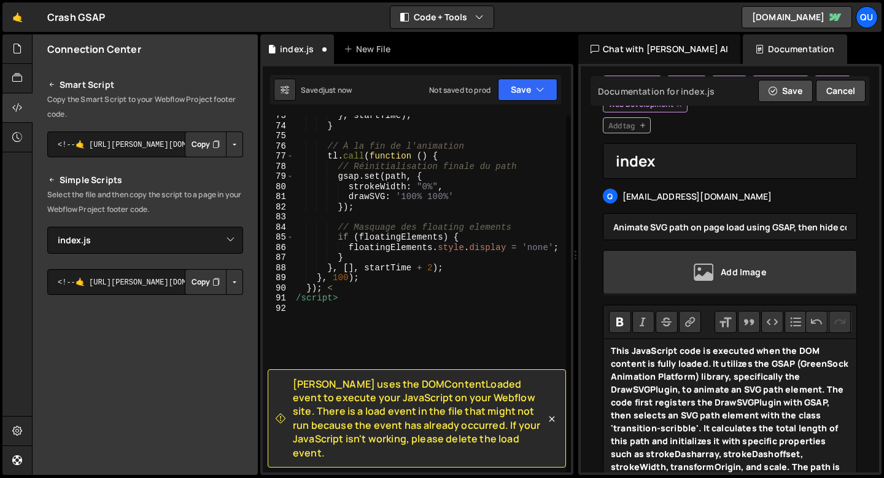
scroll to position [835, 0]
drag, startPoint x: 362, startPoint y: 304, endPoint x: 220, endPoint y: 303, distance: 141.2
click at [220, 303] on div "Files New File Javascript files 1 index.js 0 CSS files Copy share link Edit Fil…" at bounding box center [458, 254] width 852 height 441
type textarea "/"
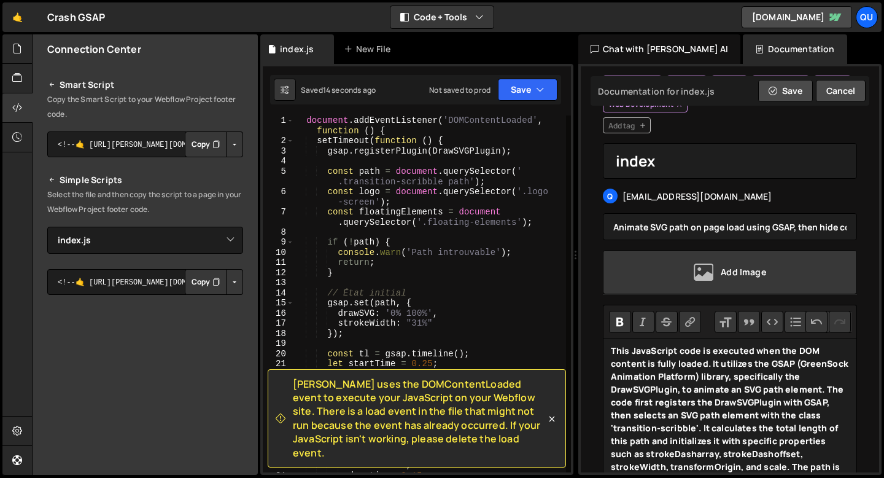
scroll to position [0, 0]
click at [553, 425] on icon at bounding box center [552, 418] width 12 height 12
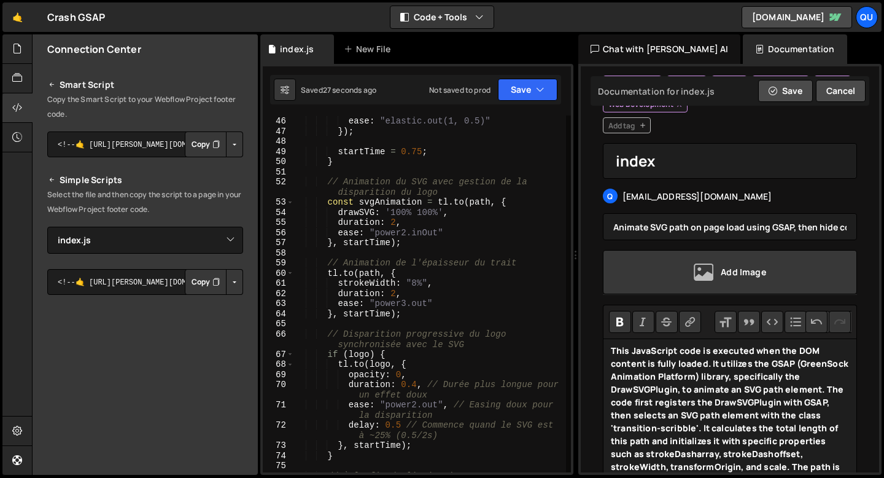
scroll to position [508, 0]
click at [415, 382] on div "ease : "elastic.out(1, 0.5)" }) ; startTime = 0.75 ; } // Animation du SVG avec…" at bounding box center [429, 302] width 273 height 377
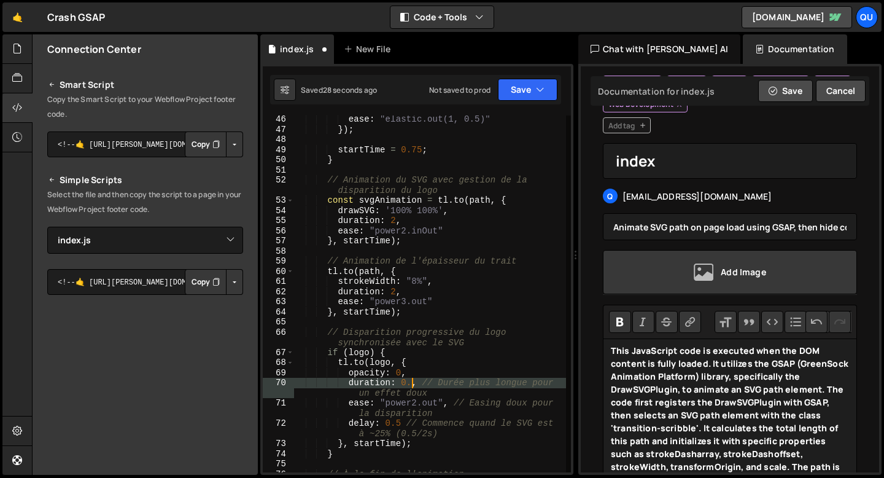
scroll to position [0, 8]
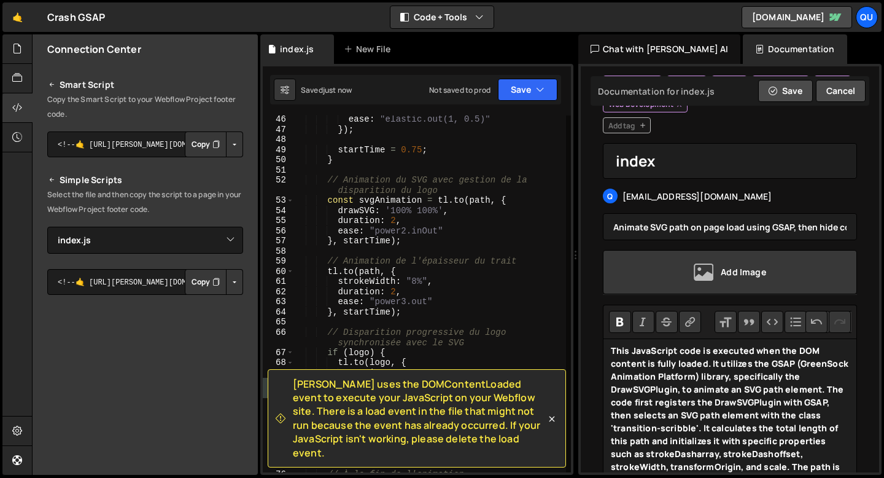
click at [360, 334] on div "ease : "elastic.out(1, 0.5)" }) ; startTime = 0.75 ; } // Animation du SVG avec…" at bounding box center [429, 302] width 273 height 377
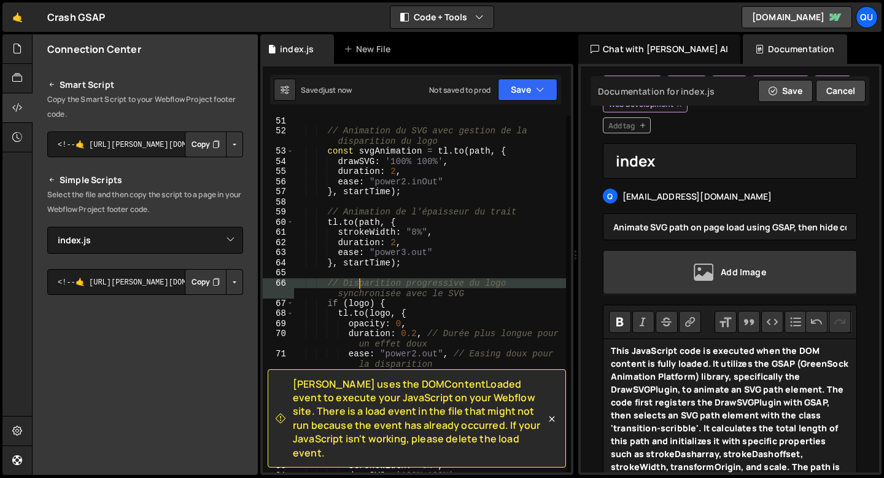
scroll to position [557, 0]
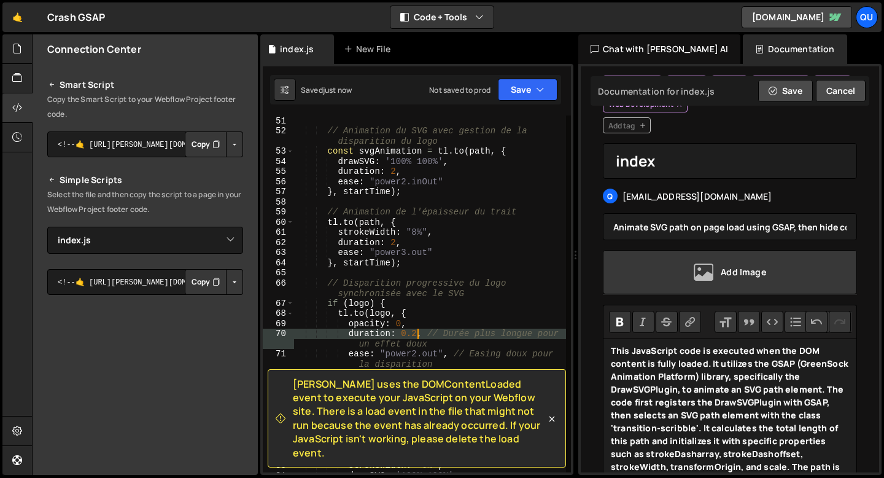
click at [416, 333] on div "} // Animation du SVG avec gestion de la disparition du logo const svgAnimation…" at bounding box center [429, 294] width 273 height 377
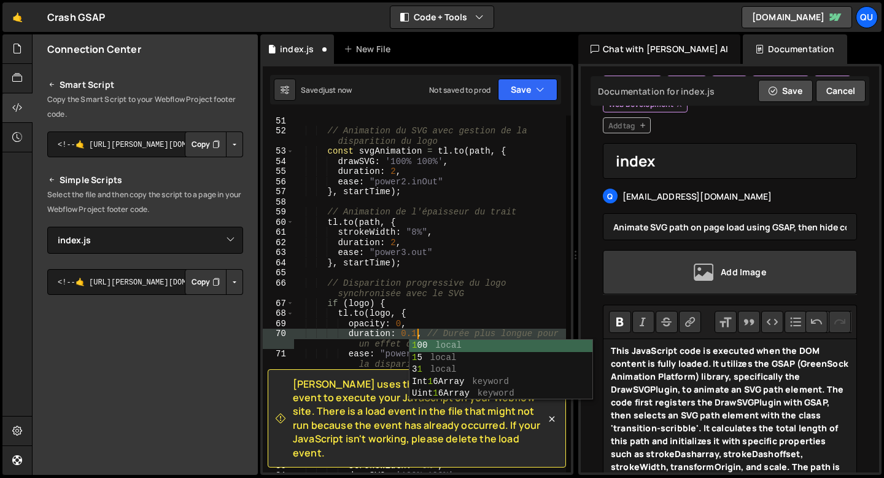
click at [508, 320] on div "} // Animation du SVG avec gestion de la disparition du logo const svgAnimation…" at bounding box center [429, 294] width 273 height 377
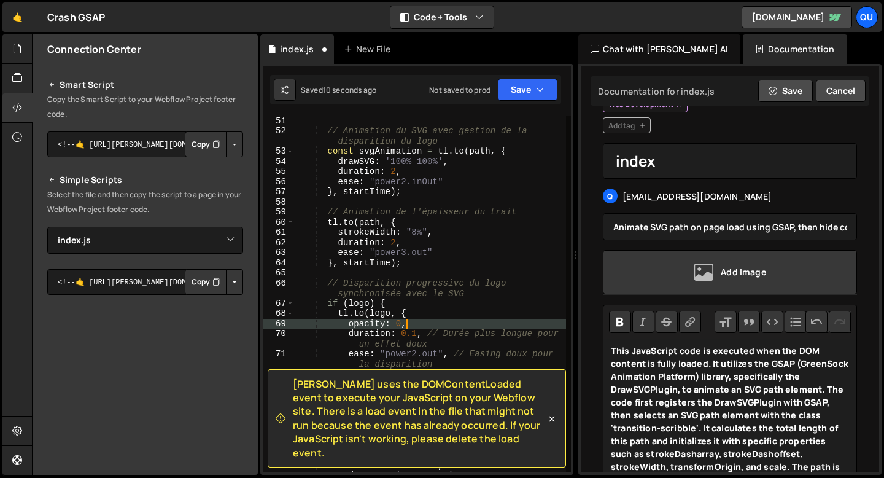
scroll to position [0, 7]
click at [547, 420] on icon at bounding box center [552, 418] width 12 height 12
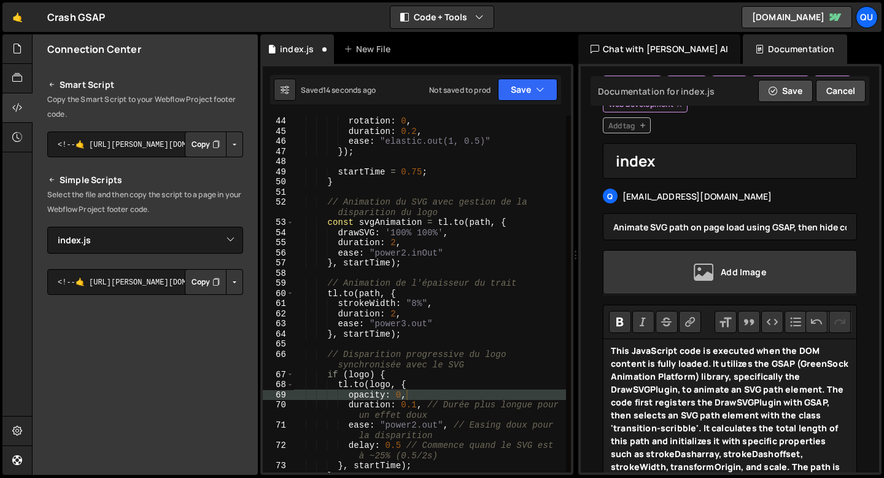
scroll to position [485, 0]
click at [415, 402] on div "scale : 1 , rotation : 0 , duration : 0.2 , ease : "elastic.out(1, 0.5)" }) ; s…" at bounding box center [429, 294] width 273 height 377
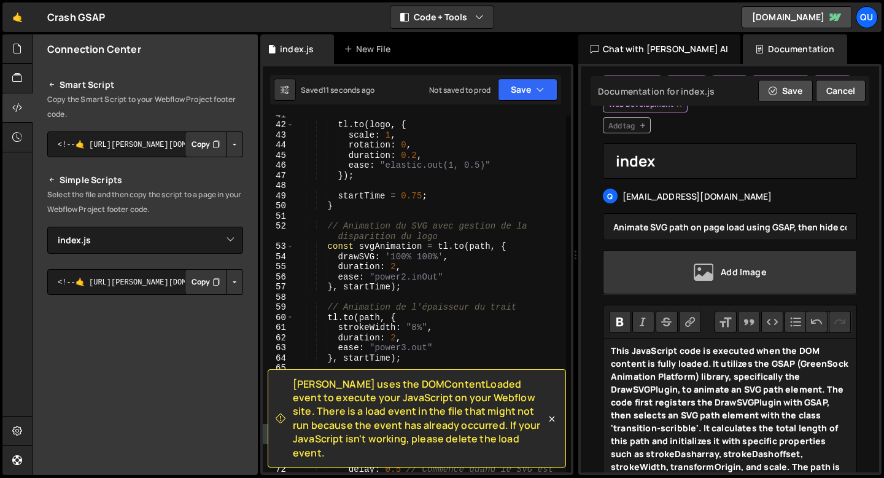
scroll to position [452, 0]
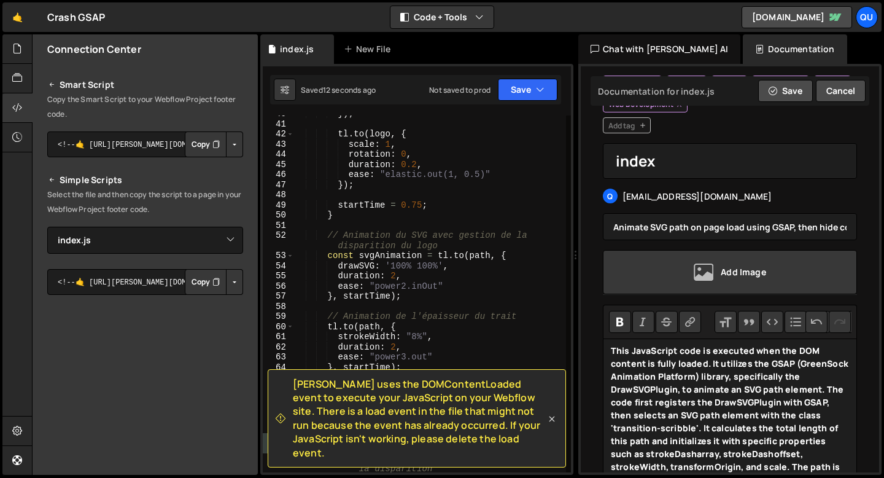
click at [549, 423] on icon at bounding box center [552, 418] width 12 height 12
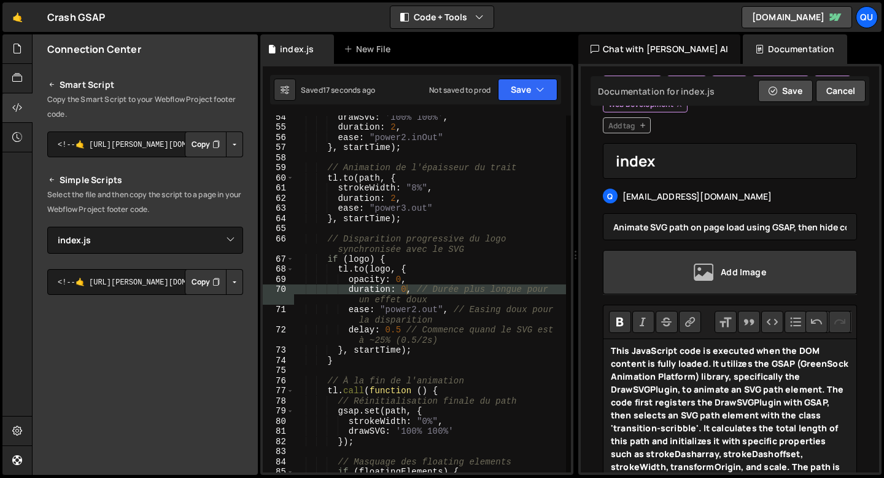
scroll to position [601, 0]
click at [400, 332] on div "drawSVG : '100% 100%' , duration : 2 , ease : "power2.inOut" } , startTime ) ; …" at bounding box center [429, 300] width 273 height 377
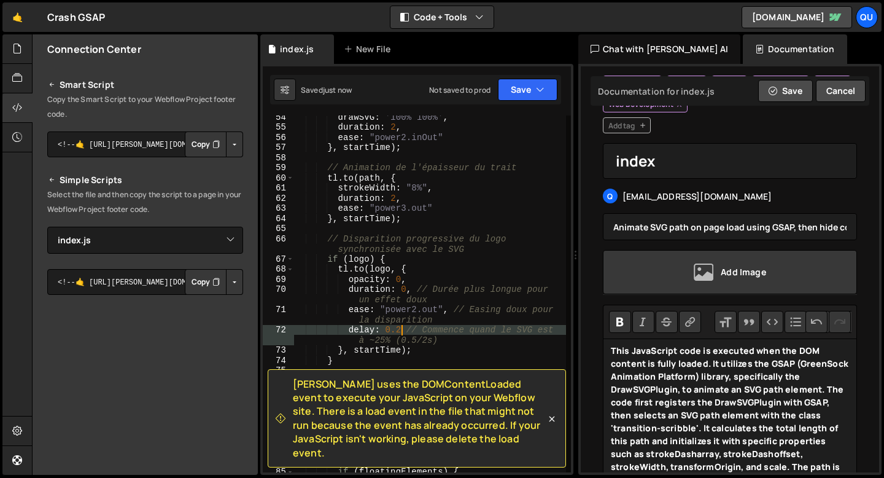
type textarea "delay: 0.2 // Commence quand le SVG est à ~25% (0.5/2s)"
